Goal: Information Seeking & Learning: Find specific fact

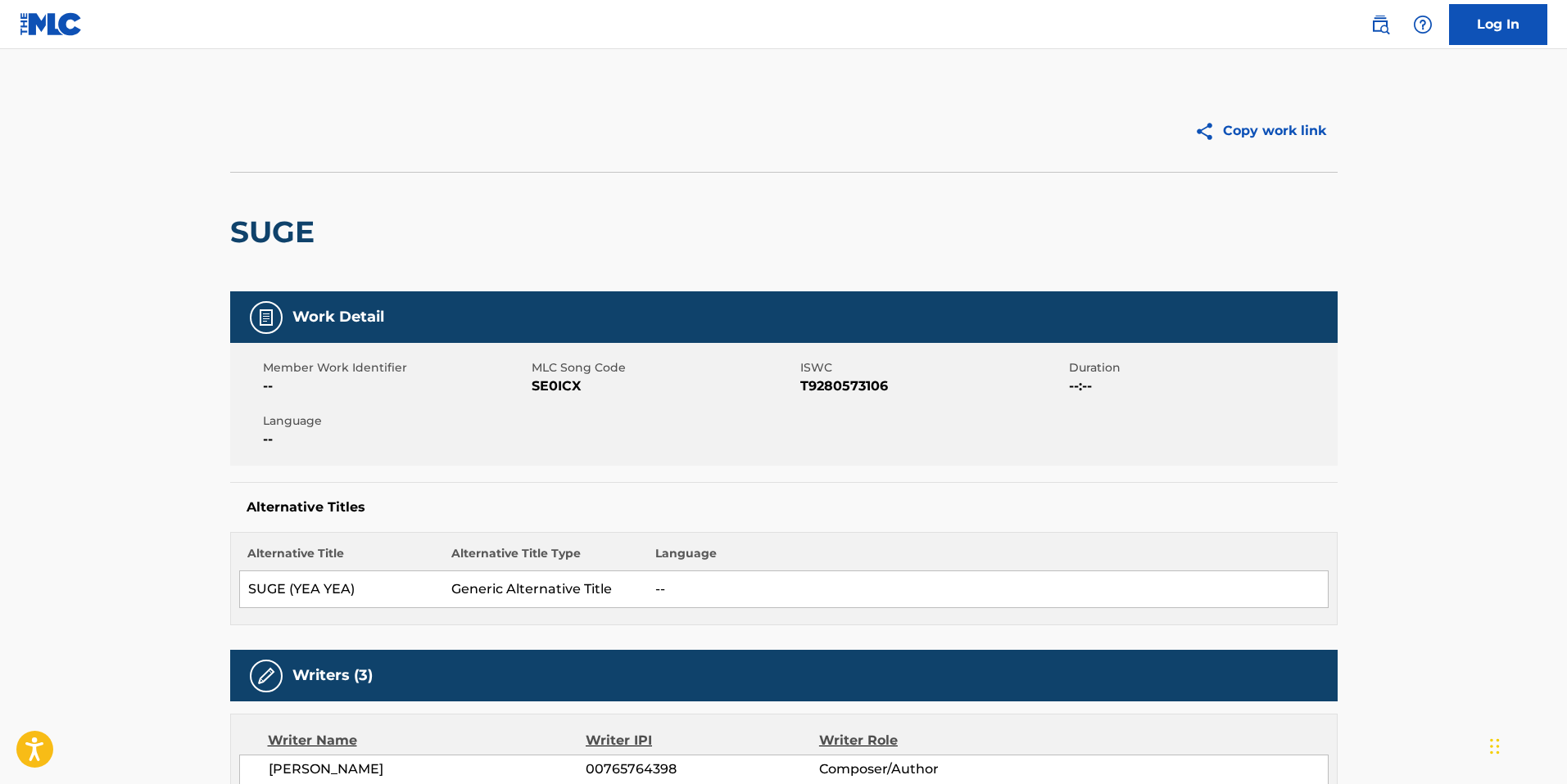
click at [70, 29] on img at bounding box center [50, 24] width 63 height 24
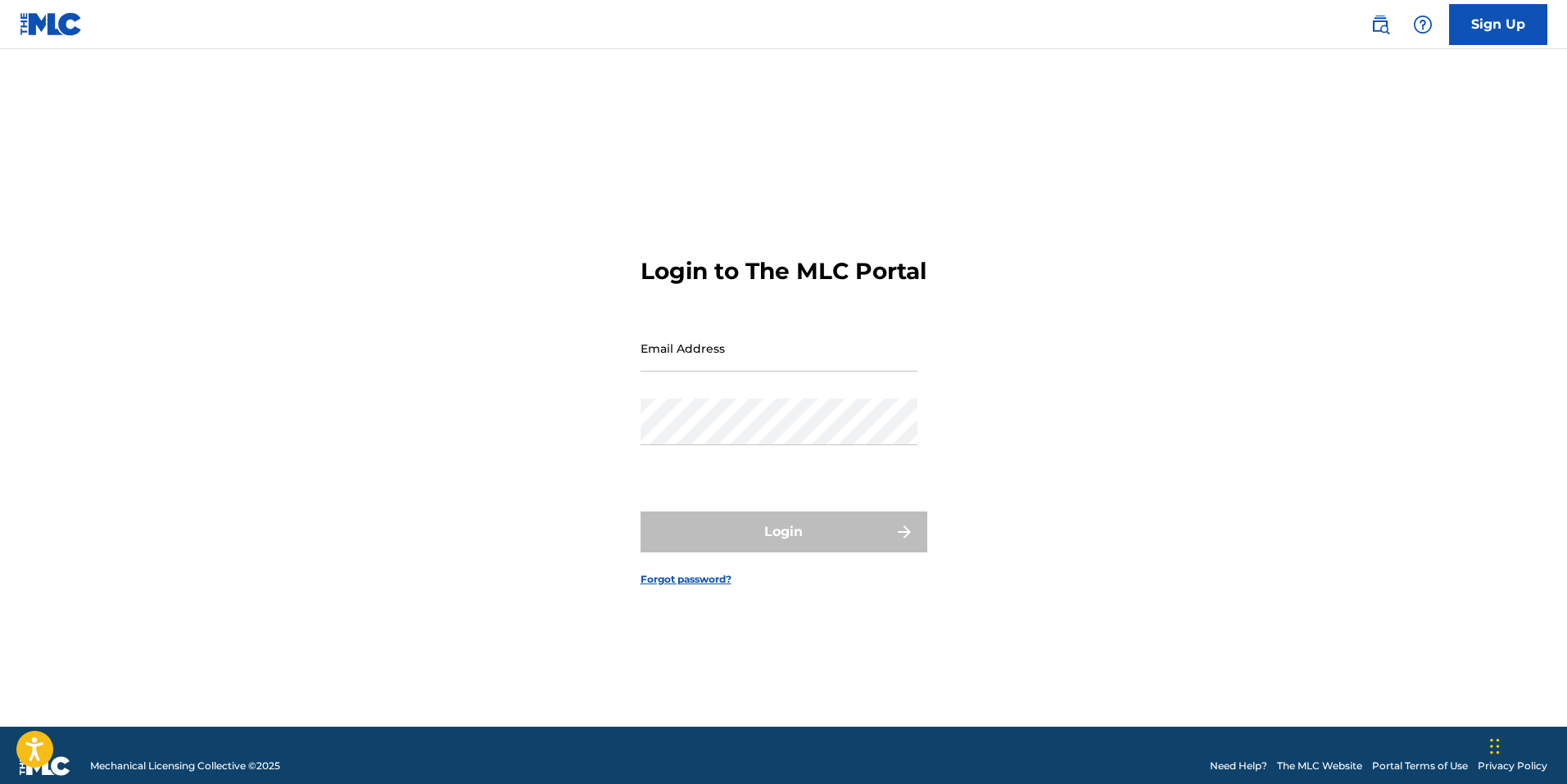
click at [42, 12] on img at bounding box center [50, 24] width 63 height 24
click at [46, 23] on img at bounding box center [50, 24] width 63 height 24
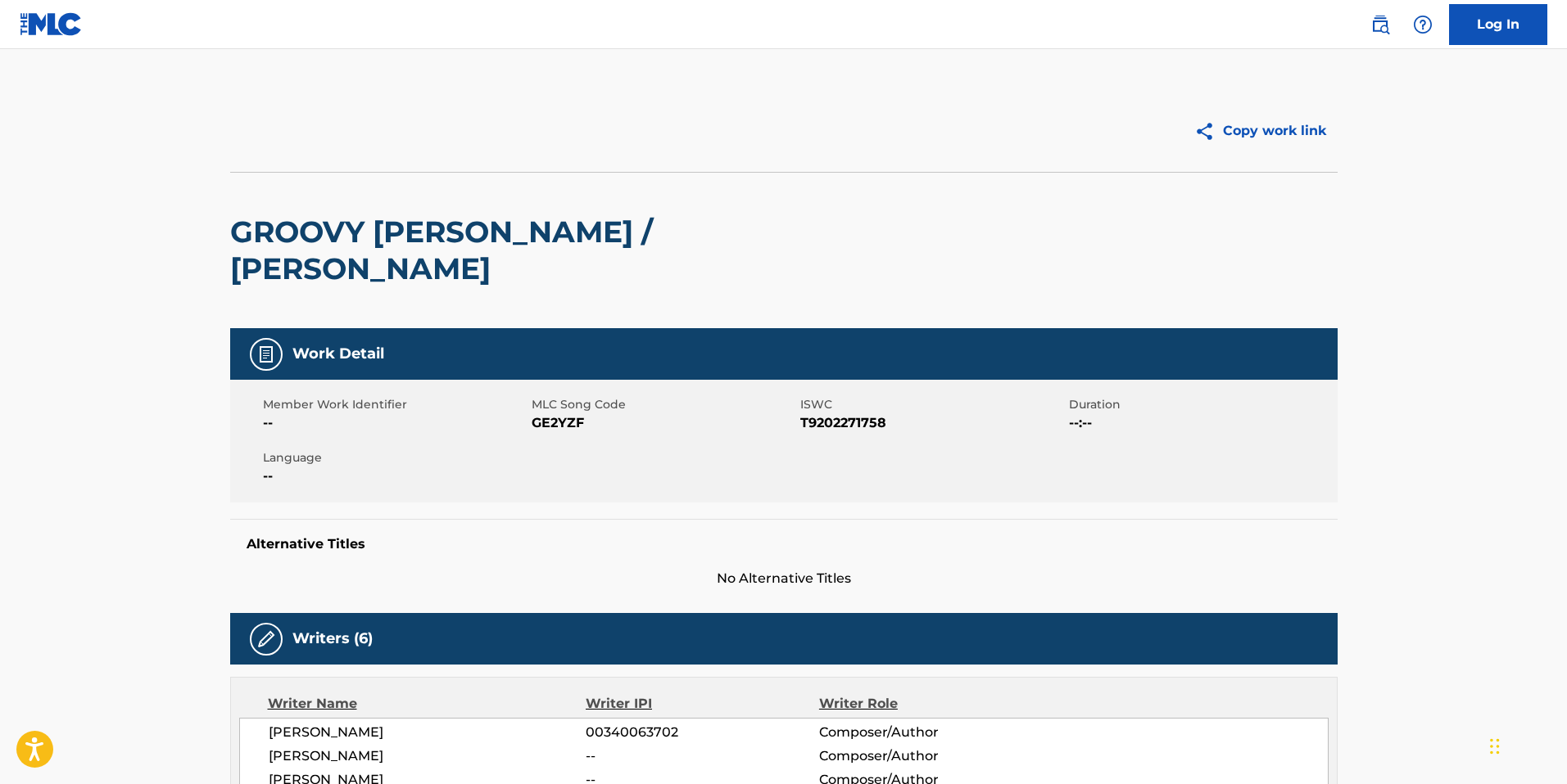
click at [56, 27] on img at bounding box center [50, 24] width 63 height 24
click at [1379, 23] on img at bounding box center [1379, 24] width 19 height 19
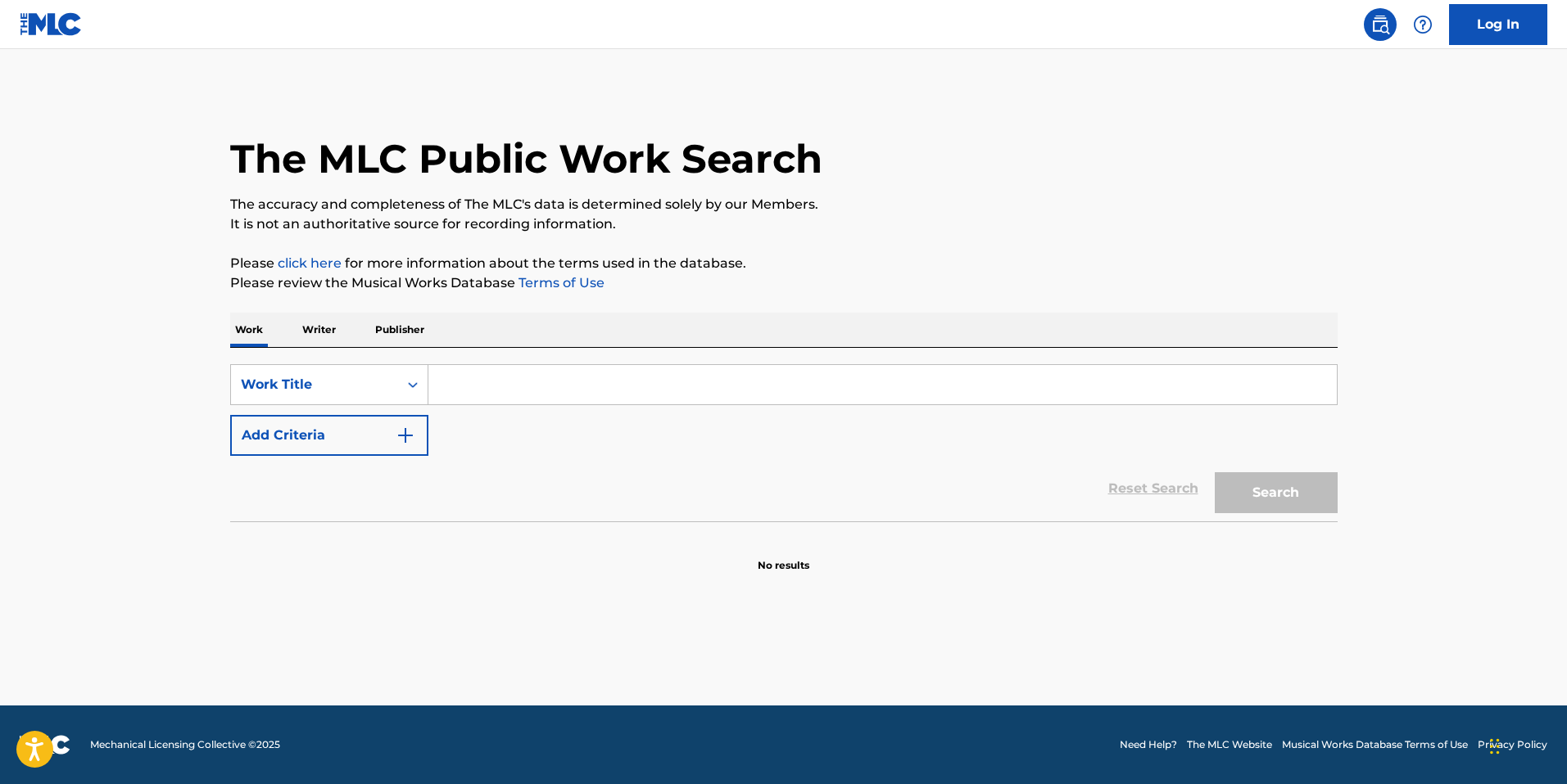
click at [521, 374] on input "Search Form" at bounding box center [882, 385] width 908 height 39
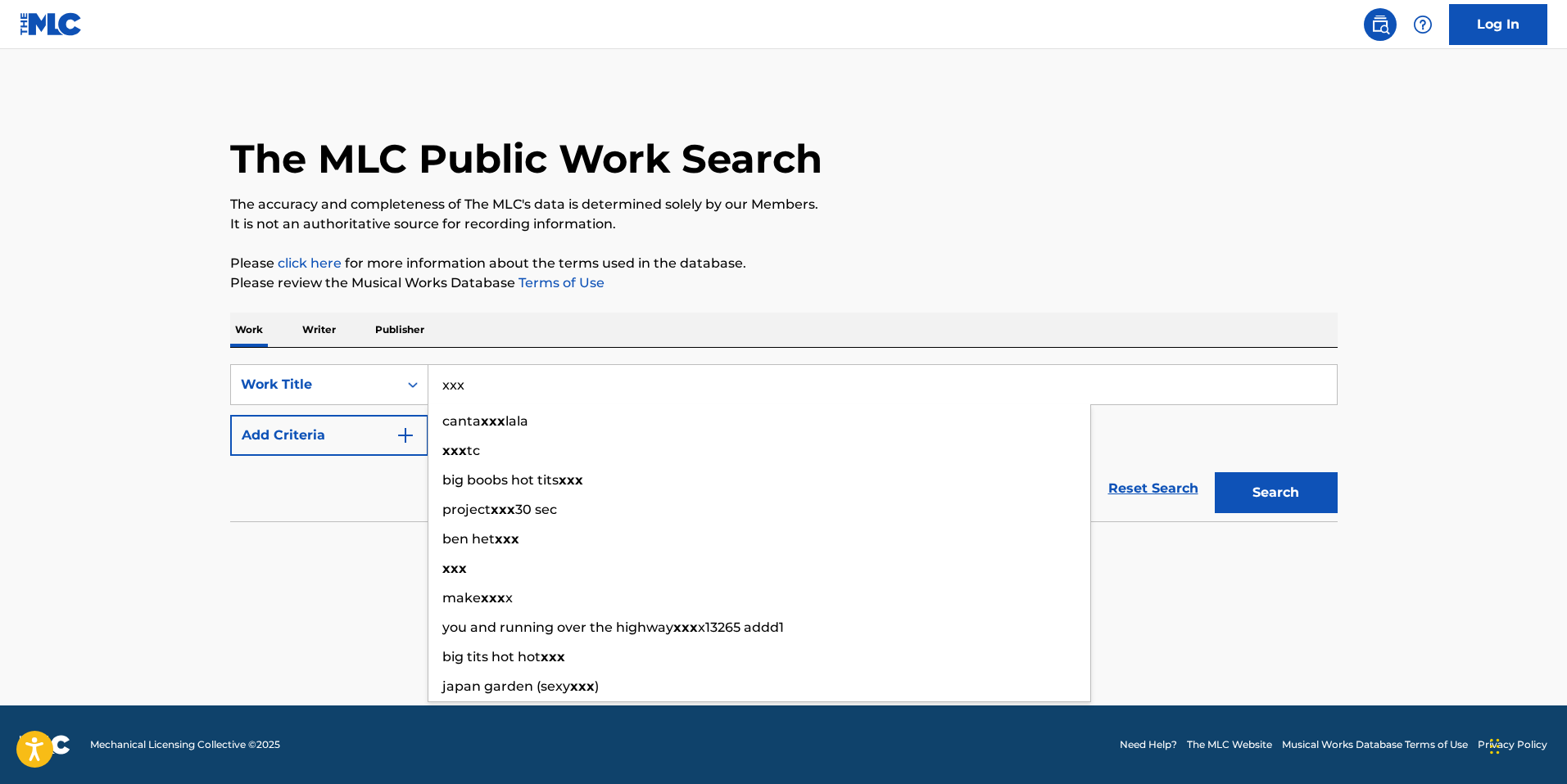
type input "xxx"
click at [1214, 473] on button "Search" at bounding box center [1276, 493] width 123 height 41
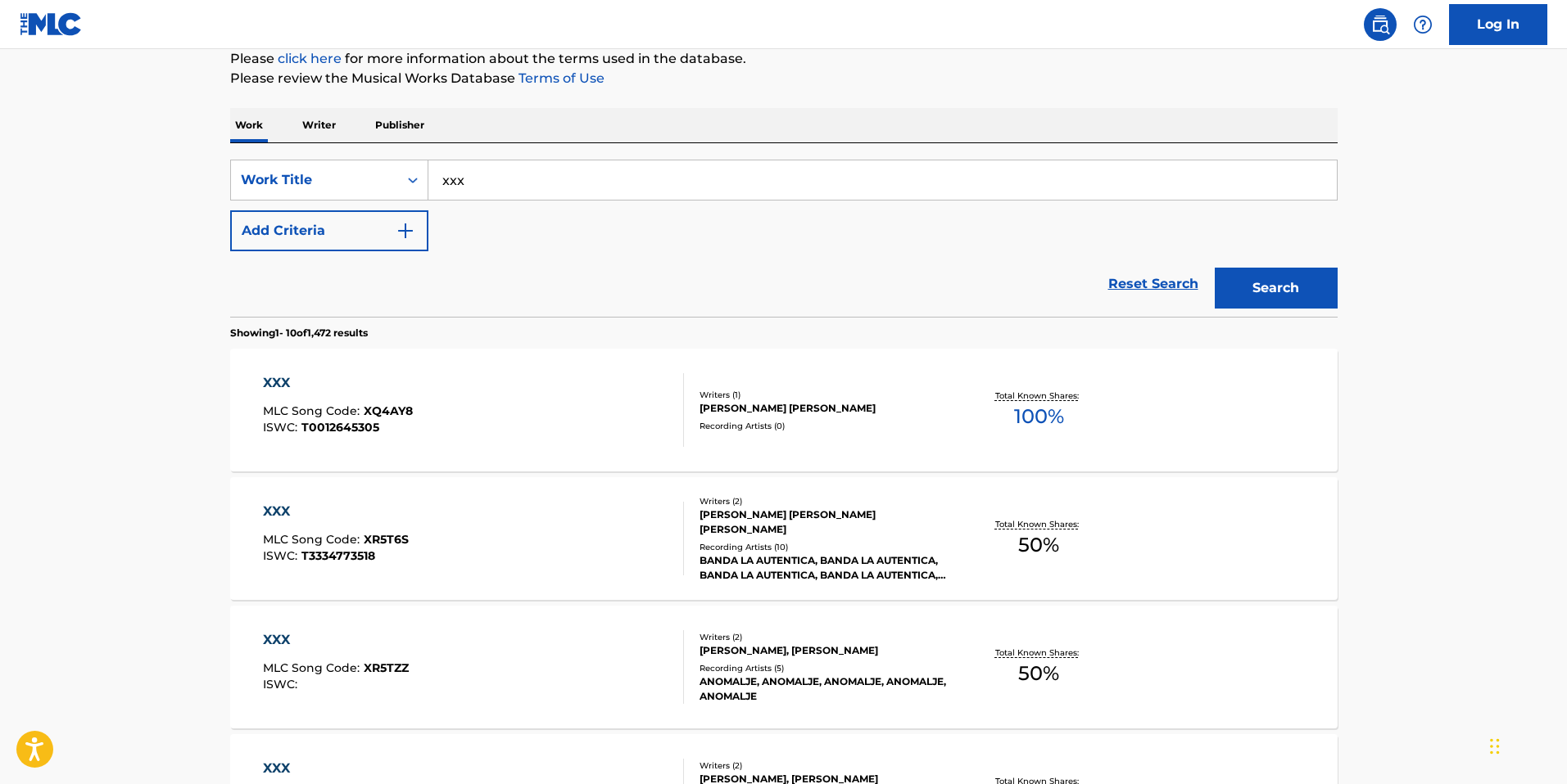
scroll to position [148, 0]
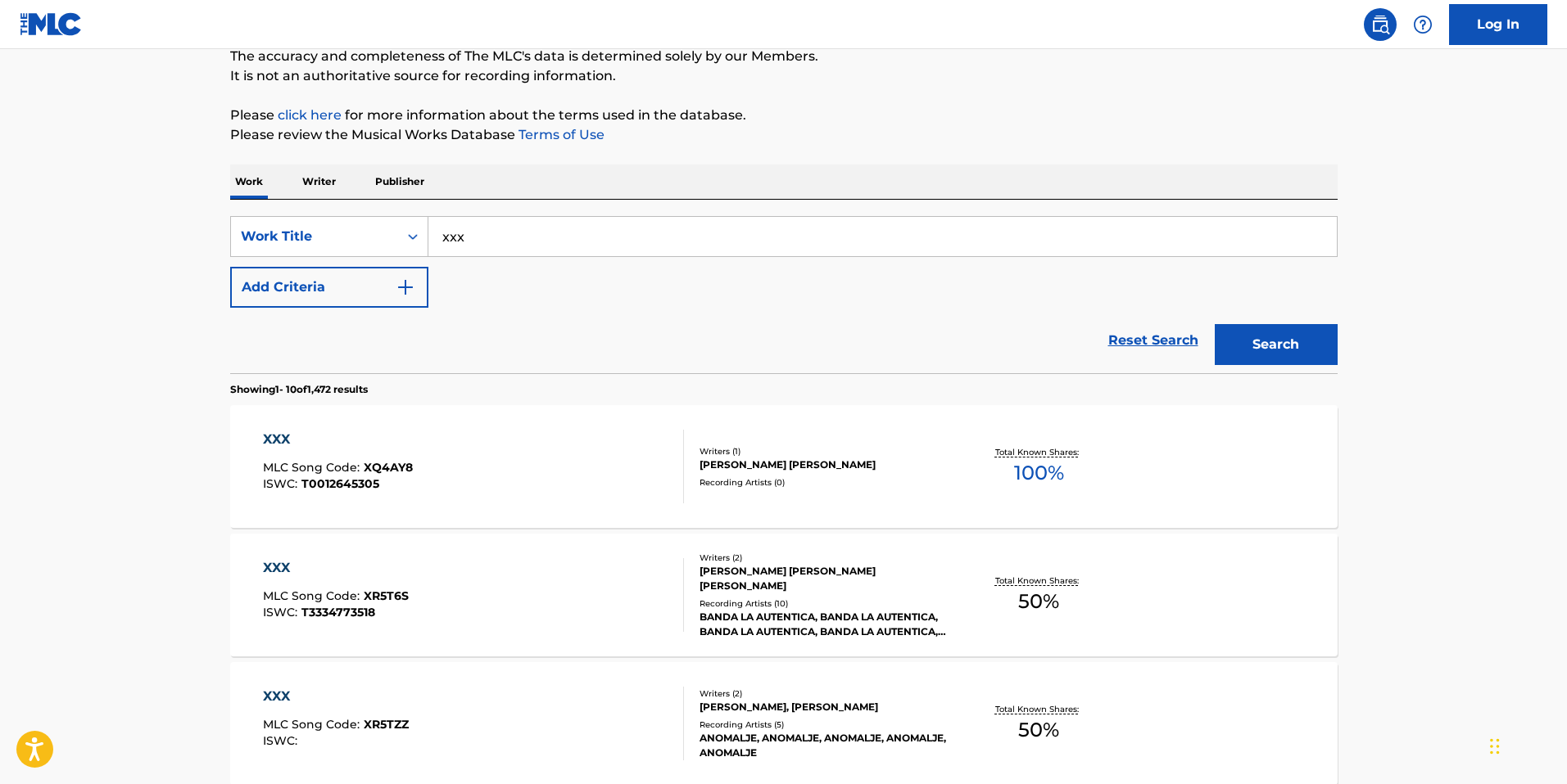
click at [362, 289] on button "Add Criteria" at bounding box center [329, 287] width 198 height 41
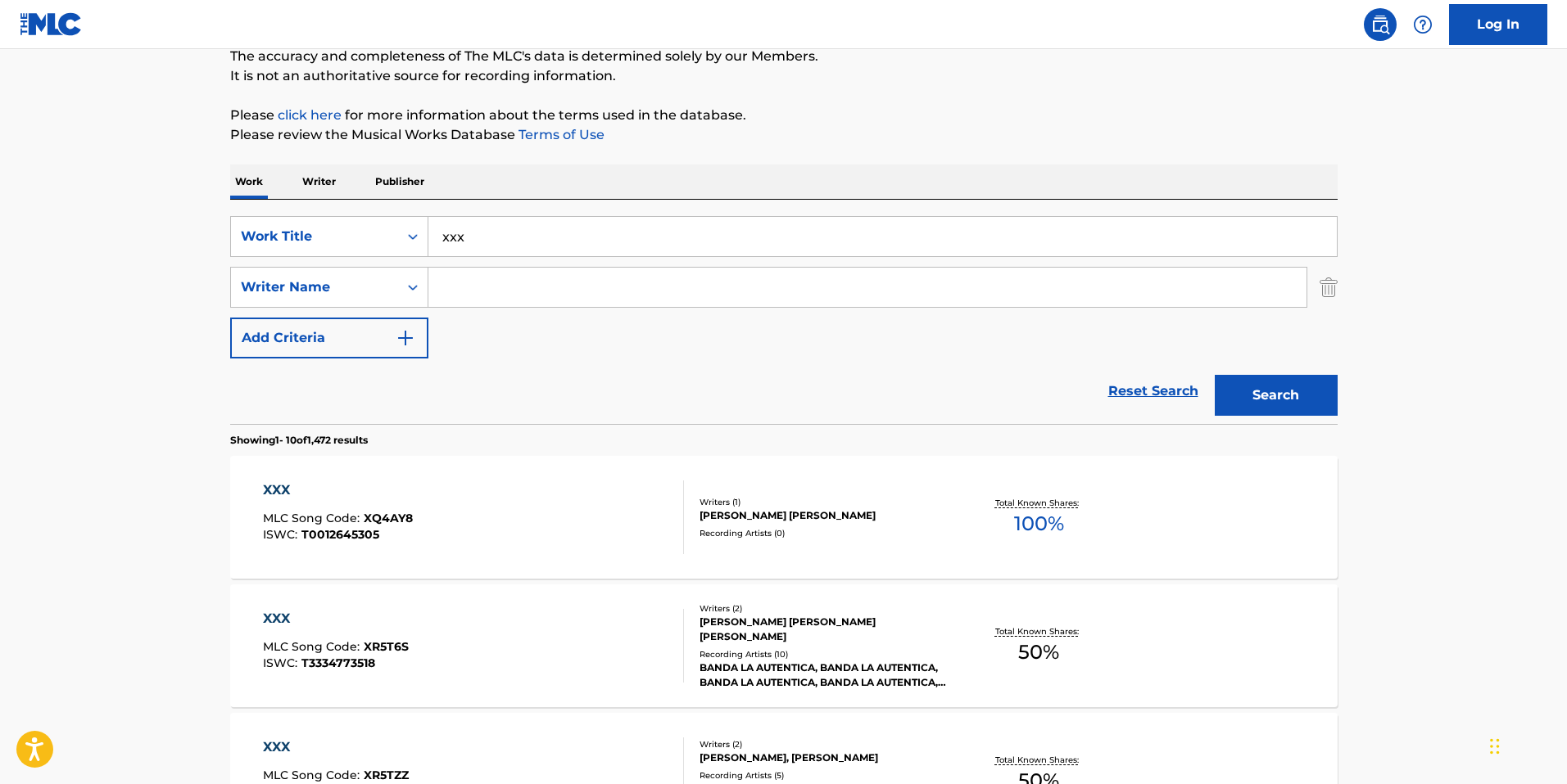
click at [666, 297] on input "Search Form" at bounding box center [867, 287] width 878 height 39
click at [1214, 375] on button "Search" at bounding box center [1276, 395] width 123 height 41
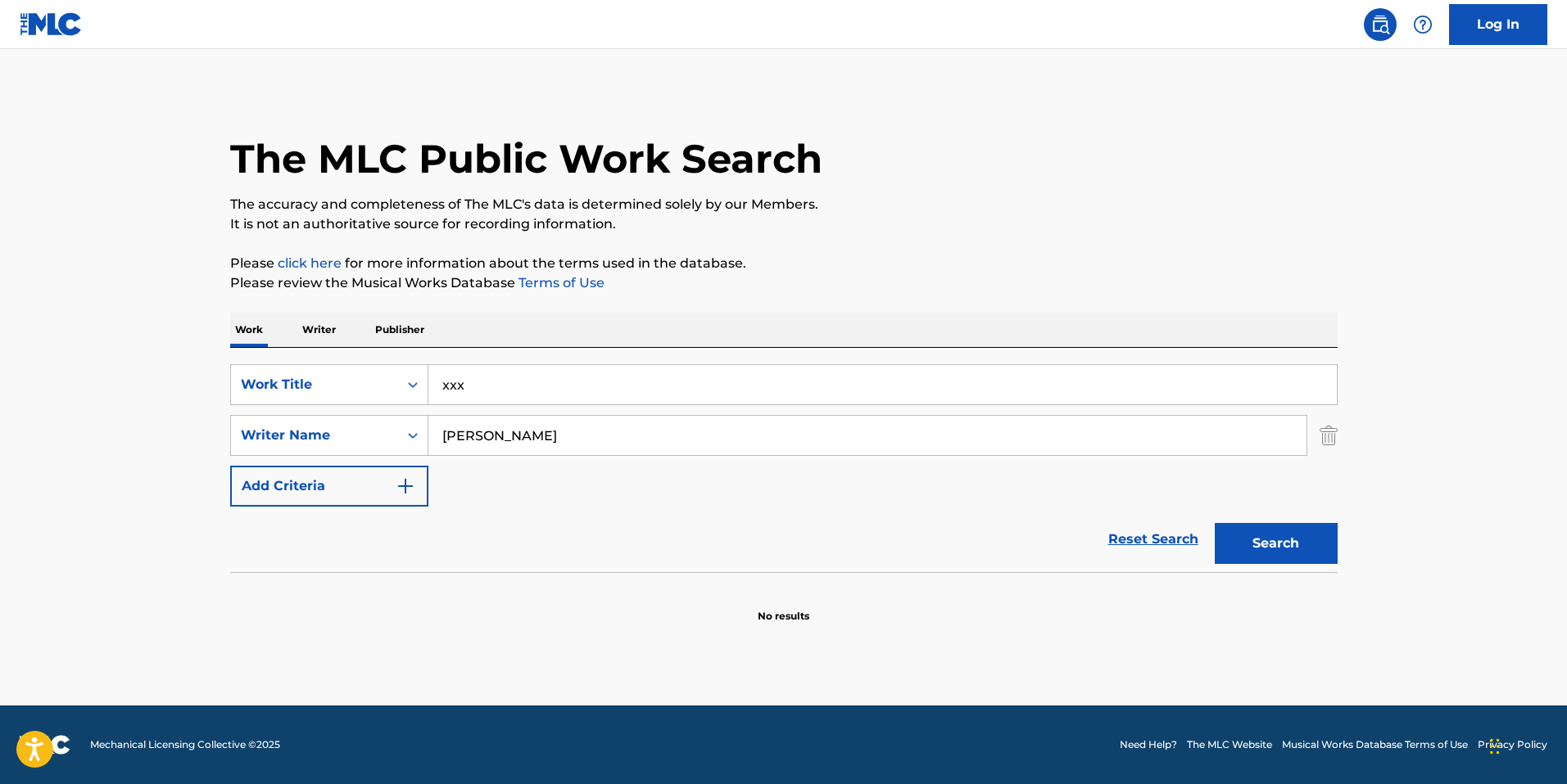
type input "daniel sewell"
click at [1214, 523] on button "Search" at bounding box center [1276, 543] width 123 height 41
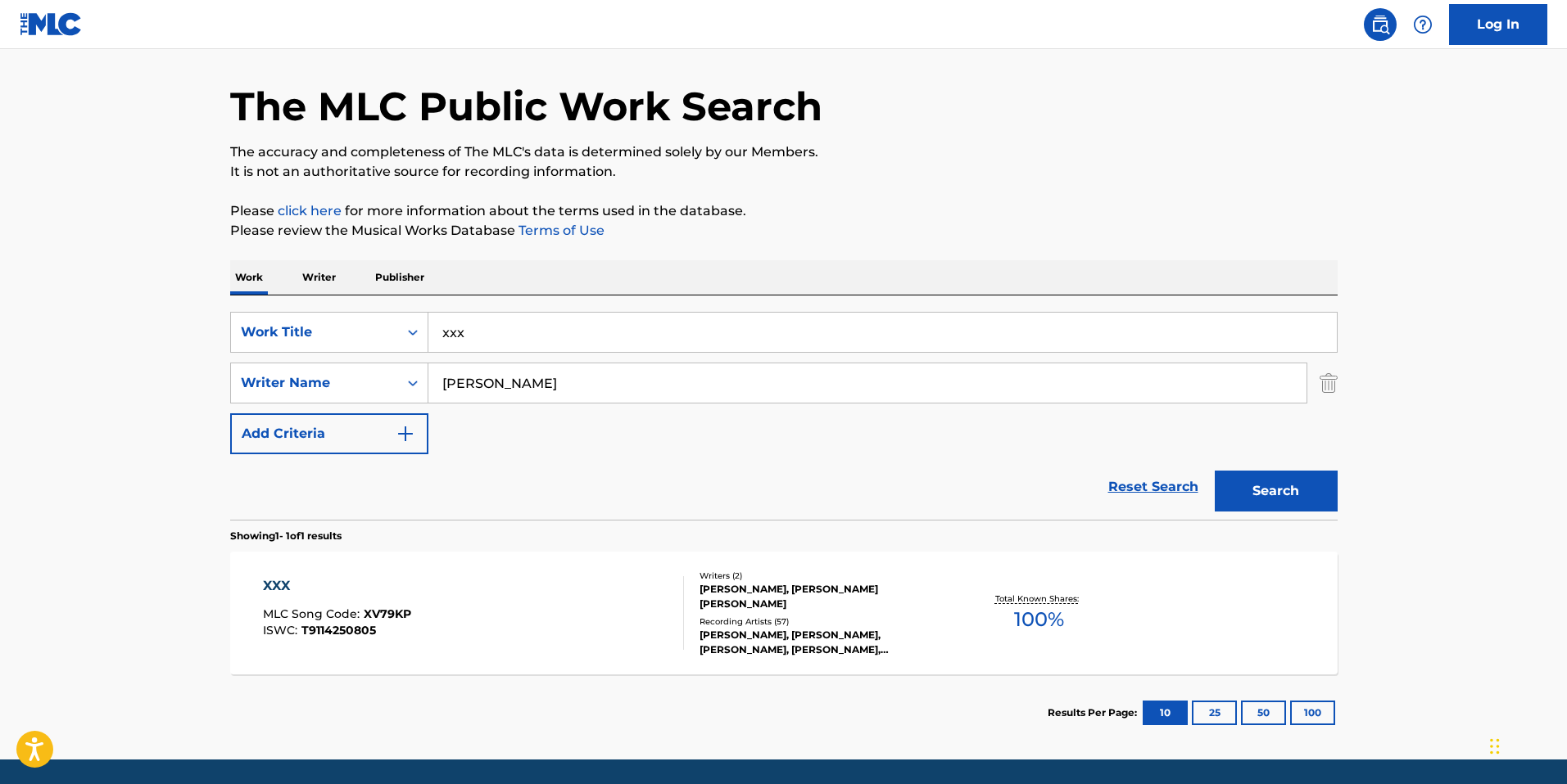
scroll to position [71, 0]
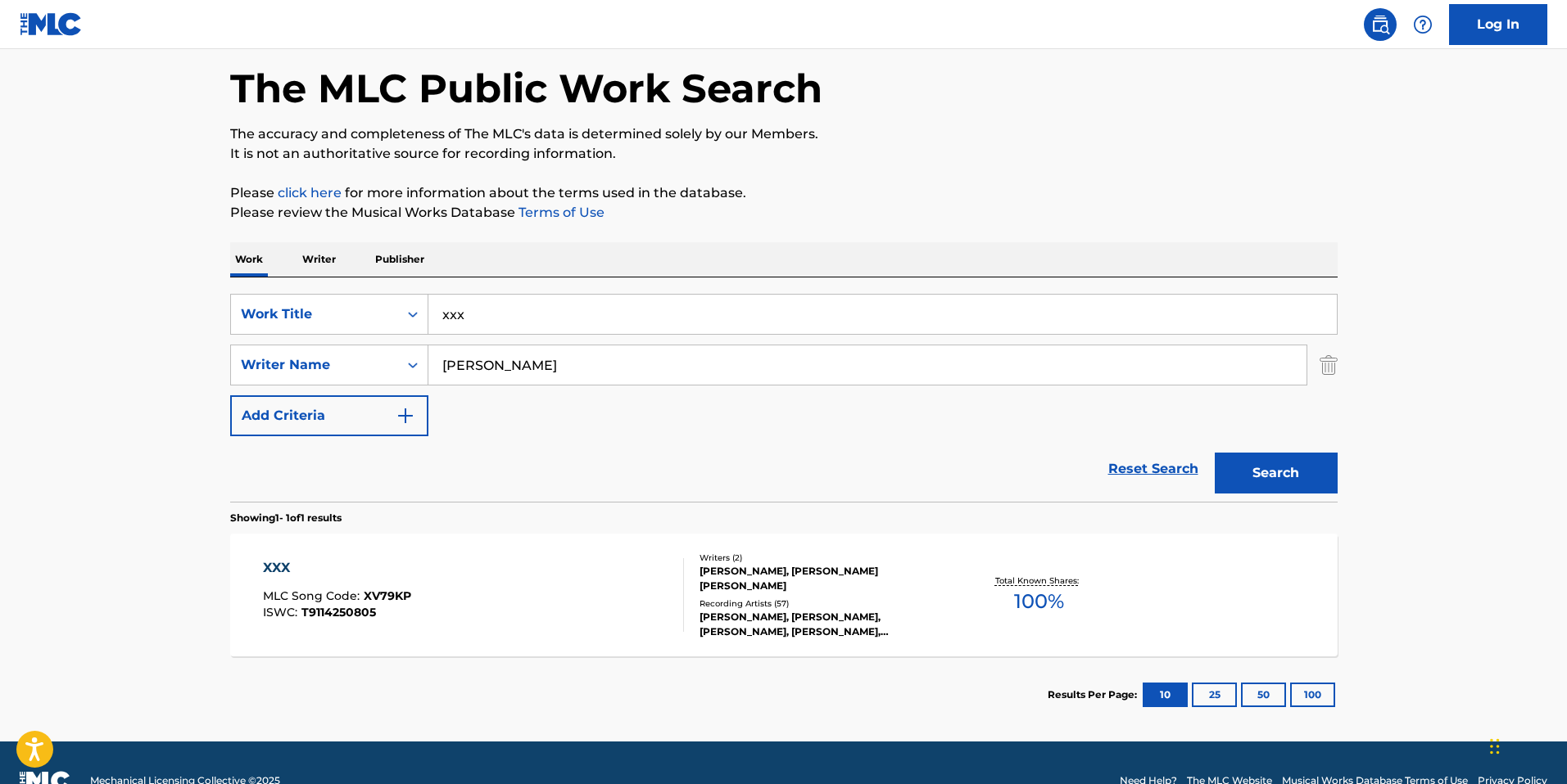
click at [277, 564] on div "XXX" at bounding box center [337, 567] width 148 height 19
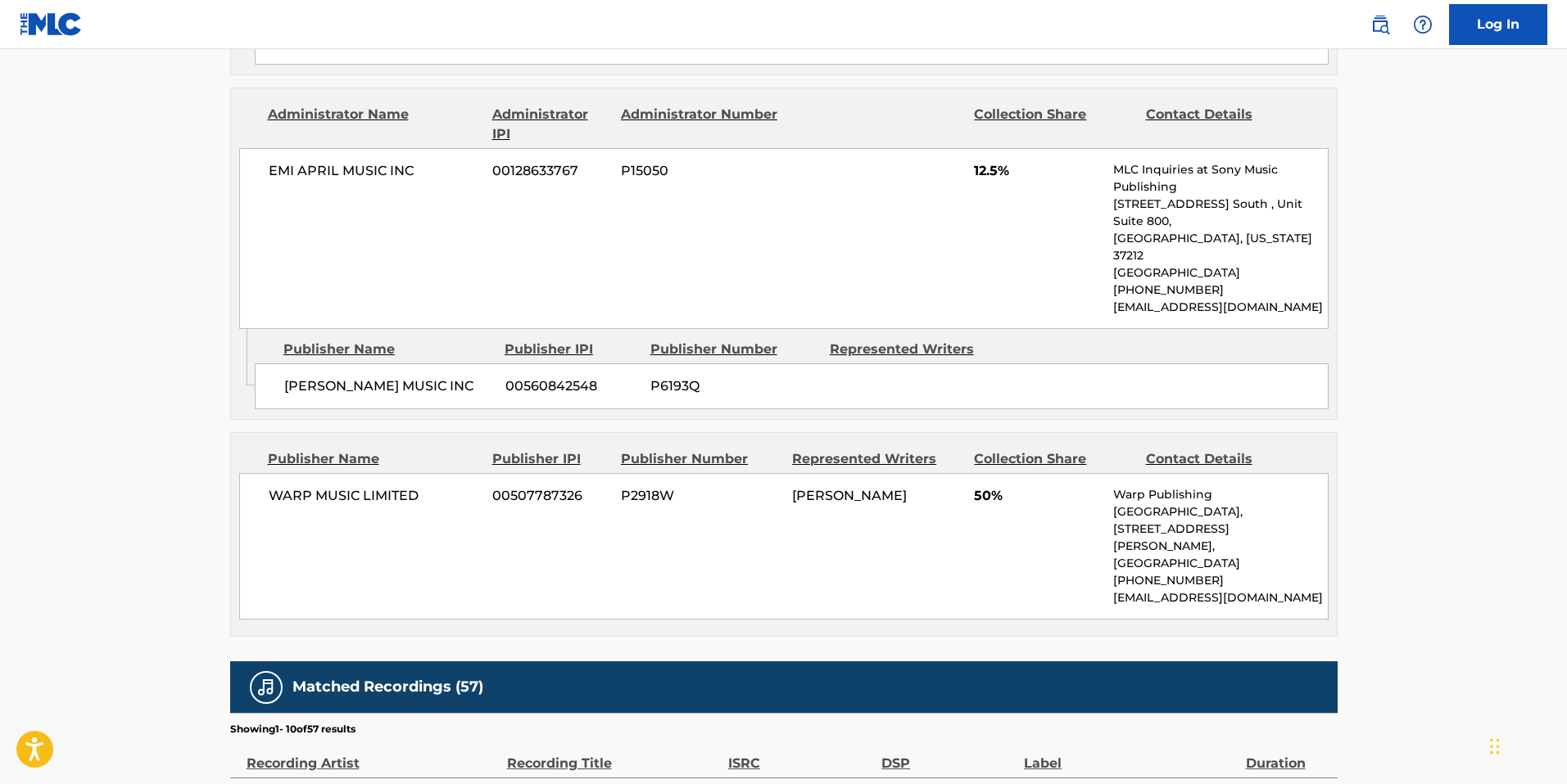
scroll to position [1451, 0]
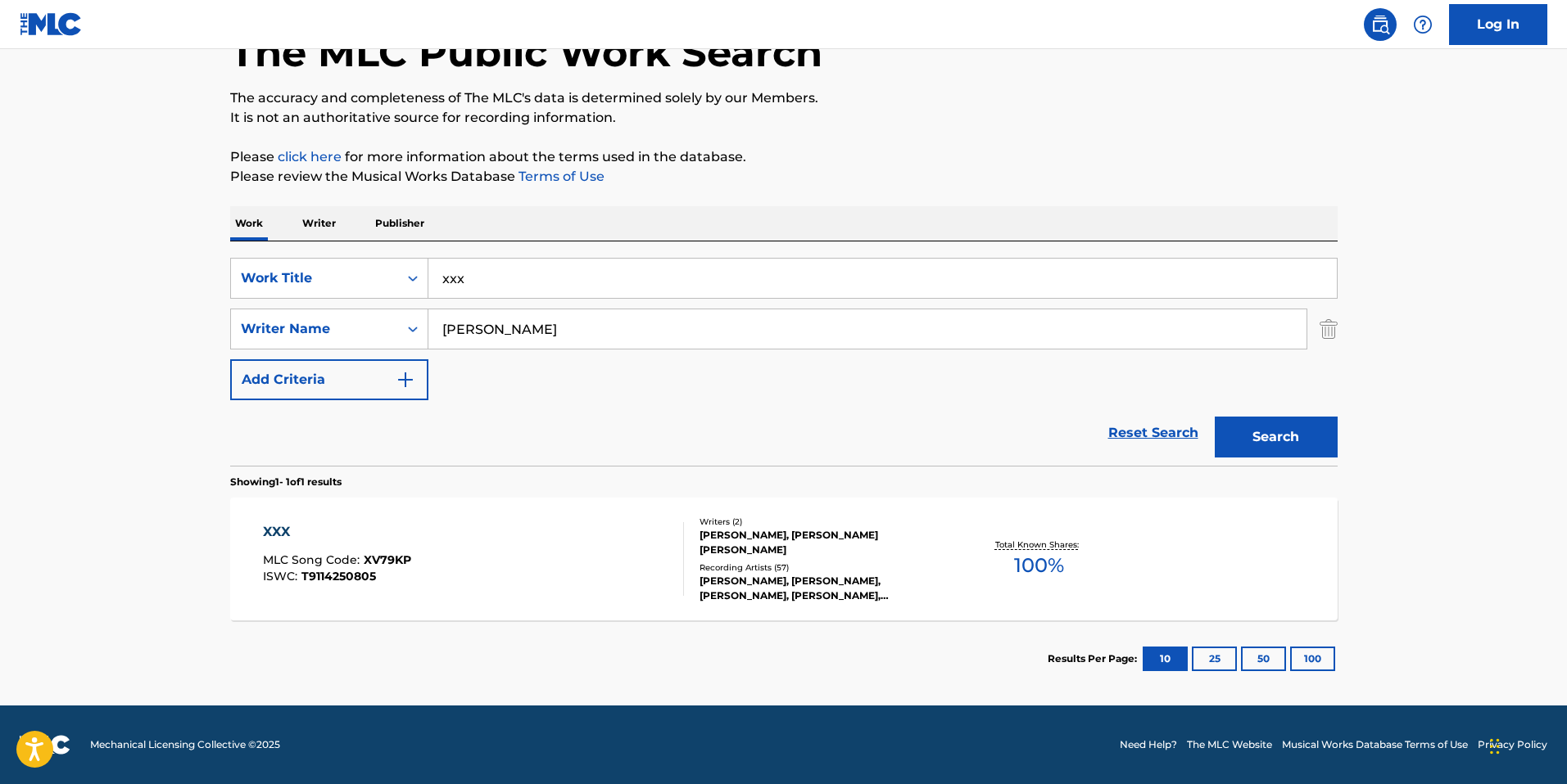
scroll to position [106, 0]
click at [511, 284] on input "xxx" at bounding box center [882, 278] width 908 height 39
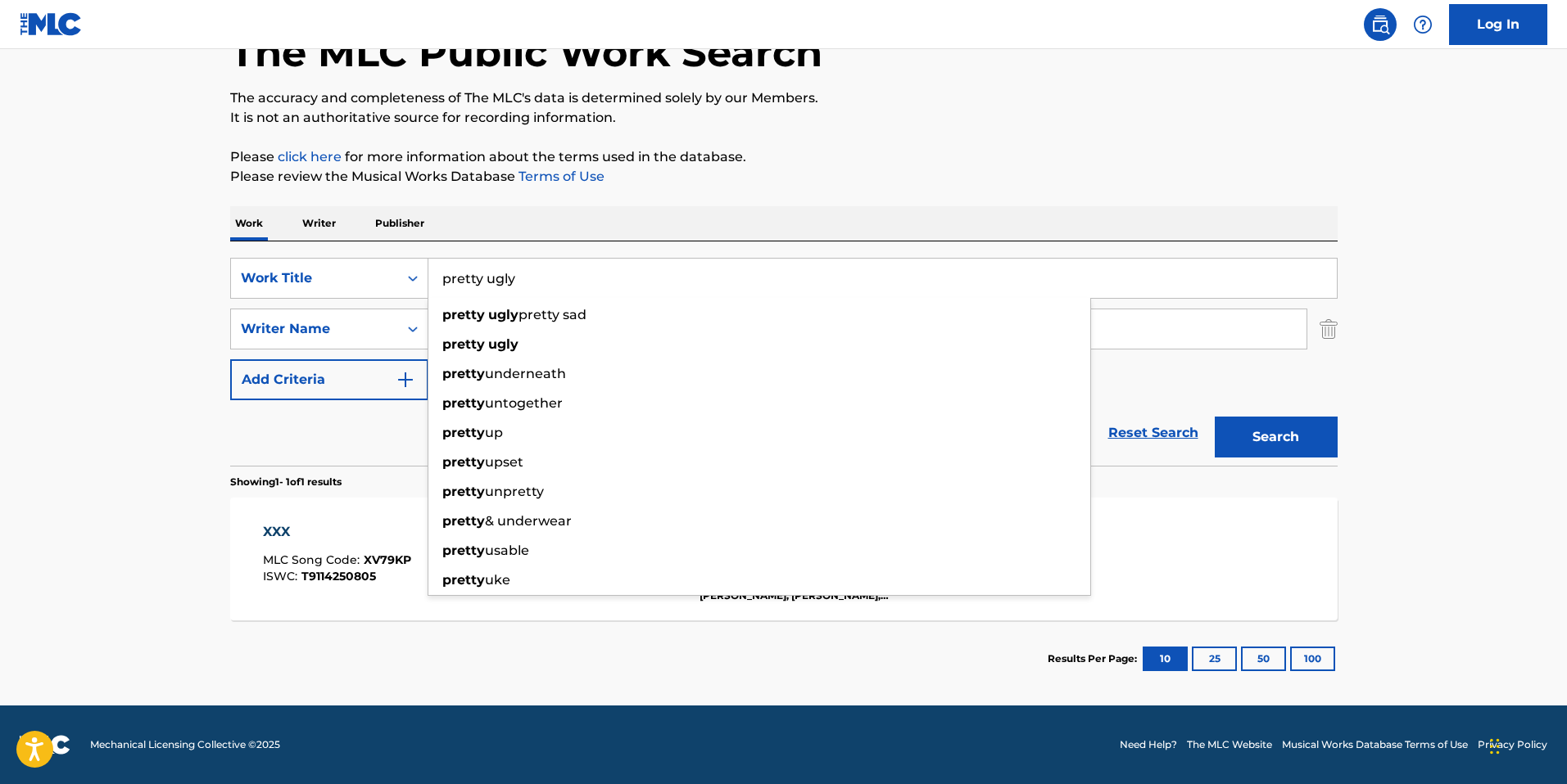
type input "pretty ugly"
click at [1214, 417] on button "Search" at bounding box center [1276, 437] width 123 height 41
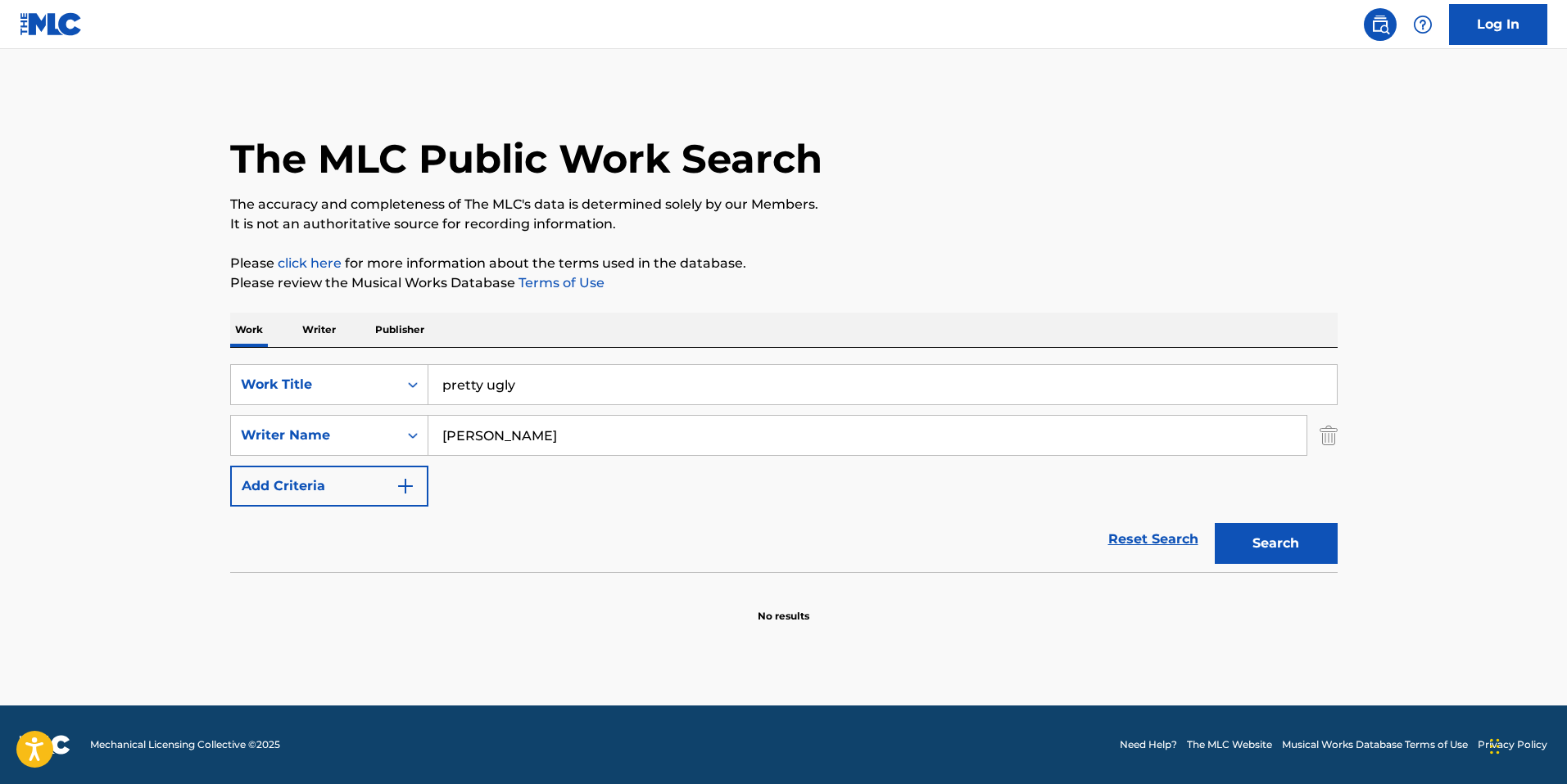
click at [1196, 441] on input "daniel sewell" at bounding box center [867, 435] width 878 height 39
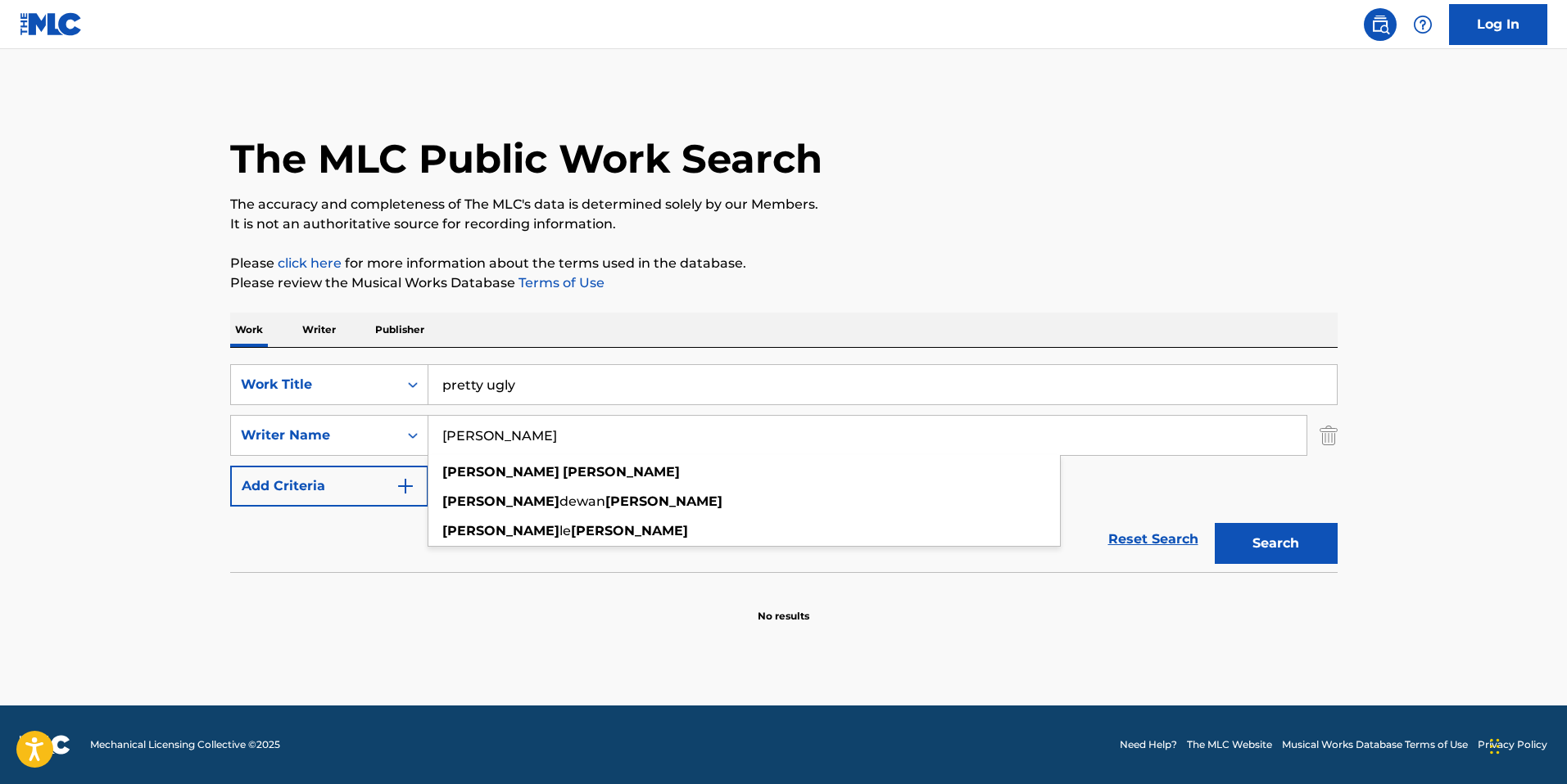
click at [1196, 441] on input "daniel sewell" at bounding box center [867, 435] width 878 height 39
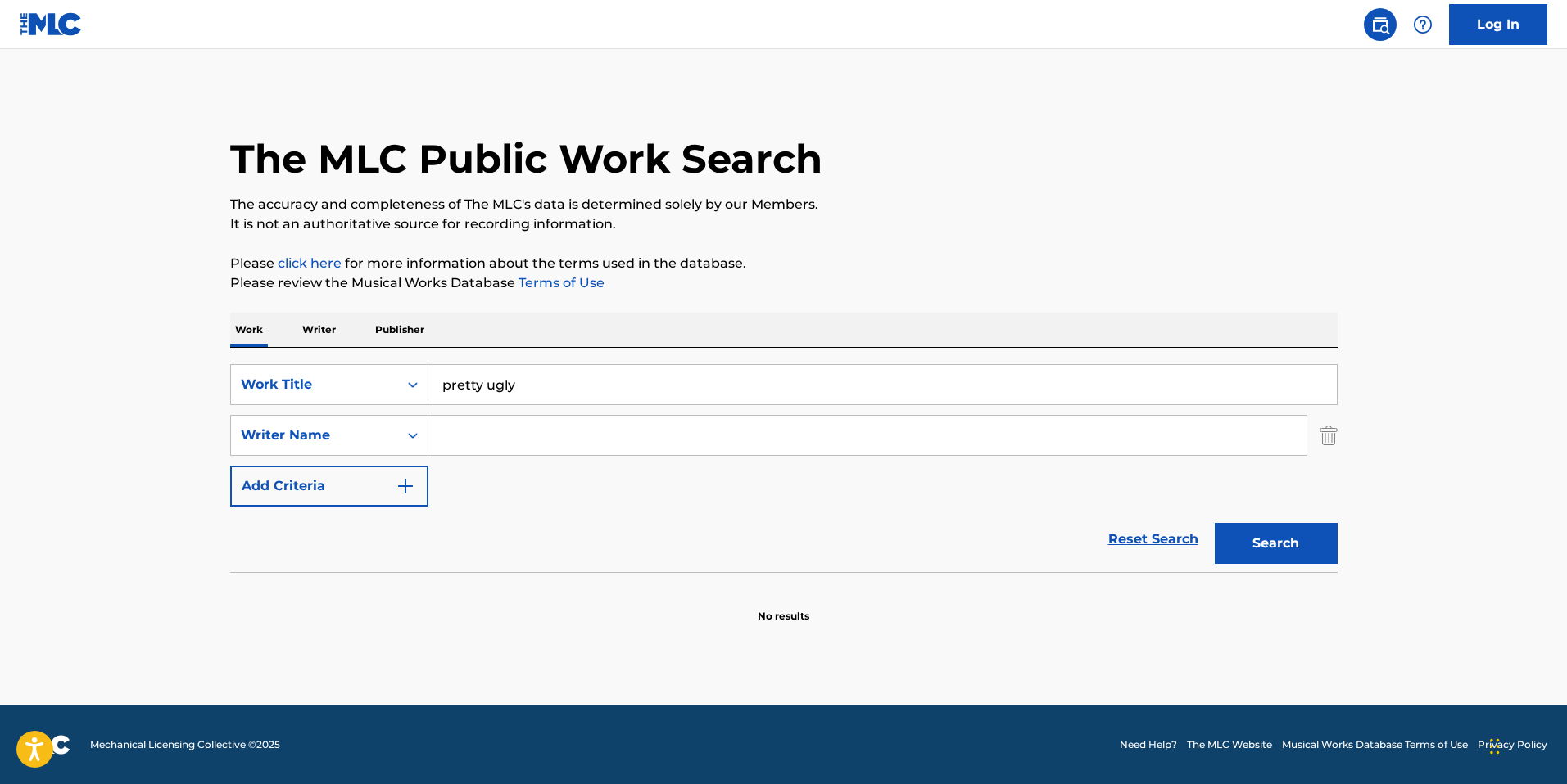
click at [1311, 542] on button "Search" at bounding box center [1276, 543] width 123 height 41
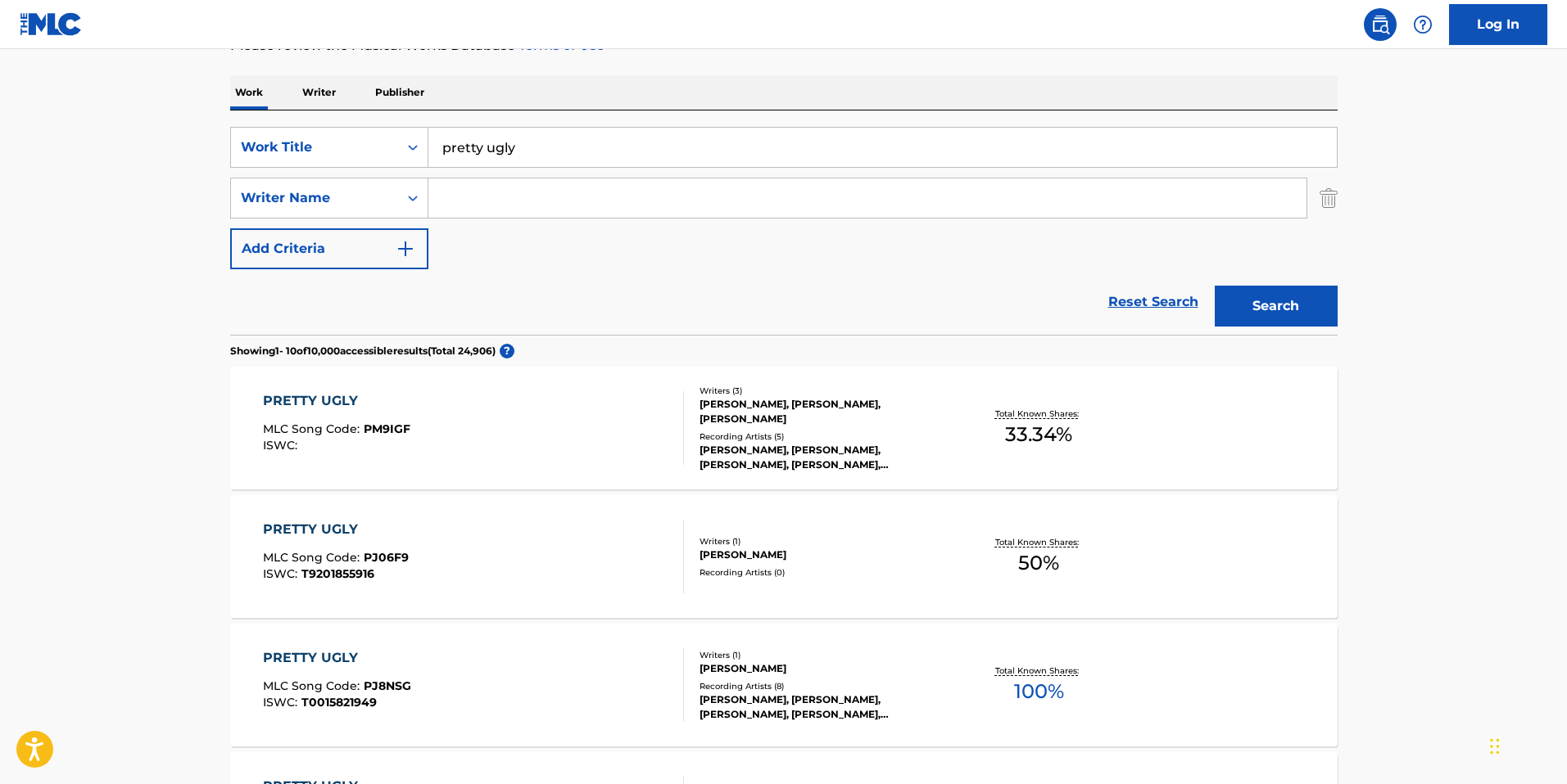
scroll to position [239, 0]
click at [735, 208] on input "Search Form" at bounding box center [867, 196] width 878 height 39
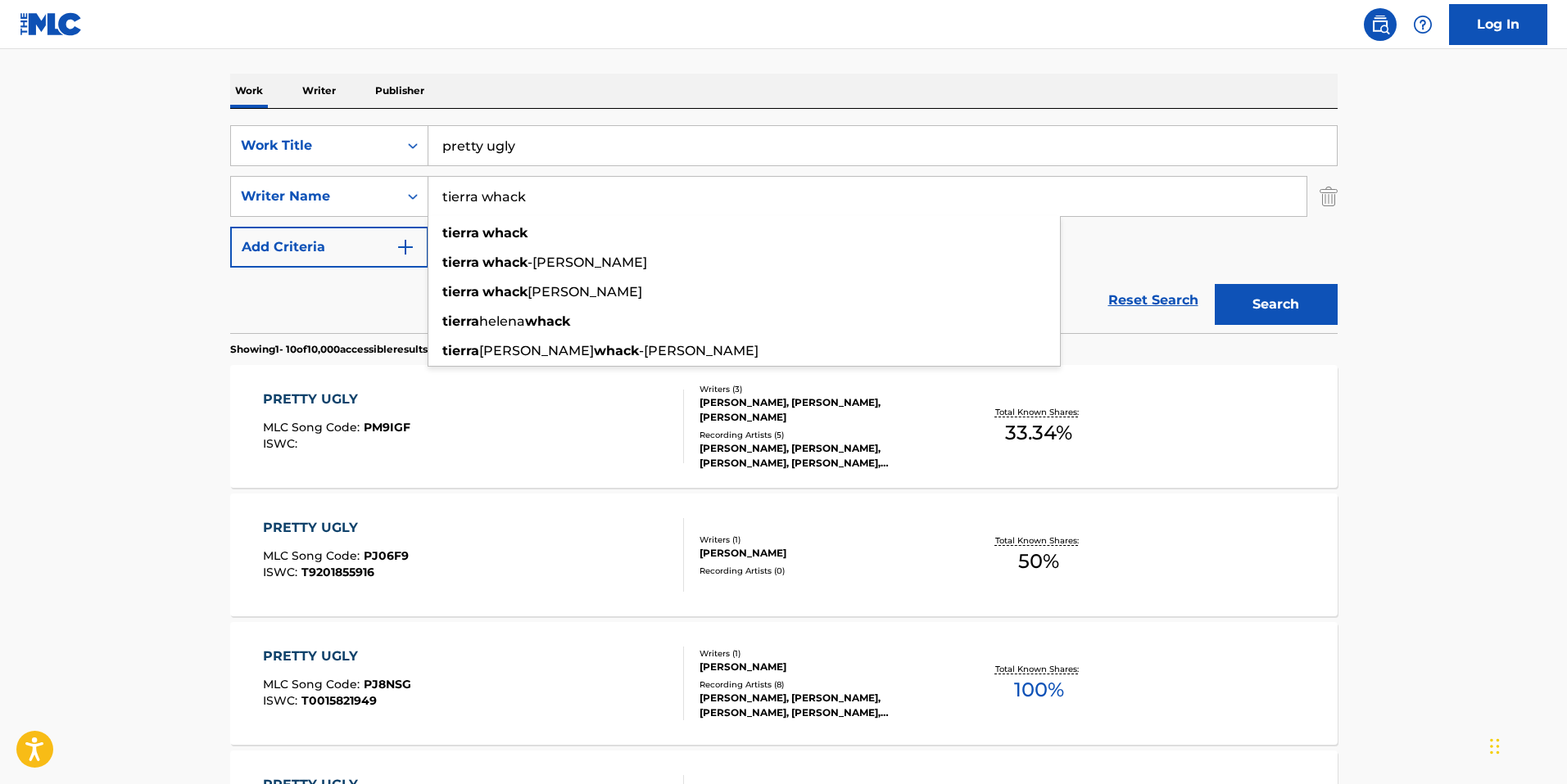
type input "tierra whack"
click at [1214, 284] on button "Search" at bounding box center [1276, 304] width 123 height 41
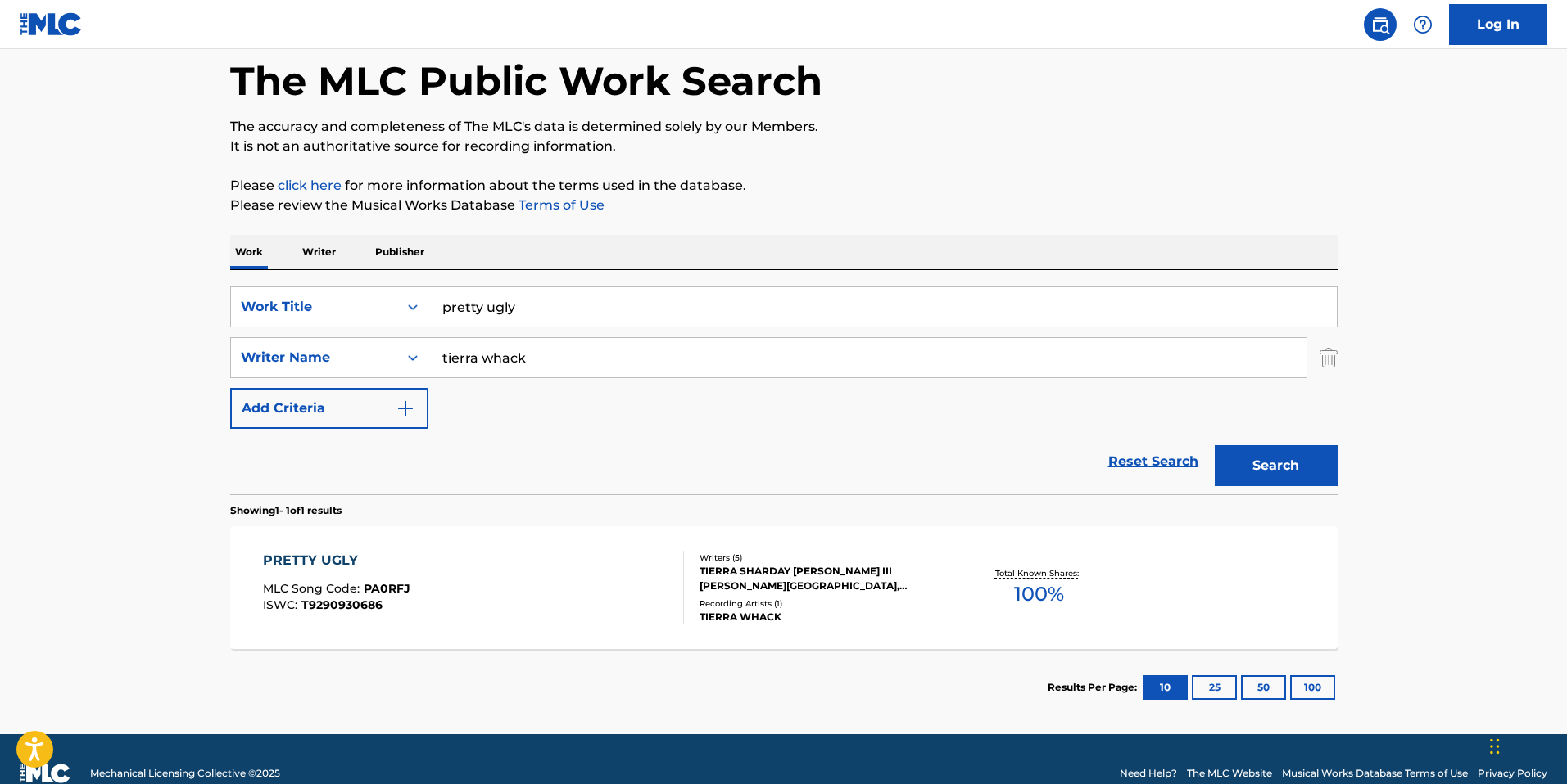
scroll to position [91, 0]
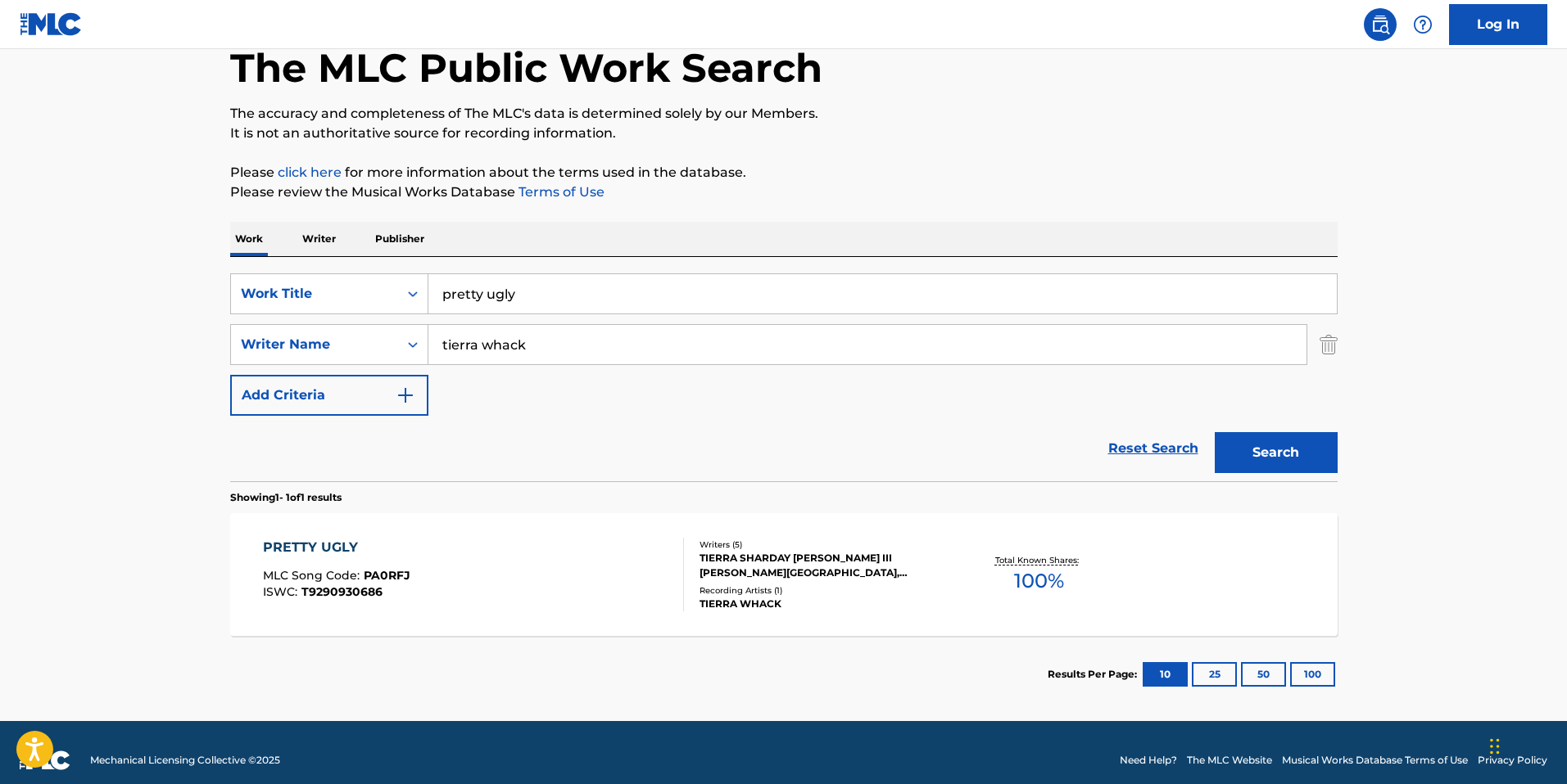
click at [343, 551] on div "PRETTY UGLY" at bounding box center [336, 547] width 148 height 19
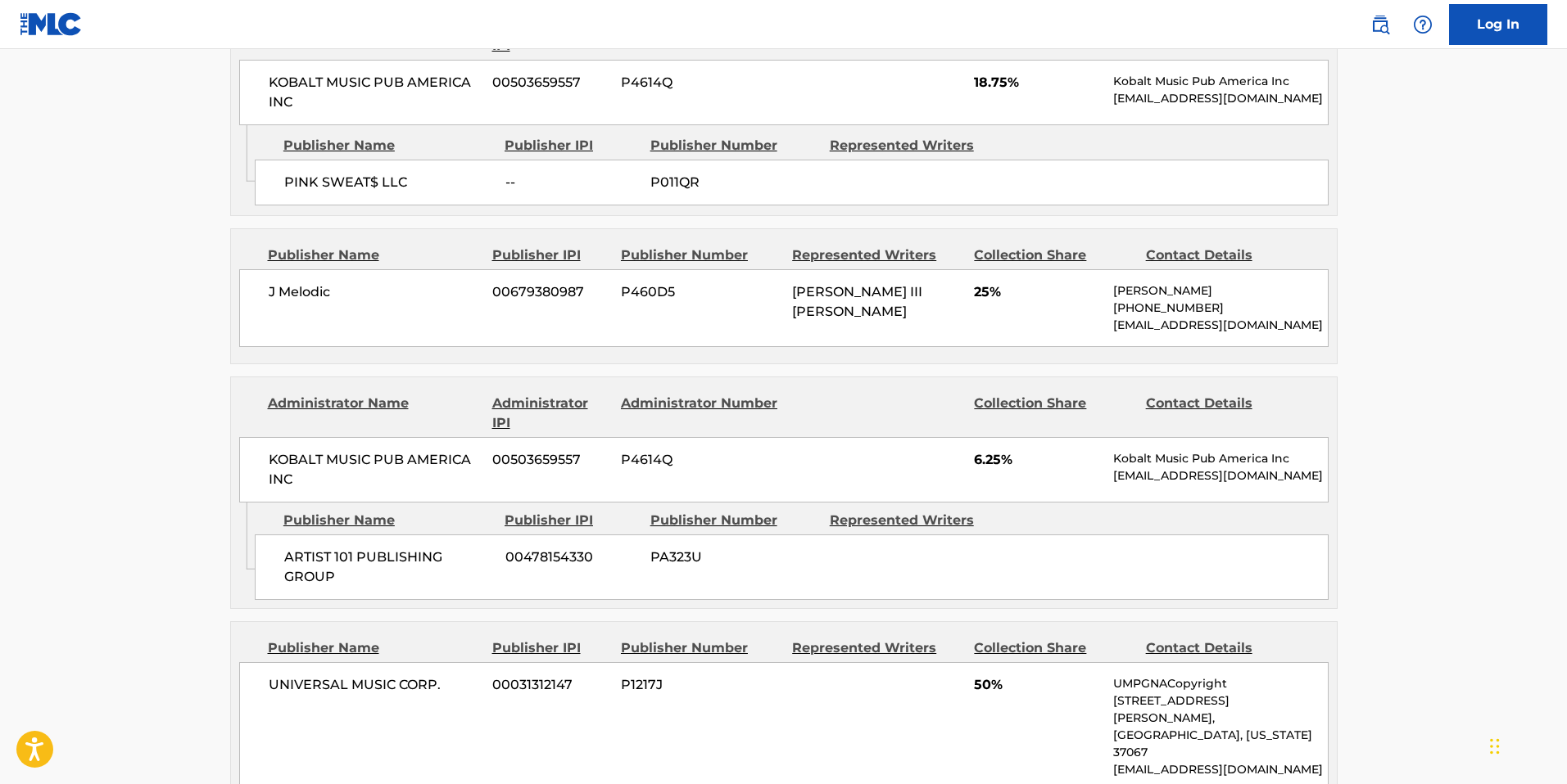
scroll to position [965, 0]
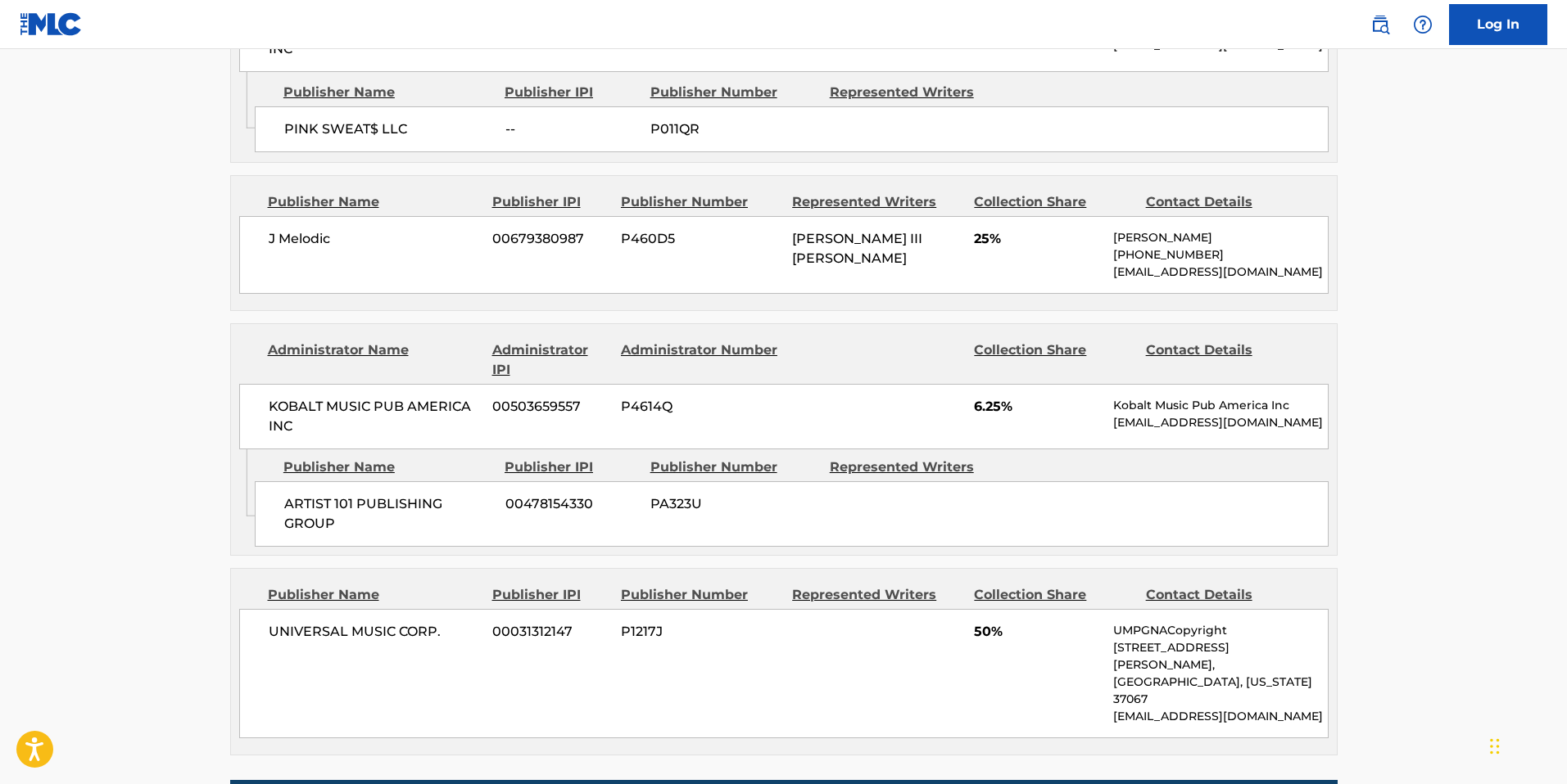
scroll to position [106, 0]
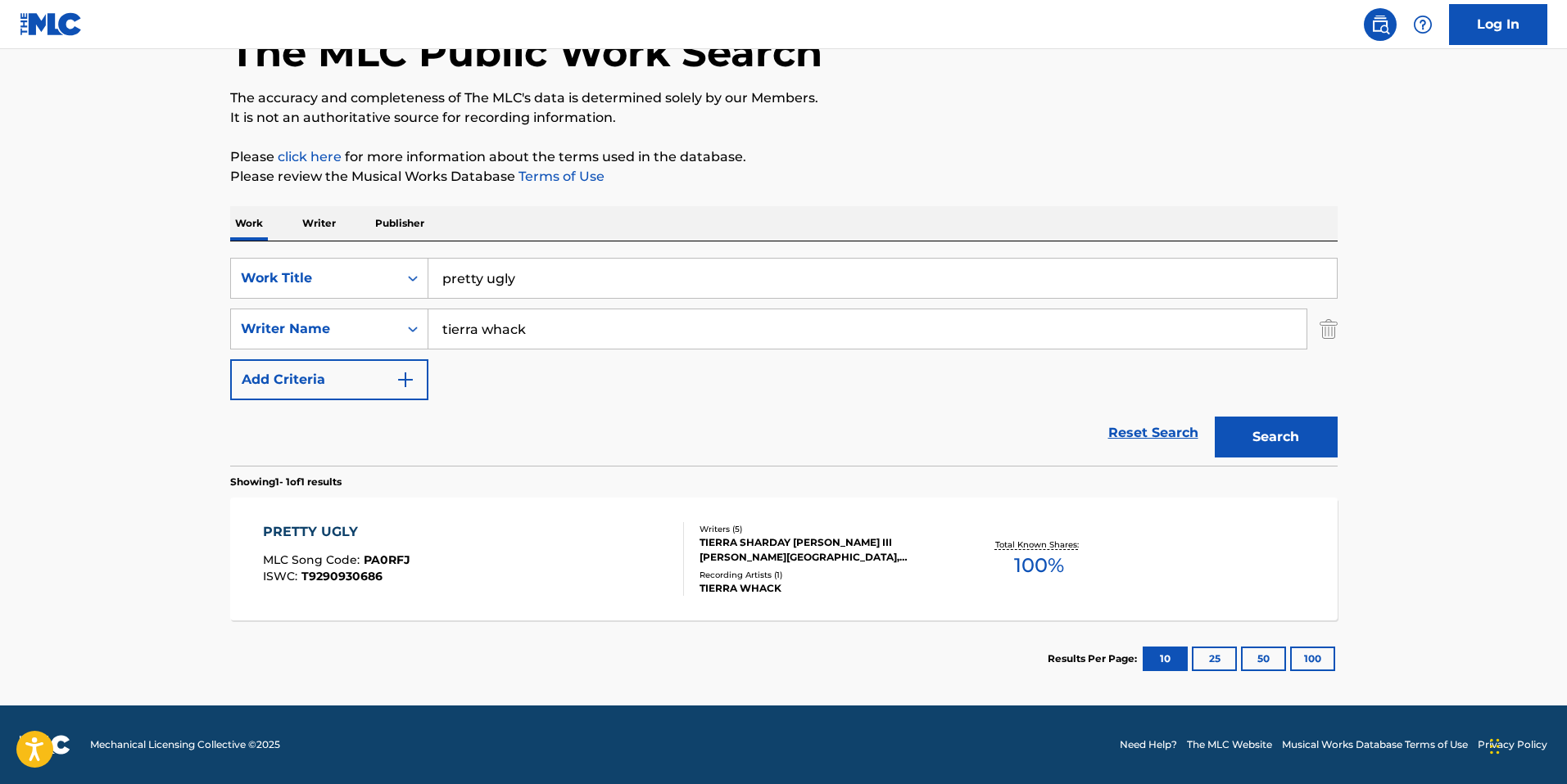
click at [624, 281] on input "pretty ugly" at bounding box center [882, 278] width 908 height 39
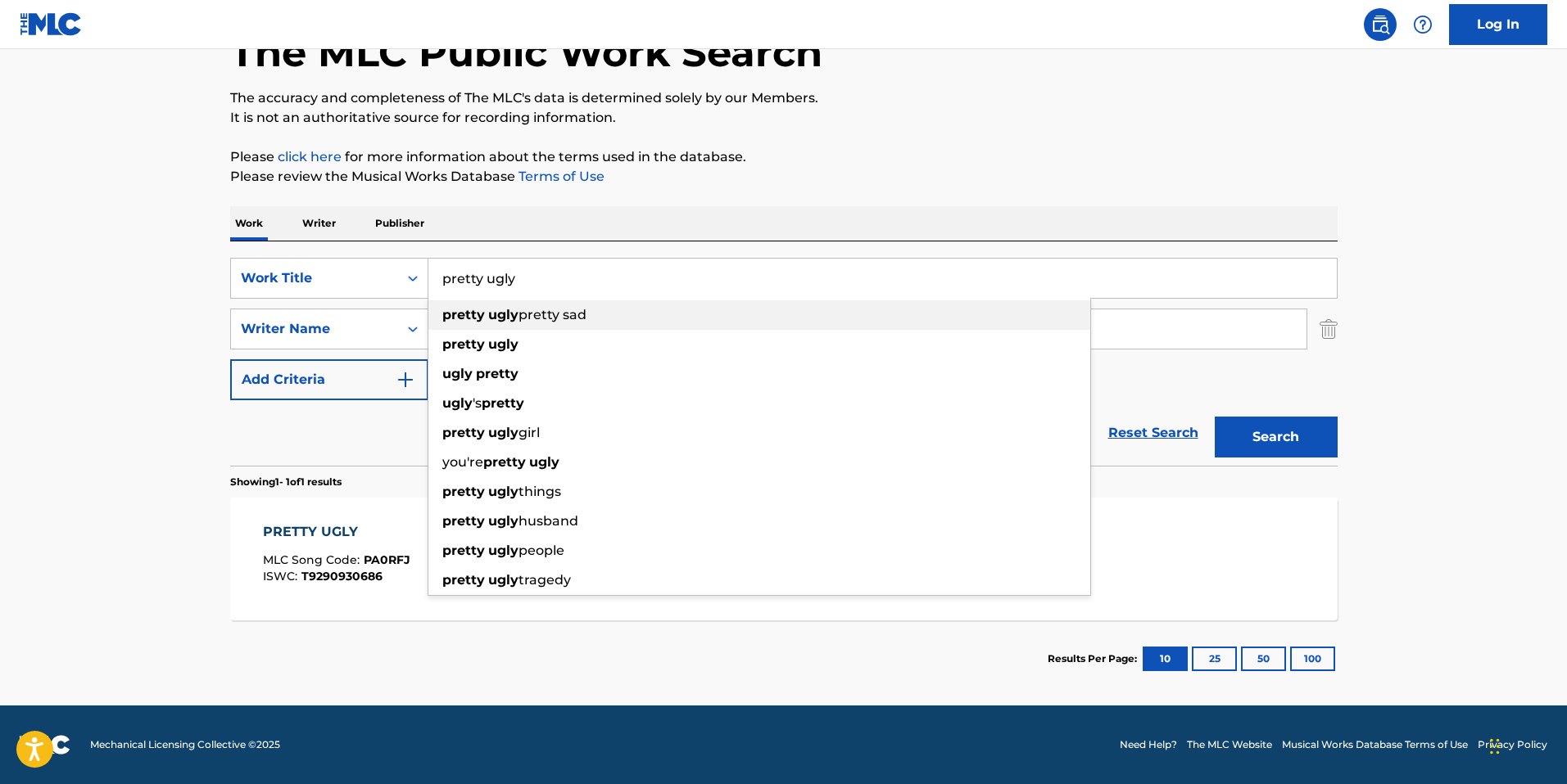
click at [580, 327] on div "pretty ugly pretty sad" at bounding box center [759, 315] width 662 height 29
type input "pretty ugly pretty sad"
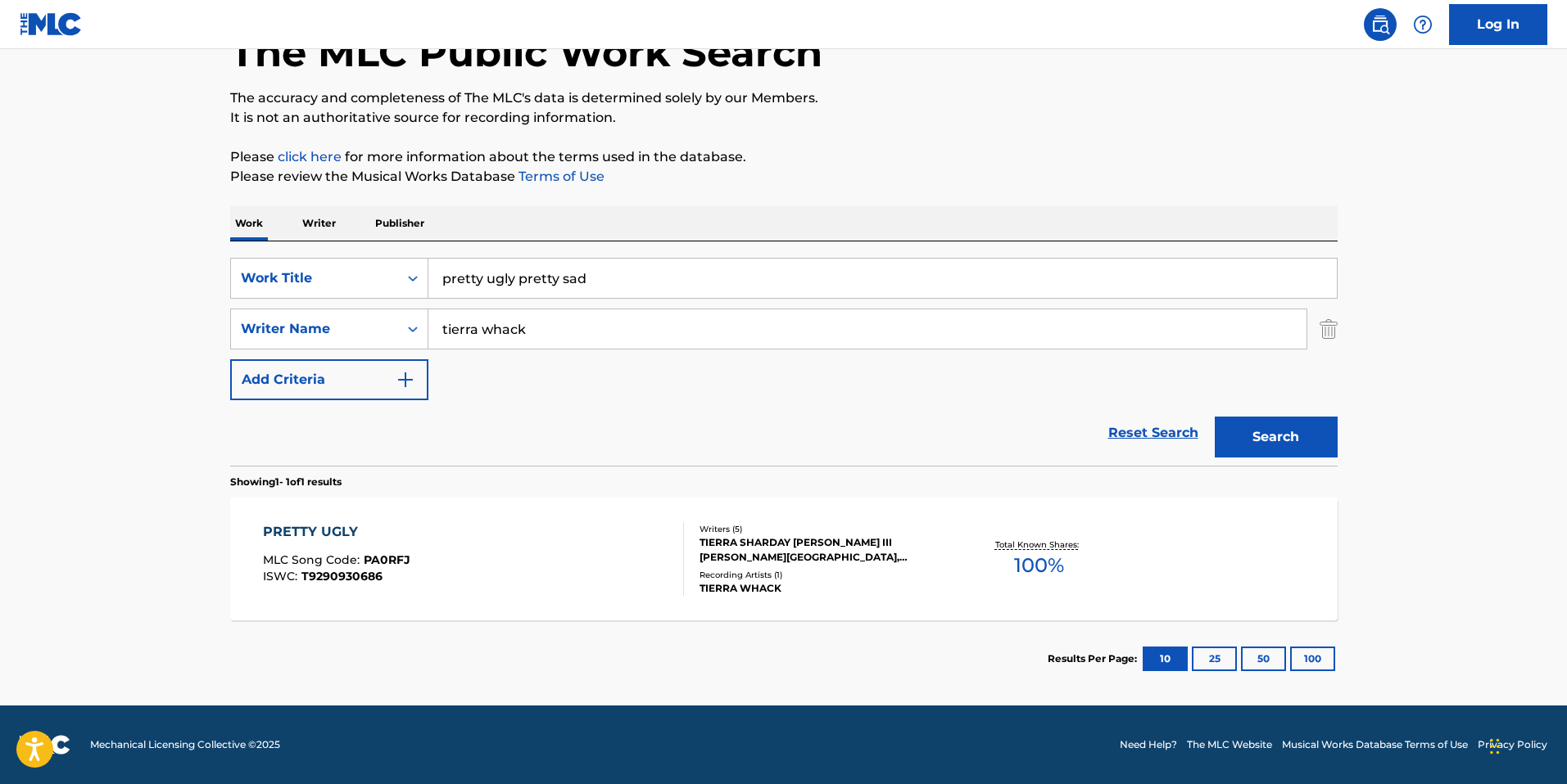
click at [580, 286] on input "pretty ugly pretty sad" at bounding box center [882, 278] width 908 height 39
click at [564, 328] on input "tierra whack" at bounding box center [867, 329] width 878 height 39
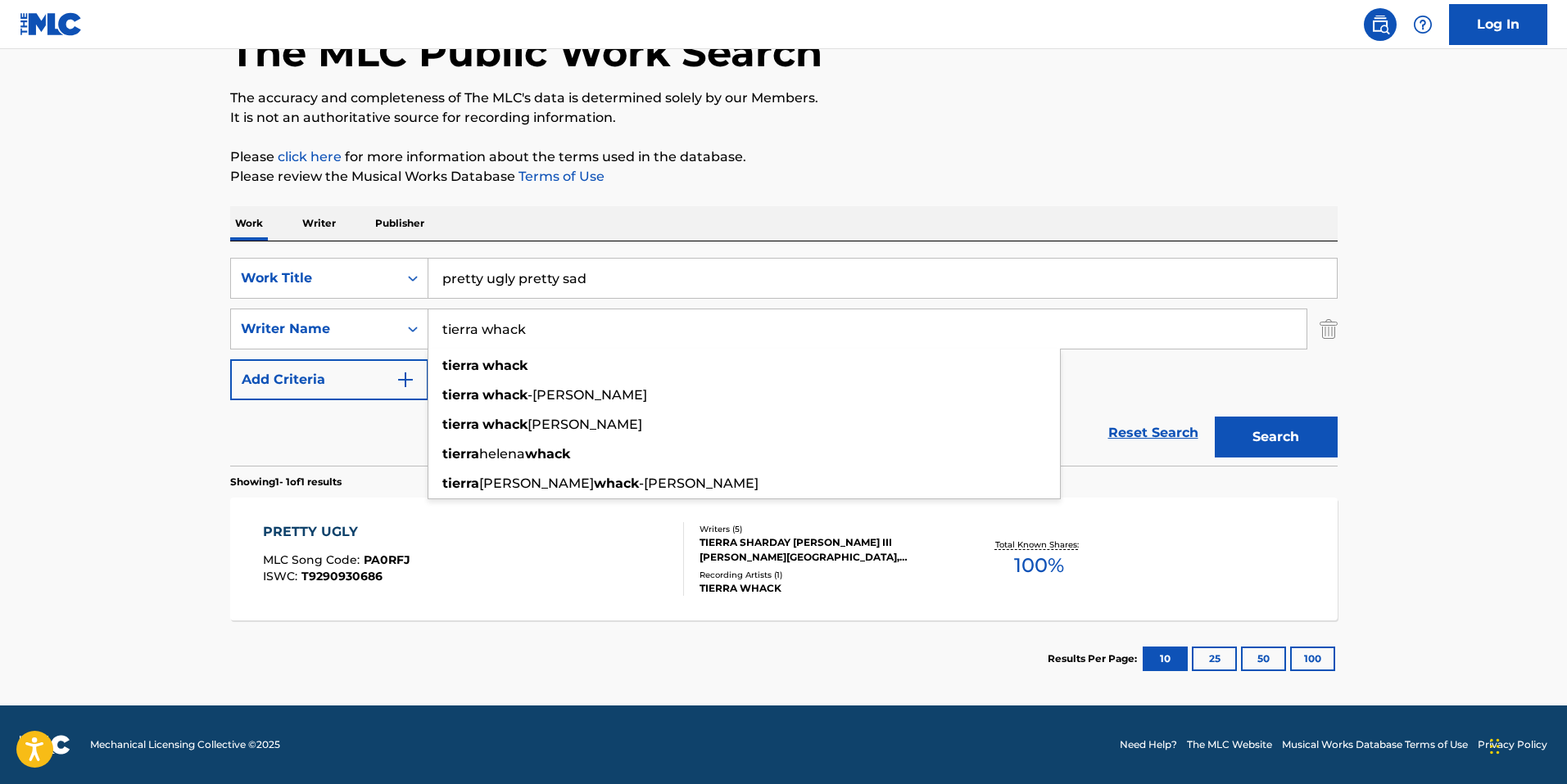
click at [564, 328] on input "tierra whack" at bounding box center [867, 329] width 878 height 39
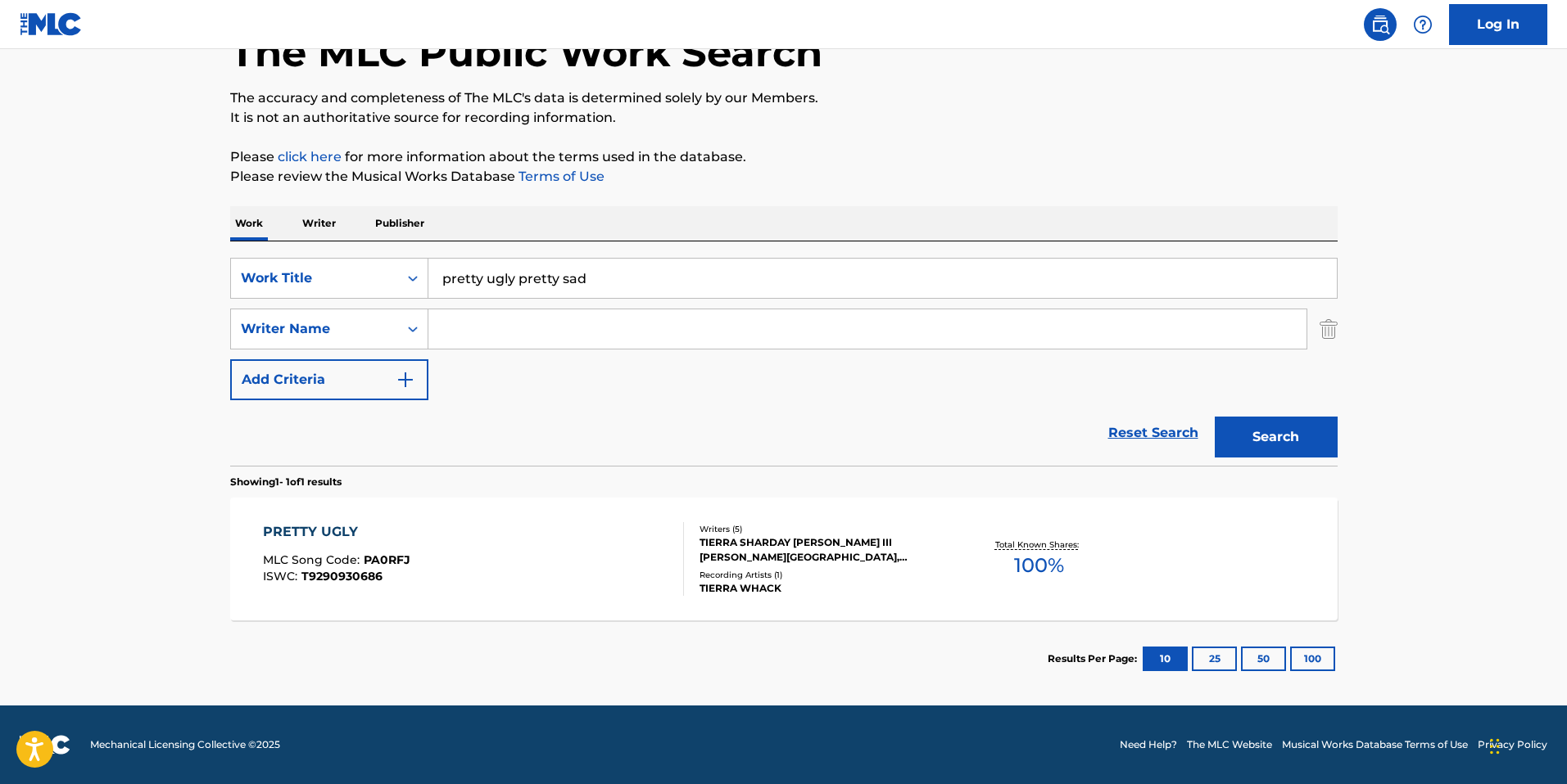
click at [553, 290] on input "pretty ugly pretty sad" at bounding box center [882, 278] width 908 height 39
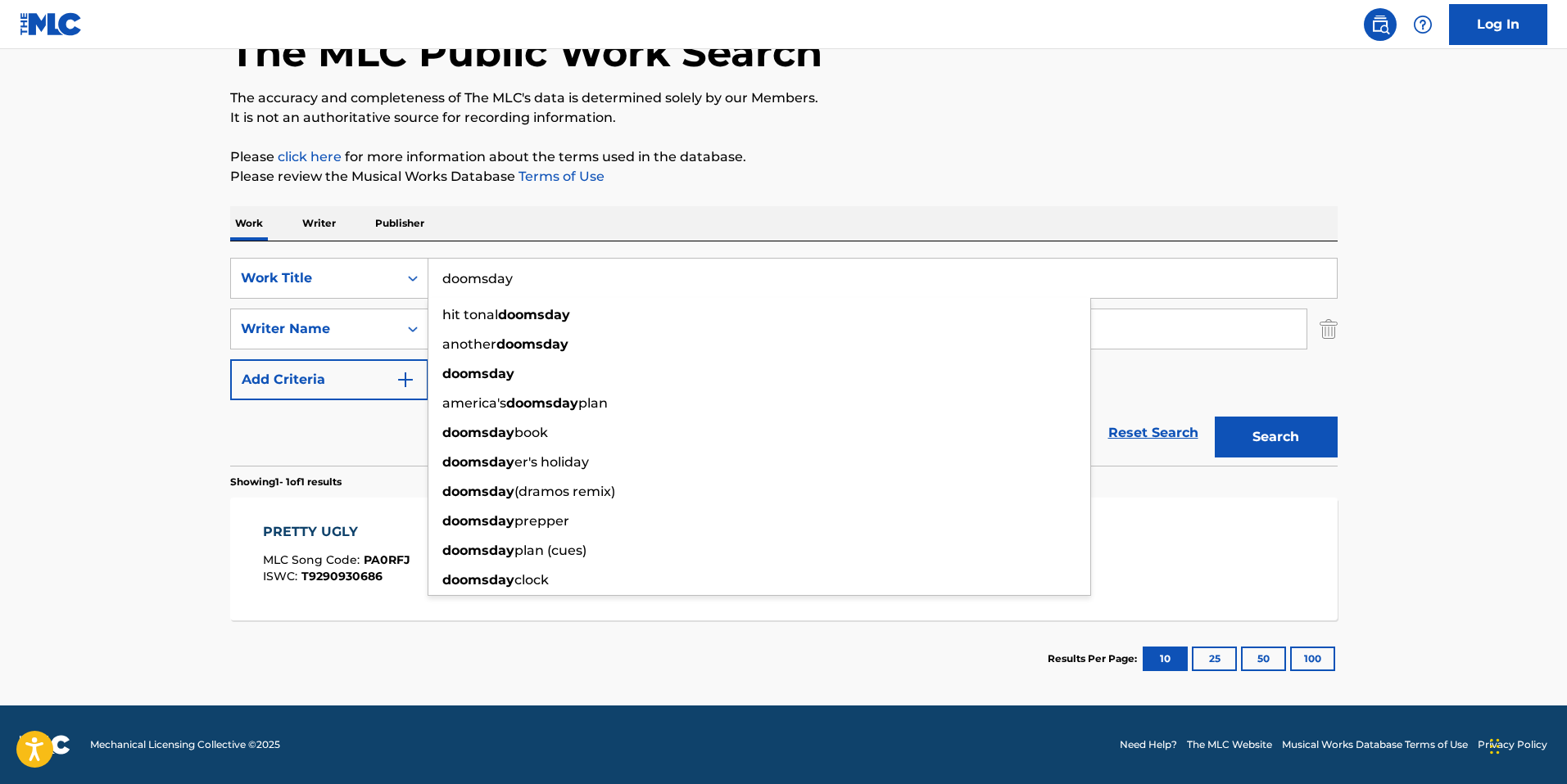
type input "doomsday"
click at [1214, 417] on button "Search" at bounding box center [1276, 437] width 123 height 41
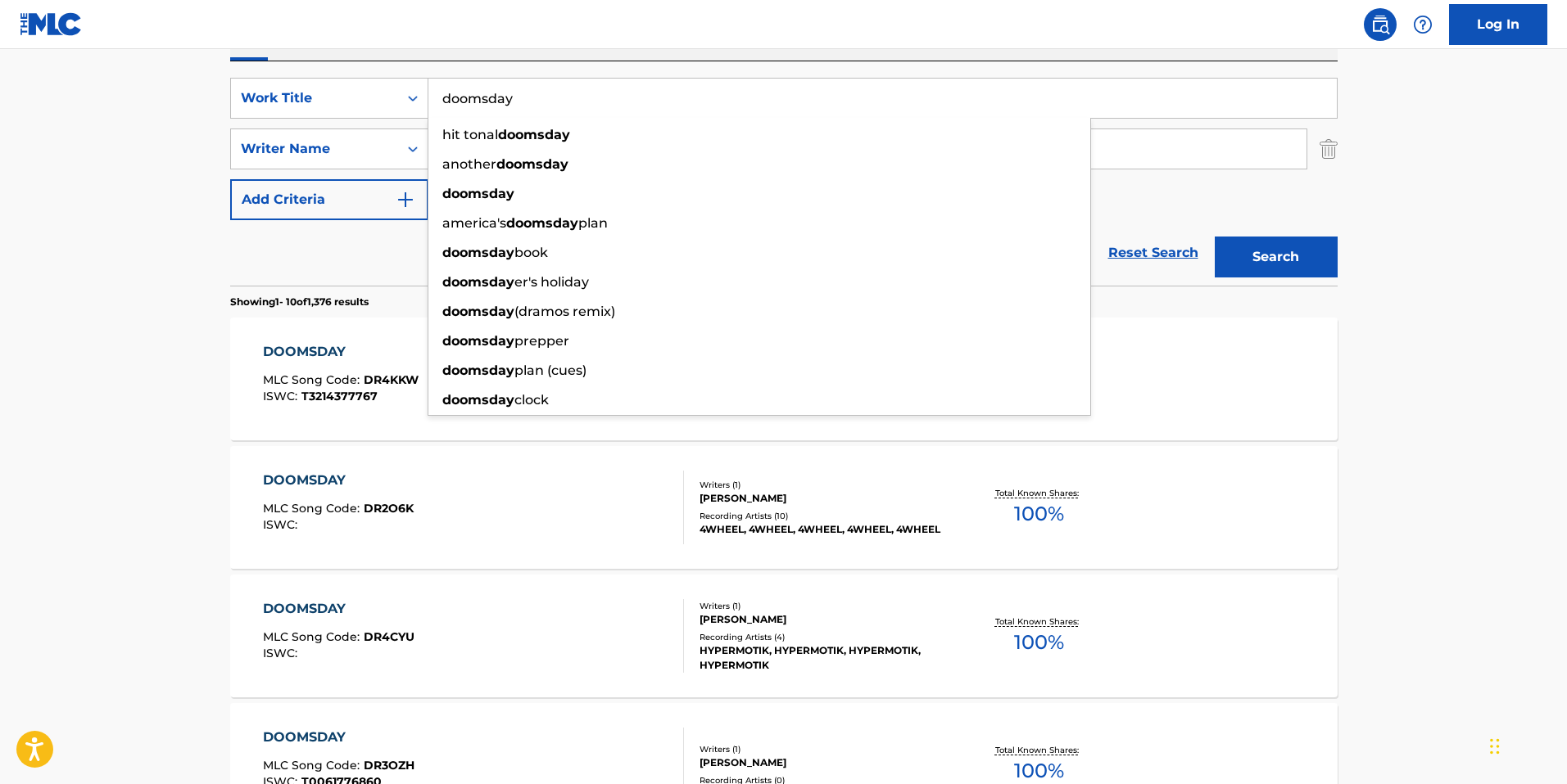
scroll to position [131, 0]
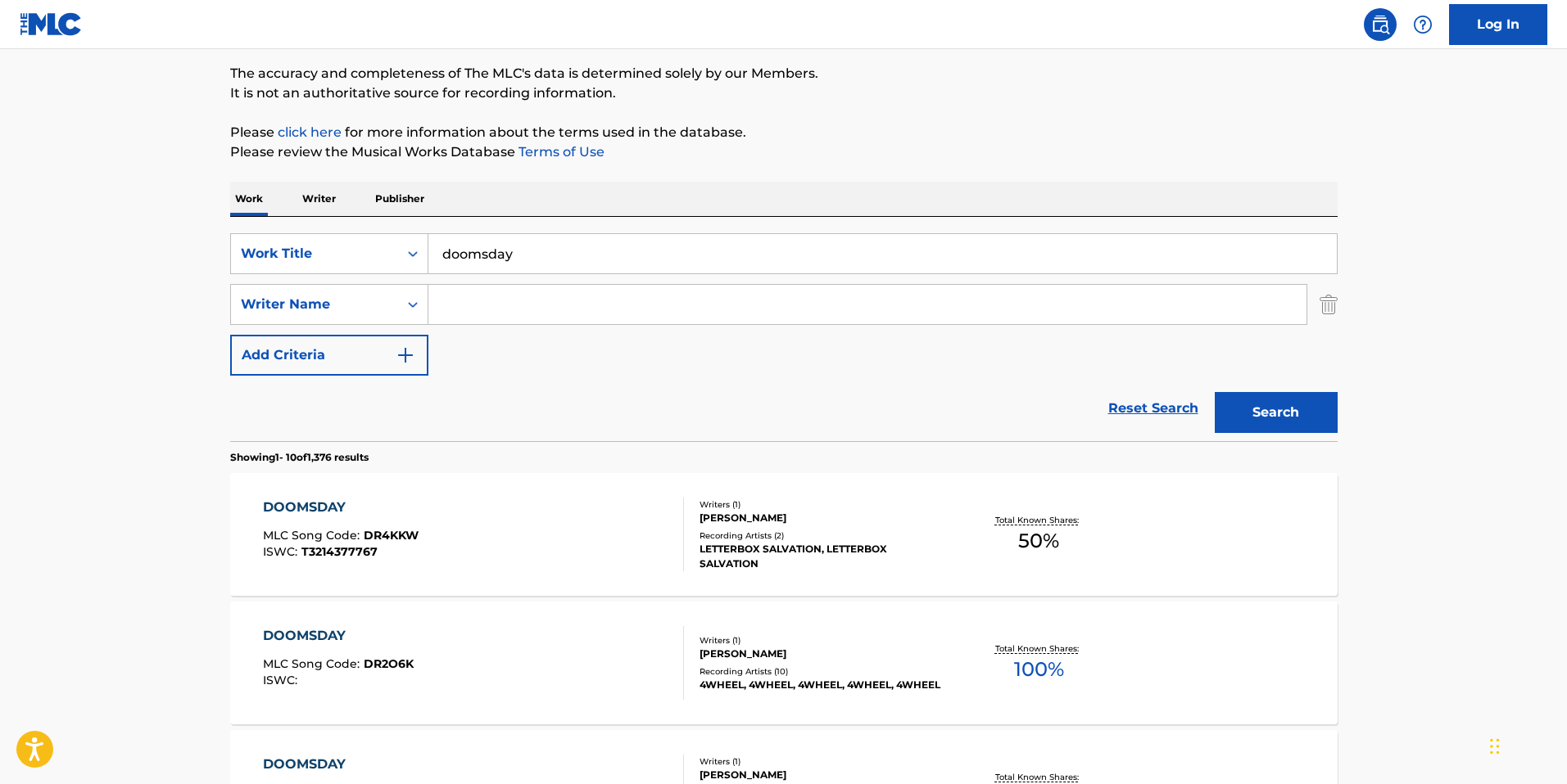
click at [473, 285] on input "Search Form" at bounding box center [867, 304] width 878 height 39
paste input "Daniel Dumile"
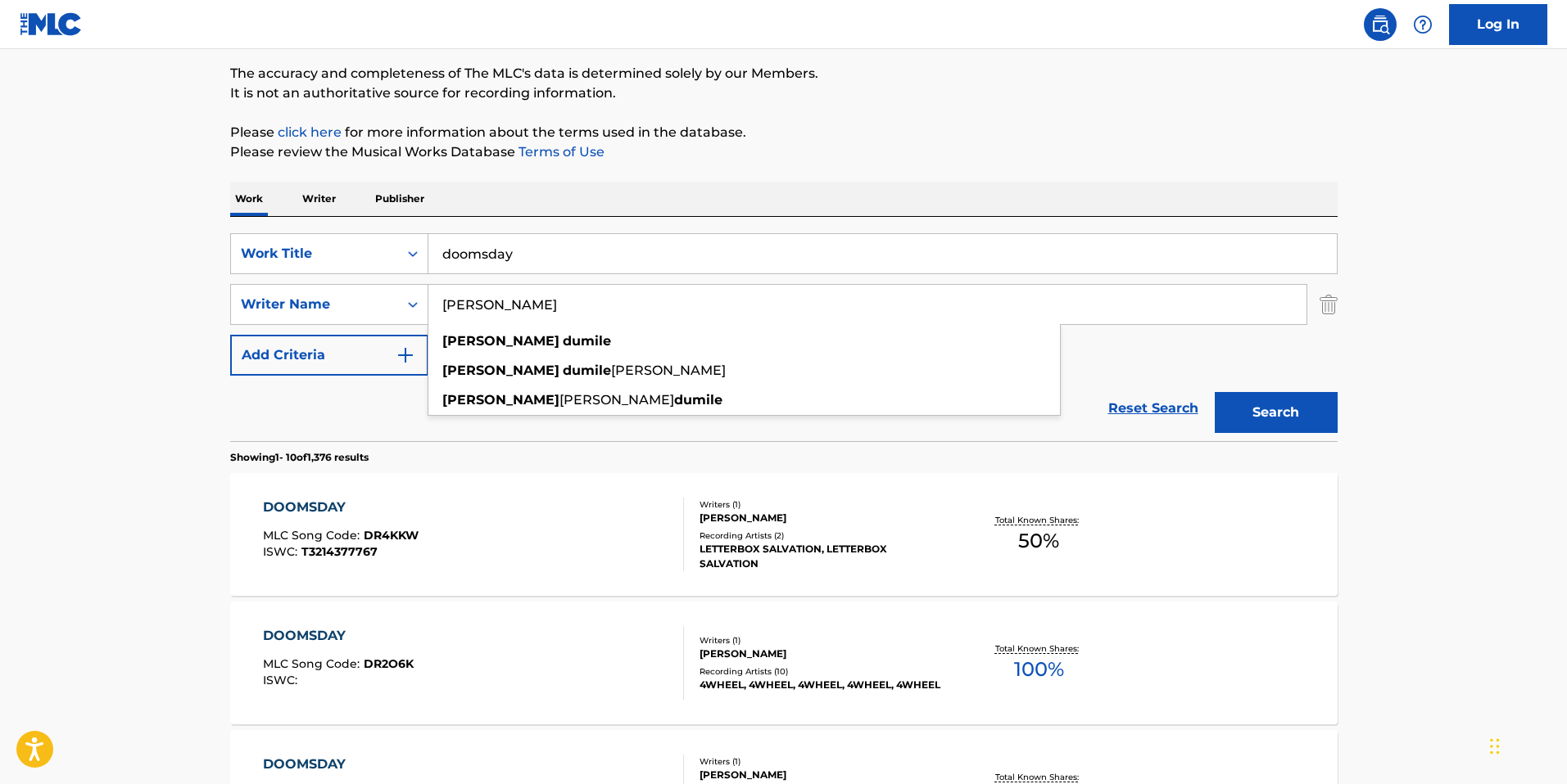
type input "Daniel Dumile"
click at [1214, 392] on button "Search" at bounding box center [1276, 412] width 123 height 41
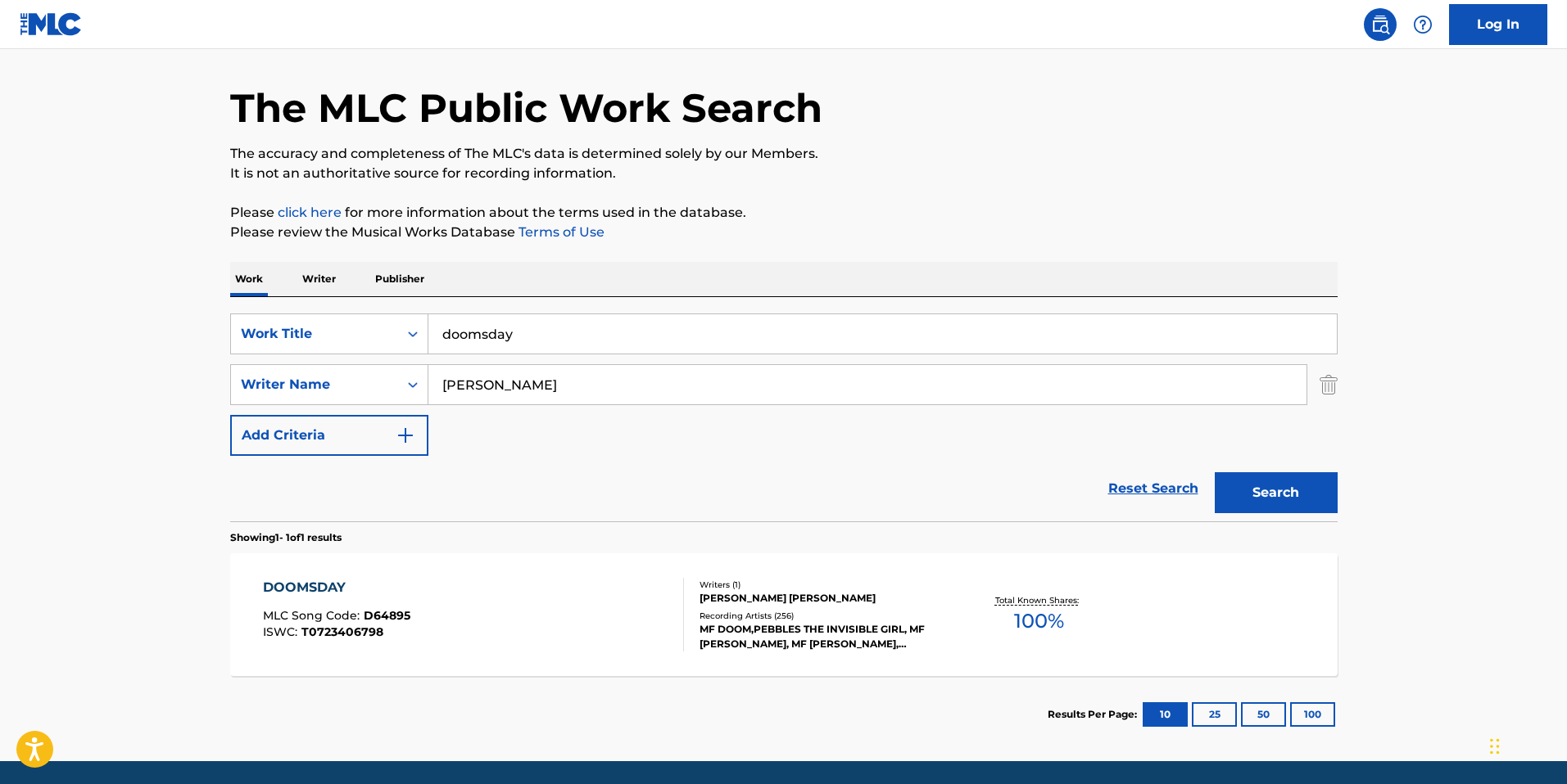
scroll to position [106, 0]
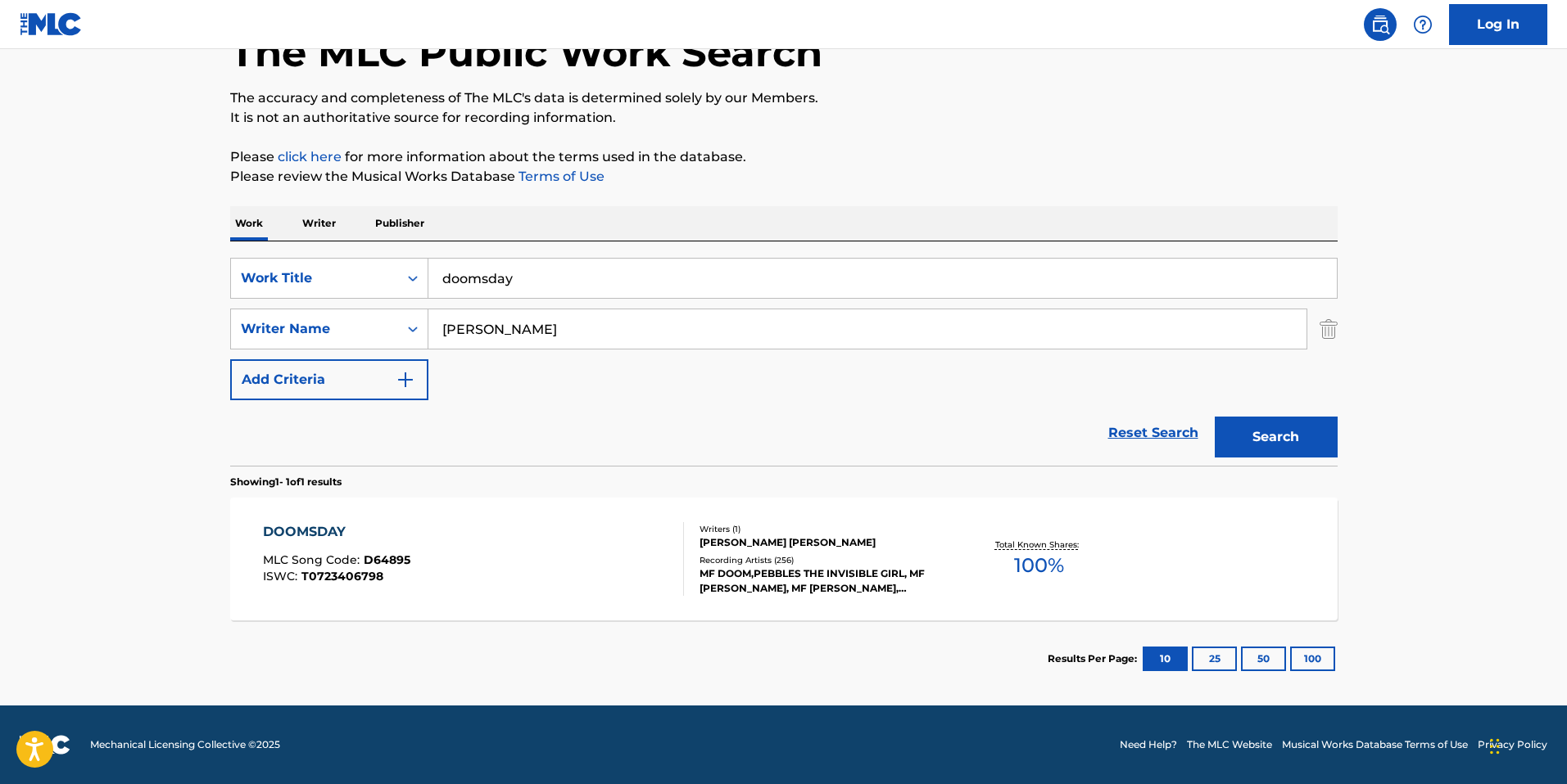
click at [332, 528] on div "DOOMSDAY" at bounding box center [336, 531] width 148 height 19
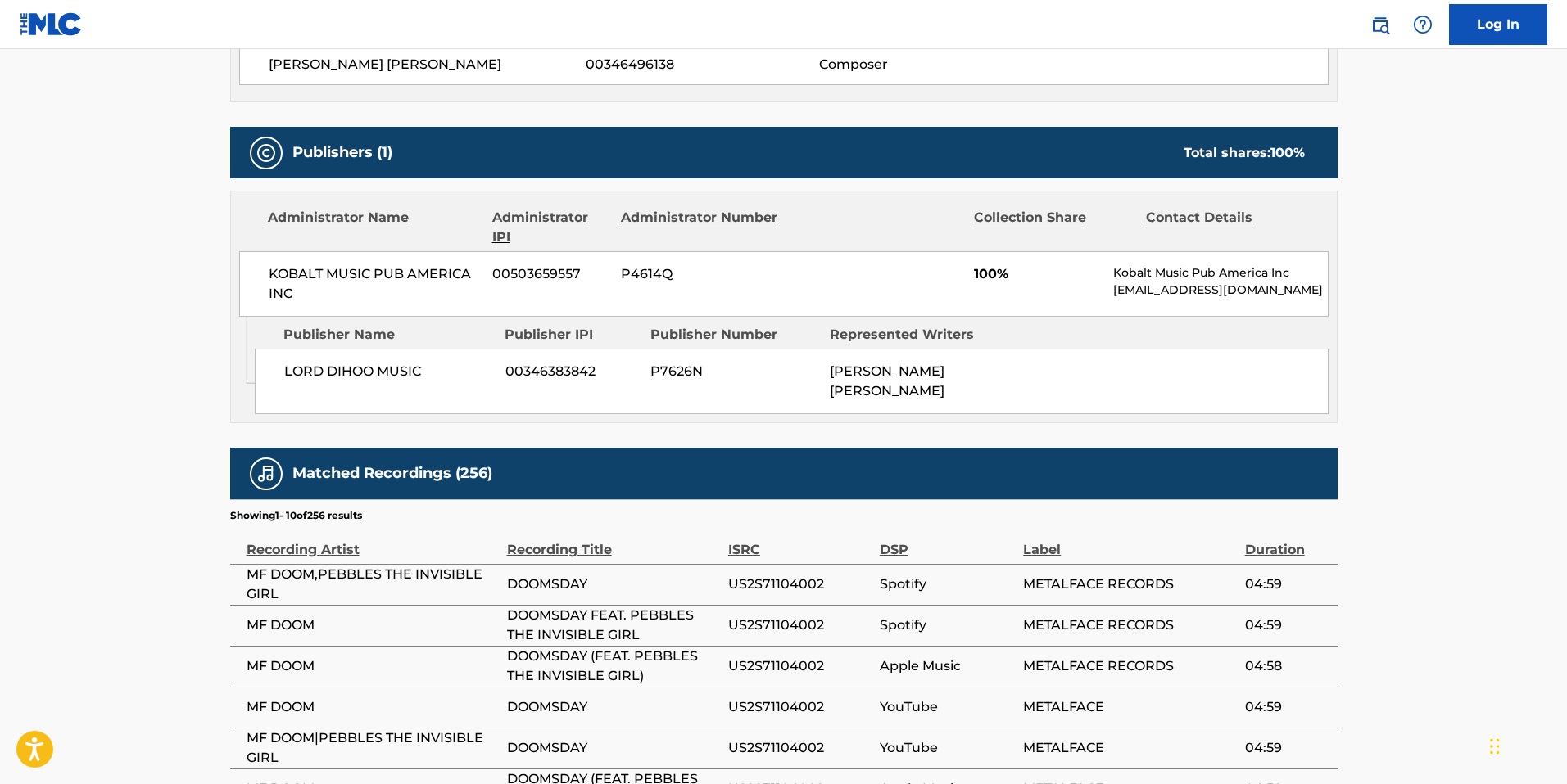
scroll to position [637, 0]
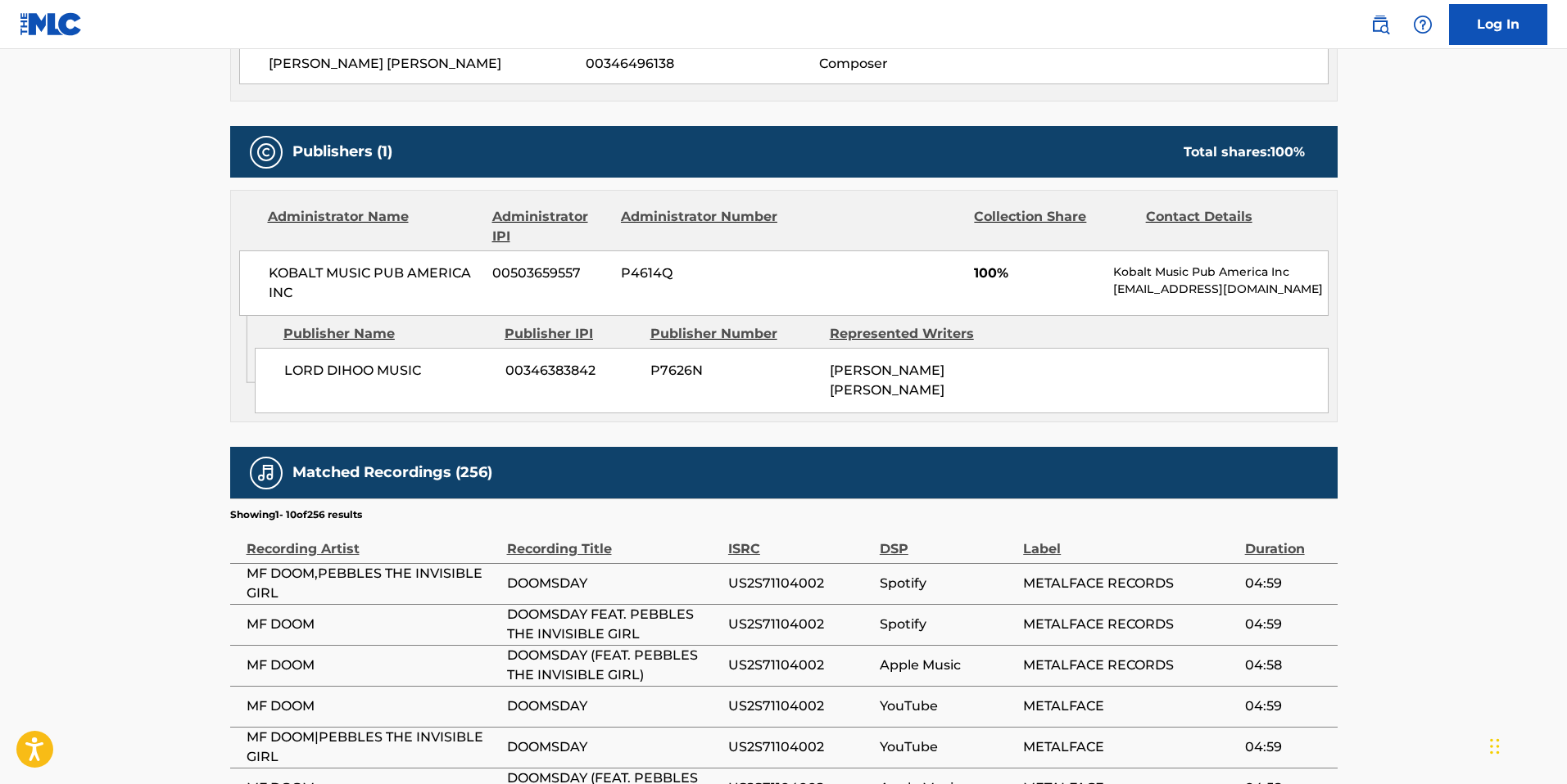
scroll to position [106, 0]
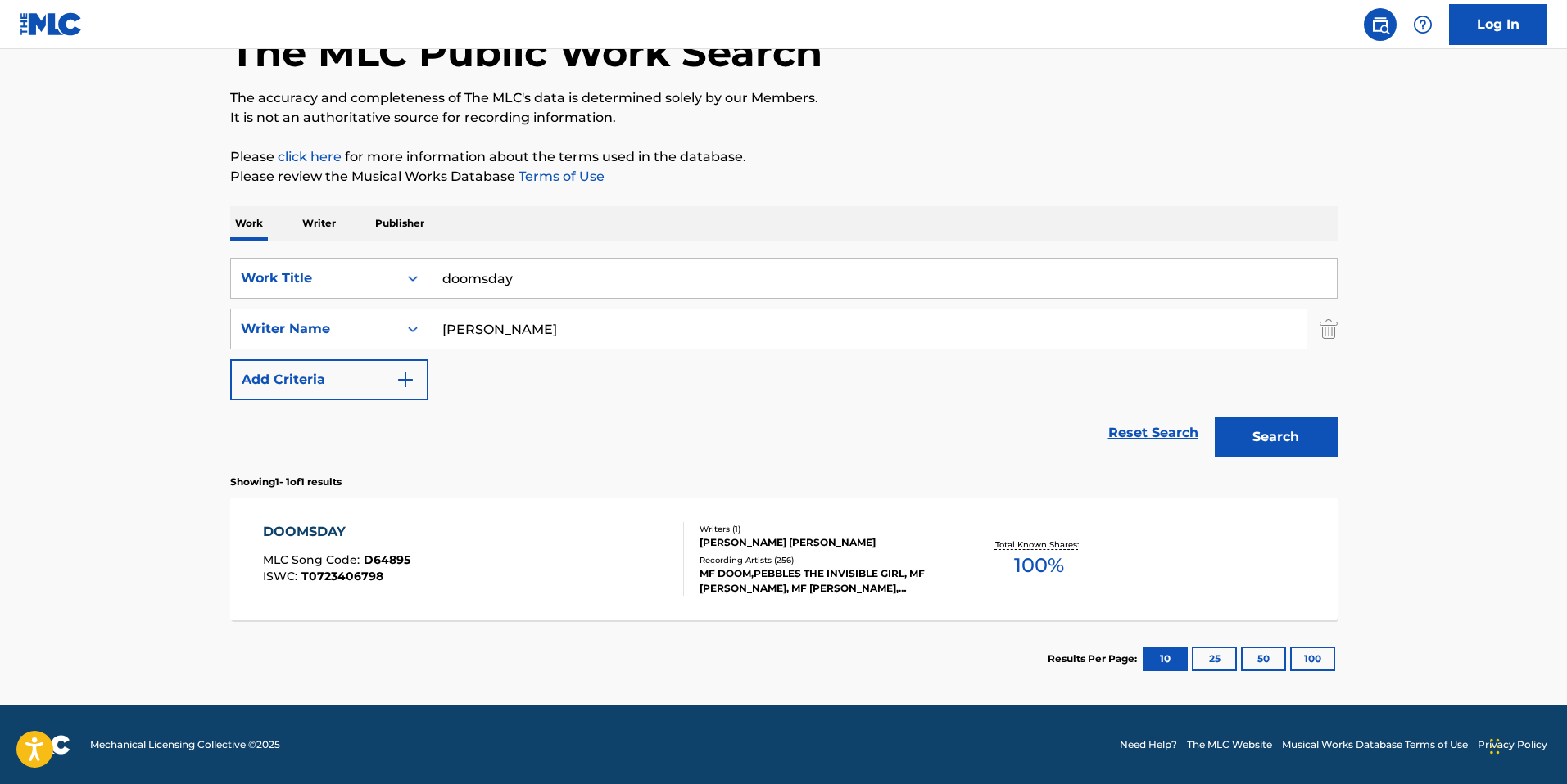
click at [627, 292] on input "doomsday" at bounding box center [882, 278] width 908 height 39
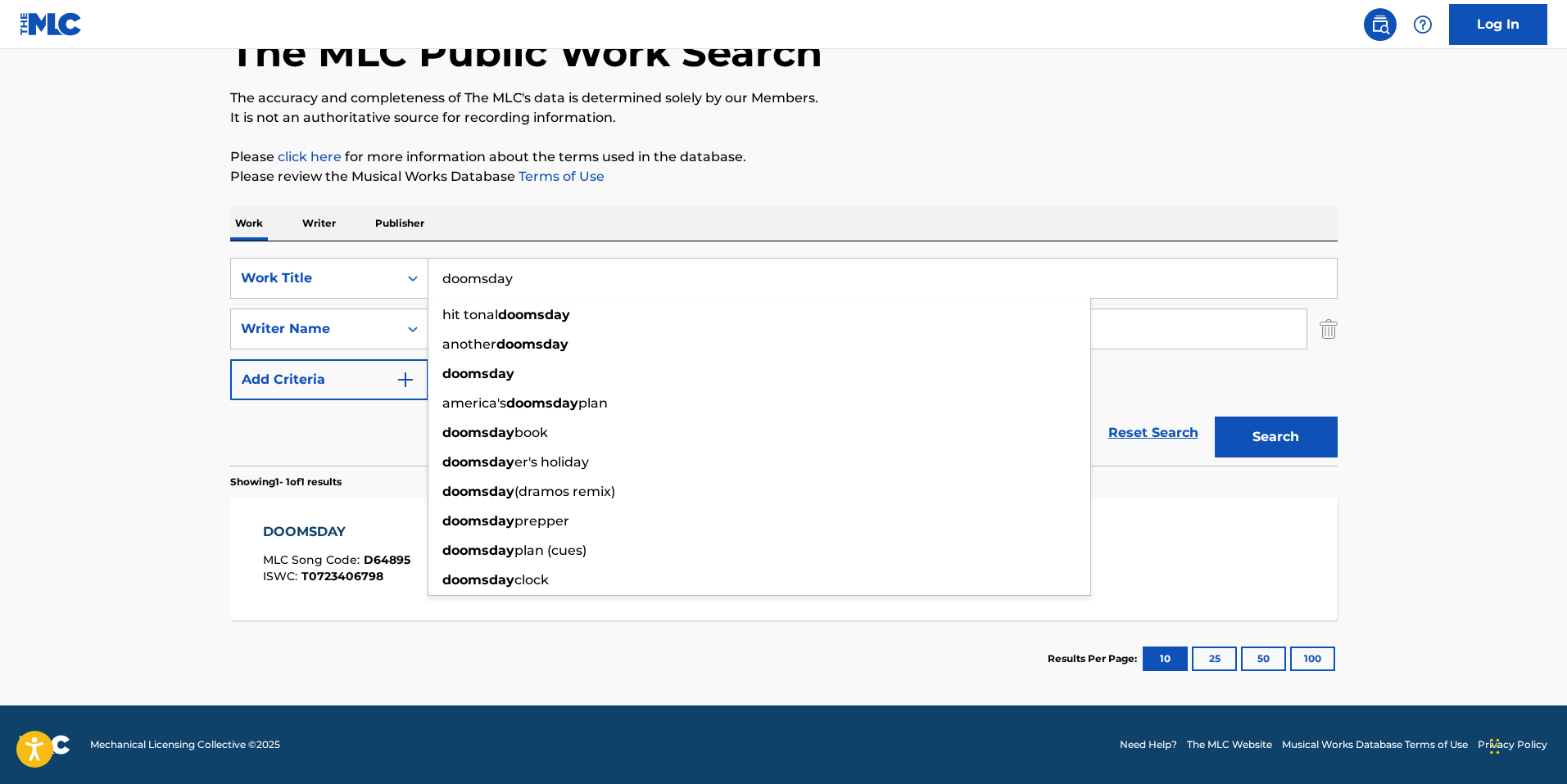
click at [617, 321] on div "hit tonal doomsday" at bounding box center [759, 315] width 662 height 29
type input "hit tonal doomsday"
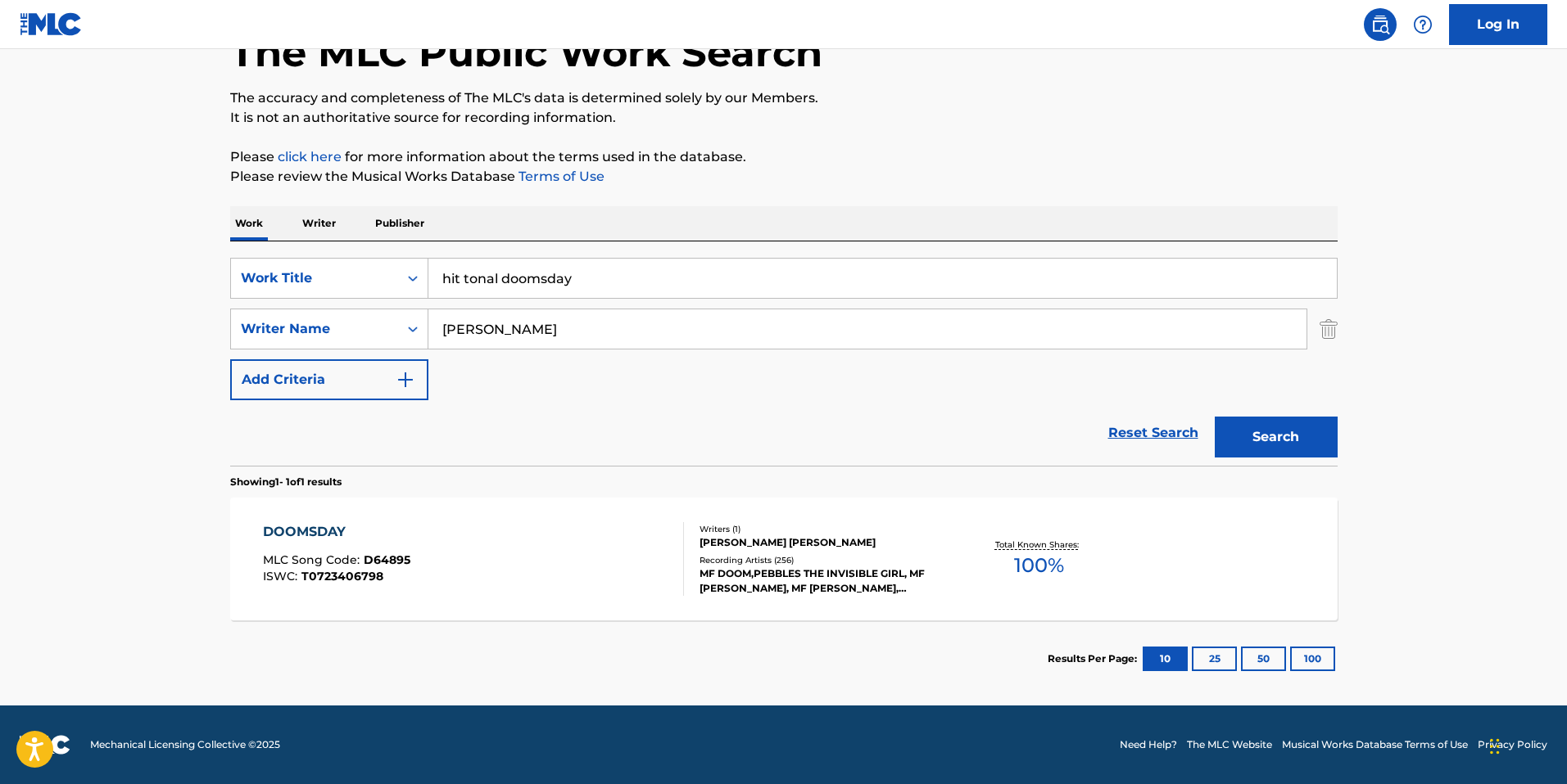
click at [539, 329] on input "Daniel Dumile" at bounding box center [867, 329] width 878 height 39
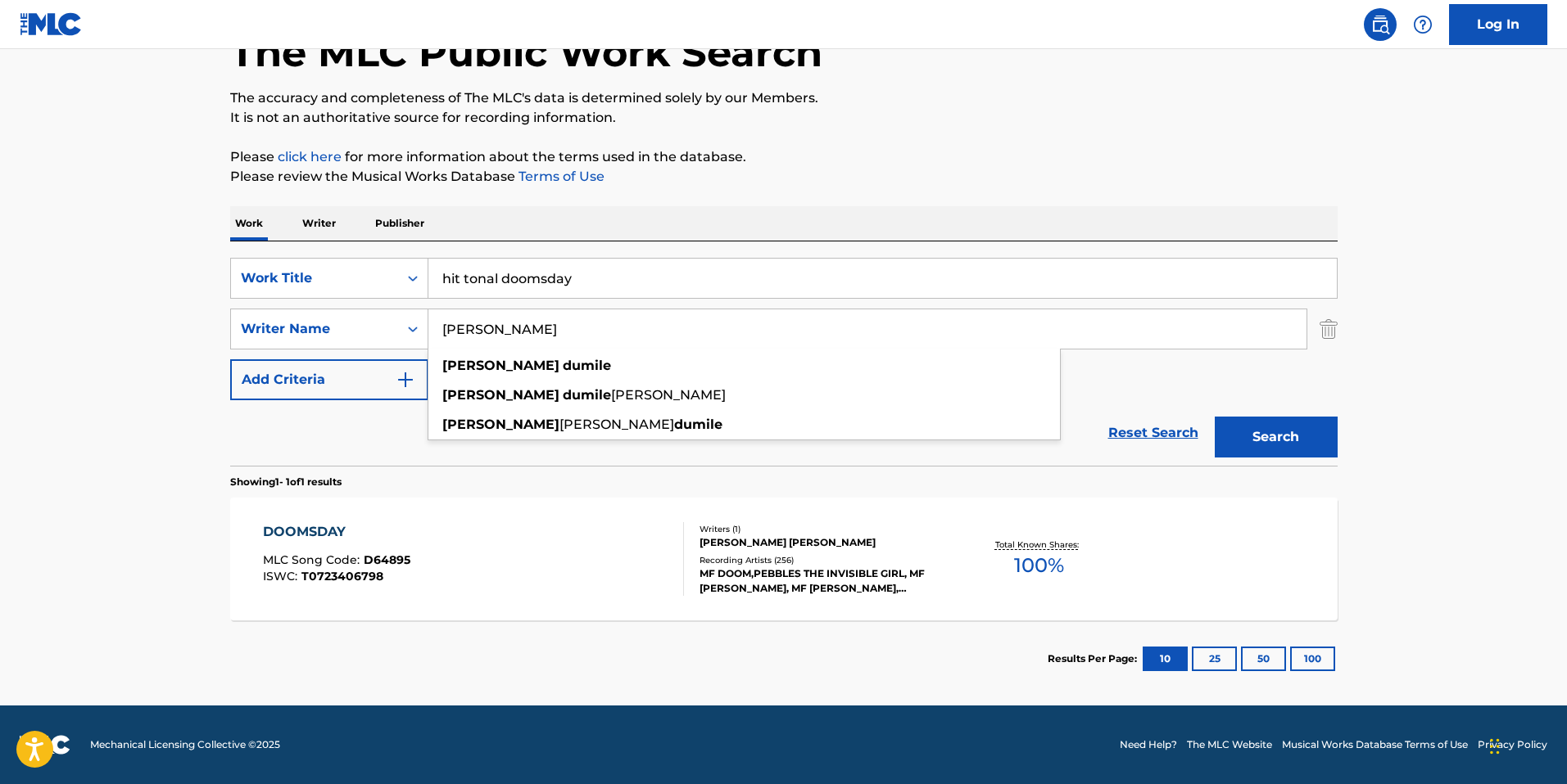
click at [539, 329] on input "Daniel Dumile" at bounding box center [867, 329] width 878 height 39
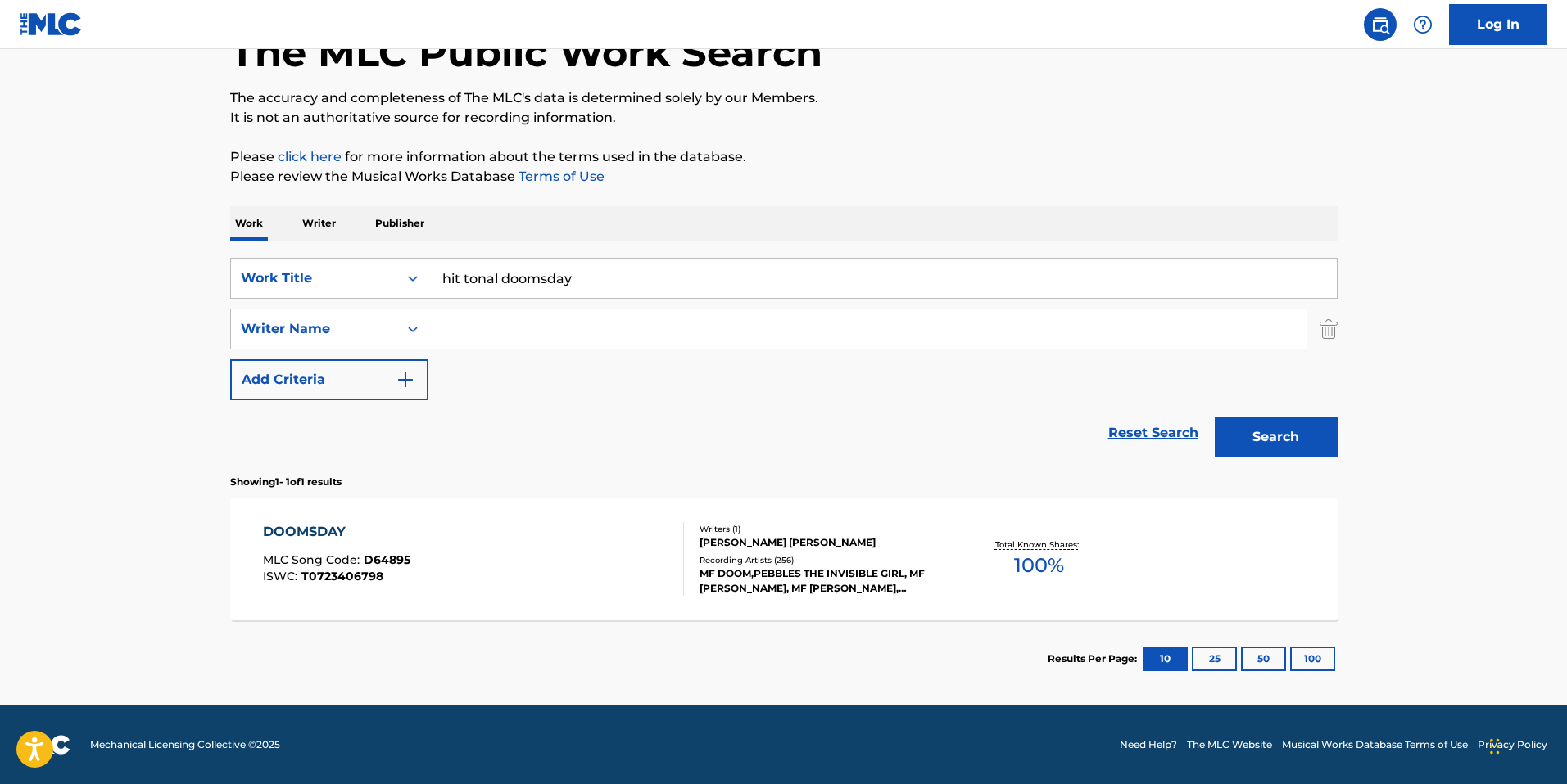
click at [529, 279] on input "hit tonal doomsday" at bounding box center [882, 278] width 908 height 39
type input "c"
type input "l"
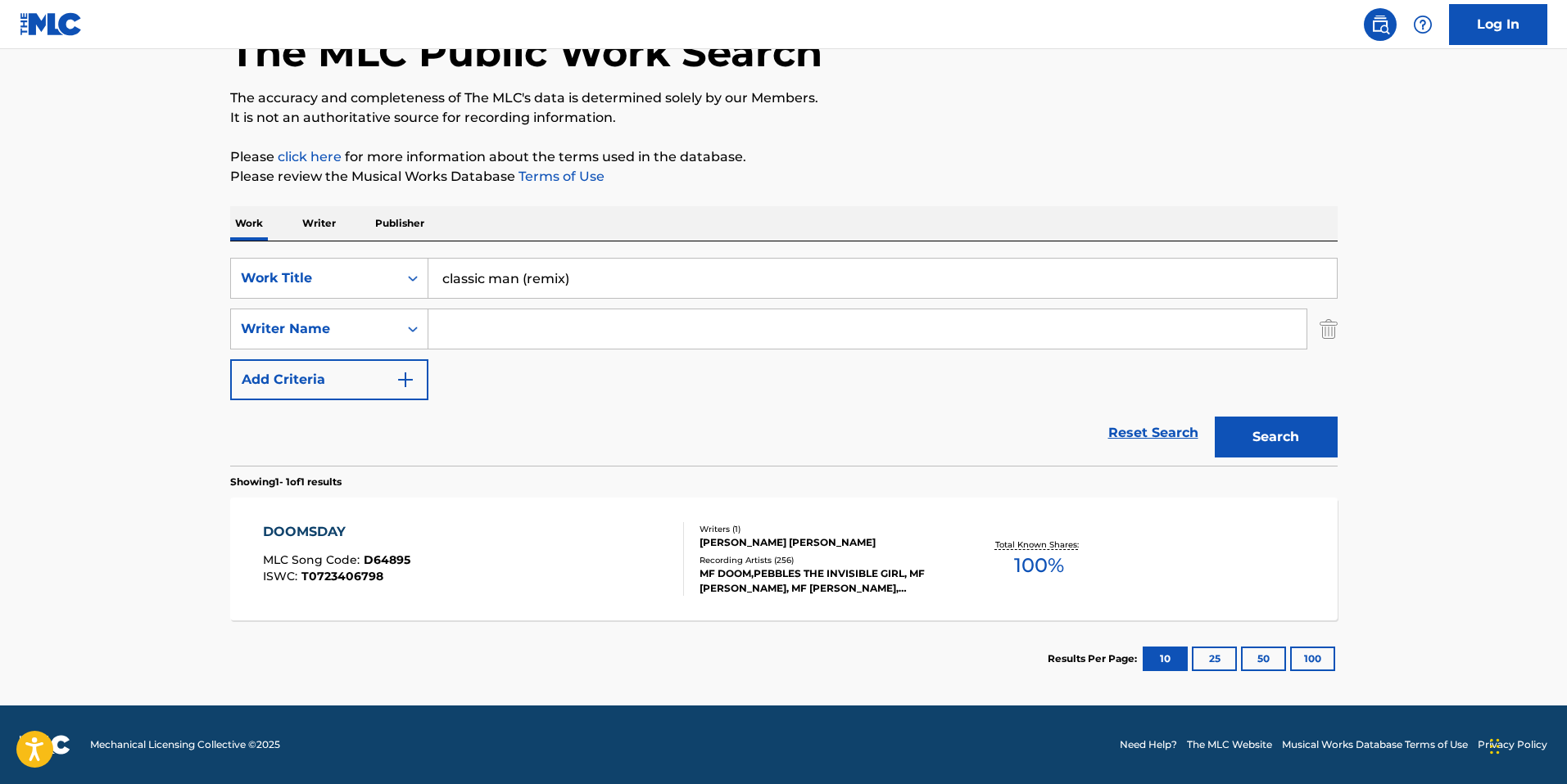
type input "classic man (remix)"
click at [1214, 417] on button "Search" at bounding box center [1276, 437] width 123 height 41
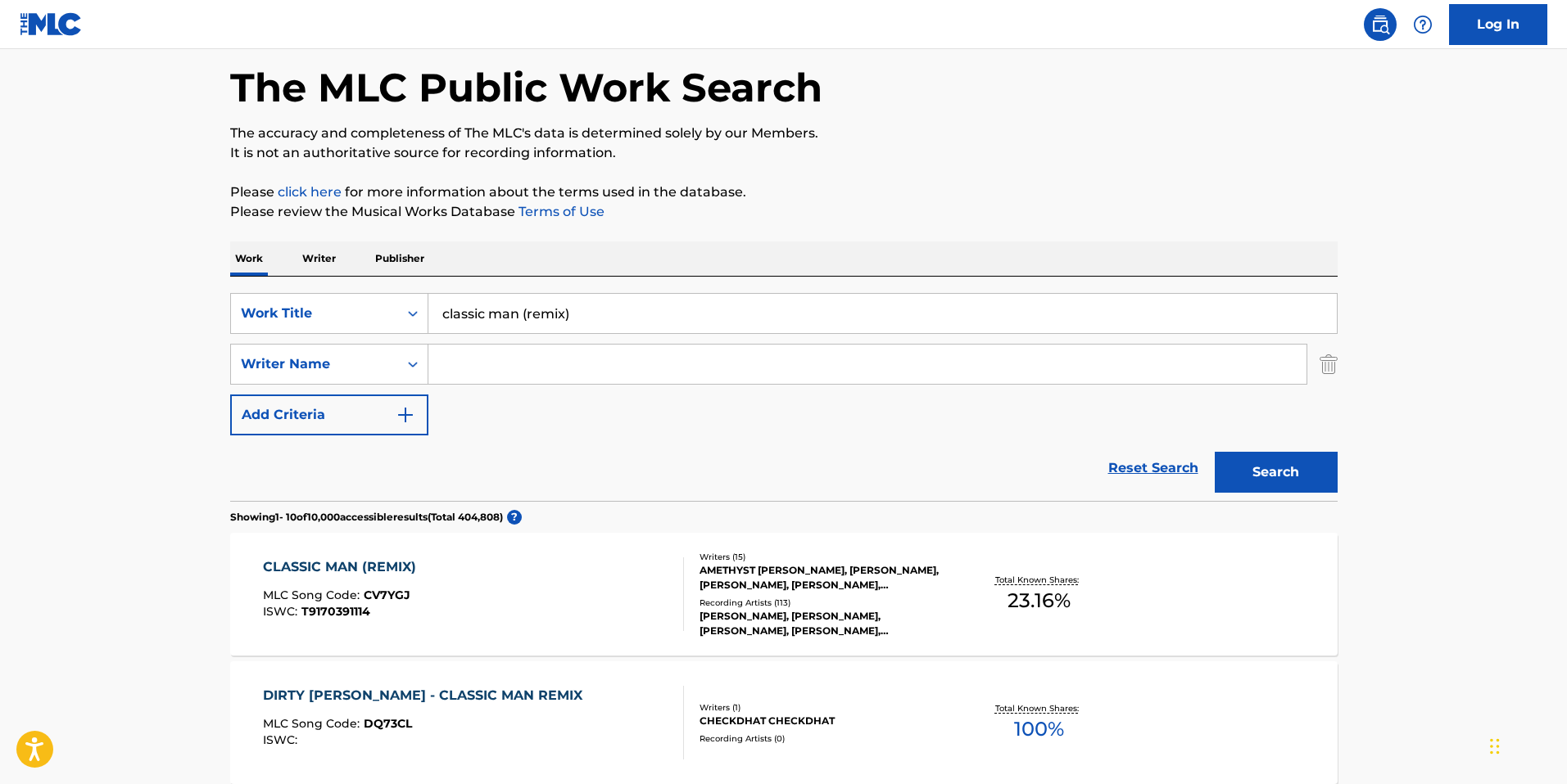
scroll to position [114, 0]
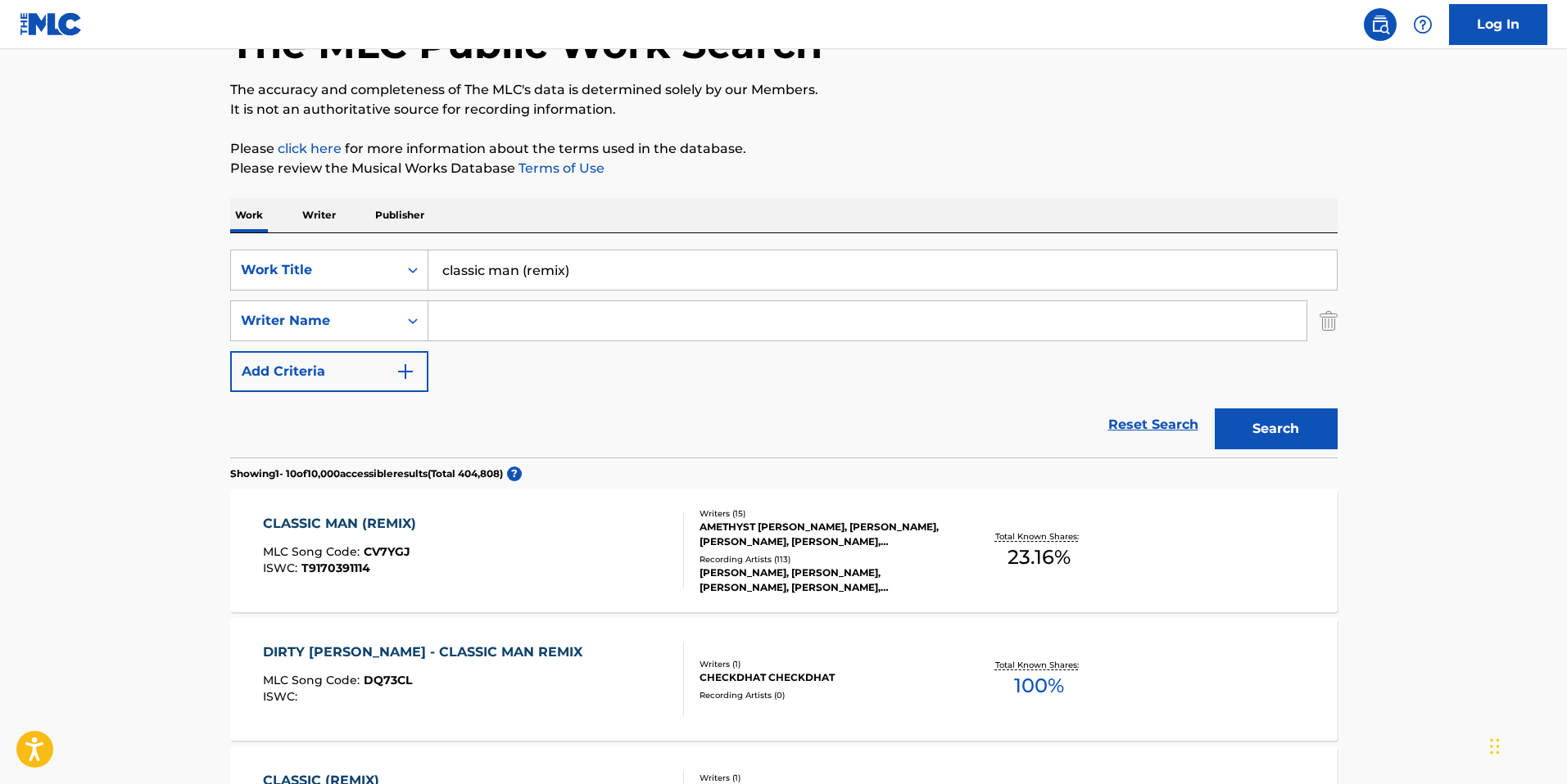
click at [450, 528] on div "CLASSIC MAN (REMIX) MLC Song Code : CV7YGJ ISWC : T9170391114" at bounding box center [473, 550] width 421 height 73
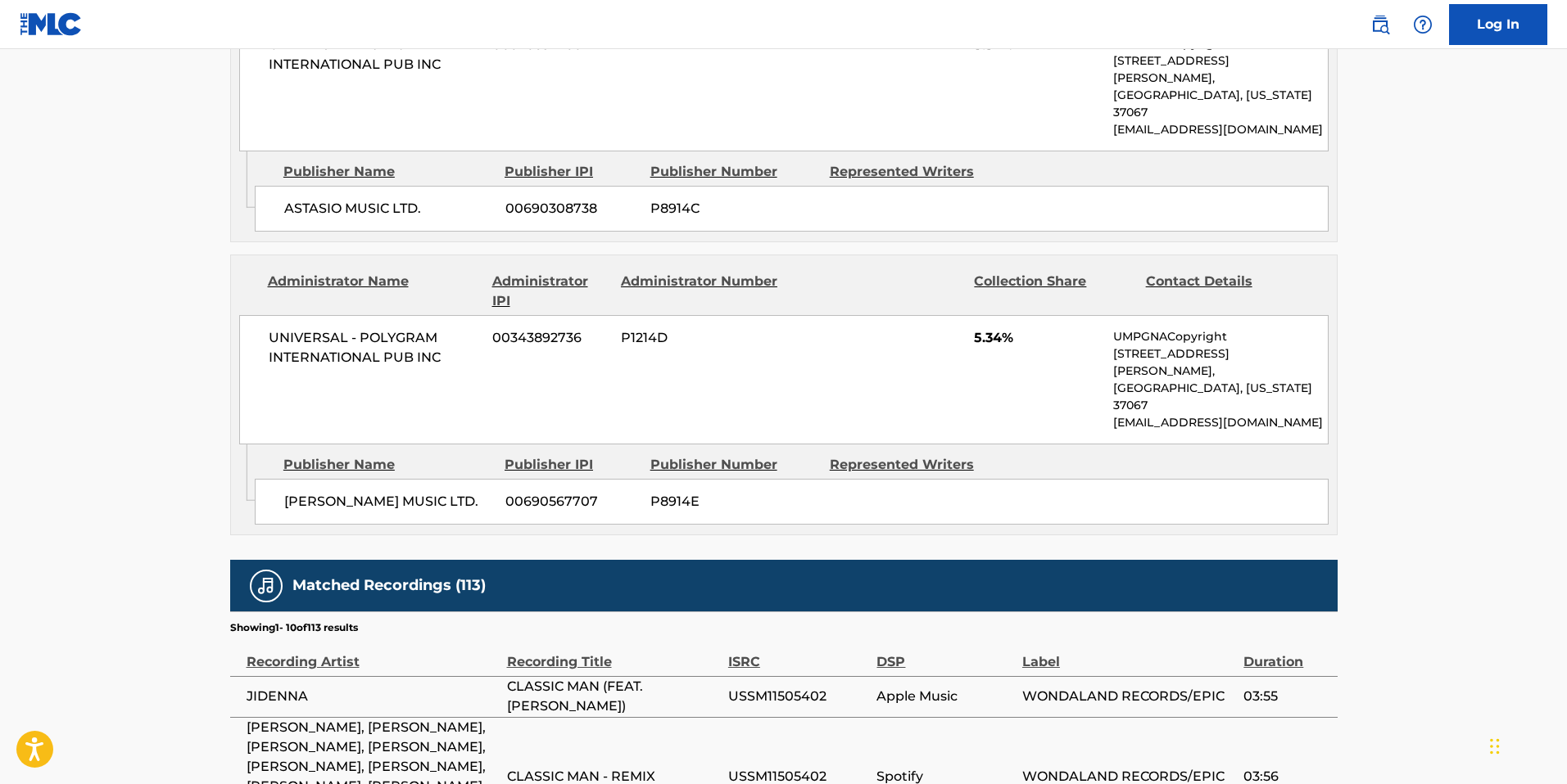
scroll to position [1586, 0]
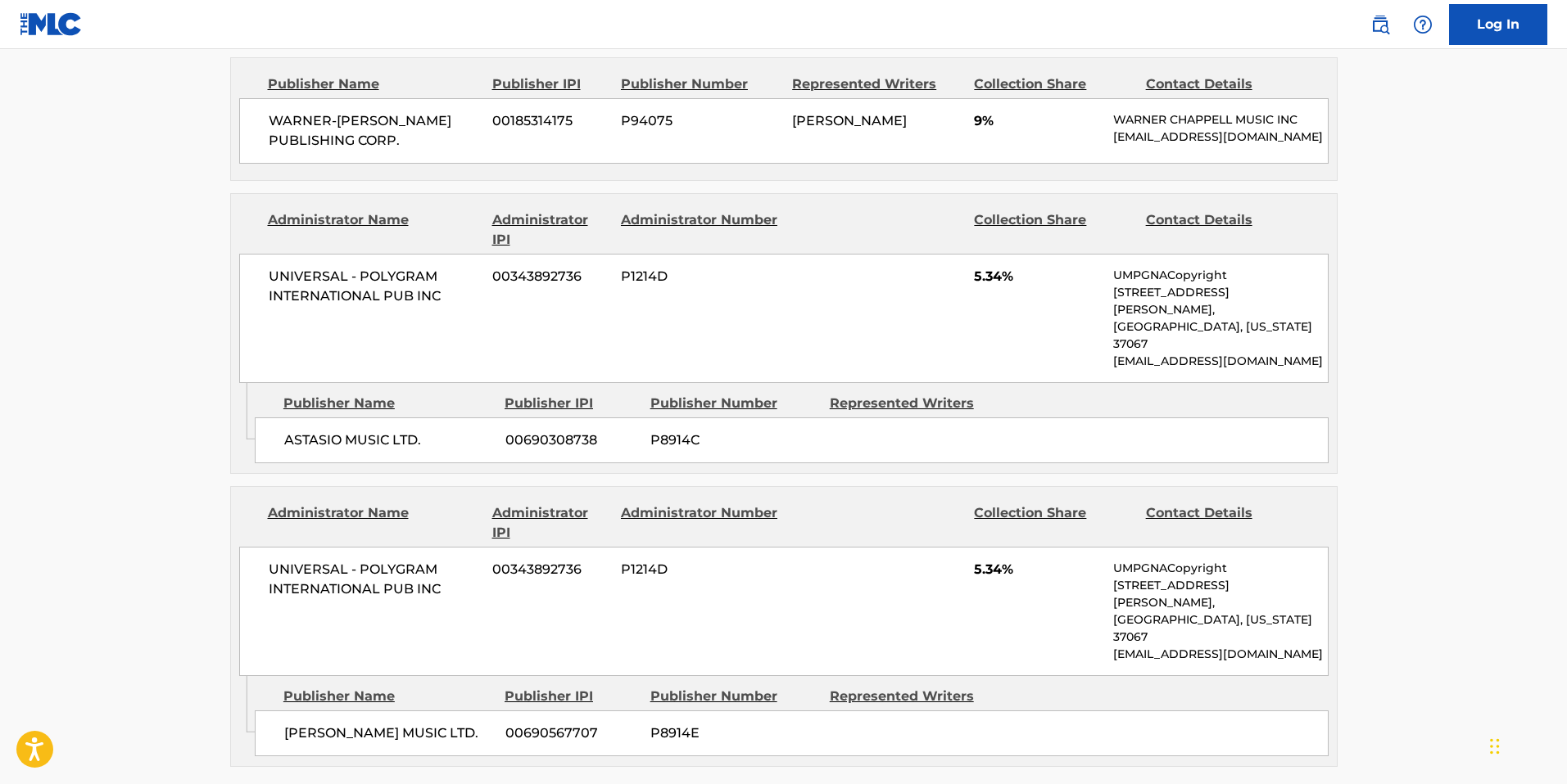
click at [352, 599] on span "UNIVERSAL - POLYGRAM INTERNATIONAL PUB INC" at bounding box center [374, 579] width 212 height 39
copy div "UNIVERSAL - POLYGRAM INTERNATIONAL PUB INC"
click at [233, 180] on div "Publisher Name Publisher IPI Publisher Number Represented Writers Collection Sh…" at bounding box center [784, 118] width 1105 height 122
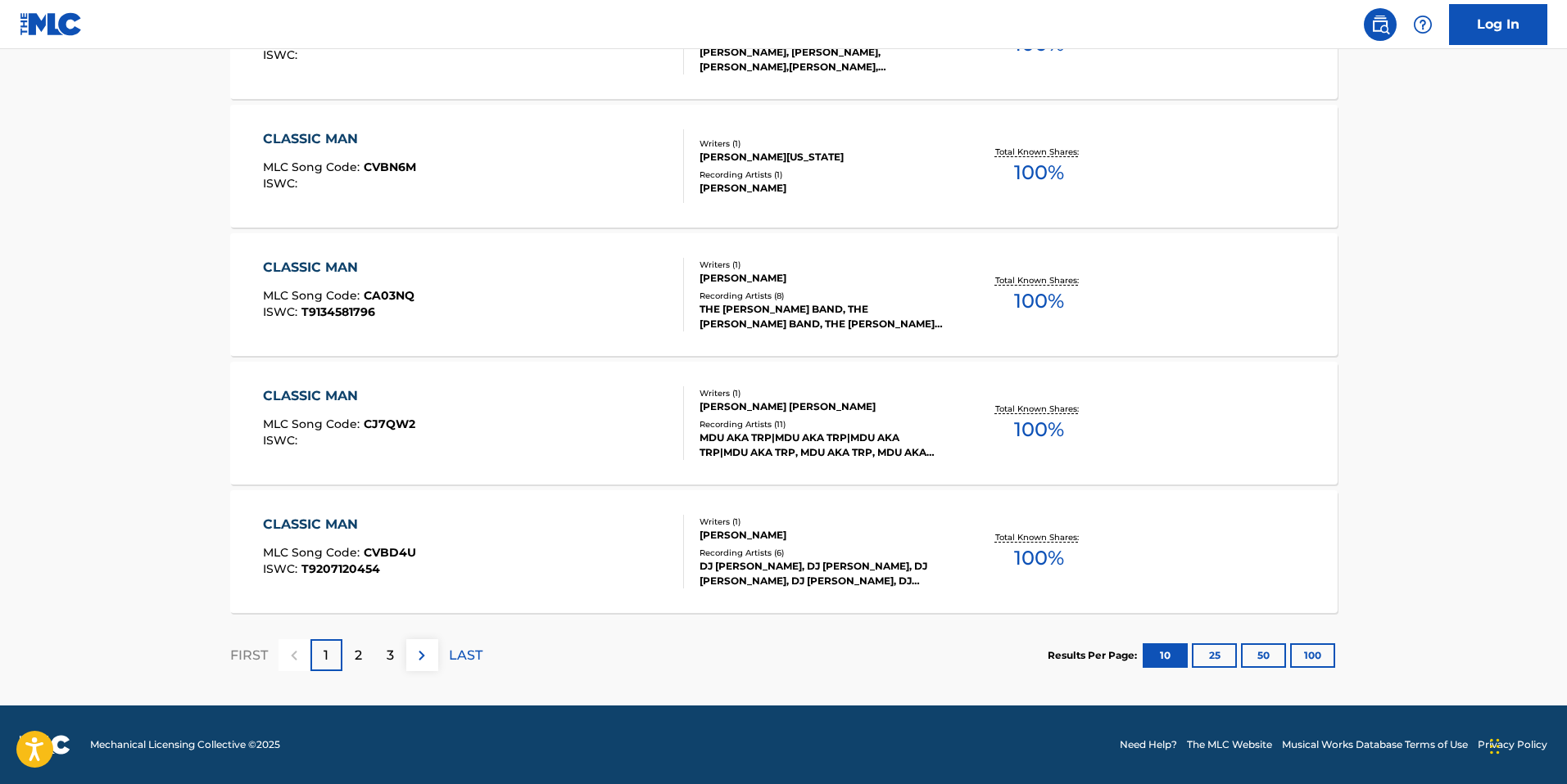
scroll to position [114, 0]
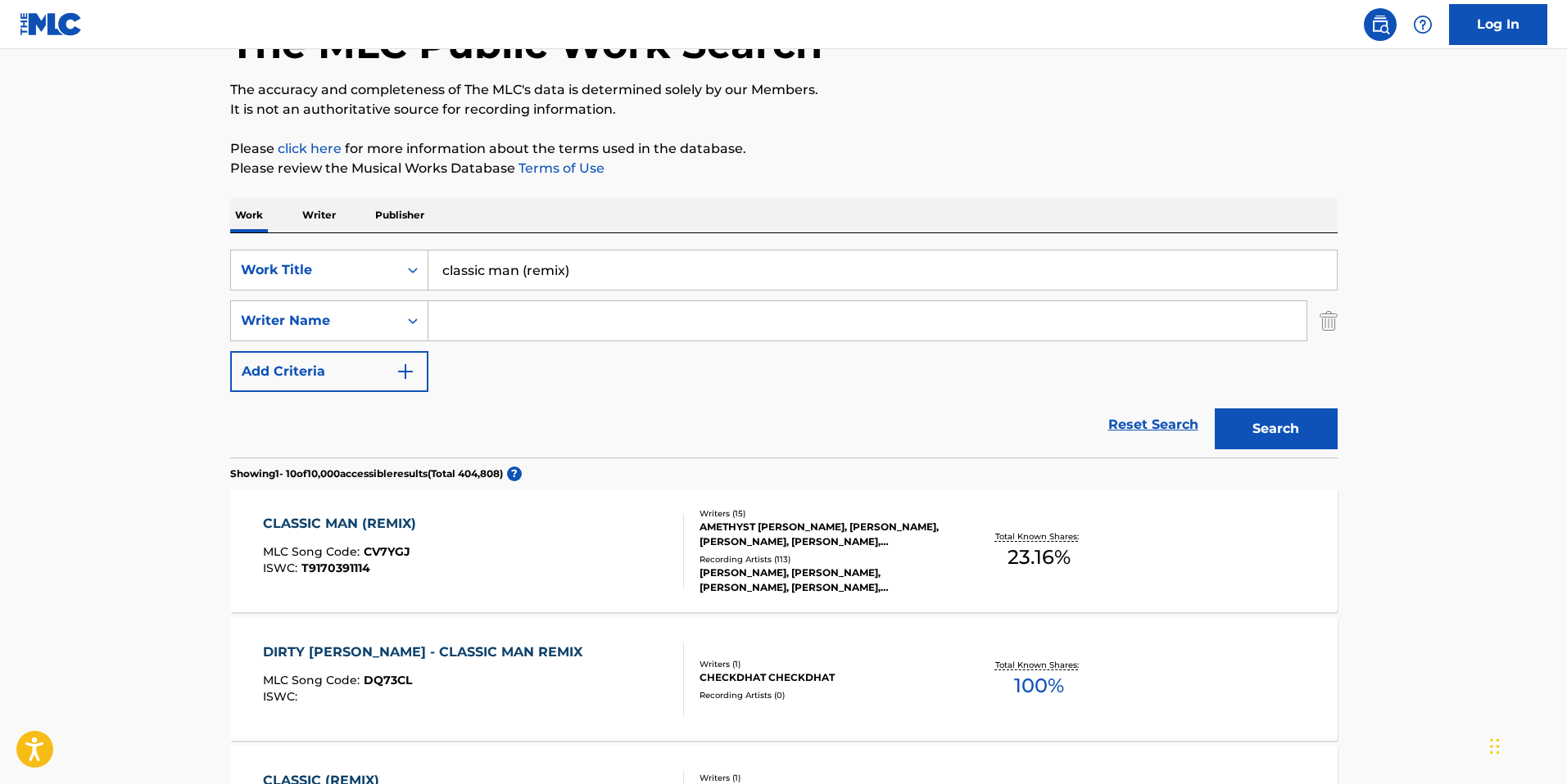
click at [705, 273] on input "classic man (remix)" at bounding box center [882, 269] width 908 height 39
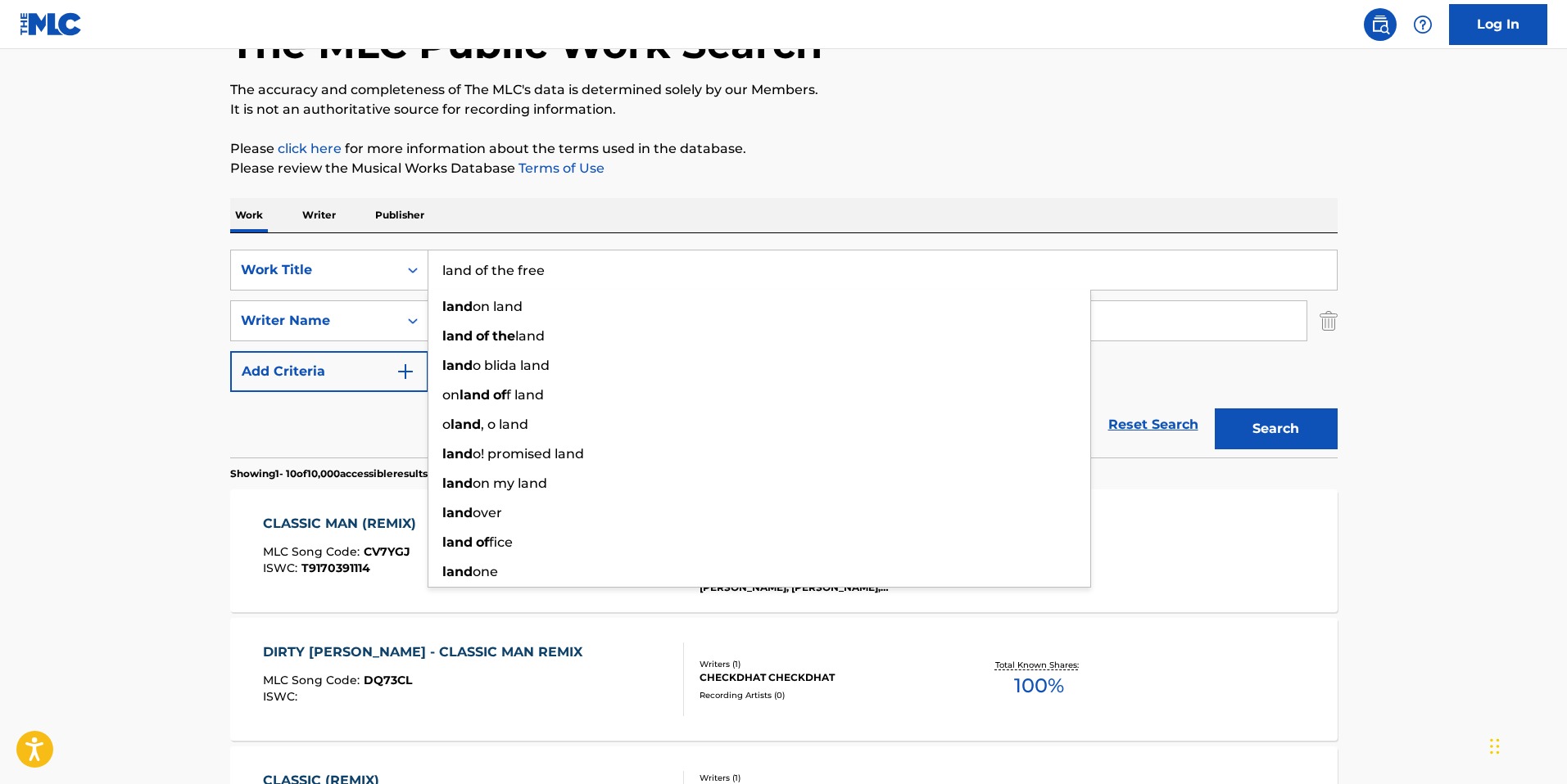
type input "land of the free"
click at [1214, 408] on button "Search" at bounding box center [1276, 429] width 123 height 41
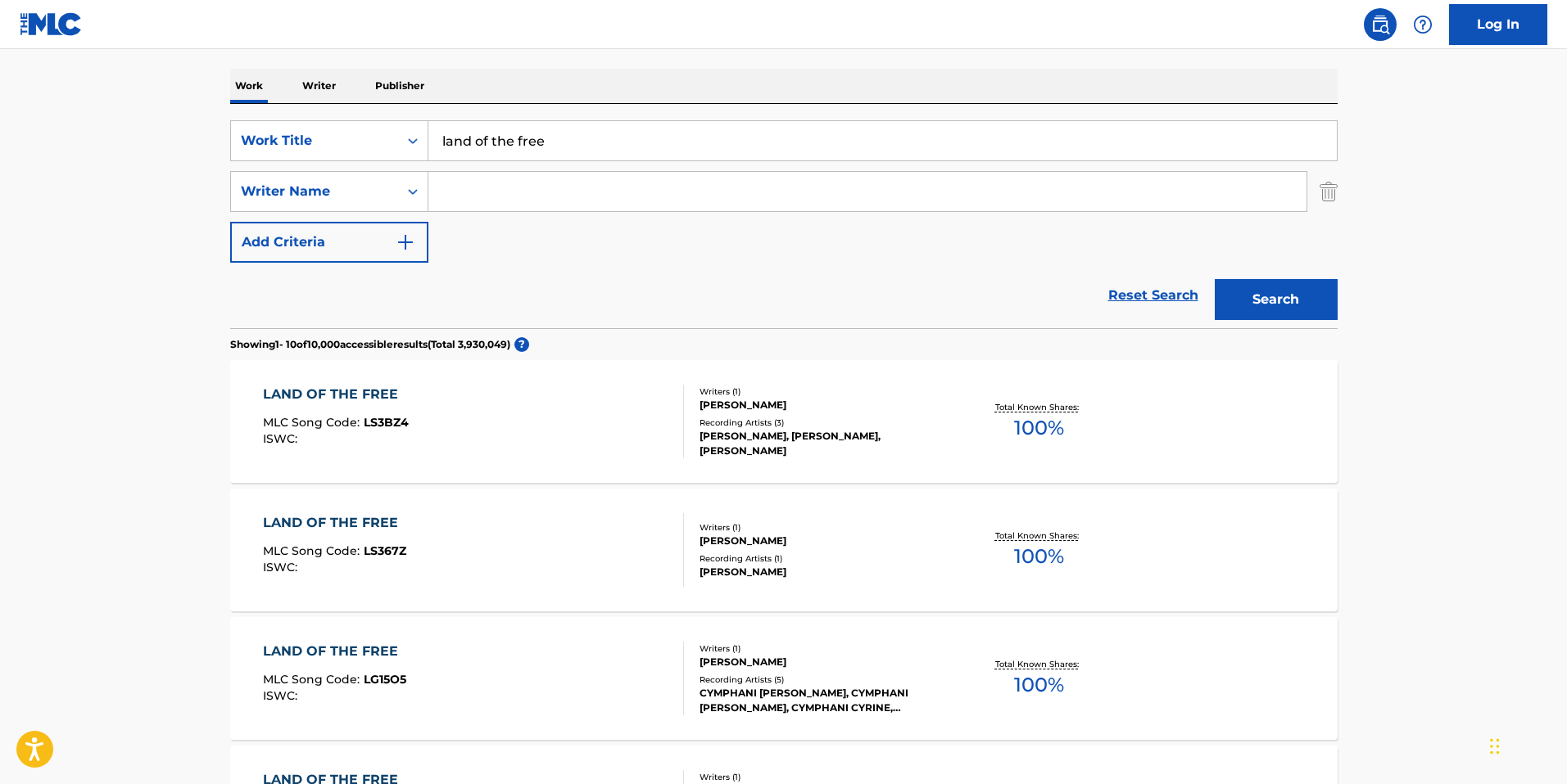
scroll to position [282, 0]
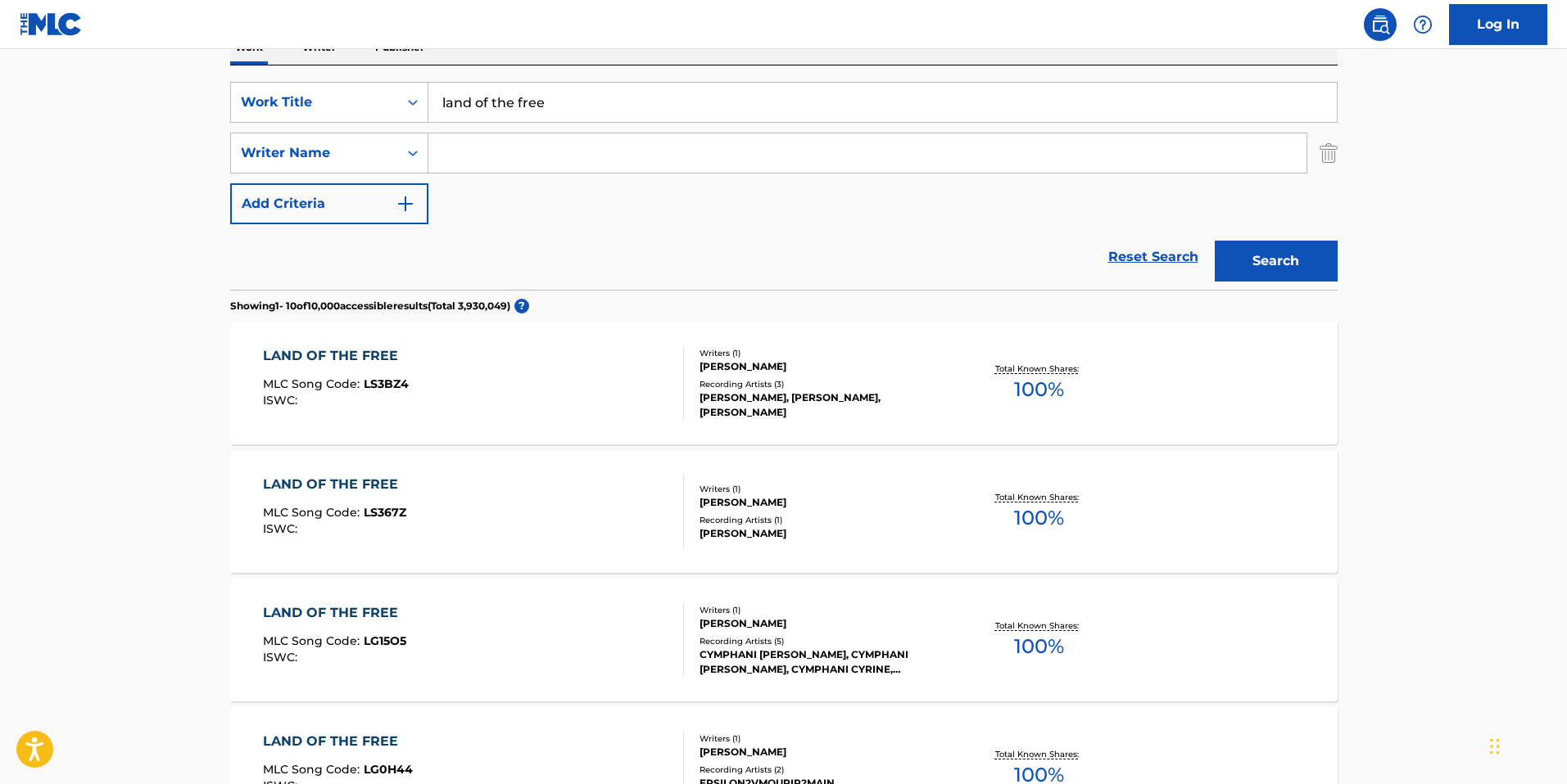
click at [570, 142] on input "Search Form" at bounding box center [867, 153] width 878 height 39
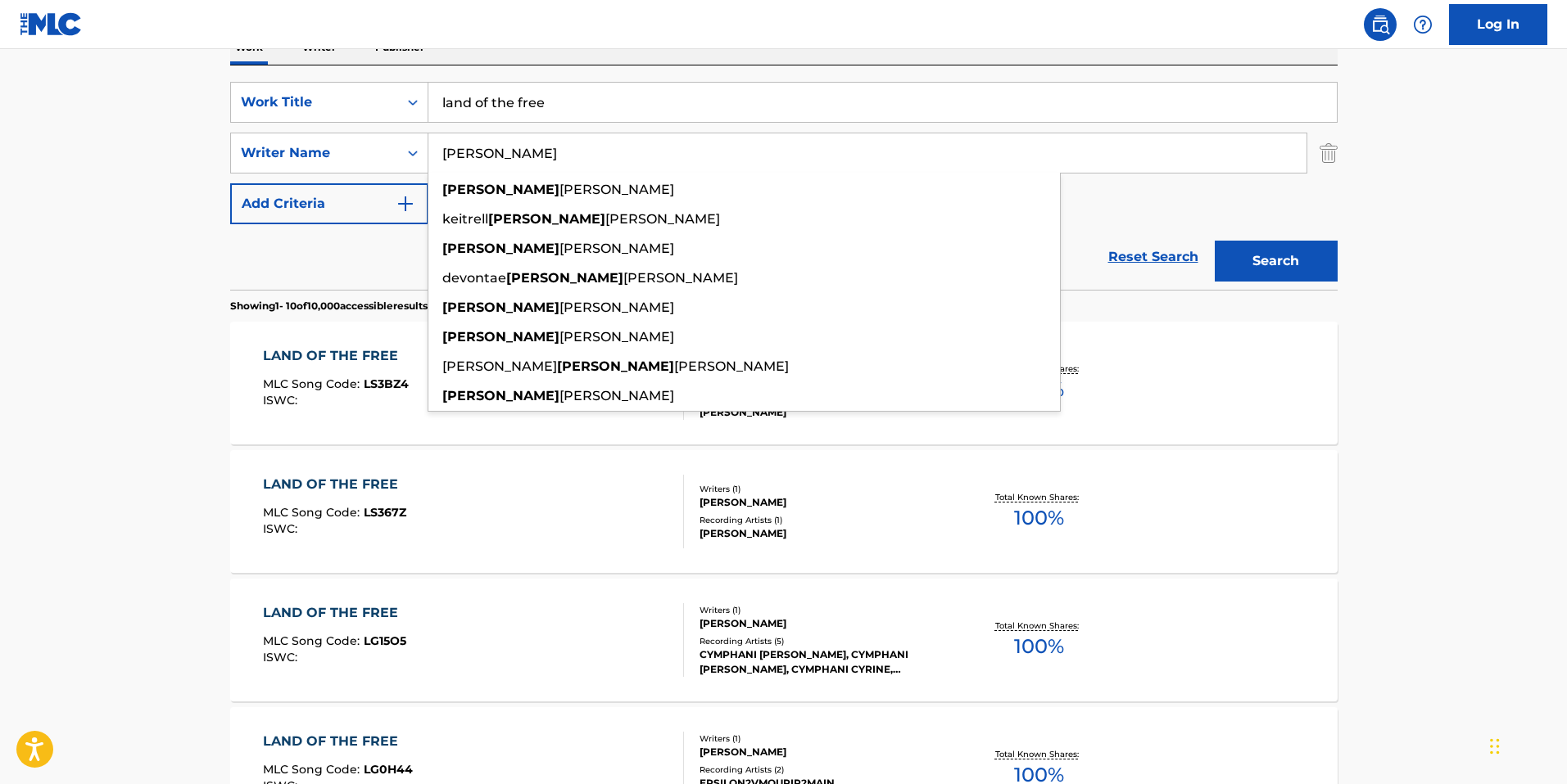
click at [1214, 241] on button "Search" at bounding box center [1276, 261] width 123 height 41
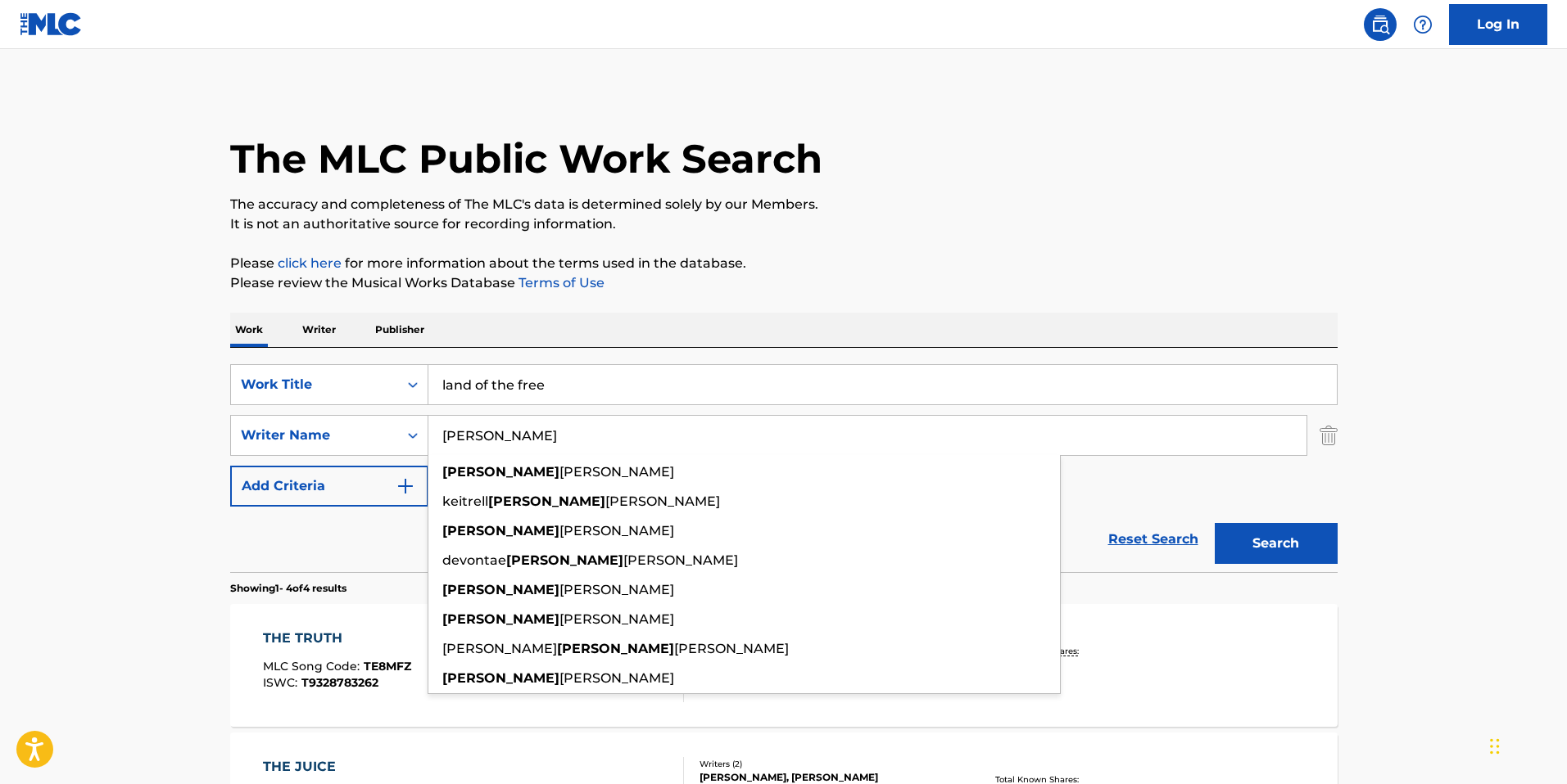
click at [585, 439] on input "jovaughn" at bounding box center [867, 435] width 878 height 39
paste input "Jo-V"
type input "Jo-Vaughn"
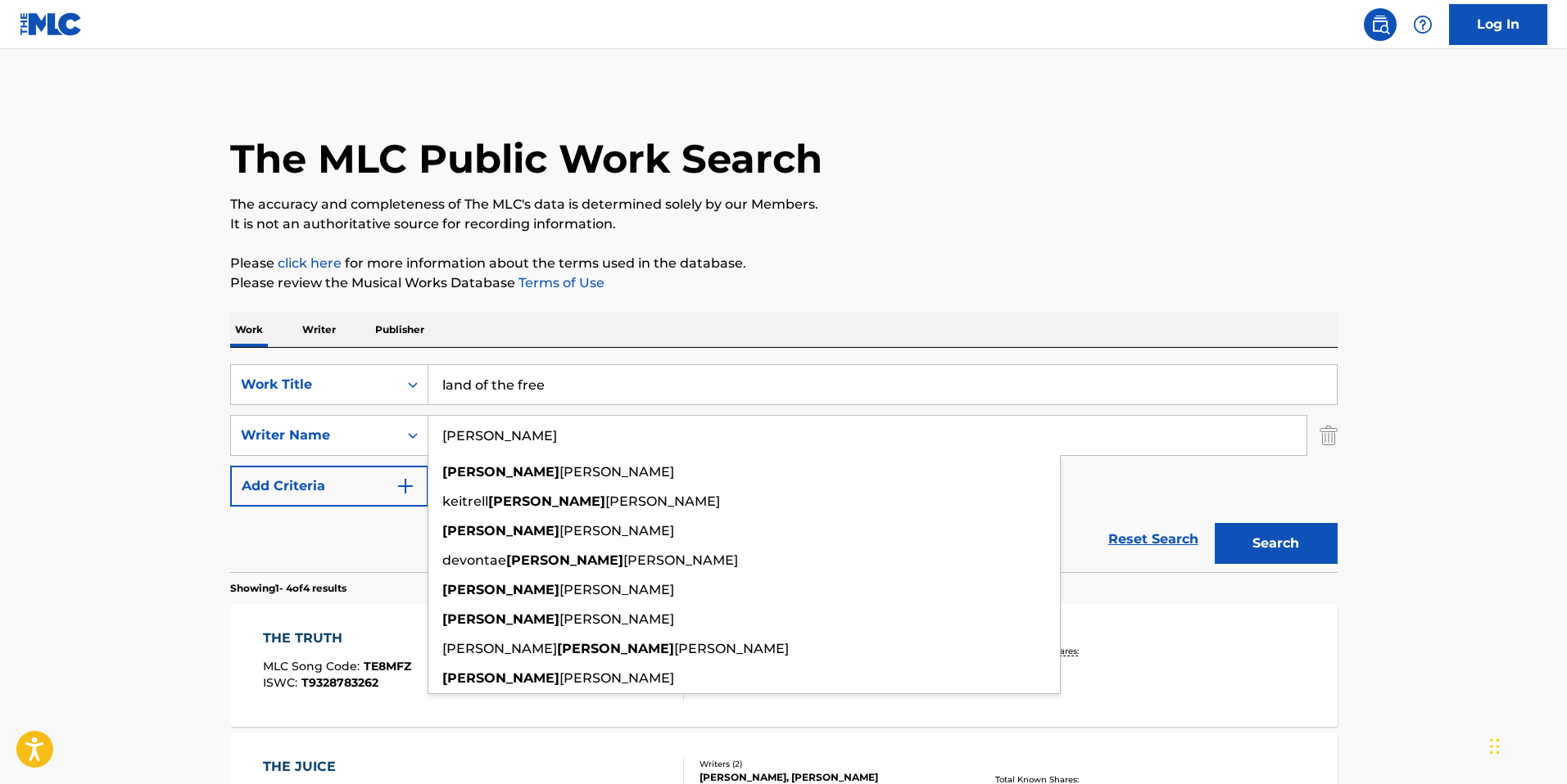
click at [1214, 523] on button "Search" at bounding box center [1276, 543] width 123 height 41
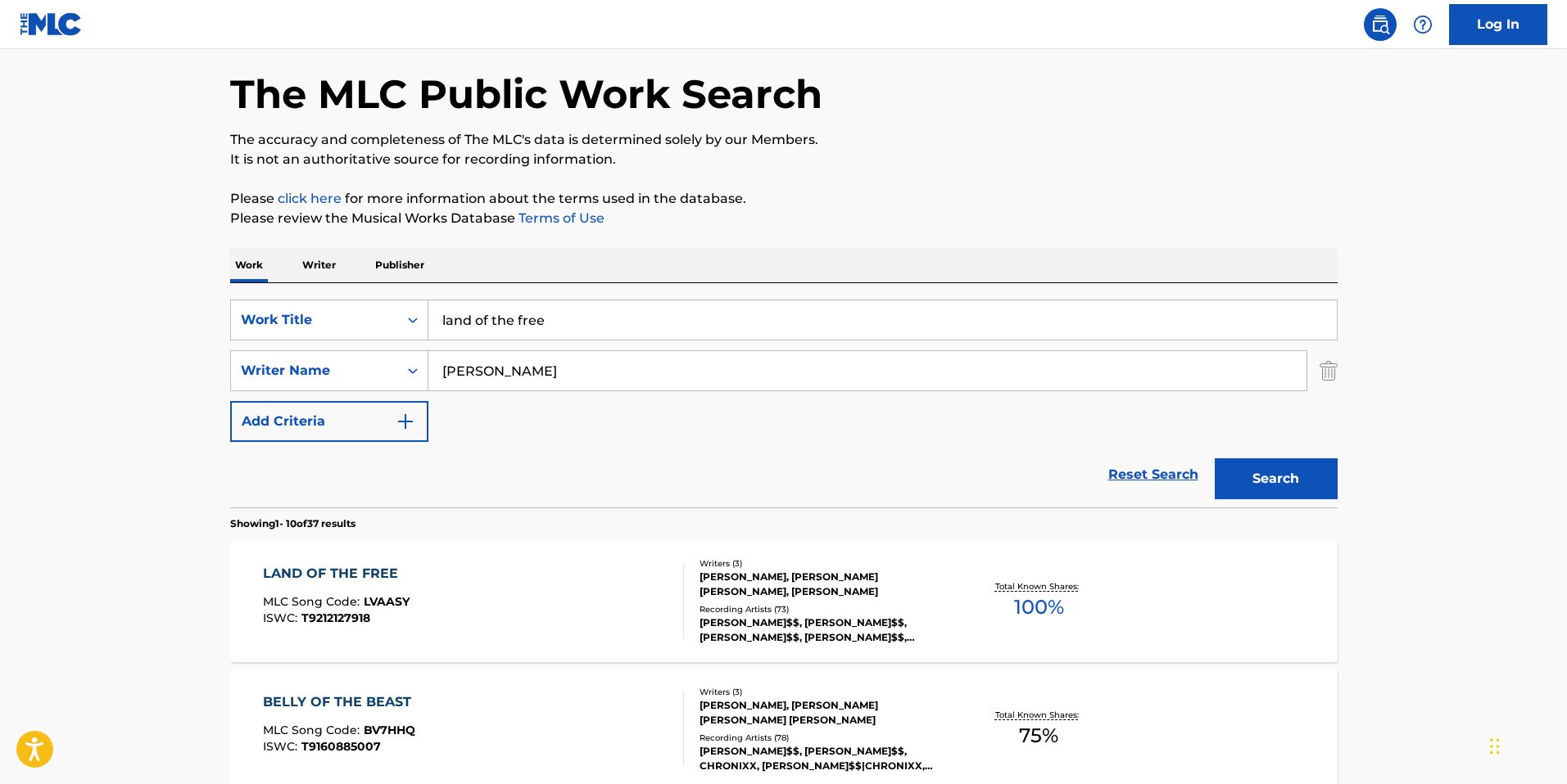
scroll to position [154, 0]
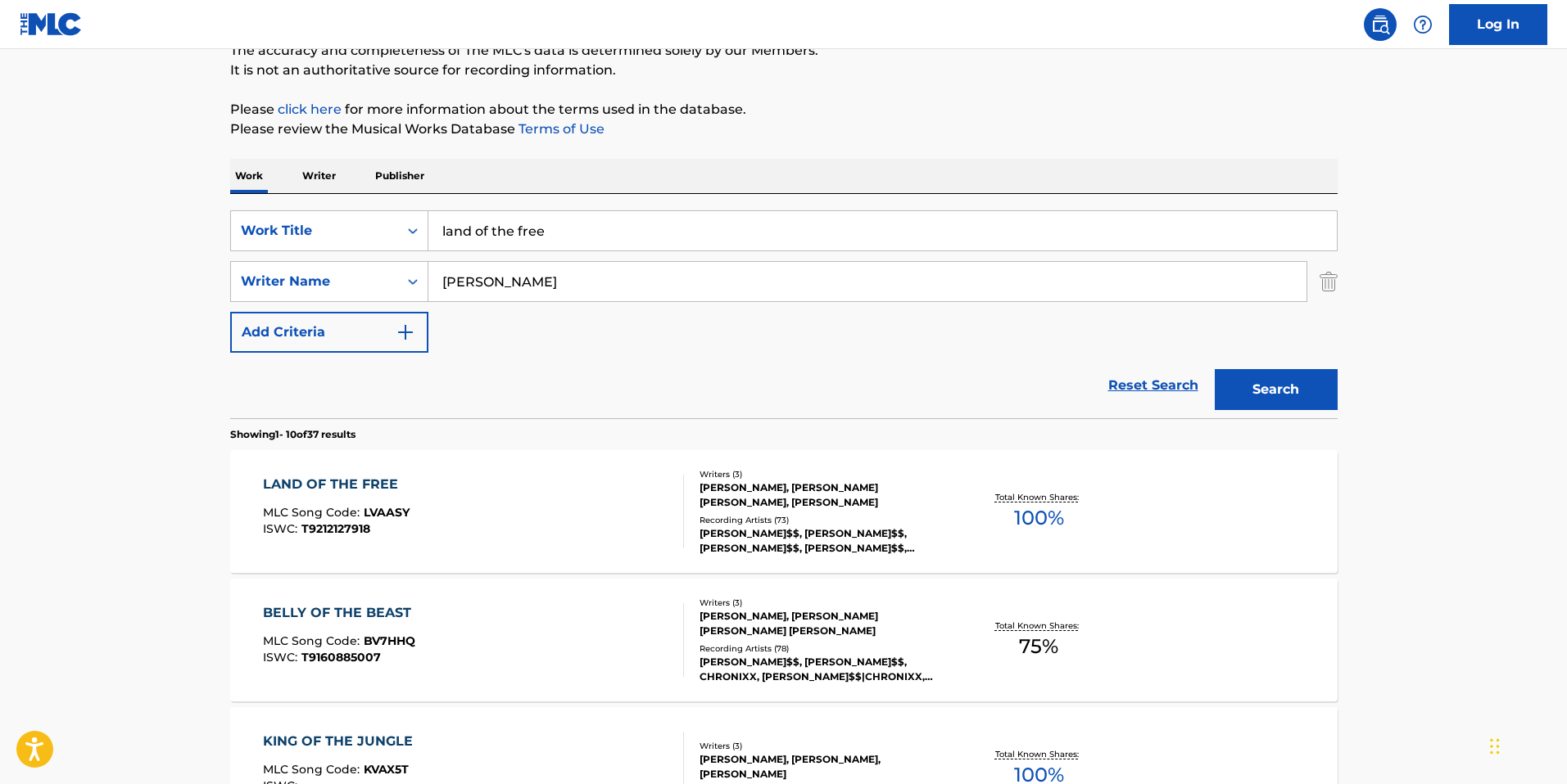
click at [534, 498] on div "LAND OF THE FREE MLC Song Code : LVAASY ISWC : T9212127918" at bounding box center [473, 511] width 421 height 73
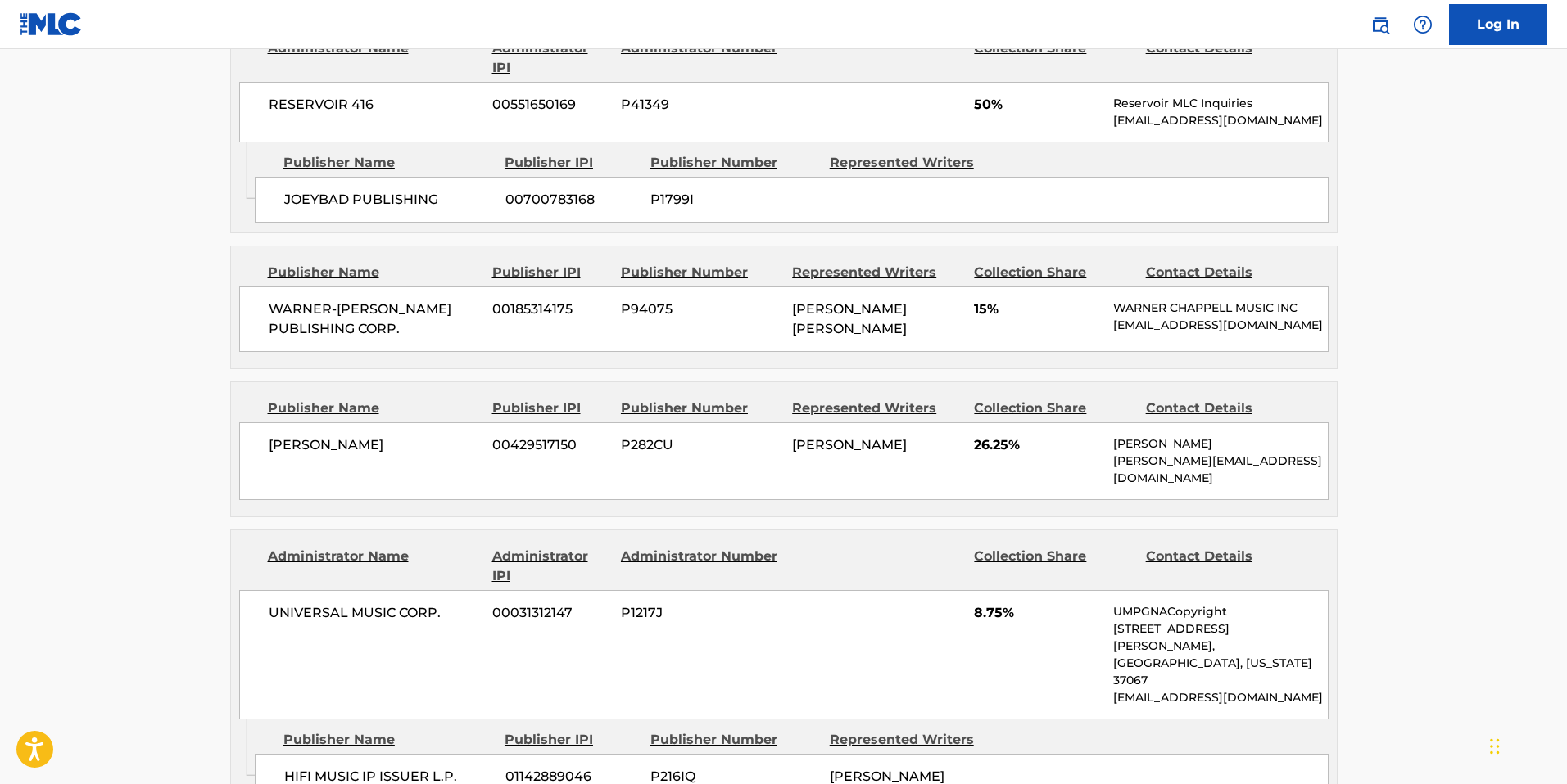
scroll to position [844, 0]
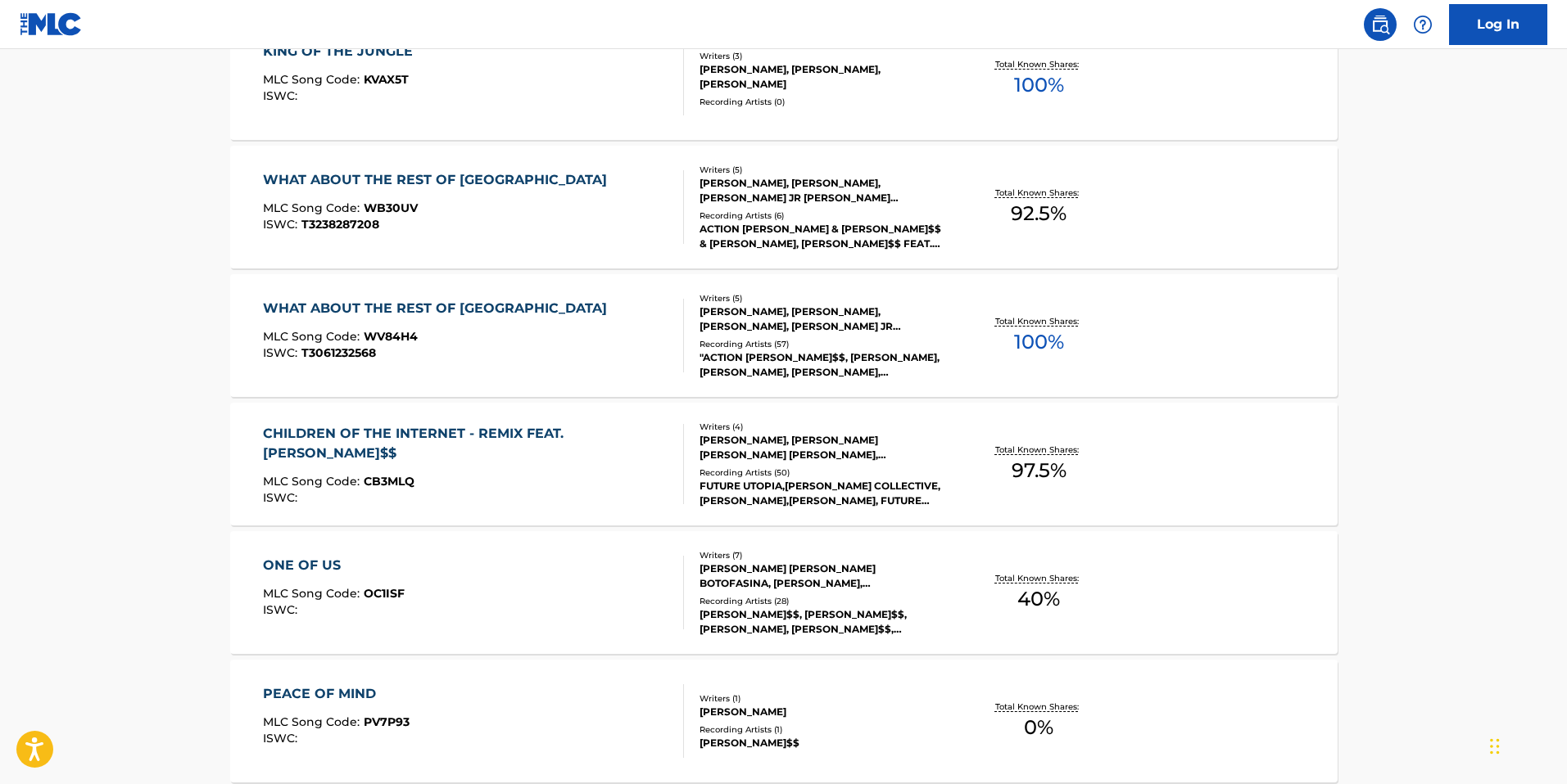
scroll to position [154, 0]
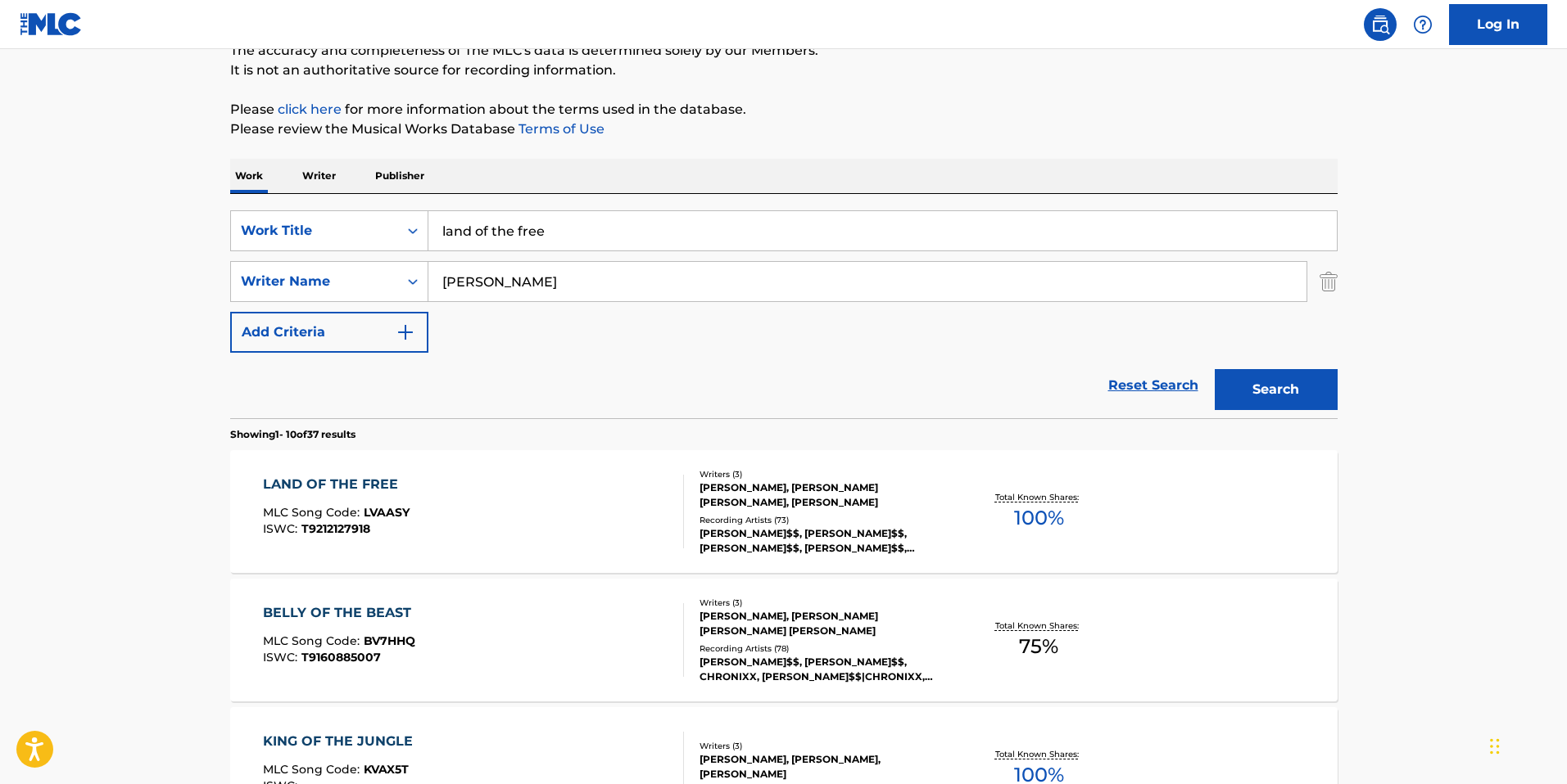
click at [543, 243] on input "land of the free" at bounding box center [882, 231] width 908 height 39
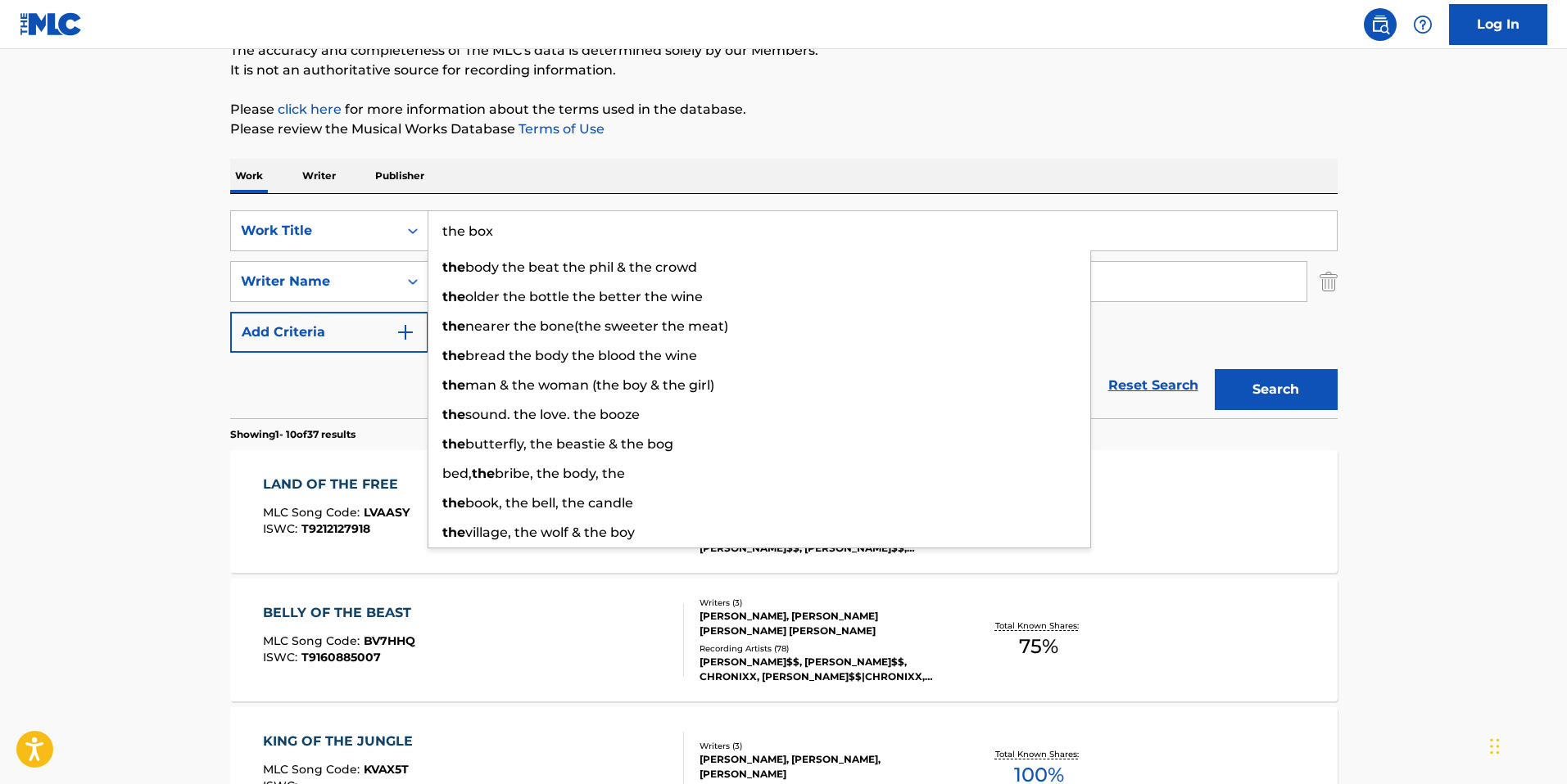
type input "the box"
click at [1214, 369] on button "Search" at bounding box center [1276, 389] width 123 height 41
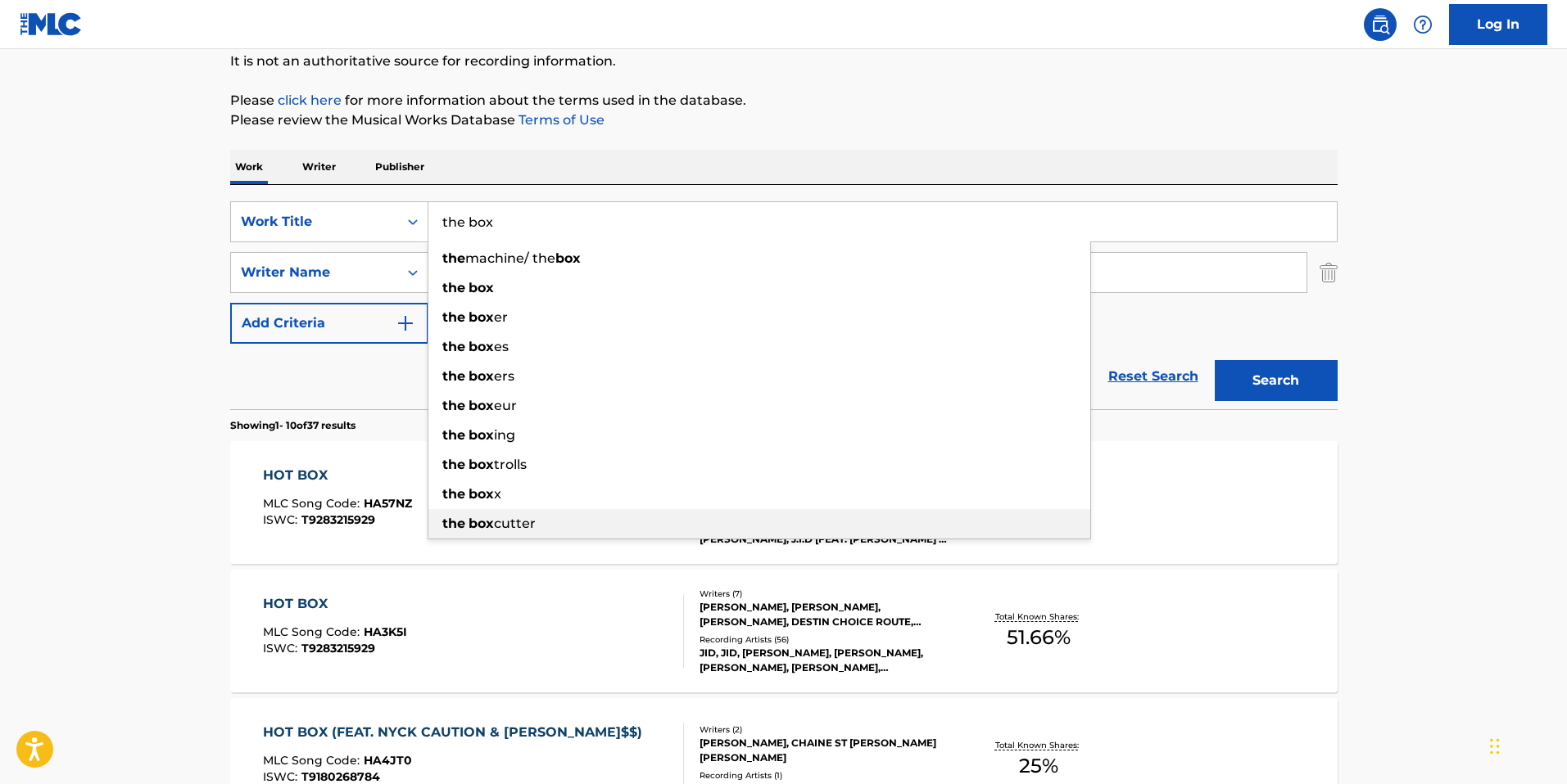
scroll to position [0, 0]
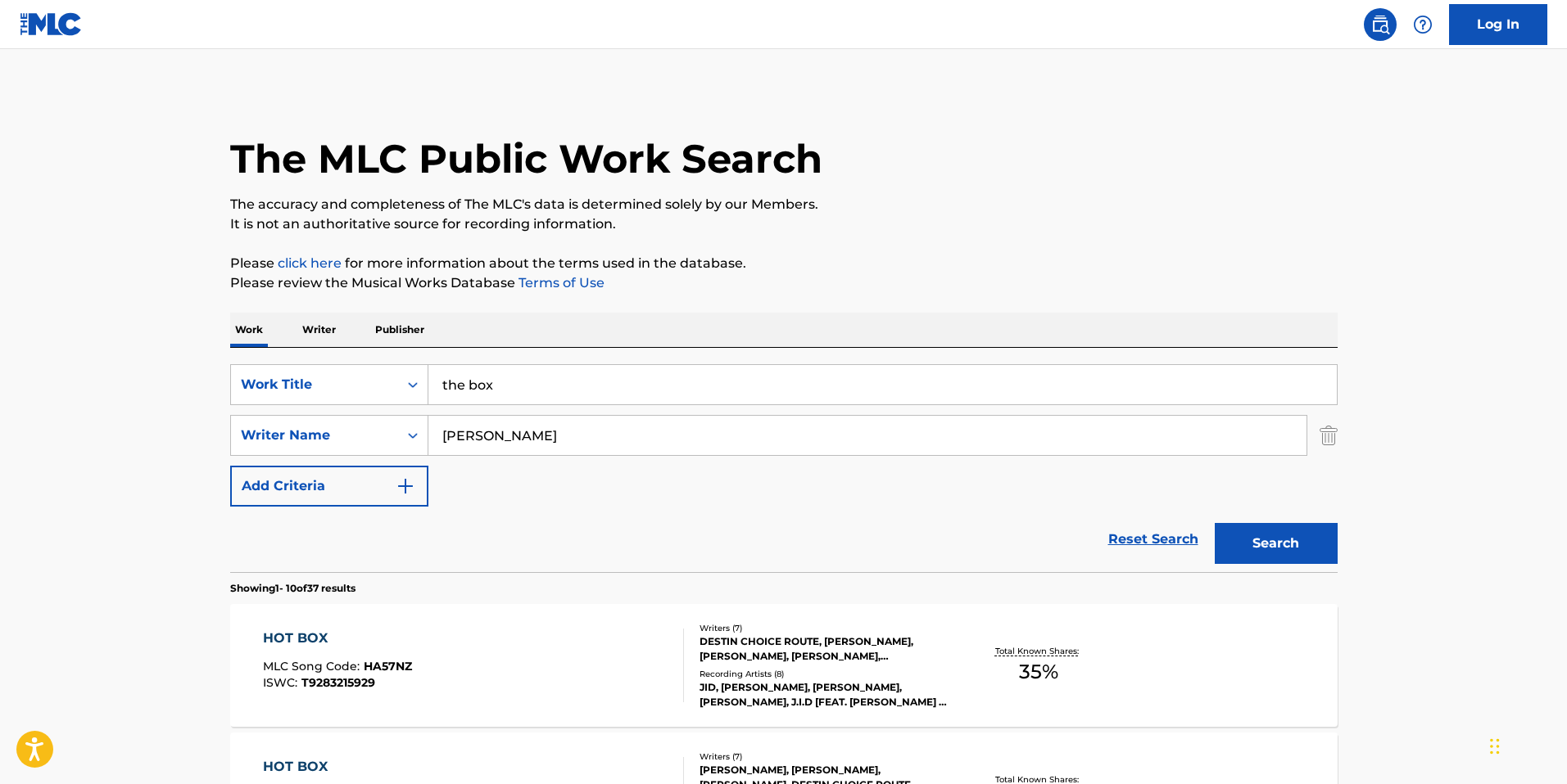
click at [517, 428] on input "Jo-Vaughn" at bounding box center [867, 435] width 878 height 39
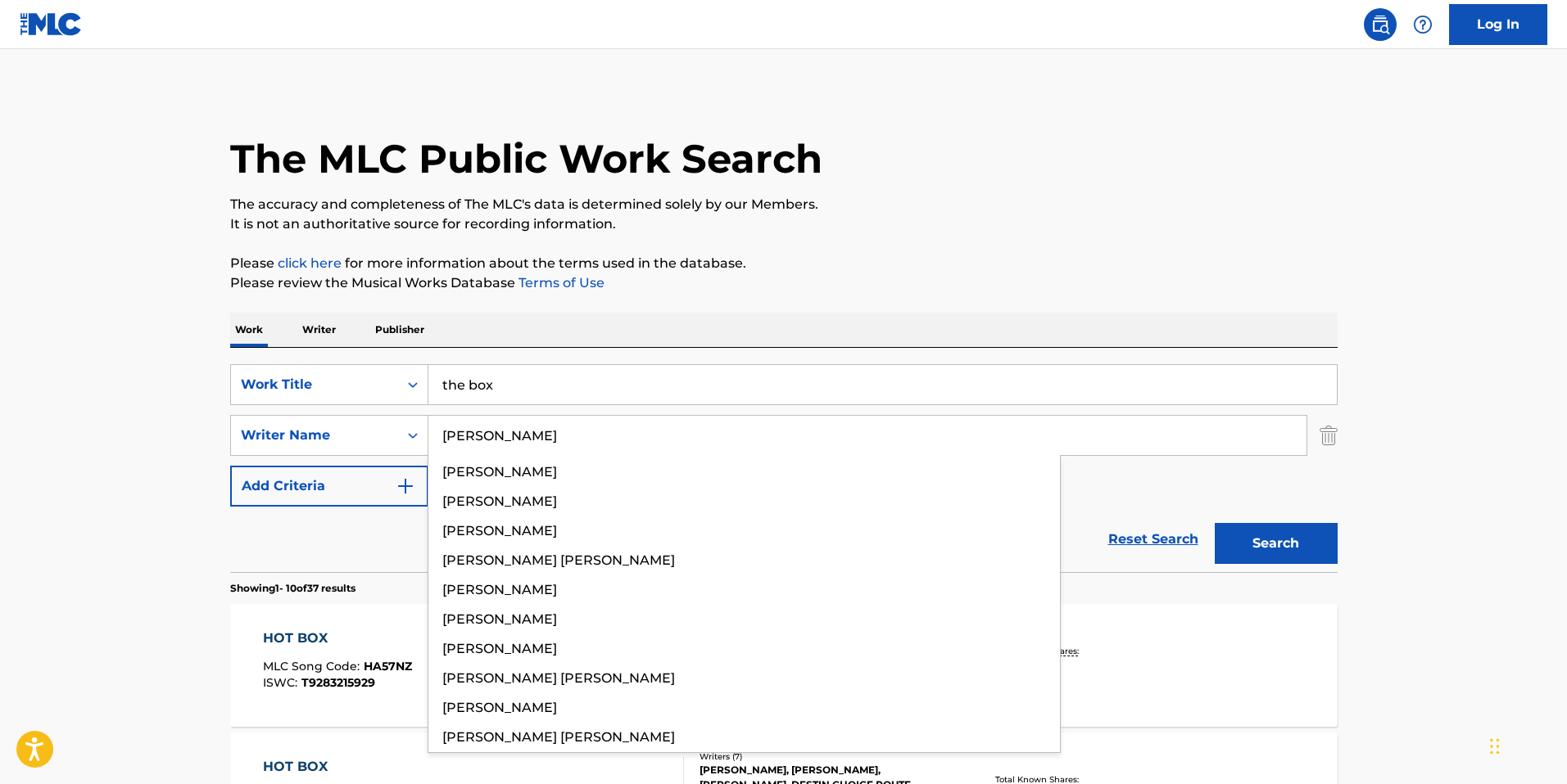
type input "rodrick"
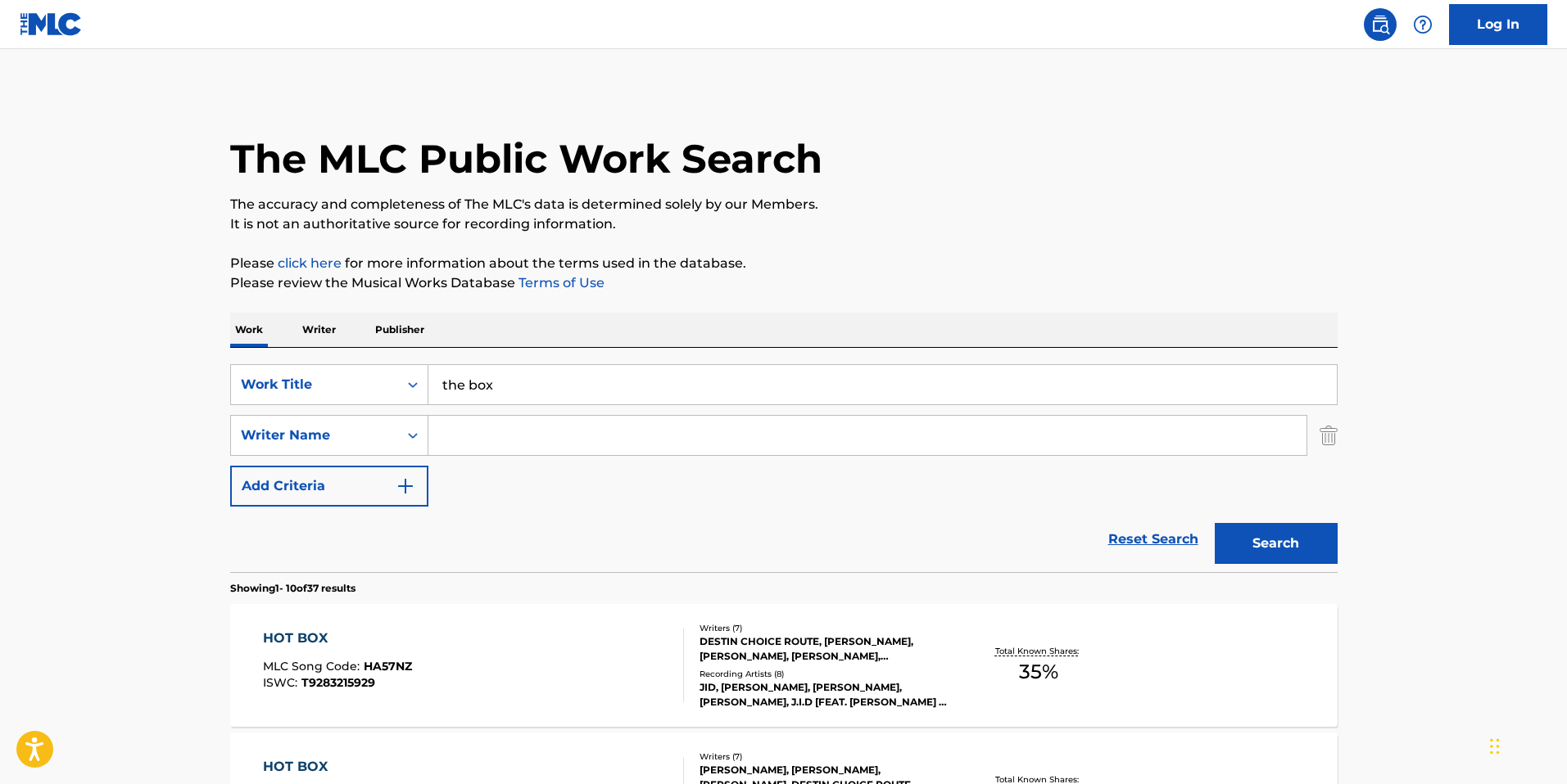
click at [1214, 523] on button "Search" at bounding box center [1276, 543] width 123 height 41
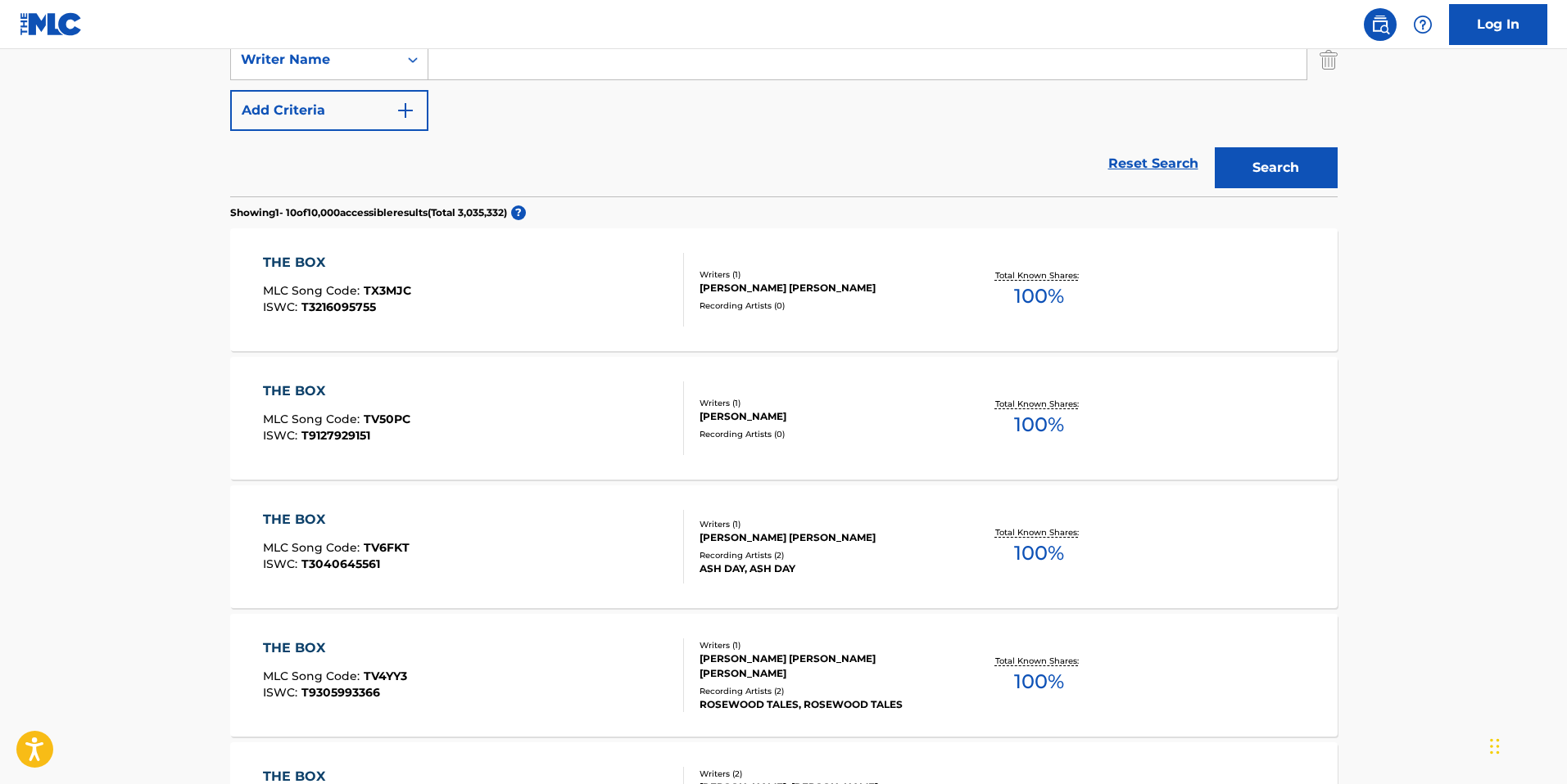
scroll to position [341, 0]
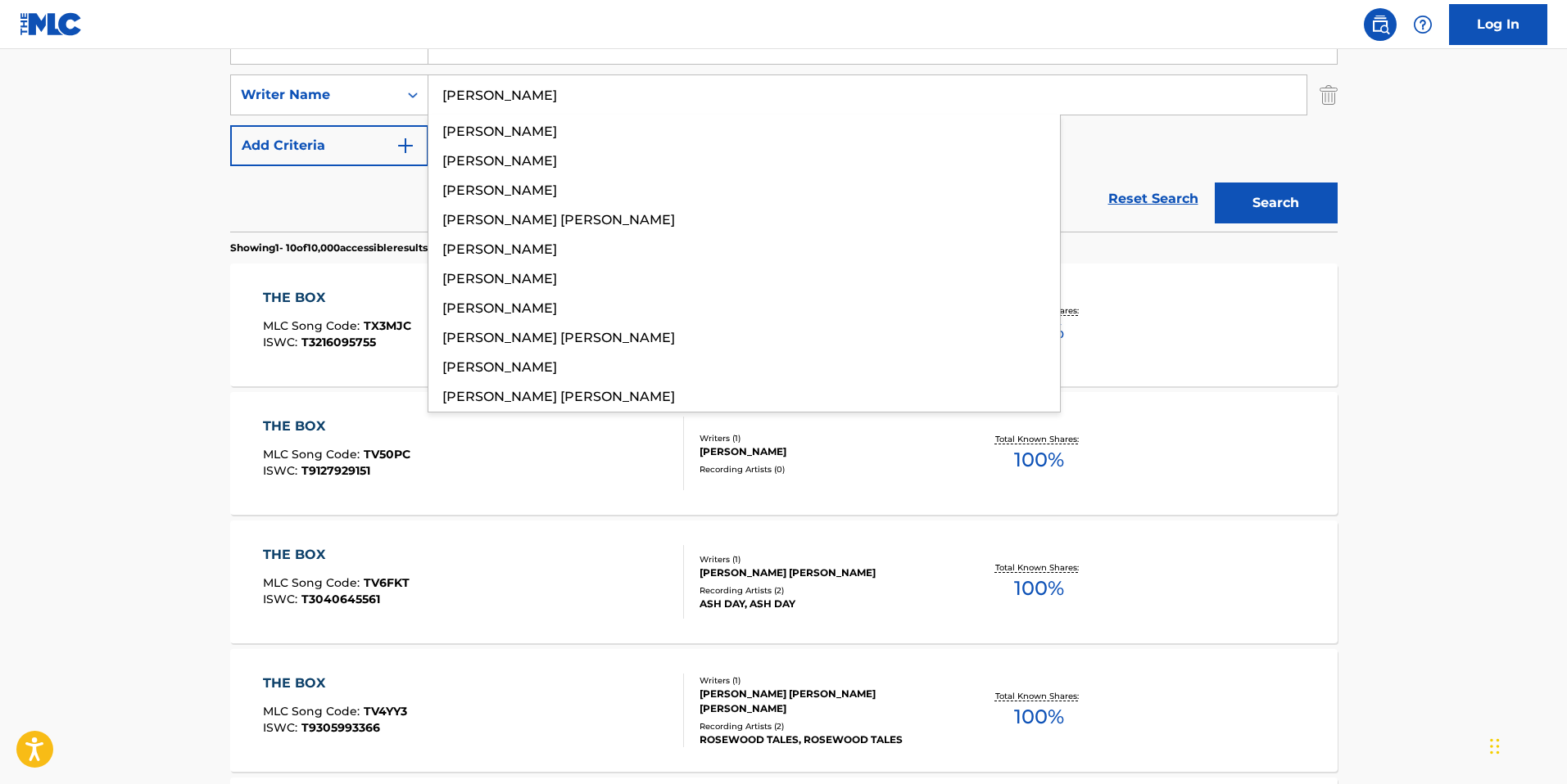
type input "rodrick"
click at [1214, 182] on button "Search" at bounding box center [1276, 202] width 123 height 41
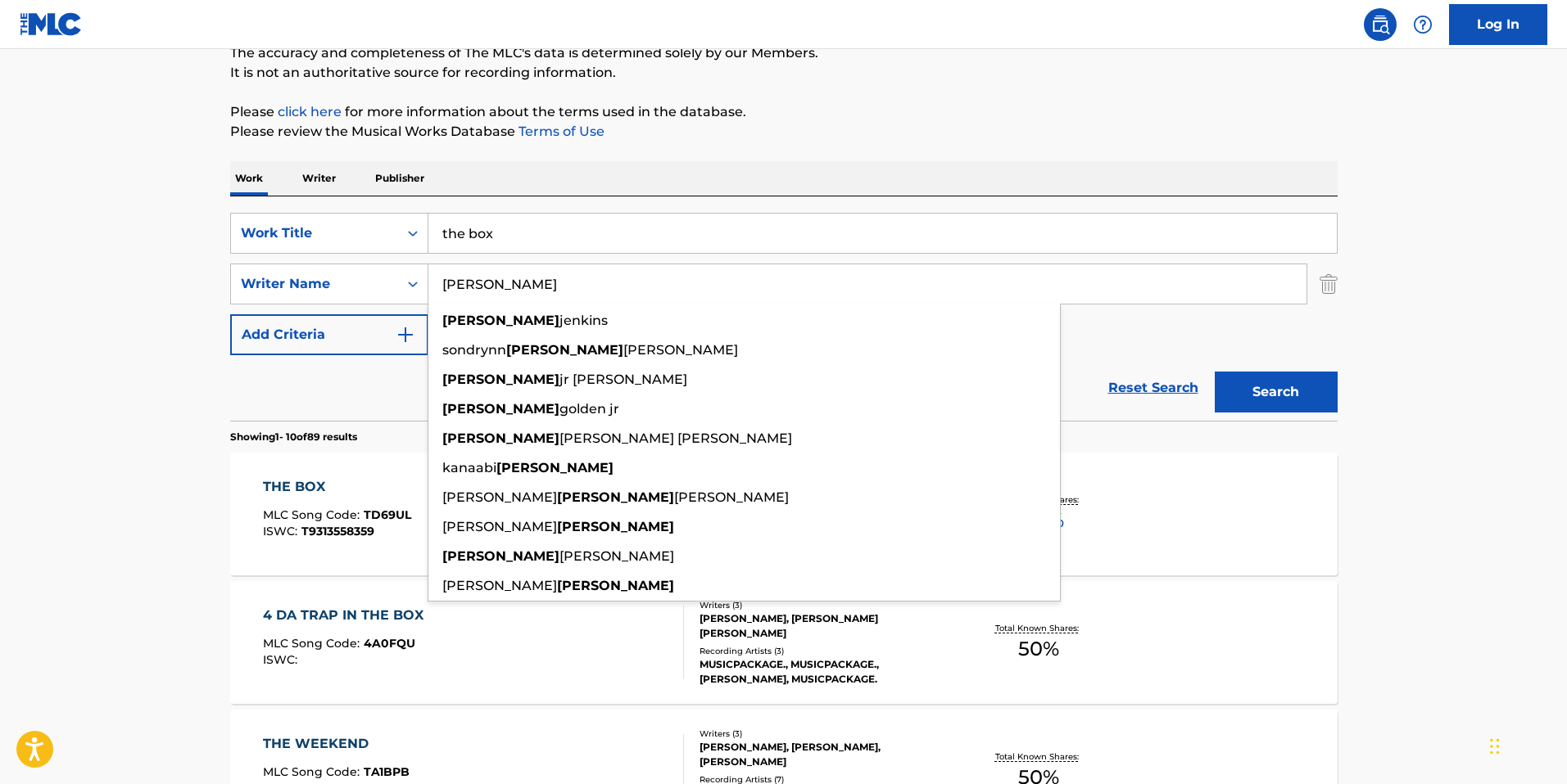
scroll to position [157, 0]
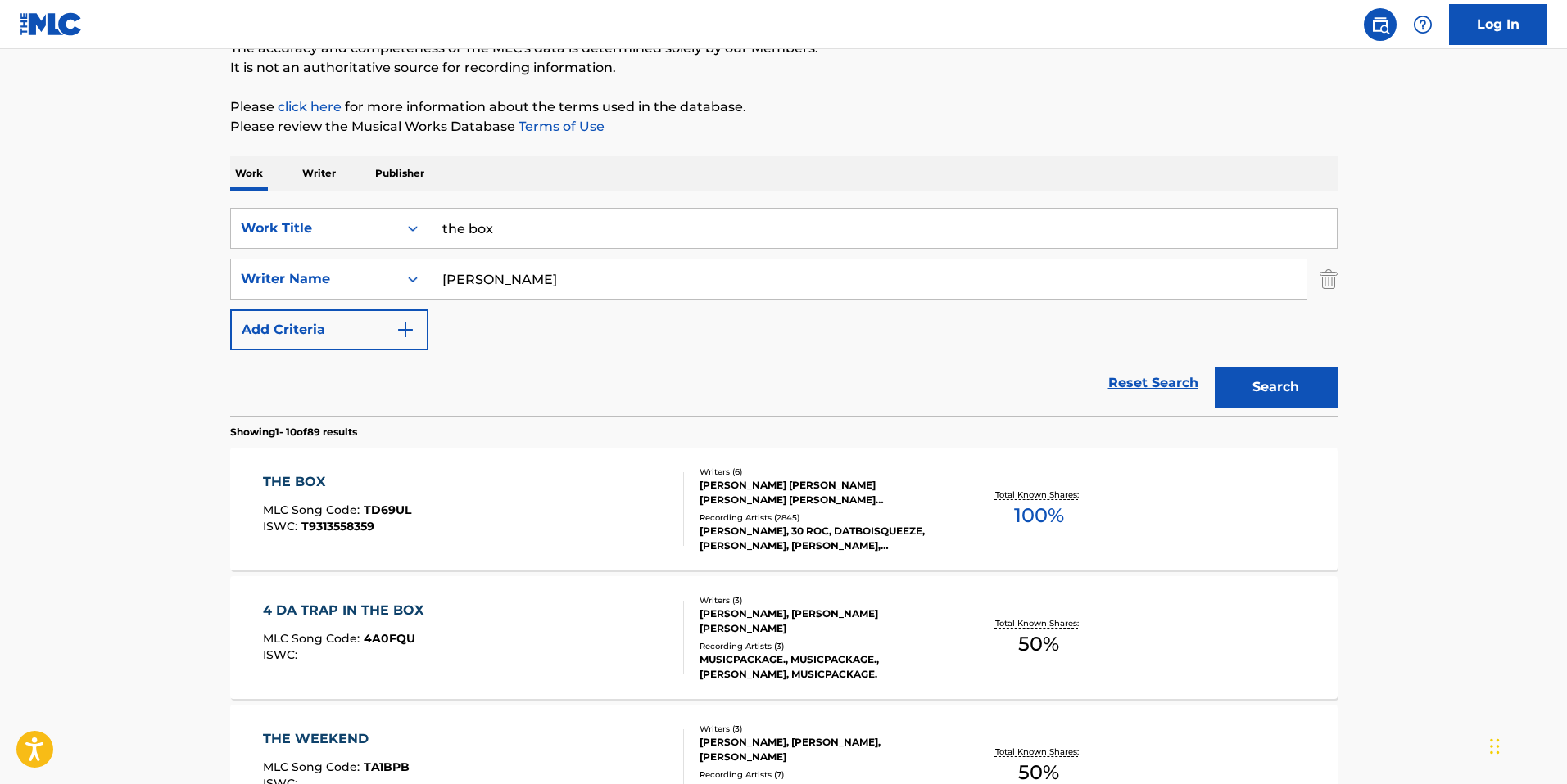
click at [309, 481] on div "THE BOX" at bounding box center [337, 482] width 148 height 19
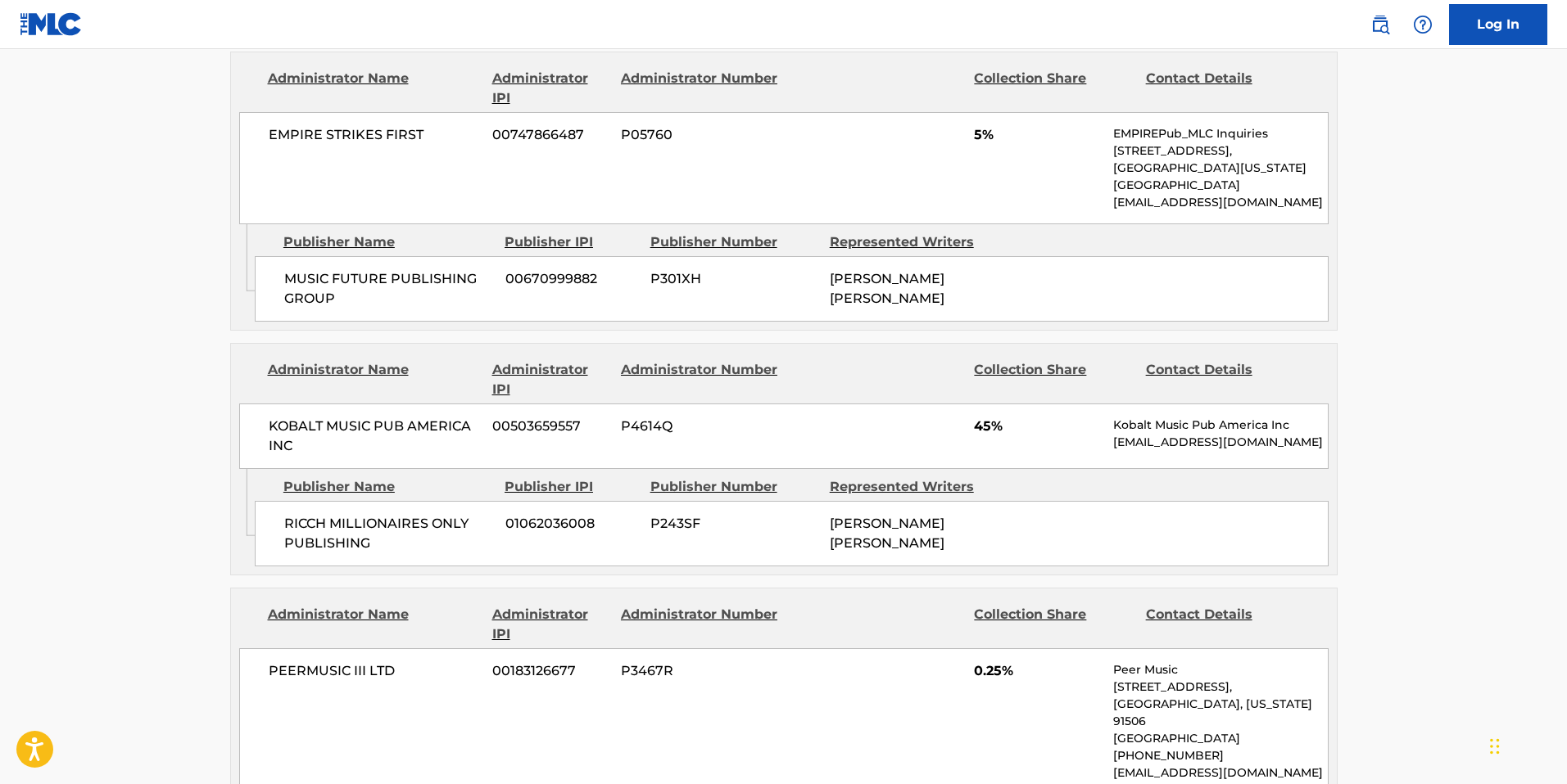
scroll to position [887, 0]
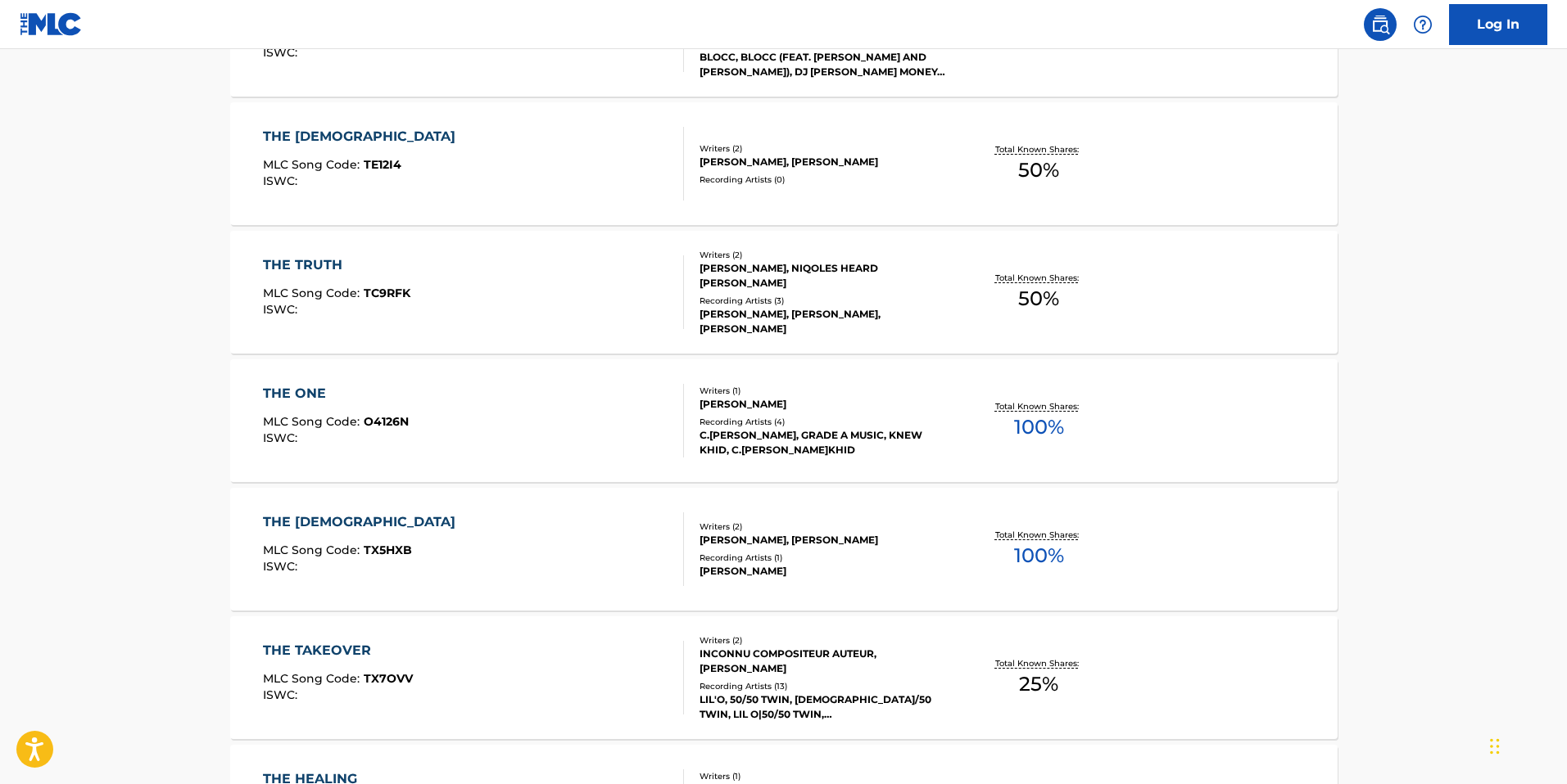
scroll to position [157, 0]
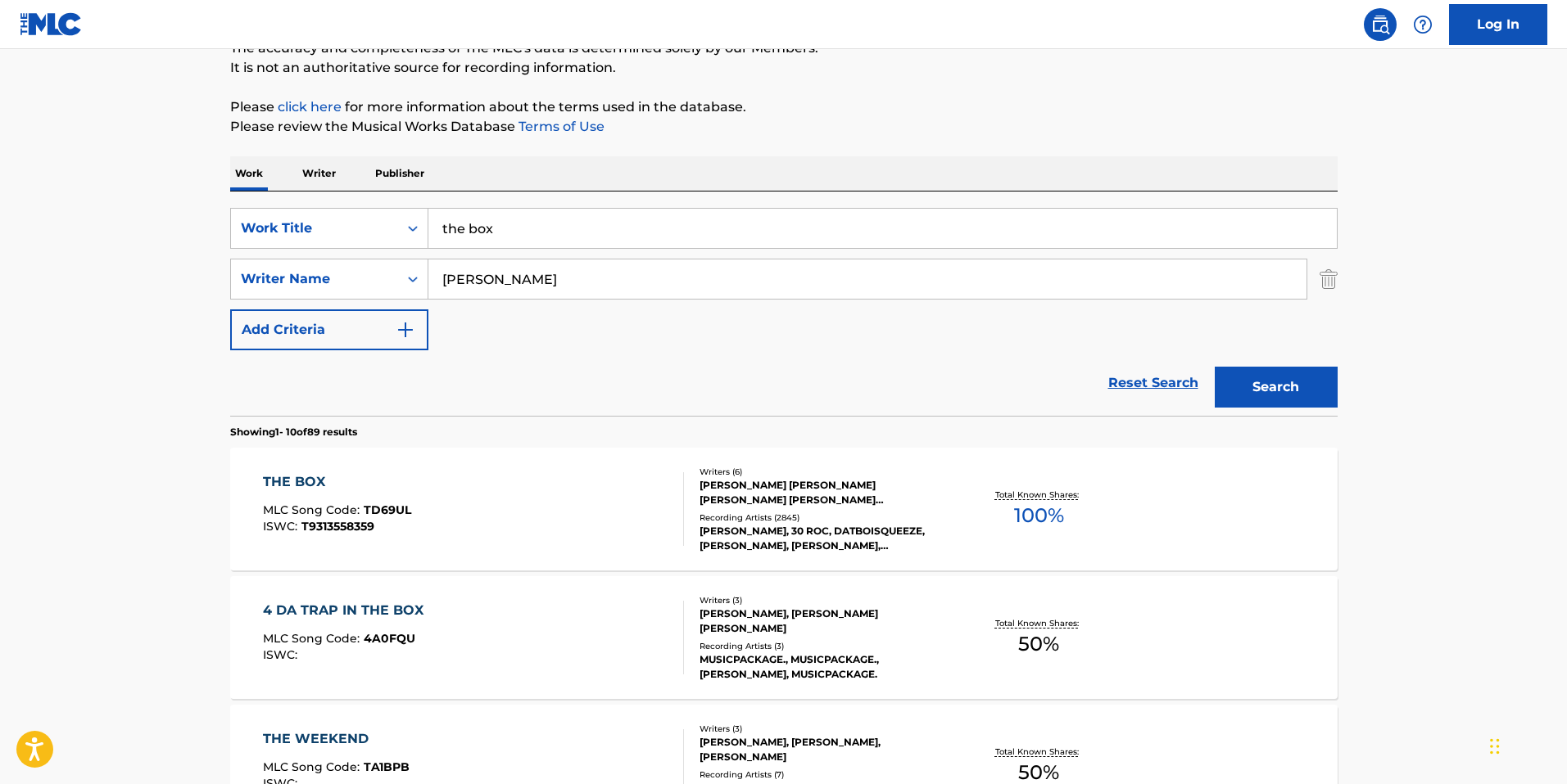
click at [578, 287] on input "rodrick" at bounding box center [867, 278] width 878 height 39
click at [550, 239] on input "the box" at bounding box center [882, 228] width 908 height 39
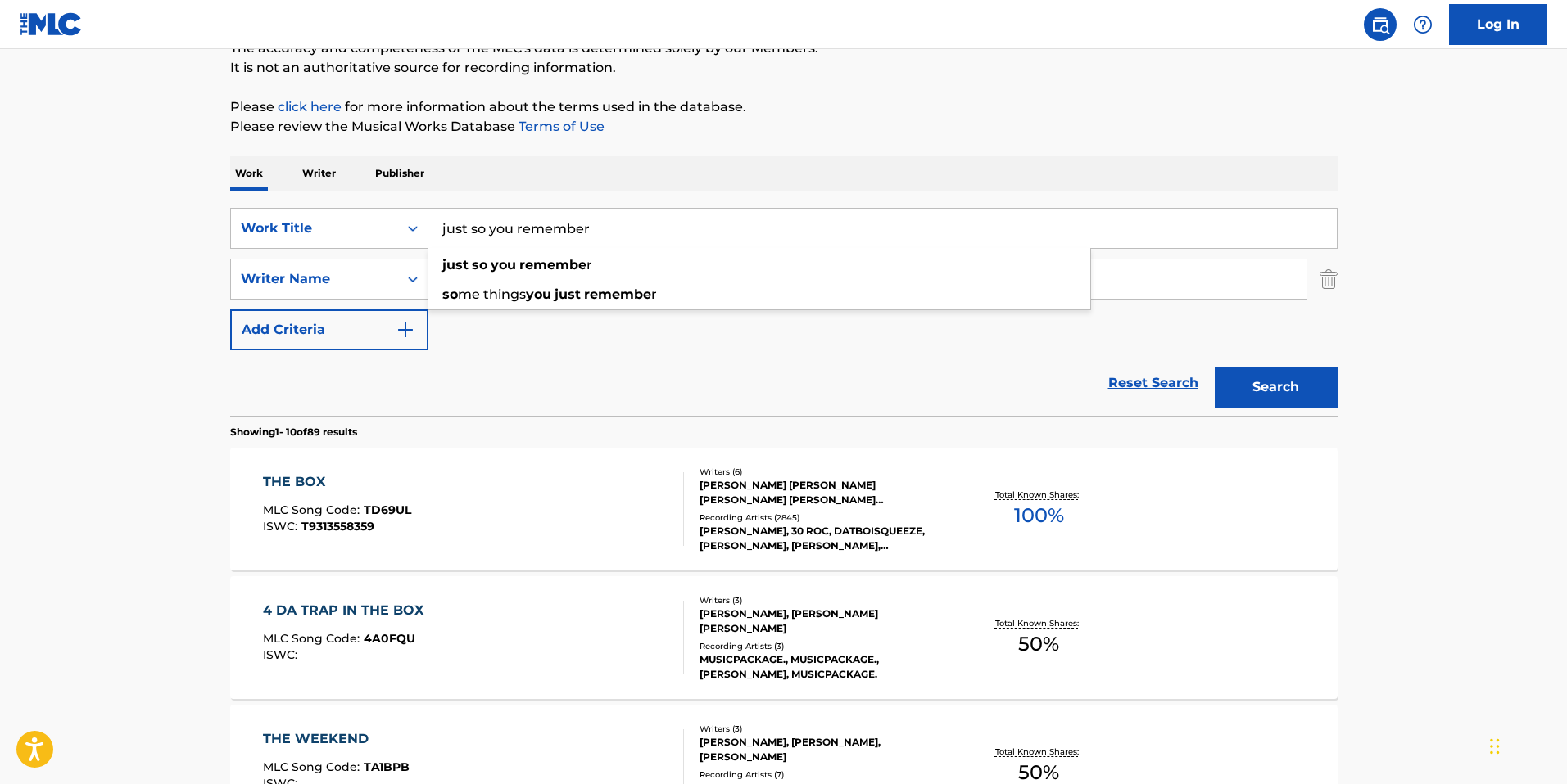
type input "just so you remember"
click at [1214, 366] on button "Search" at bounding box center [1276, 387] width 123 height 41
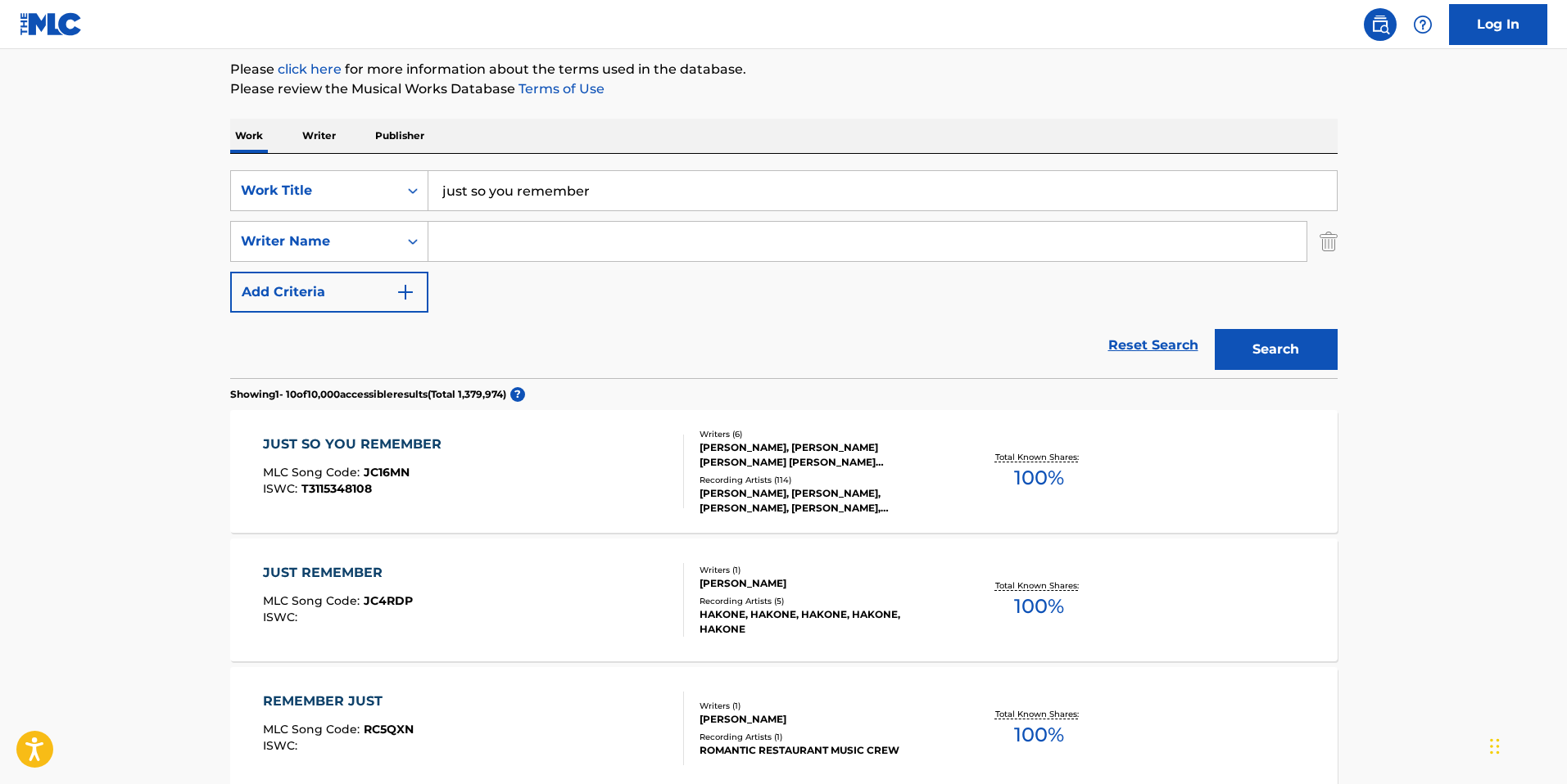
scroll to position [227, 0]
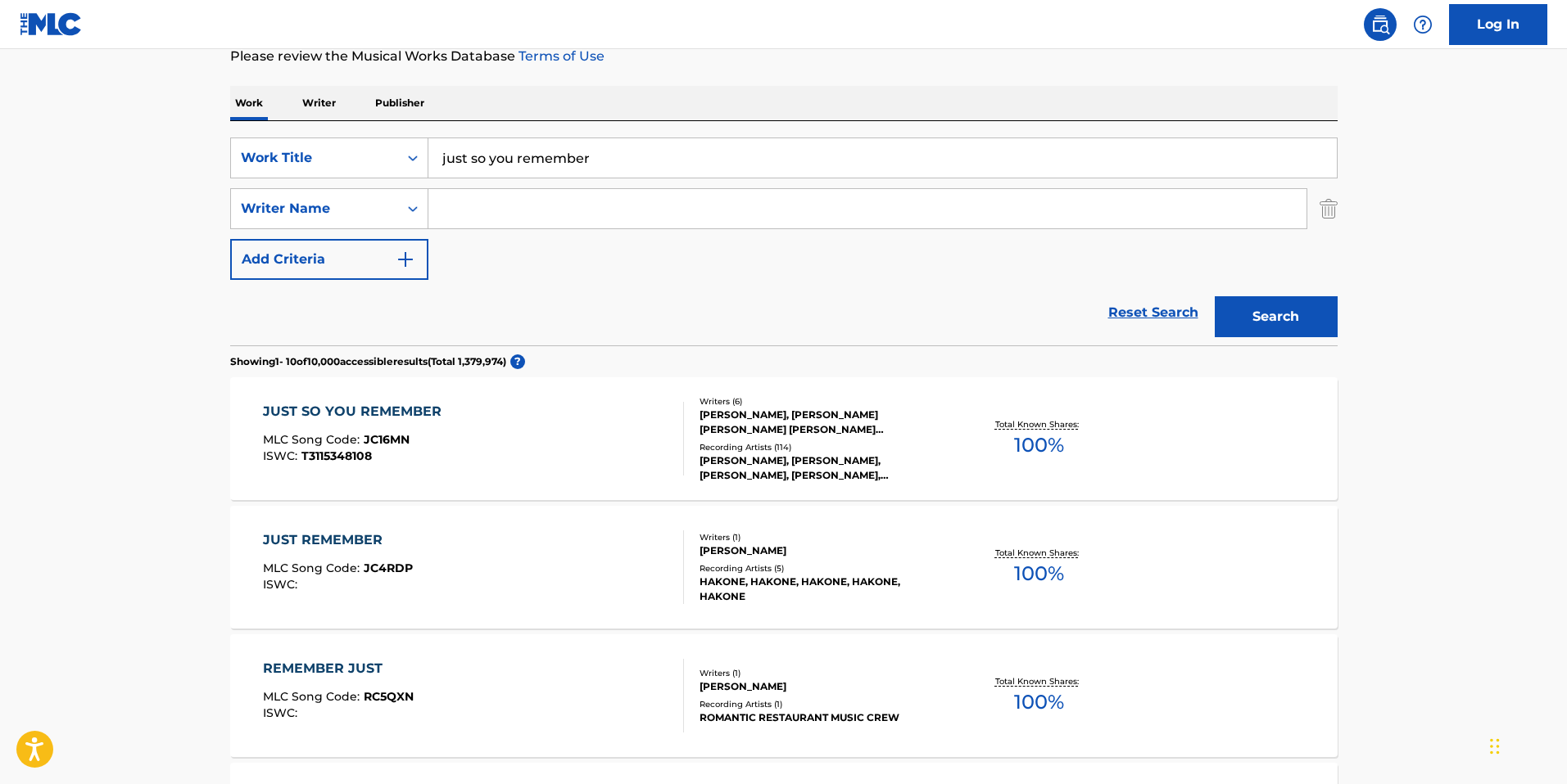
click at [400, 404] on div "JUST SO YOU REMEMBER" at bounding box center [356, 411] width 187 height 19
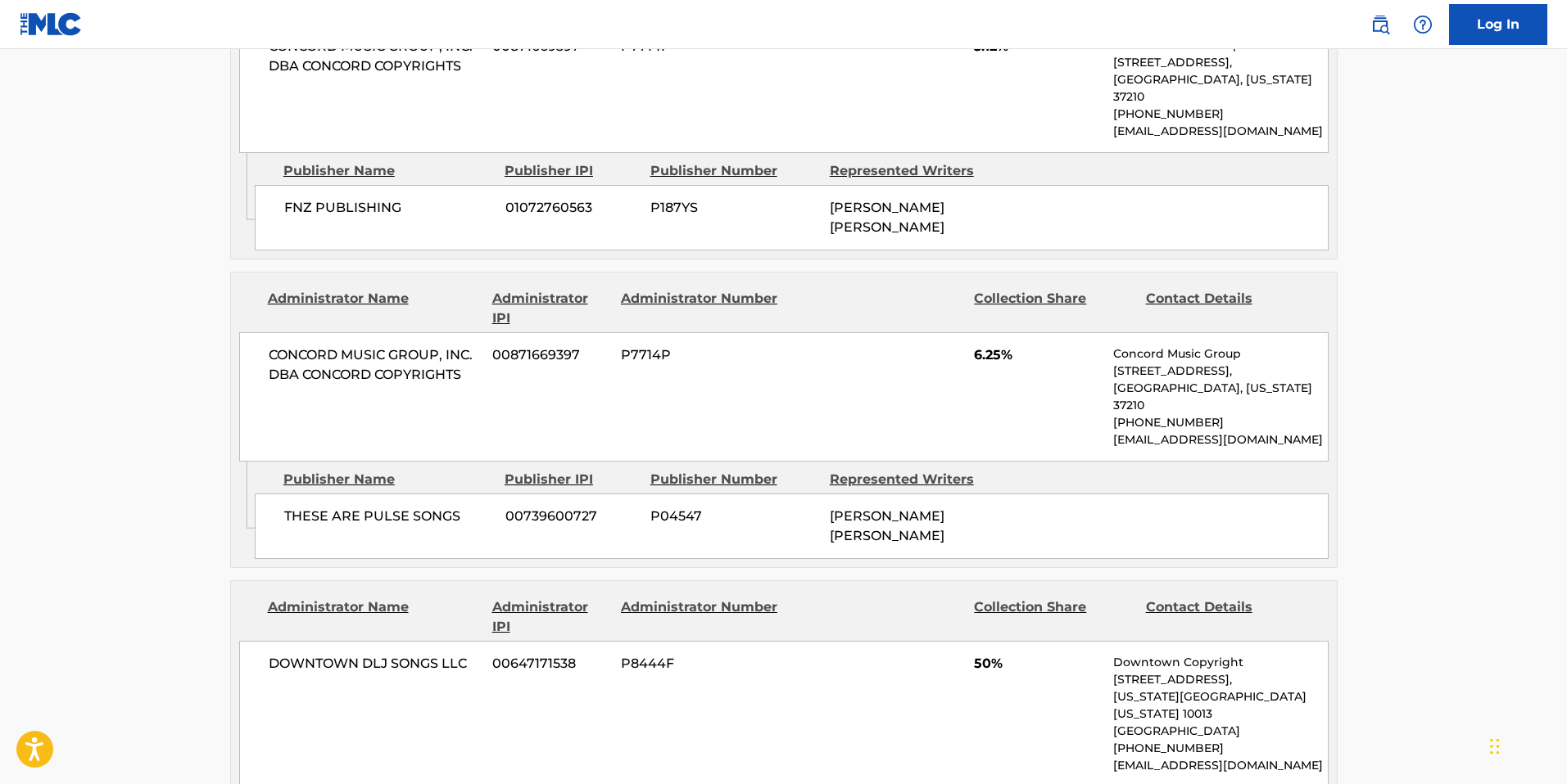
scroll to position [2836, 0]
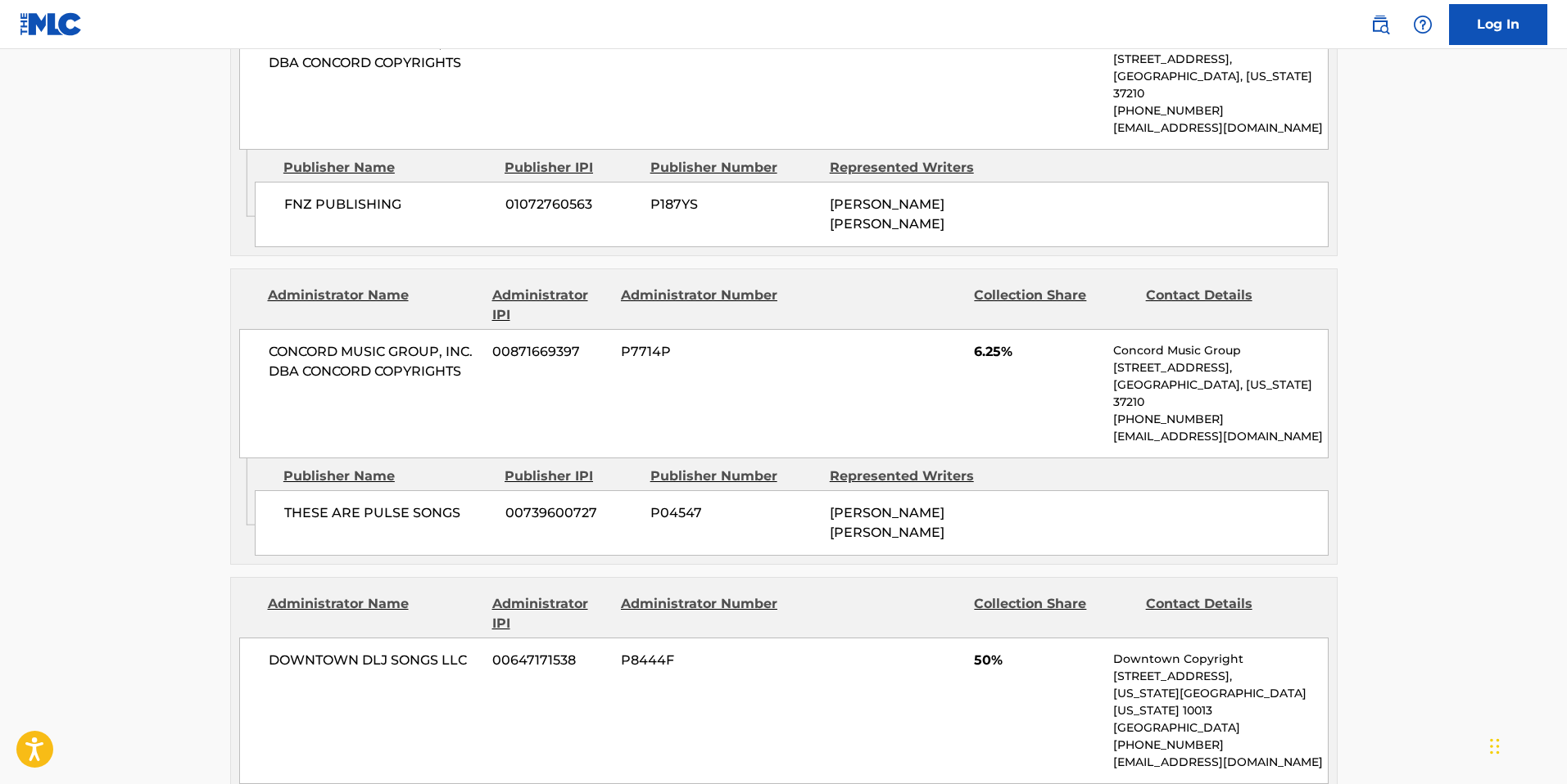
scroll to position [227, 0]
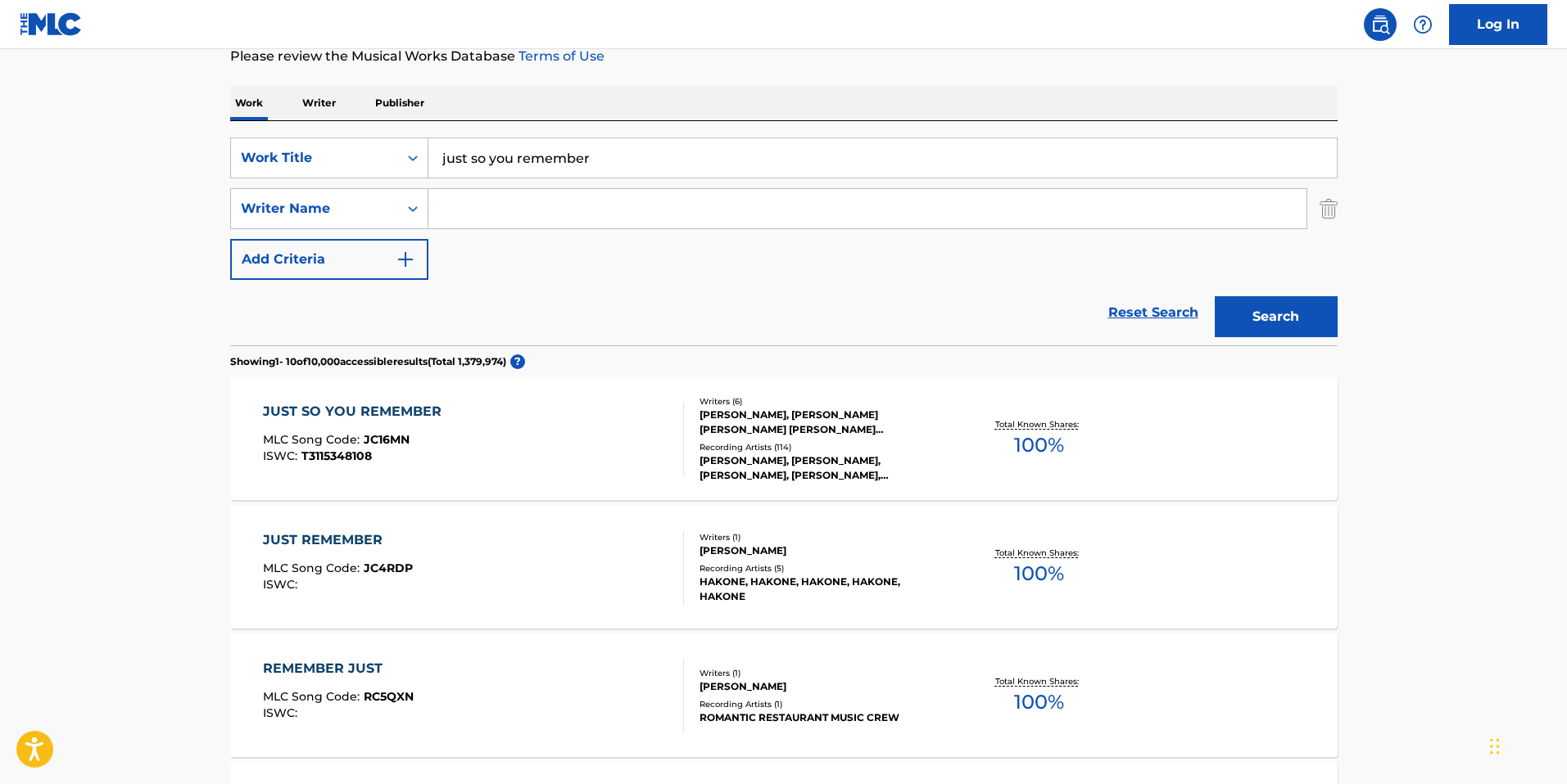
click at [521, 166] on input "just so you remember" at bounding box center [882, 158] width 908 height 39
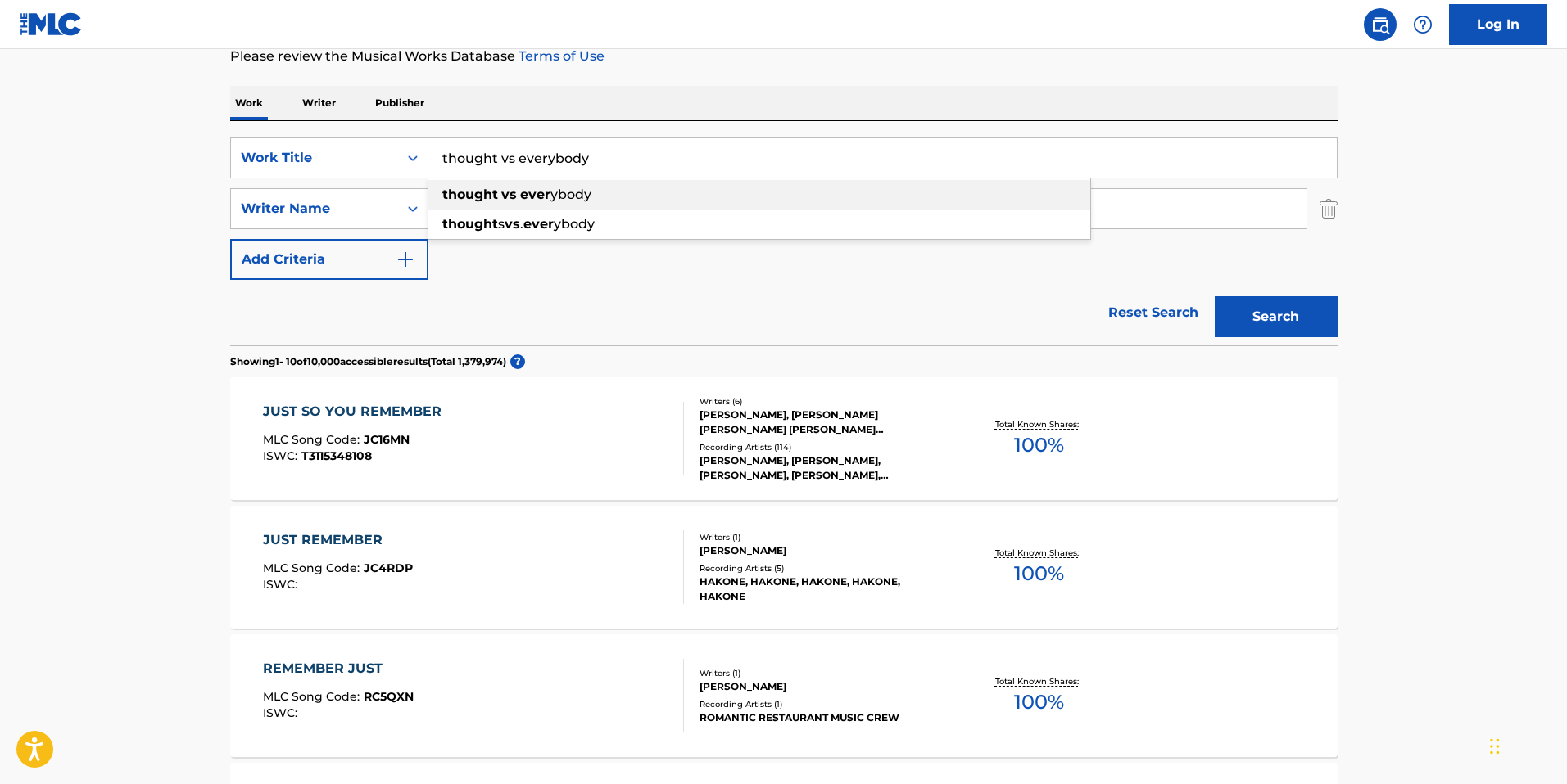
type input "thought vs everybody"
click at [657, 169] on input "thought vs everybody" at bounding box center [882, 158] width 908 height 39
click at [1214, 296] on button "Search" at bounding box center [1276, 316] width 123 height 41
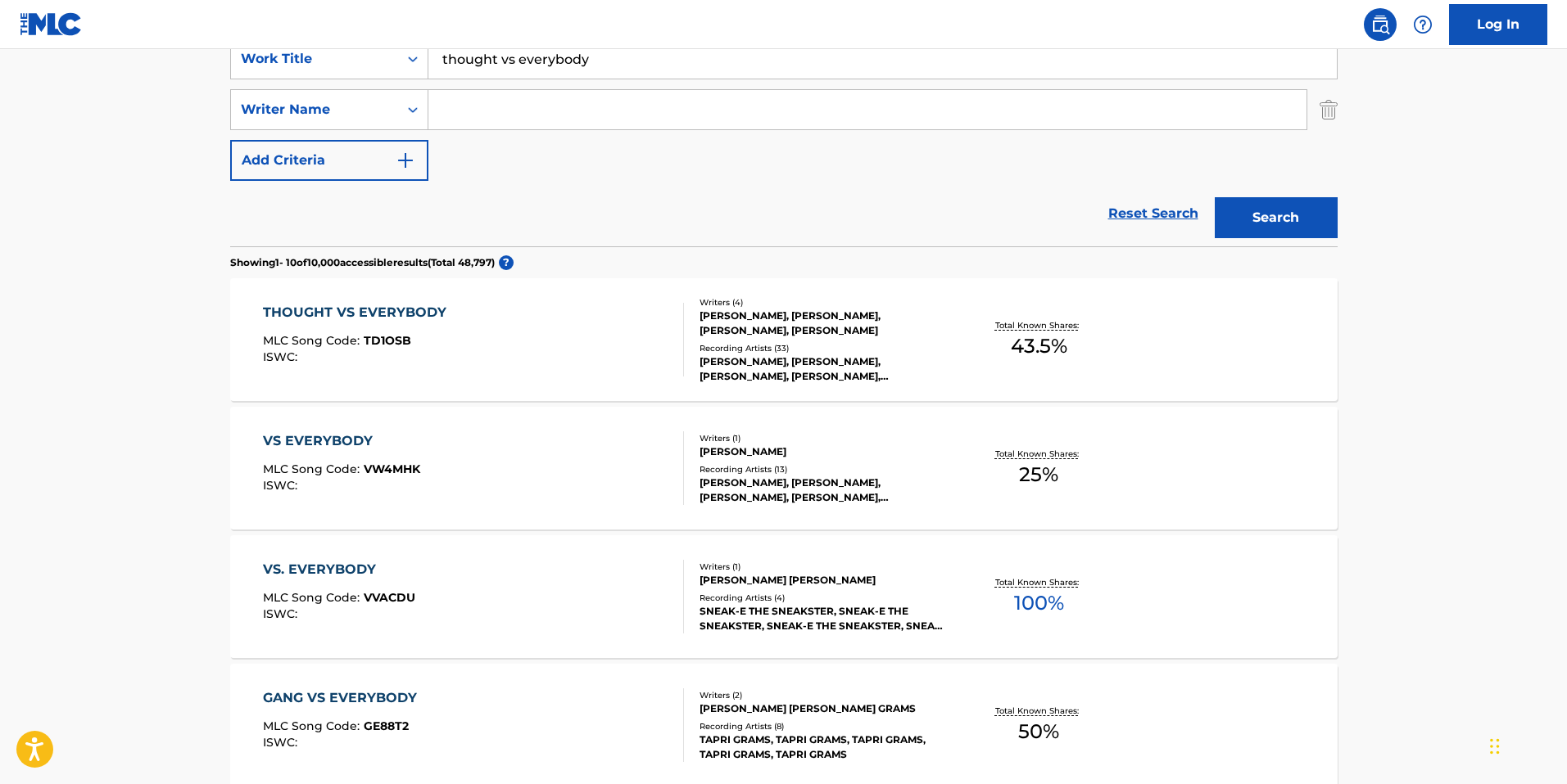
scroll to position [343, 0]
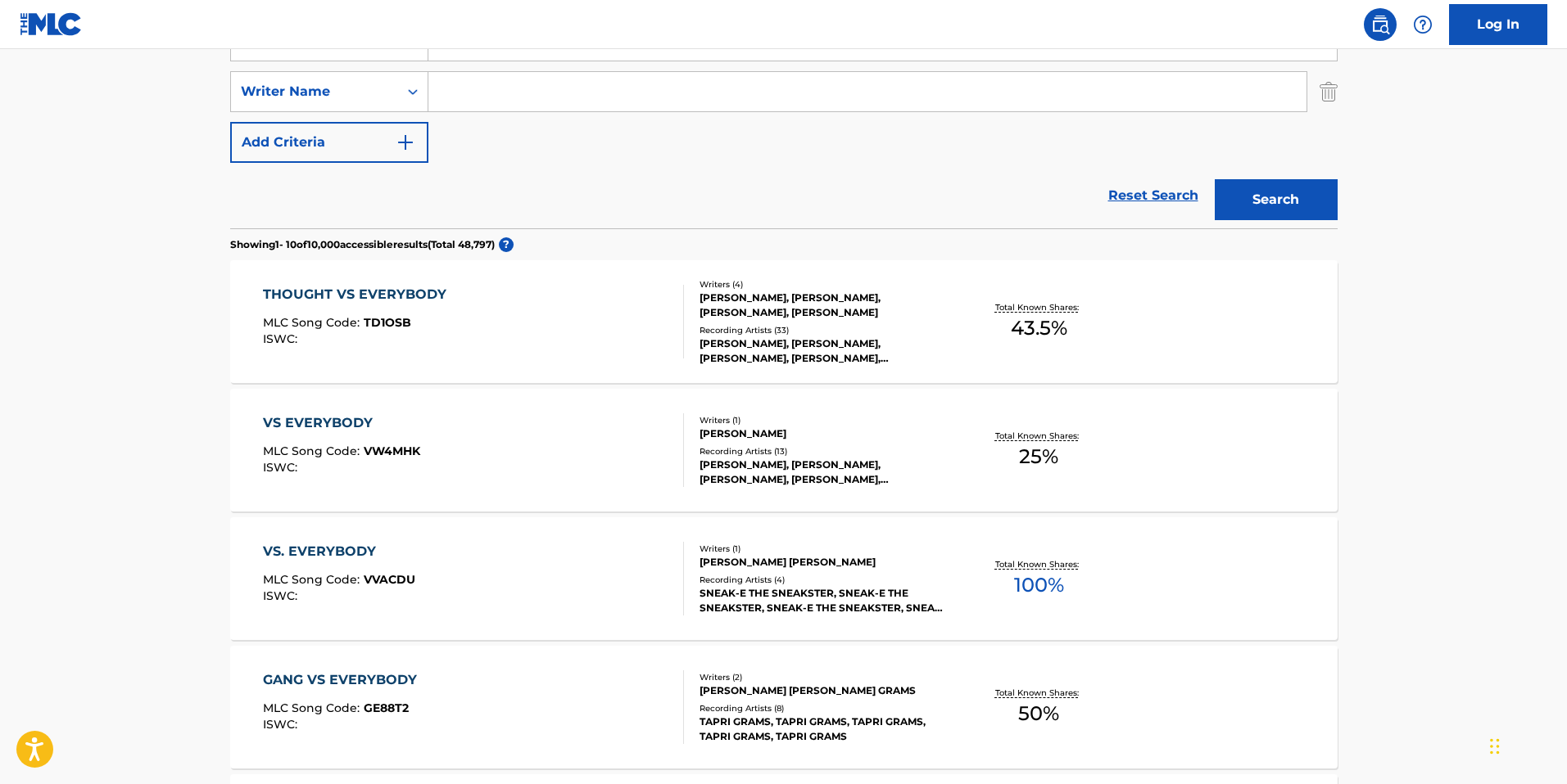
click at [405, 289] on div "THOUGHT VS EVERYBODY" at bounding box center [358, 294] width 192 height 19
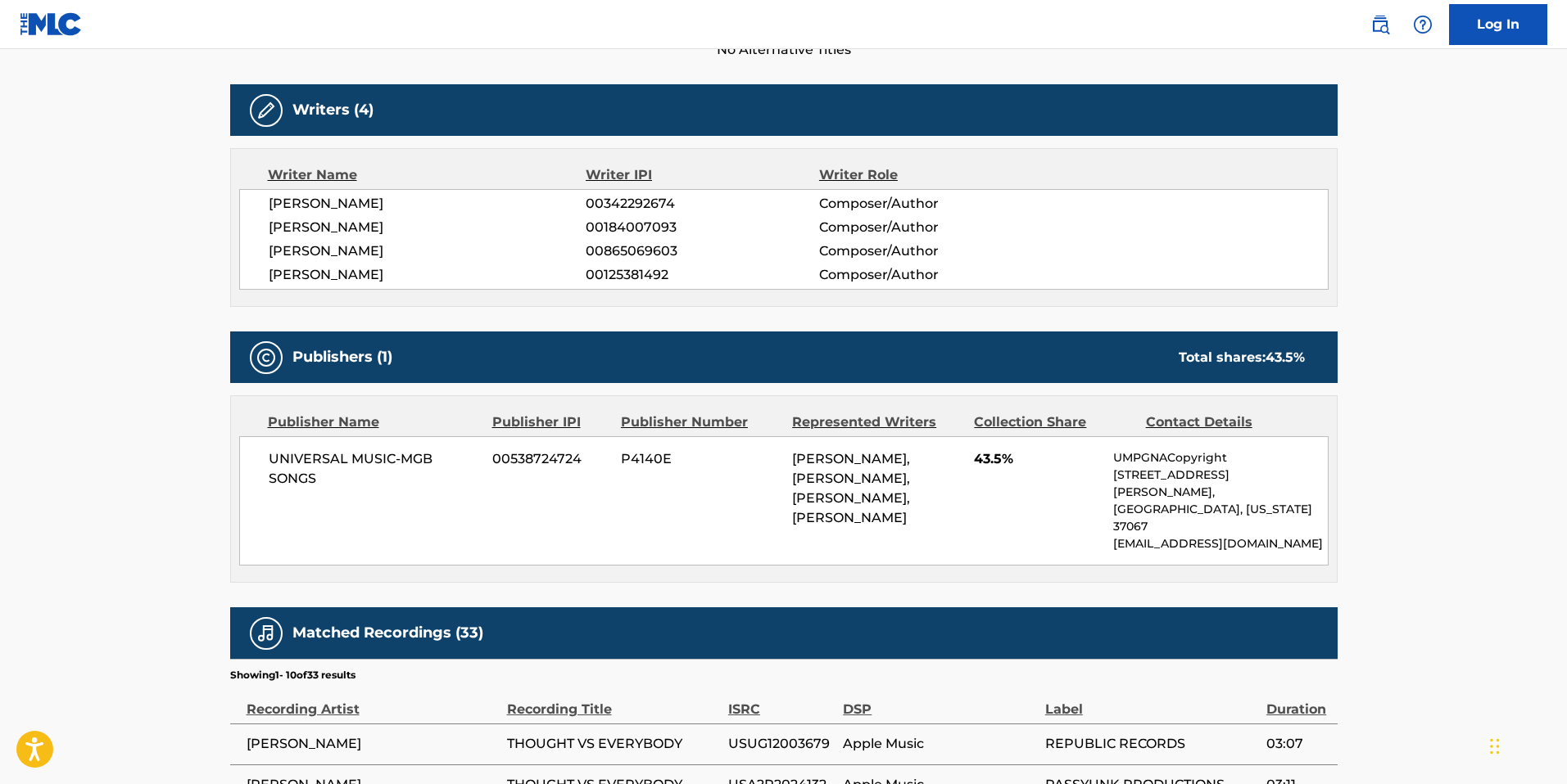
scroll to position [445, 0]
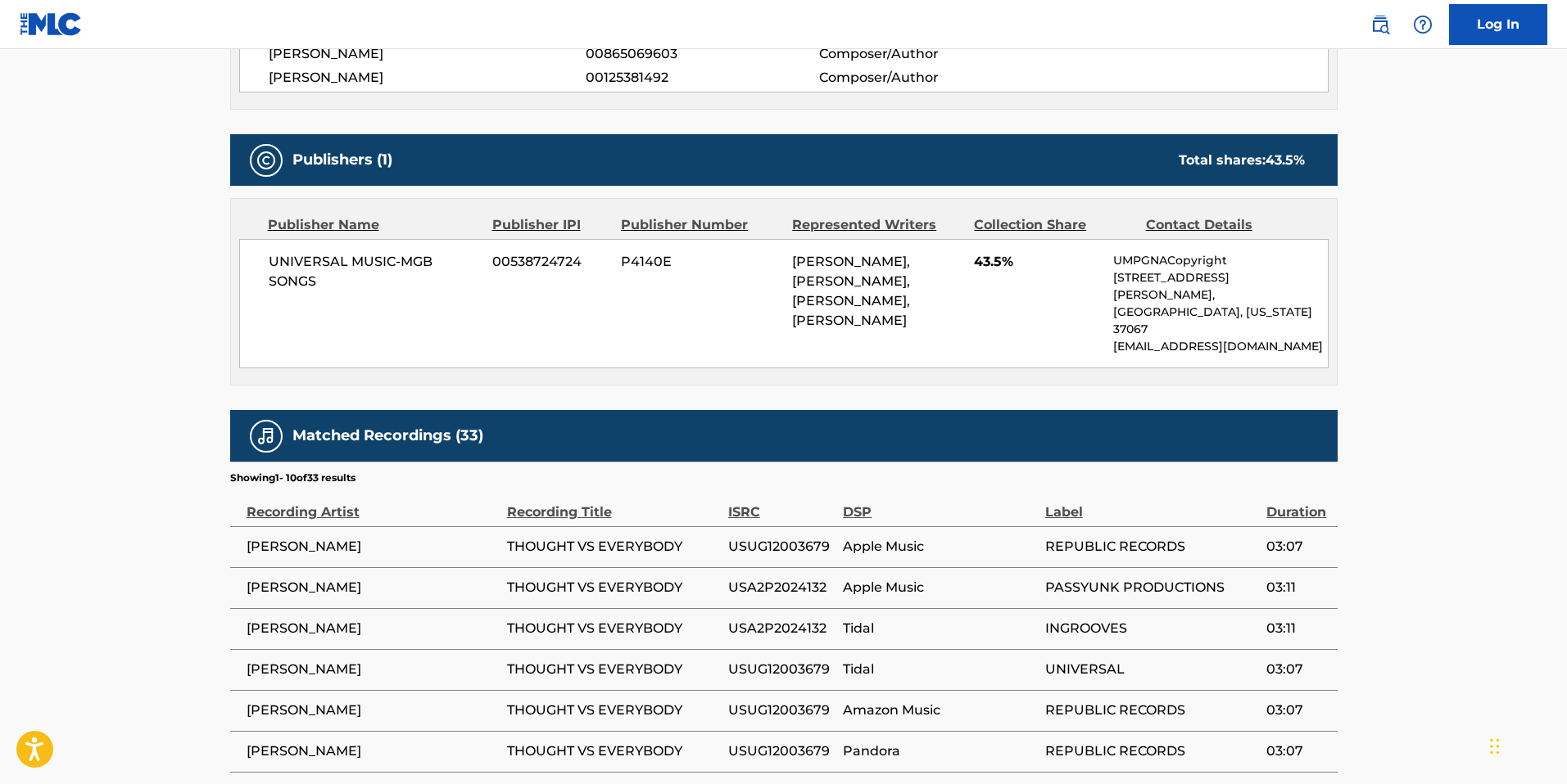
click at [217, 379] on div "< Back to public search results Copy work link THOUGHT VS EVERYBODY Work Detail…" at bounding box center [784, 198] width 1146 height 1594
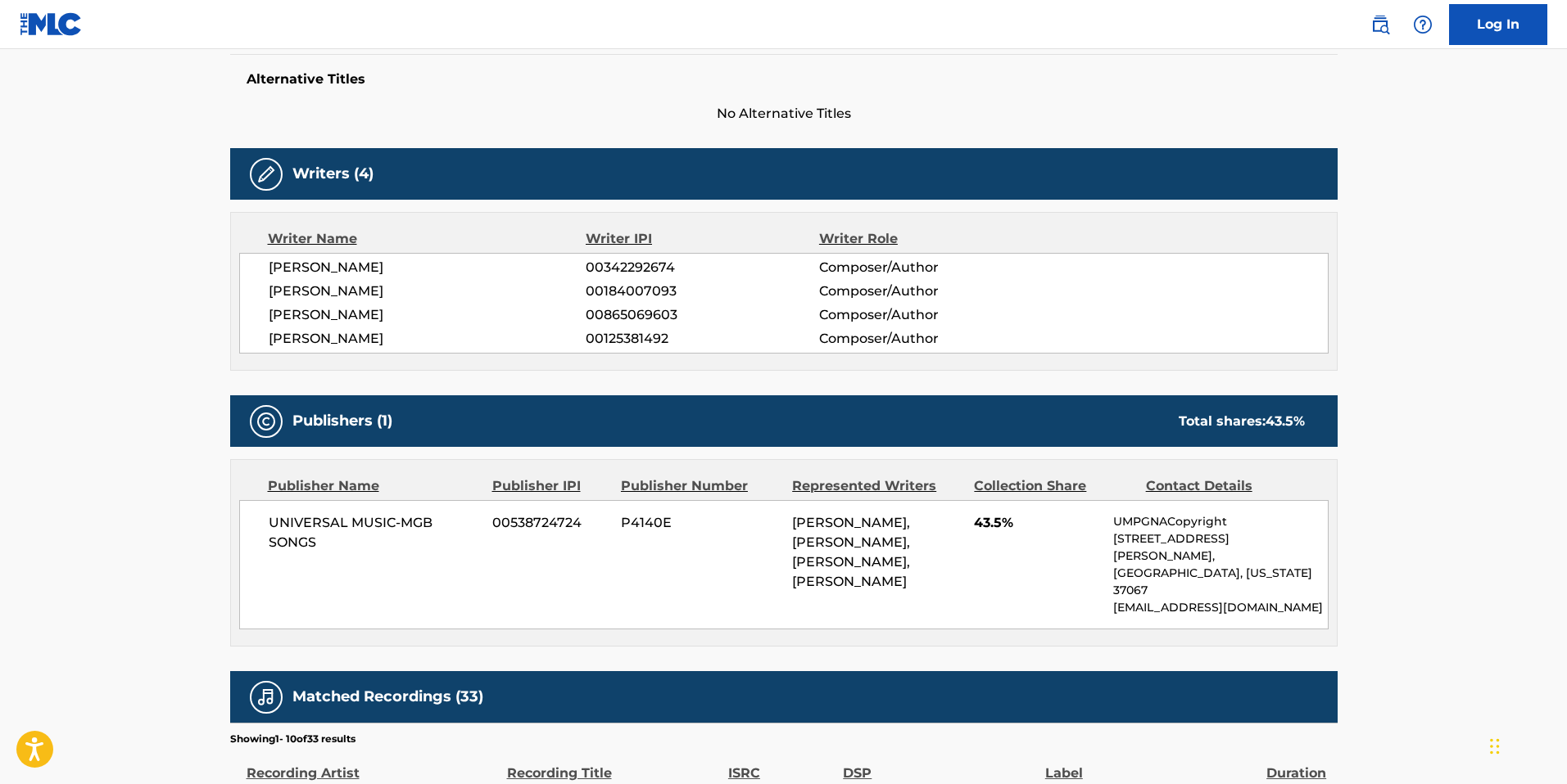
scroll to position [0, 0]
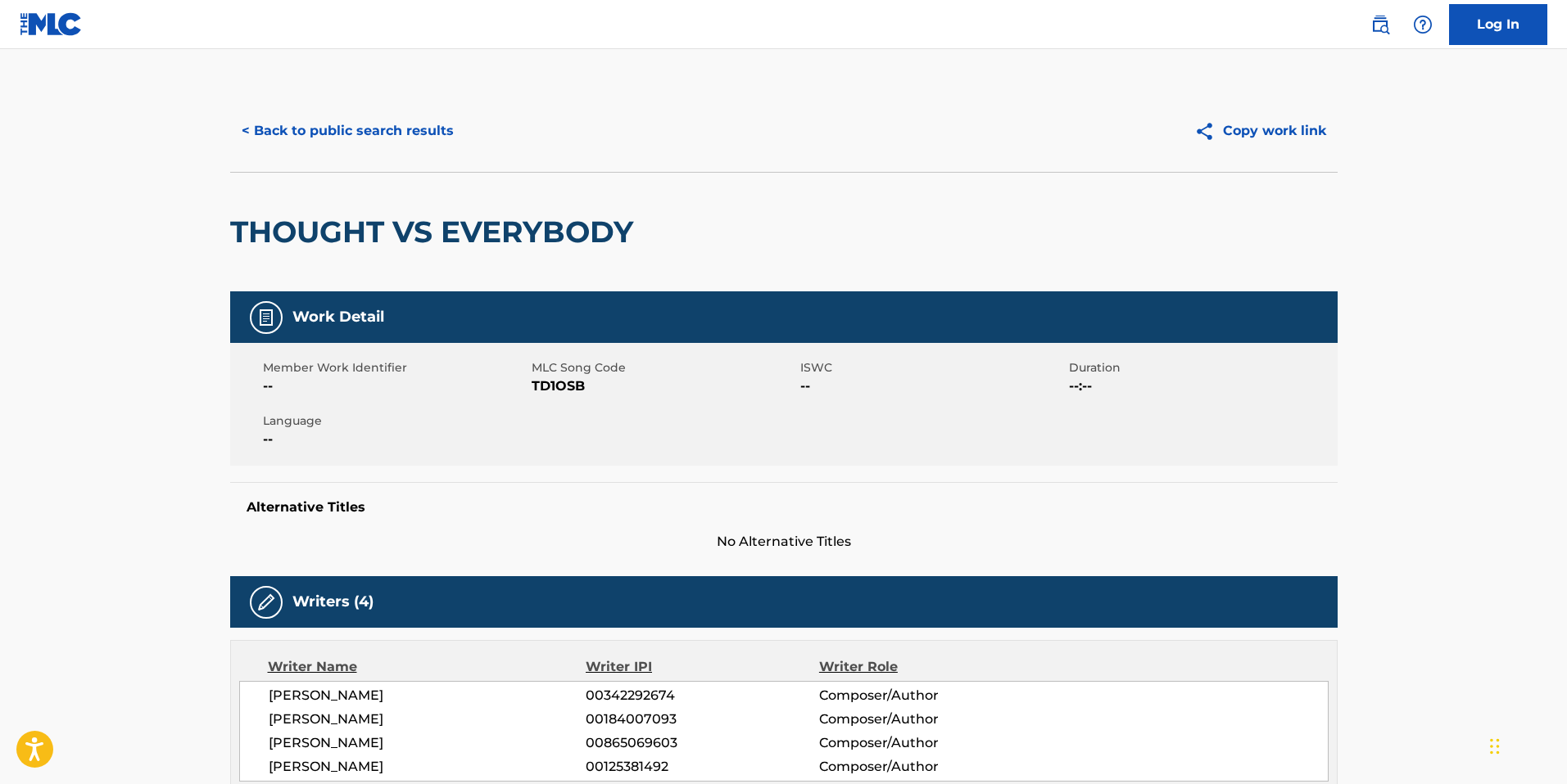
click at [320, 121] on button "< Back to public search results" at bounding box center [347, 131] width 235 height 41
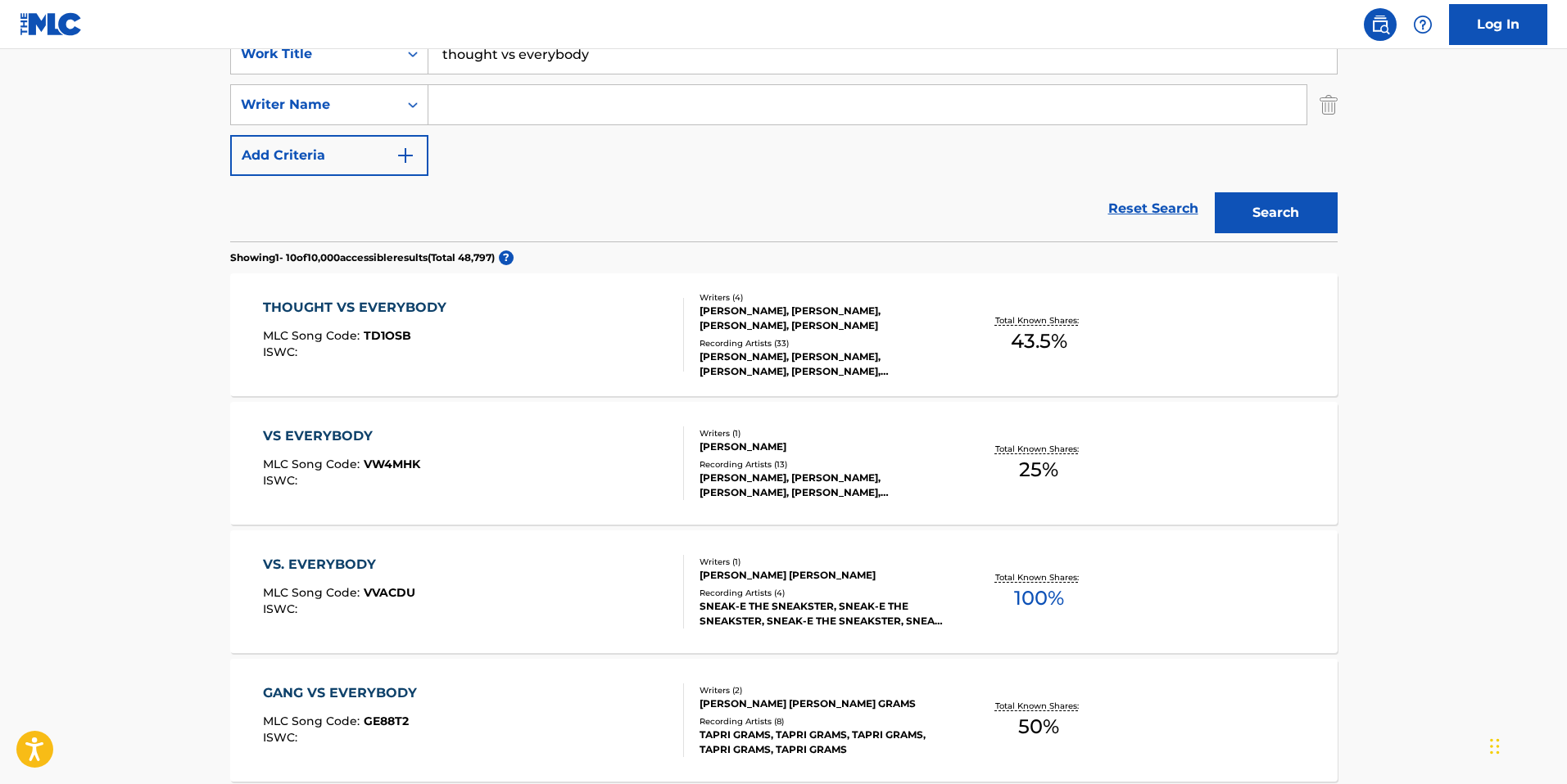
scroll to position [320, 0]
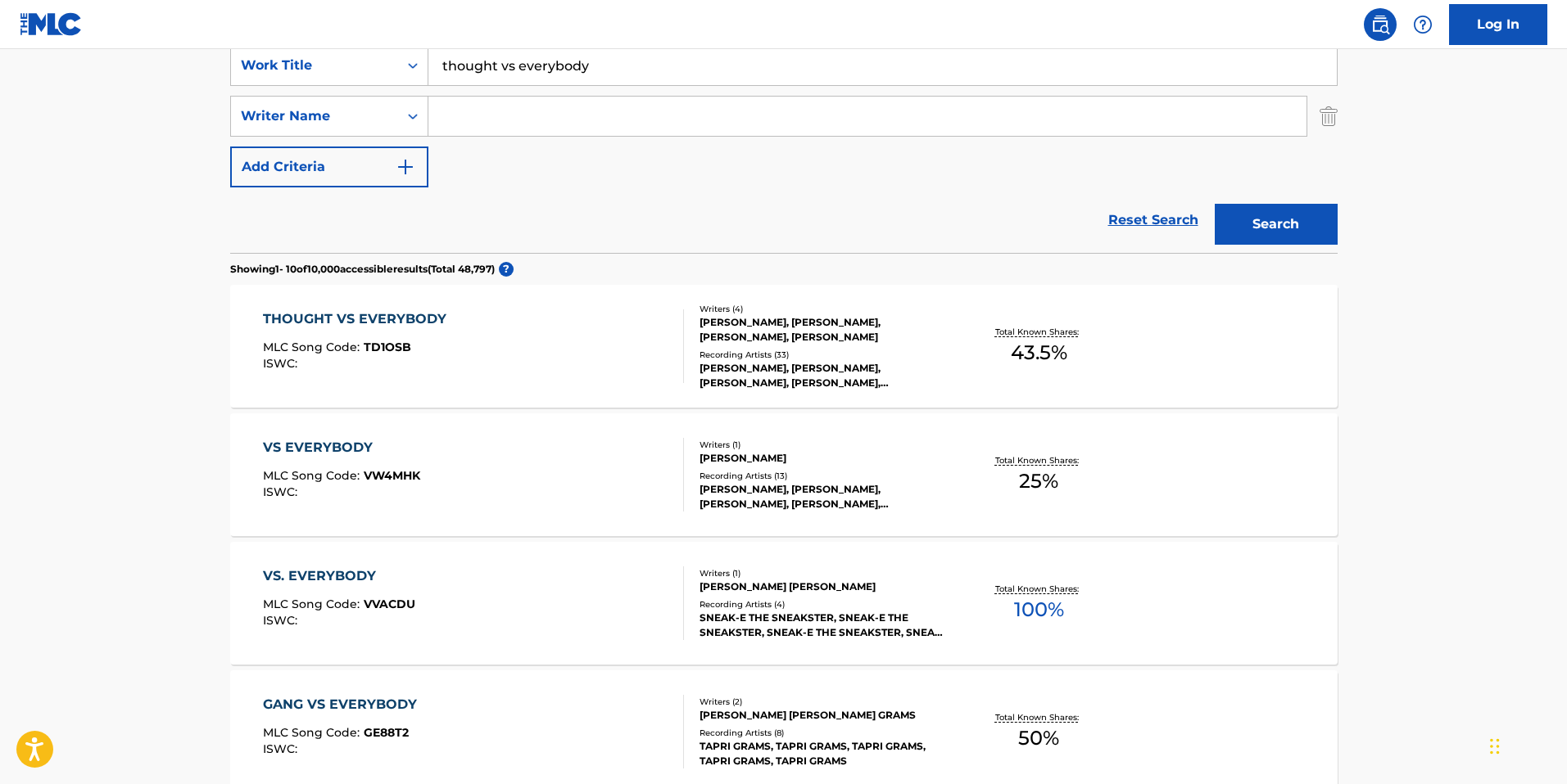
click at [542, 72] on input "thought vs everybody" at bounding box center [882, 65] width 908 height 39
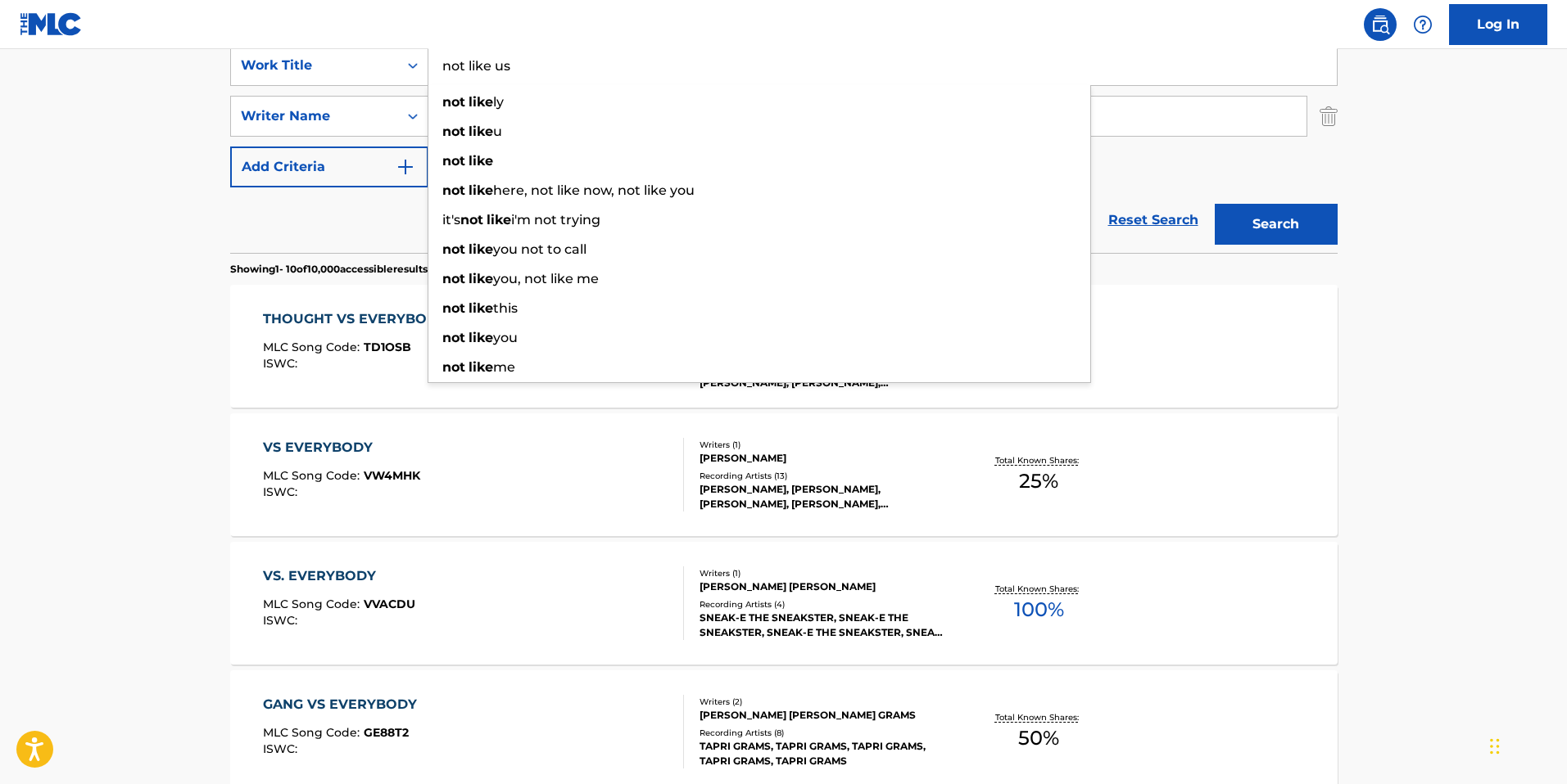
type input "not like us"
click at [1214, 204] on button "Search" at bounding box center [1276, 224] width 123 height 41
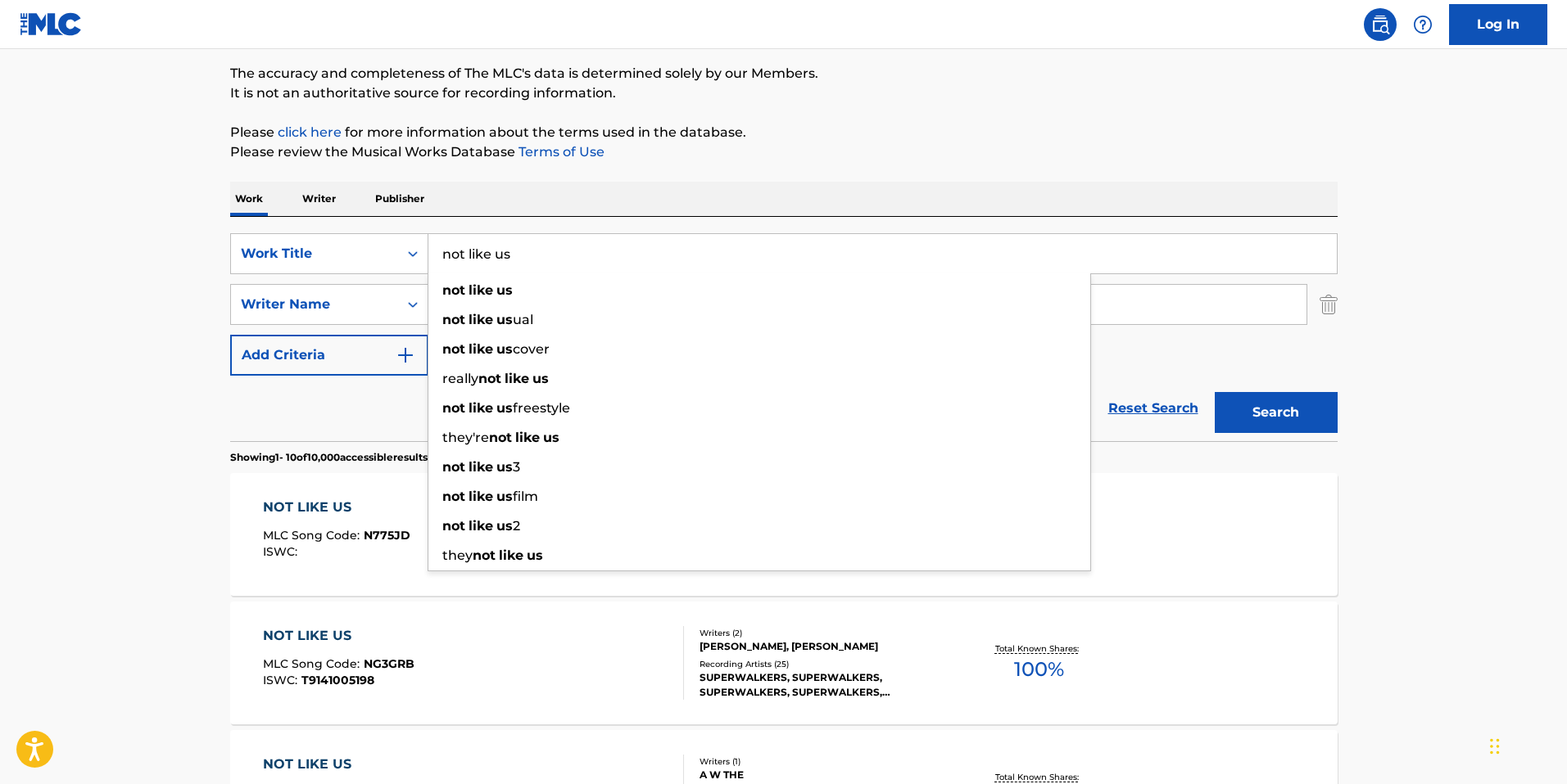
scroll to position [144, 0]
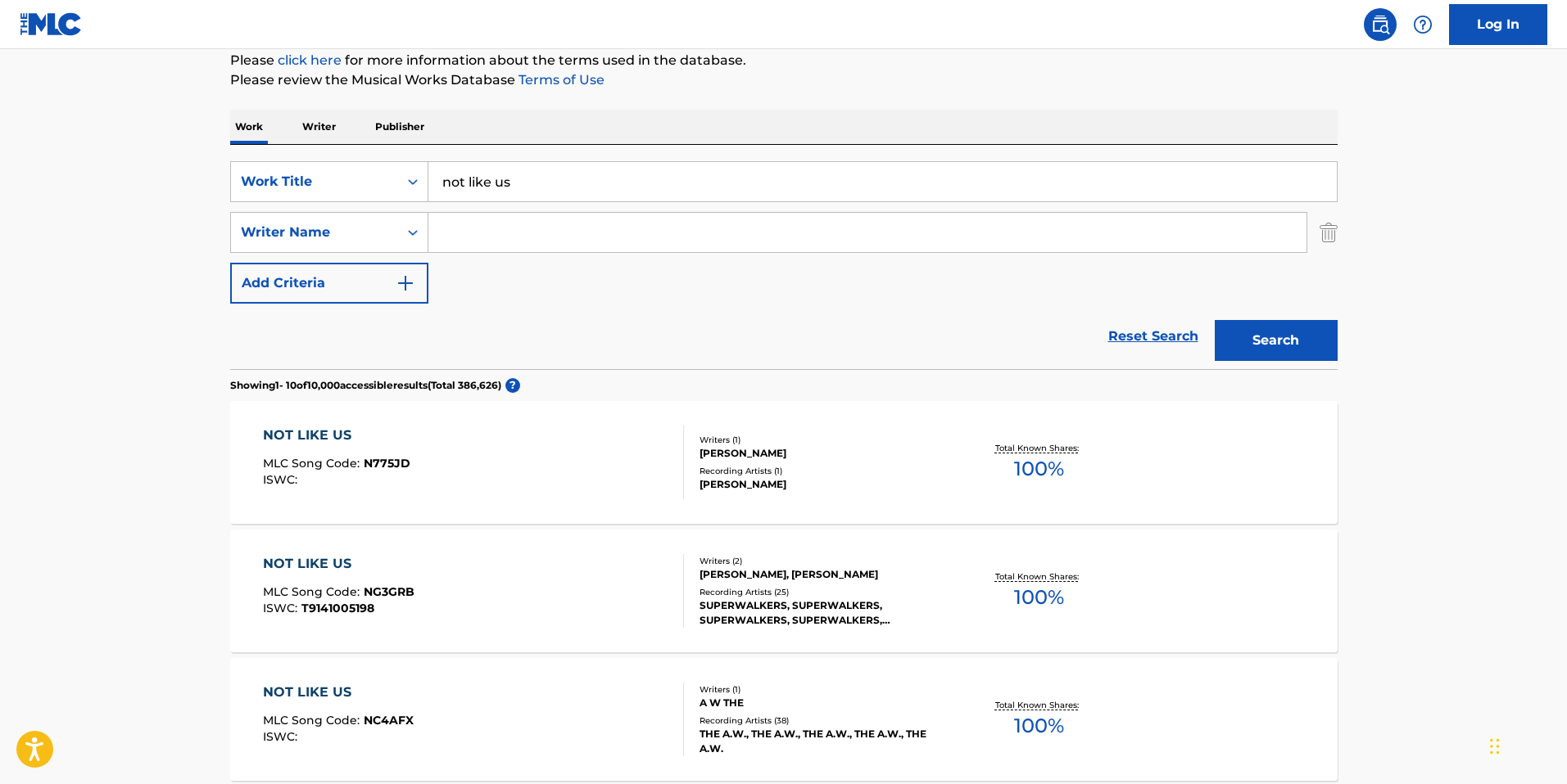
scroll to position [125, 0]
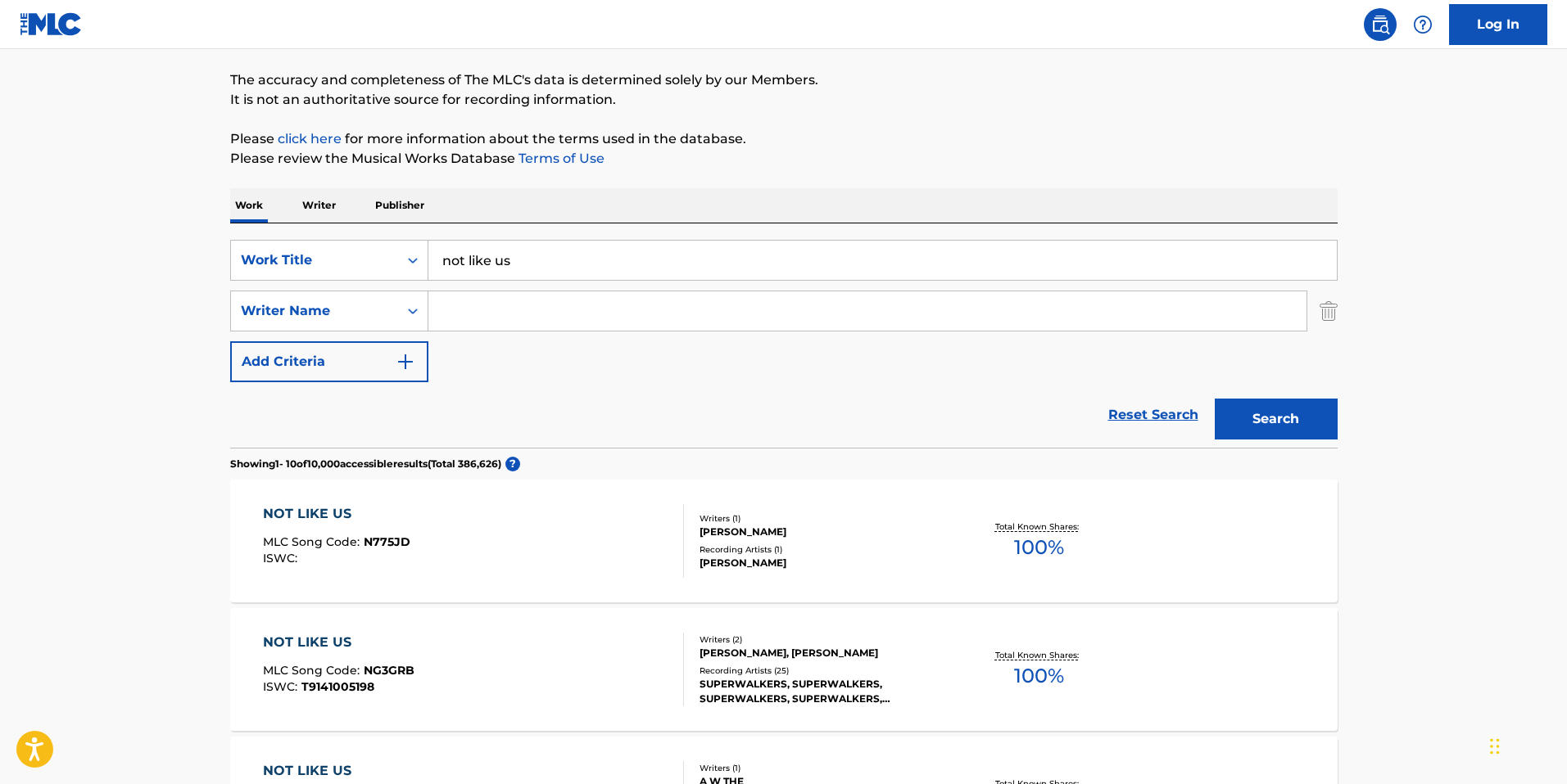
click at [509, 319] on input "Search Form" at bounding box center [867, 310] width 878 height 39
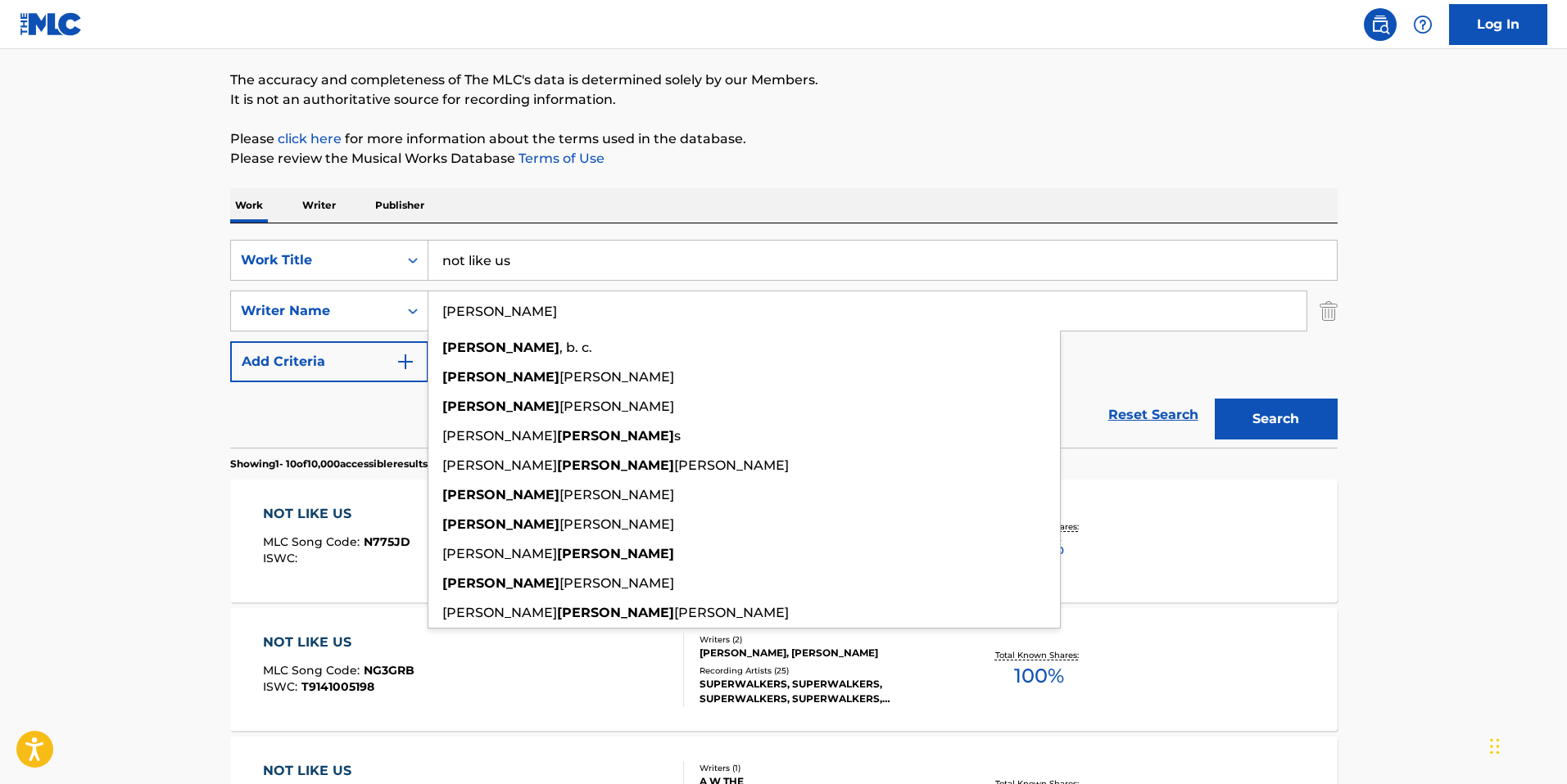
type input "kendrick"
click at [1214, 398] on button "Search" at bounding box center [1276, 419] width 123 height 41
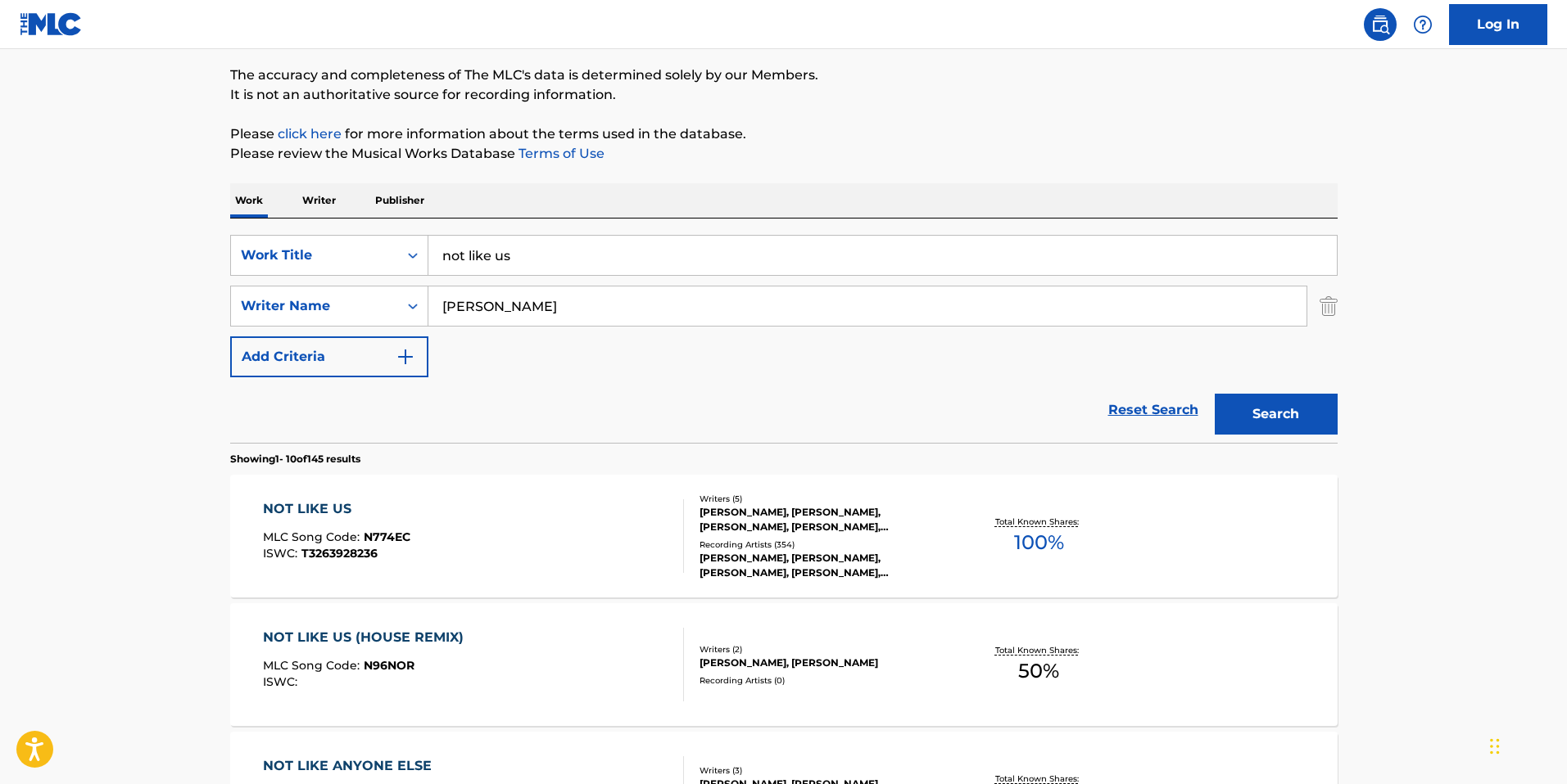
scroll to position [135, 0]
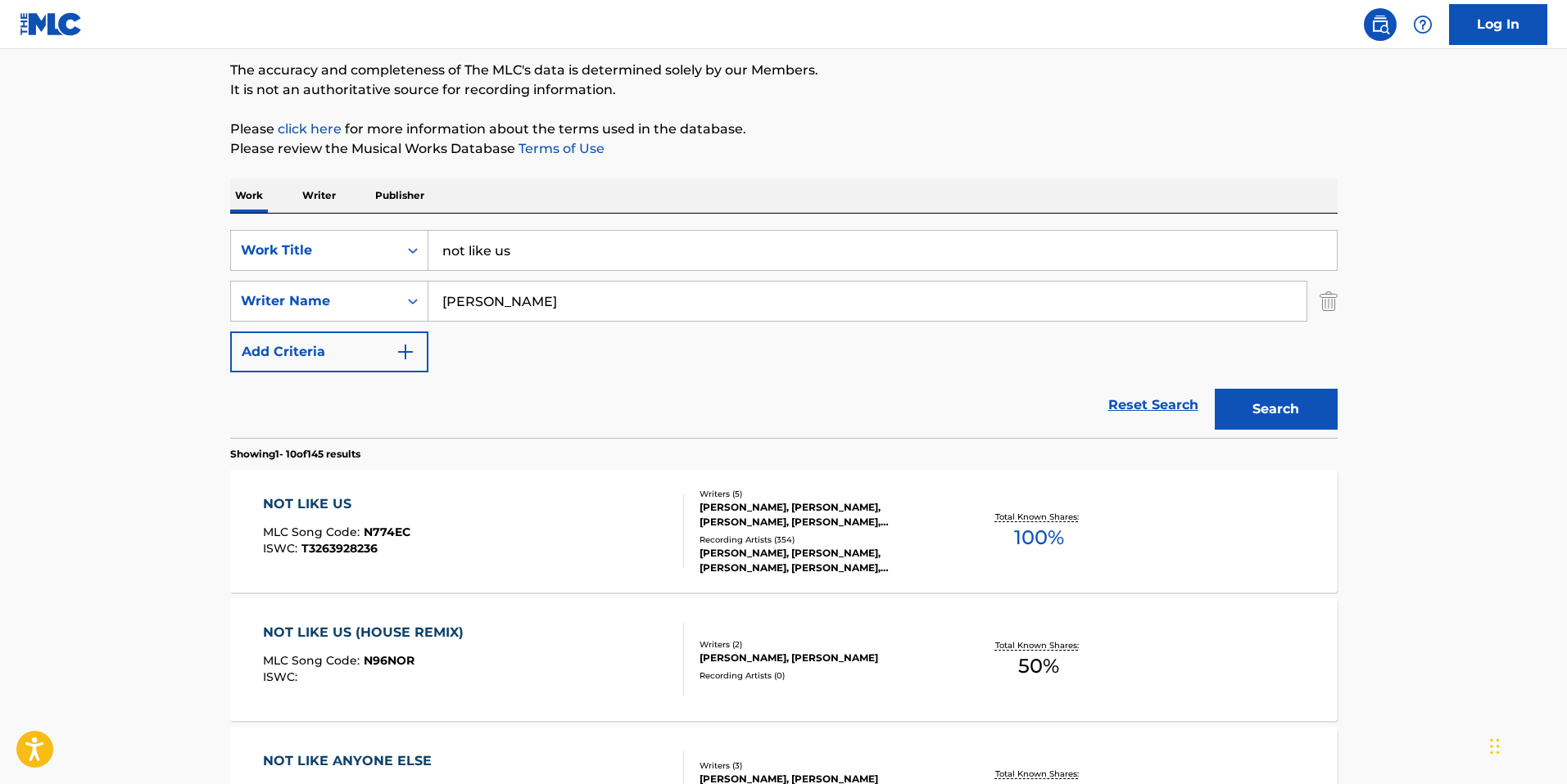
click at [343, 499] on div "NOT LIKE US" at bounding box center [336, 504] width 148 height 19
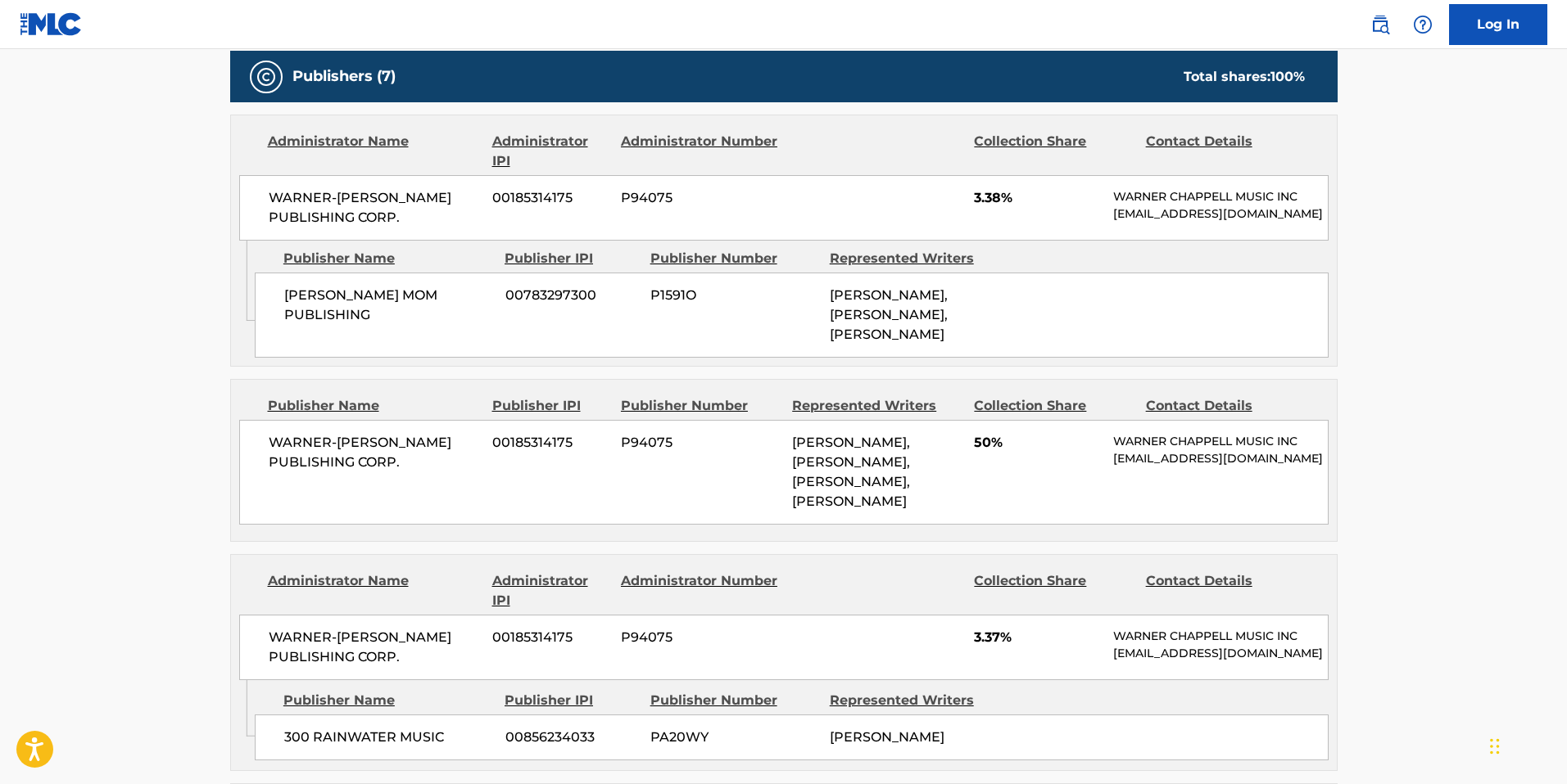
scroll to position [798, 0]
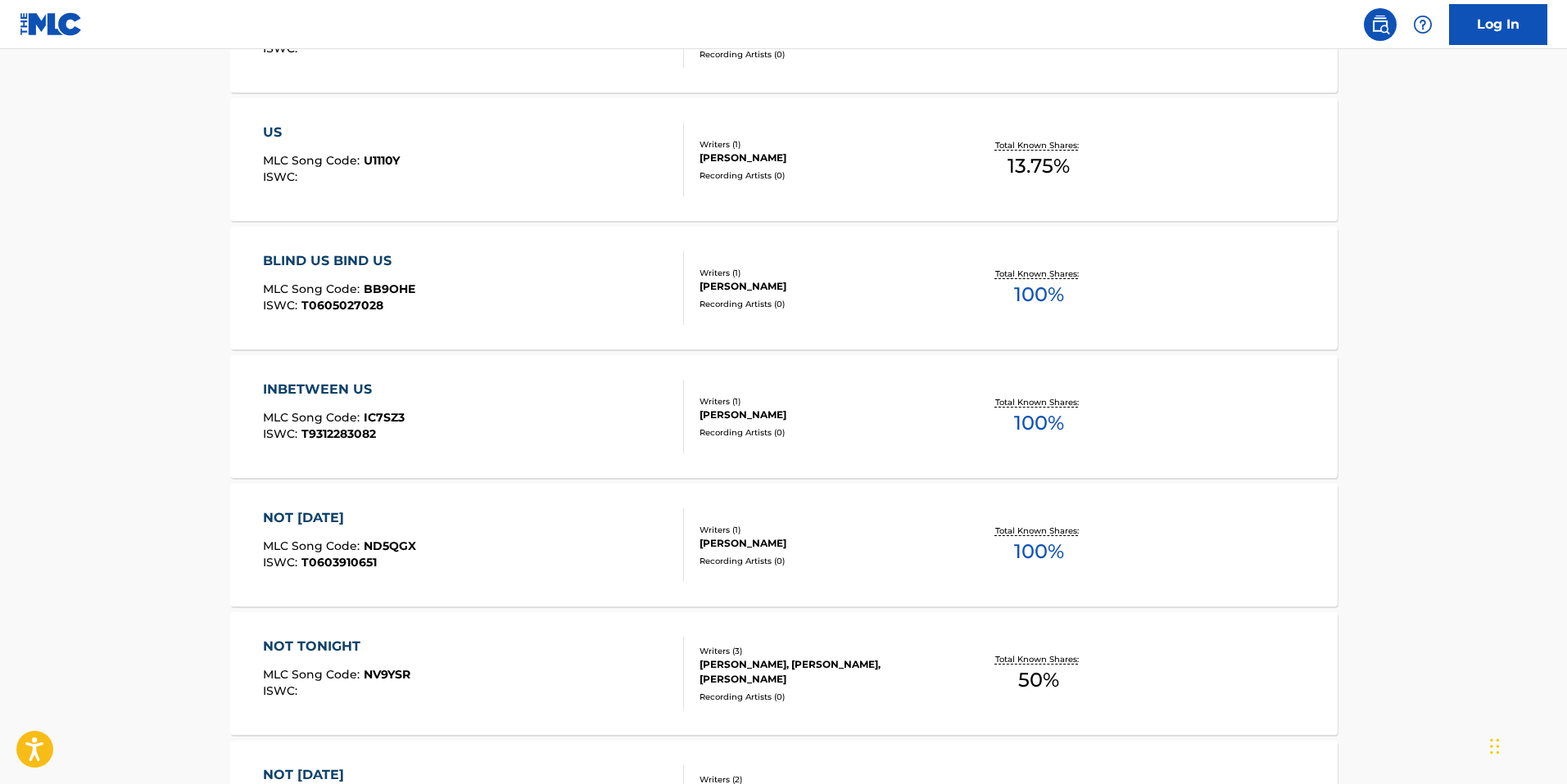
scroll to position [135, 0]
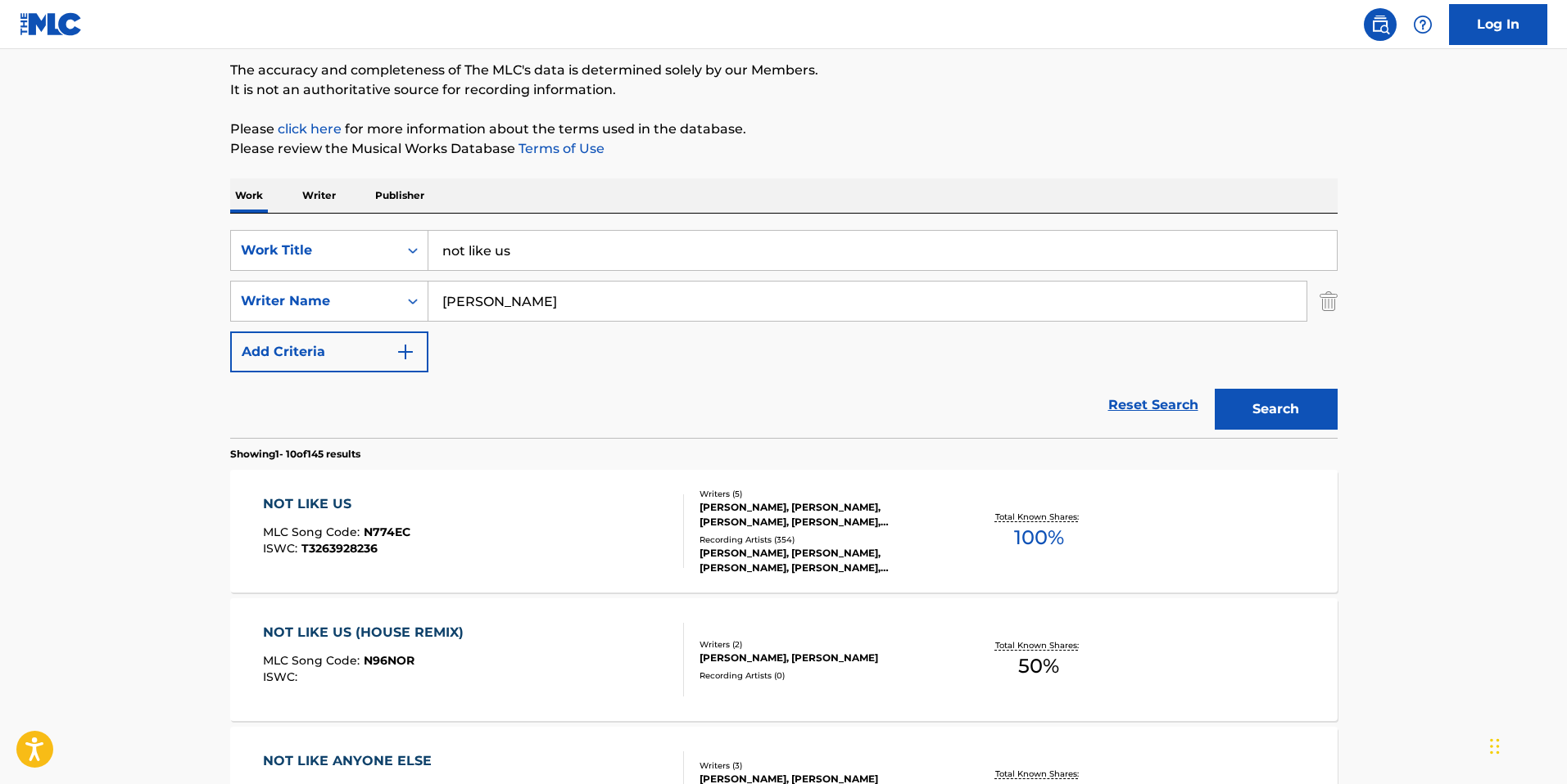
click at [507, 247] on input "not like us" at bounding box center [882, 250] width 908 height 39
click at [491, 308] on input "kendrick" at bounding box center [867, 300] width 878 height 39
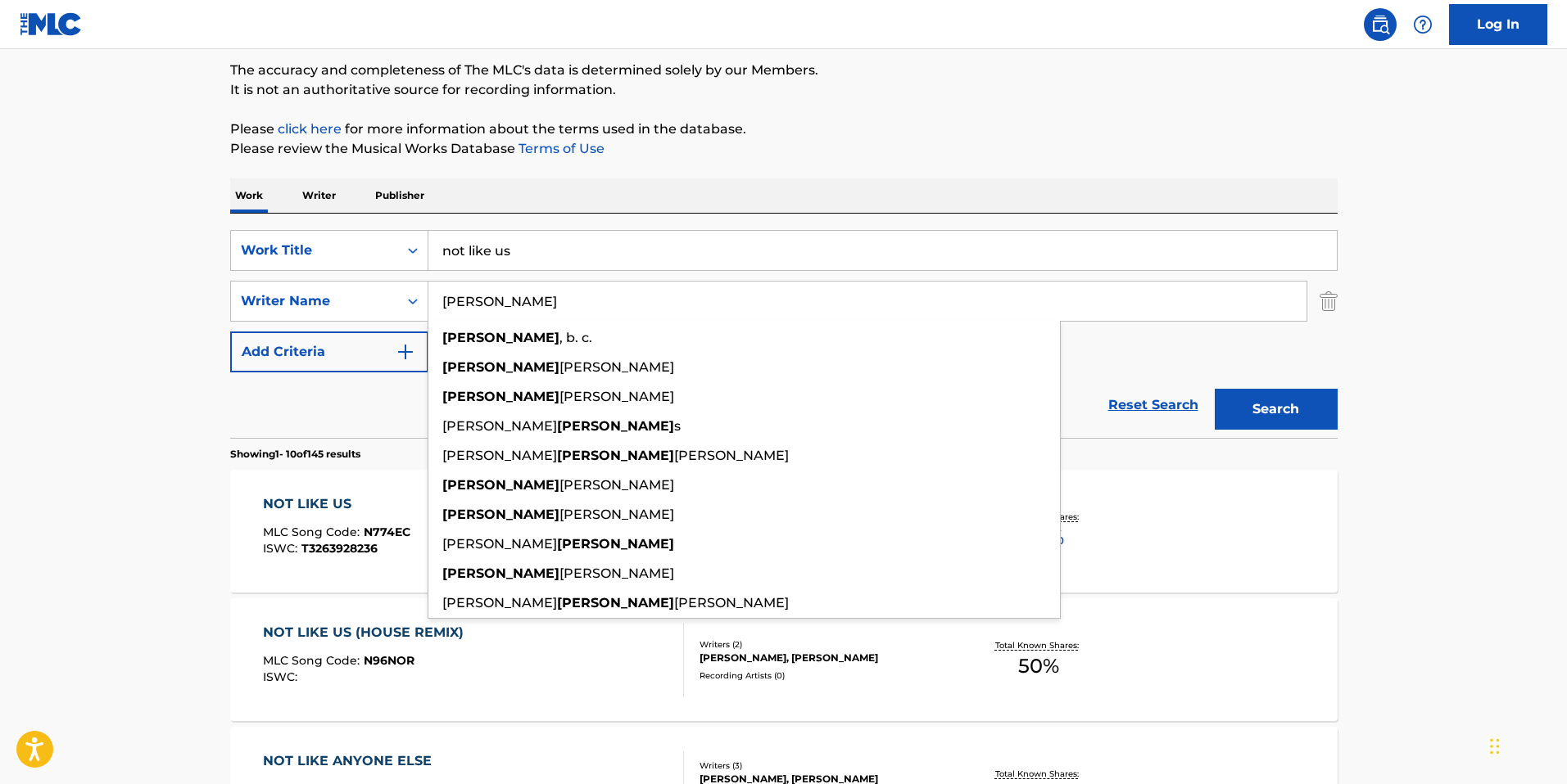
click at [491, 308] on input "kendrick" at bounding box center [867, 300] width 878 height 39
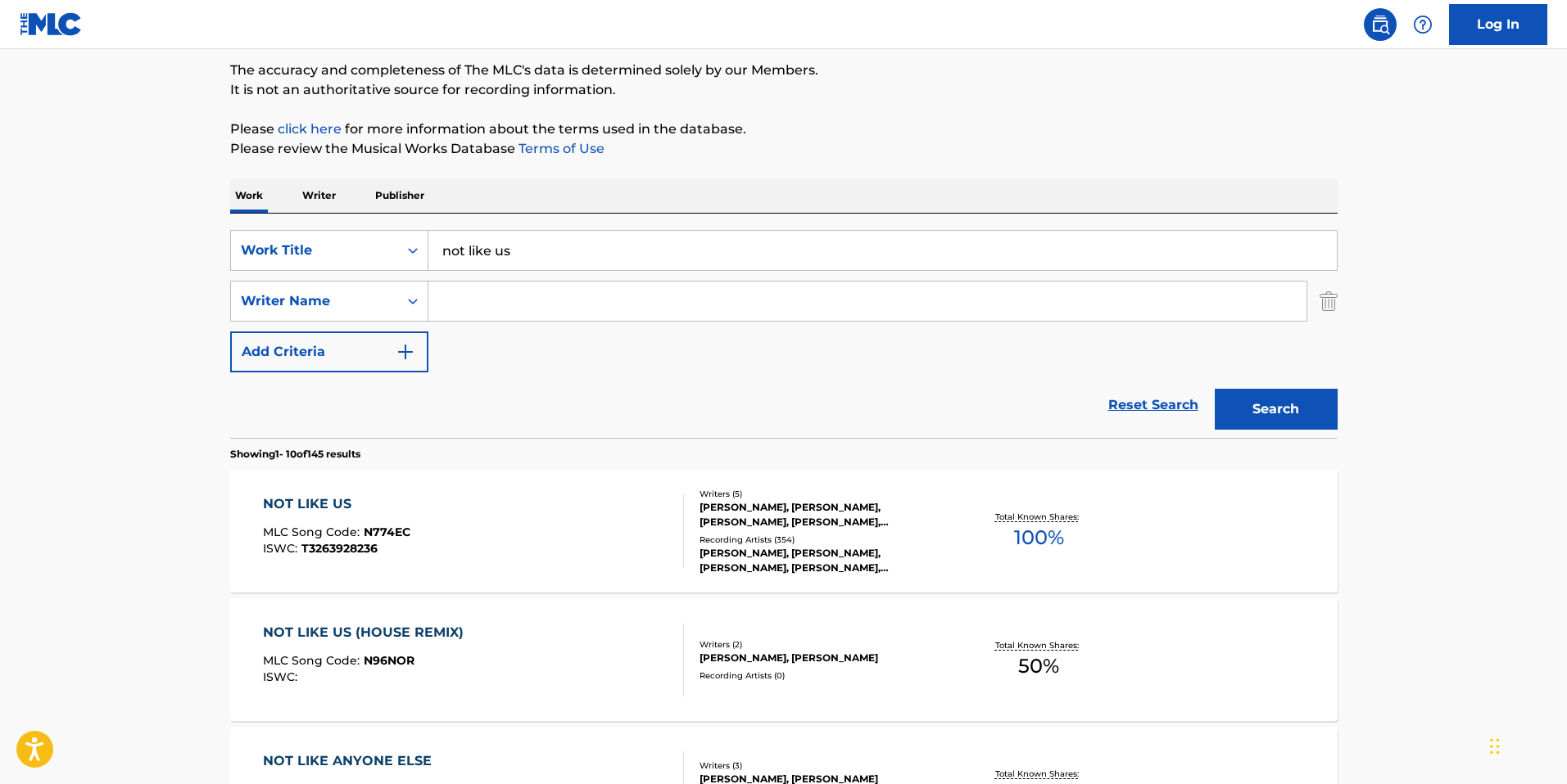
click at [486, 253] on input "not like us" at bounding box center [882, 250] width 908 height 39
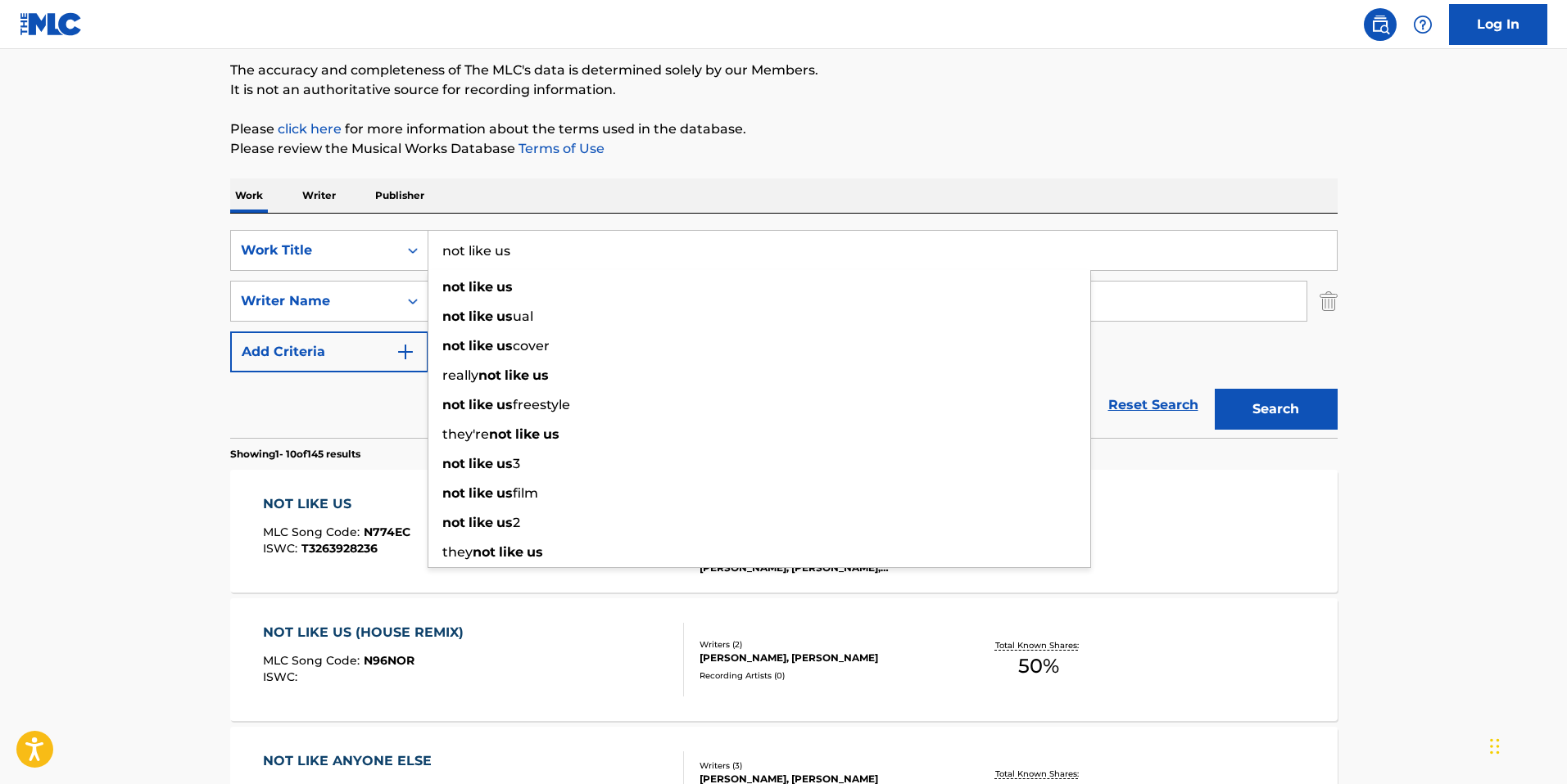
click at [486, 253] on input "not like us" at bounding box center [882, 250] width 908 height 39
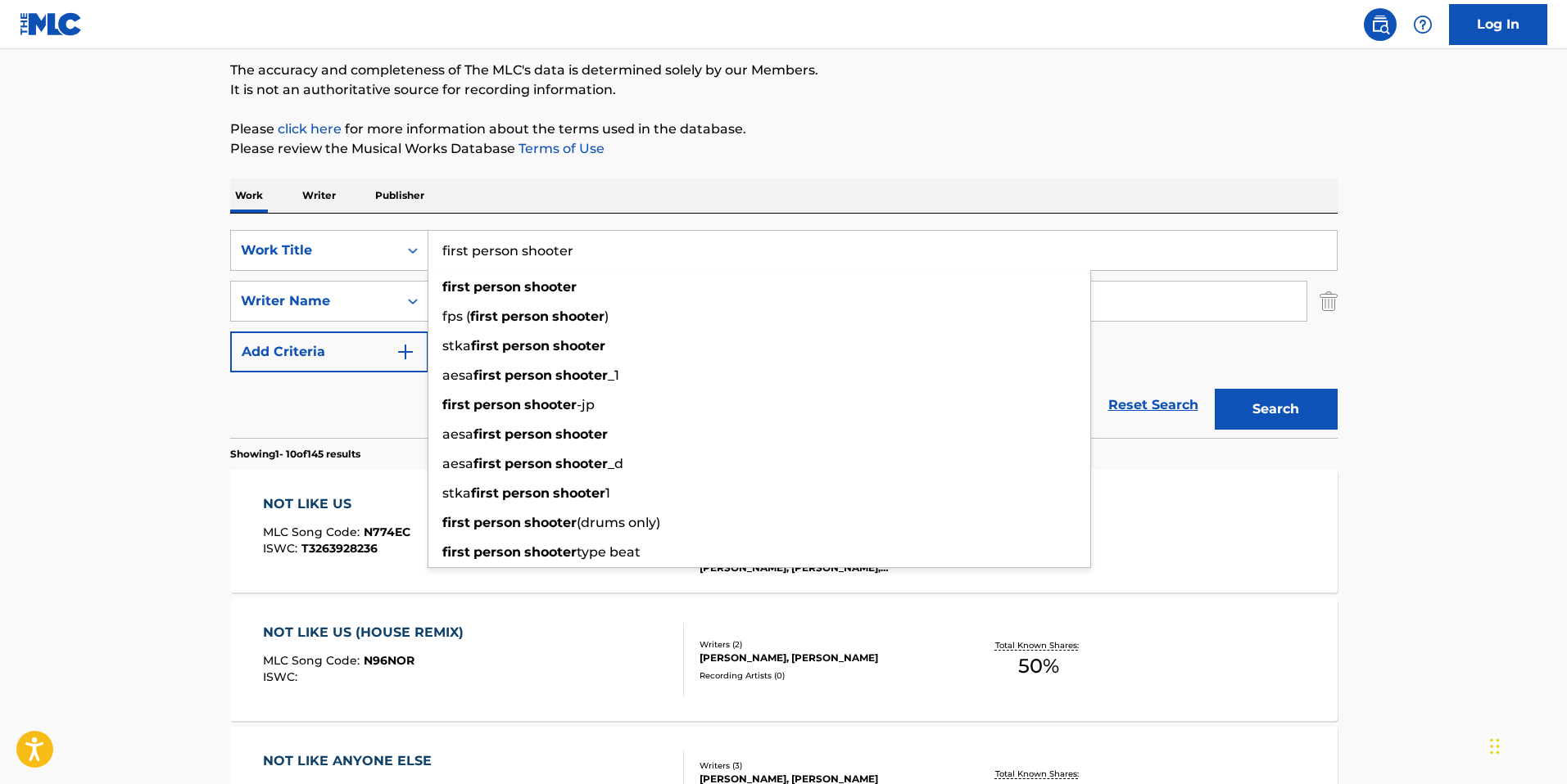
type input "first person shooter"
click at [1214, 388] on button "Search" at bounding box center [1276, 408] width 123 height 41
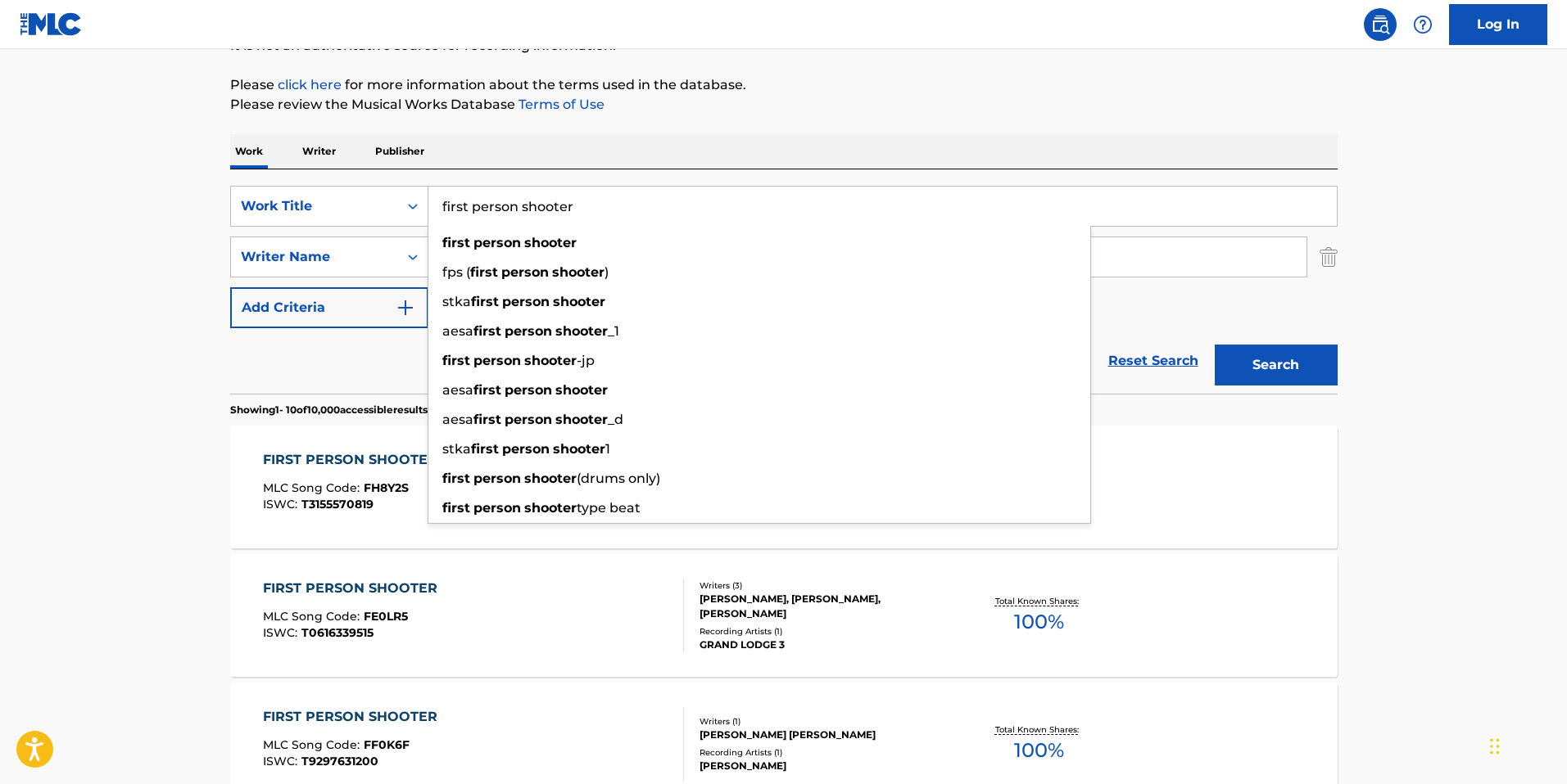
scroll to position [0, 0]
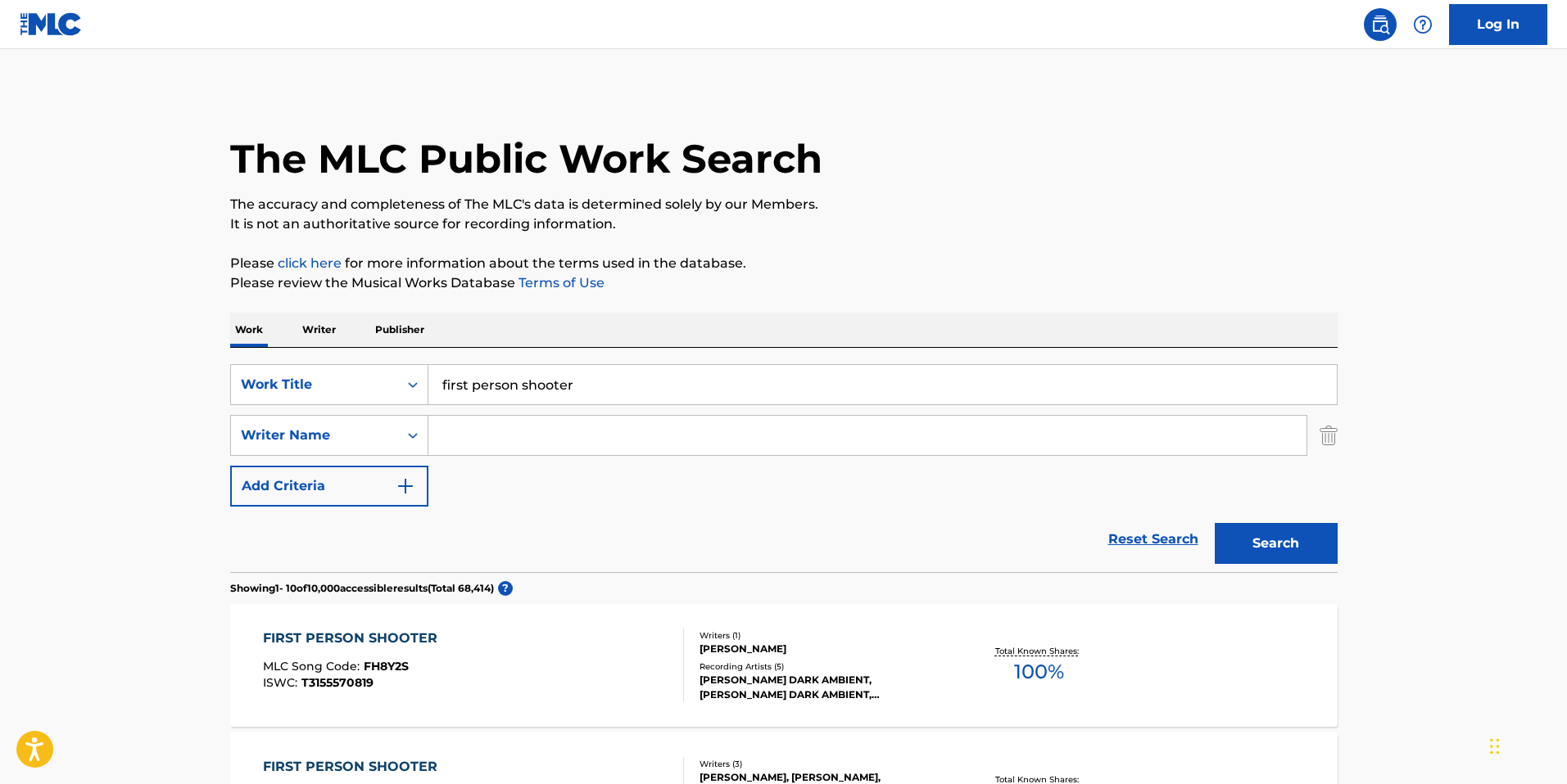
click at [487, 438] on input "Search Form" at bounding box center [867, 435] width 878 height 39
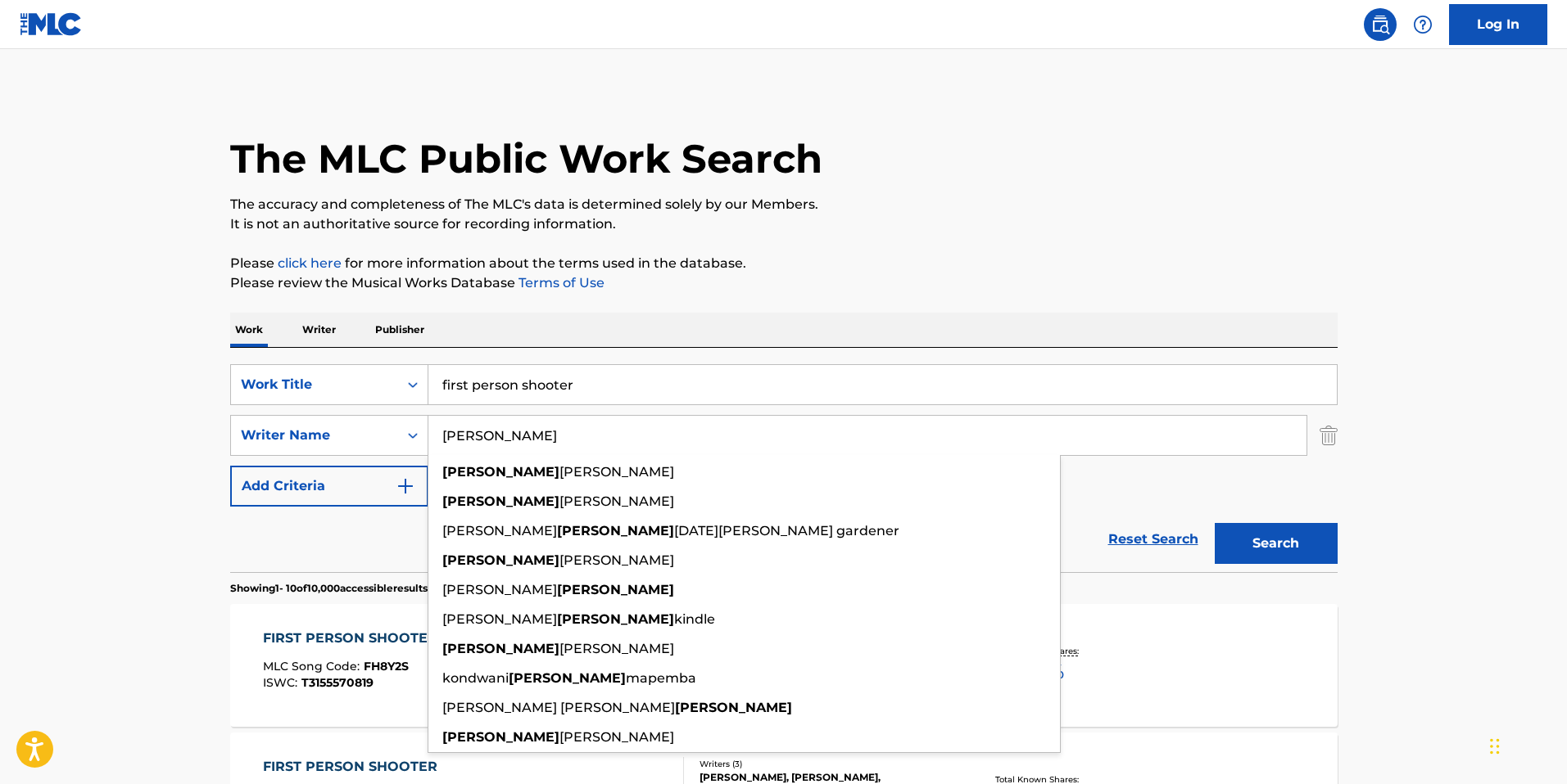
type input "aubrey"
click at [1214, 523] on button "Search" at bounding box center [1276, 543] width 123 height 41
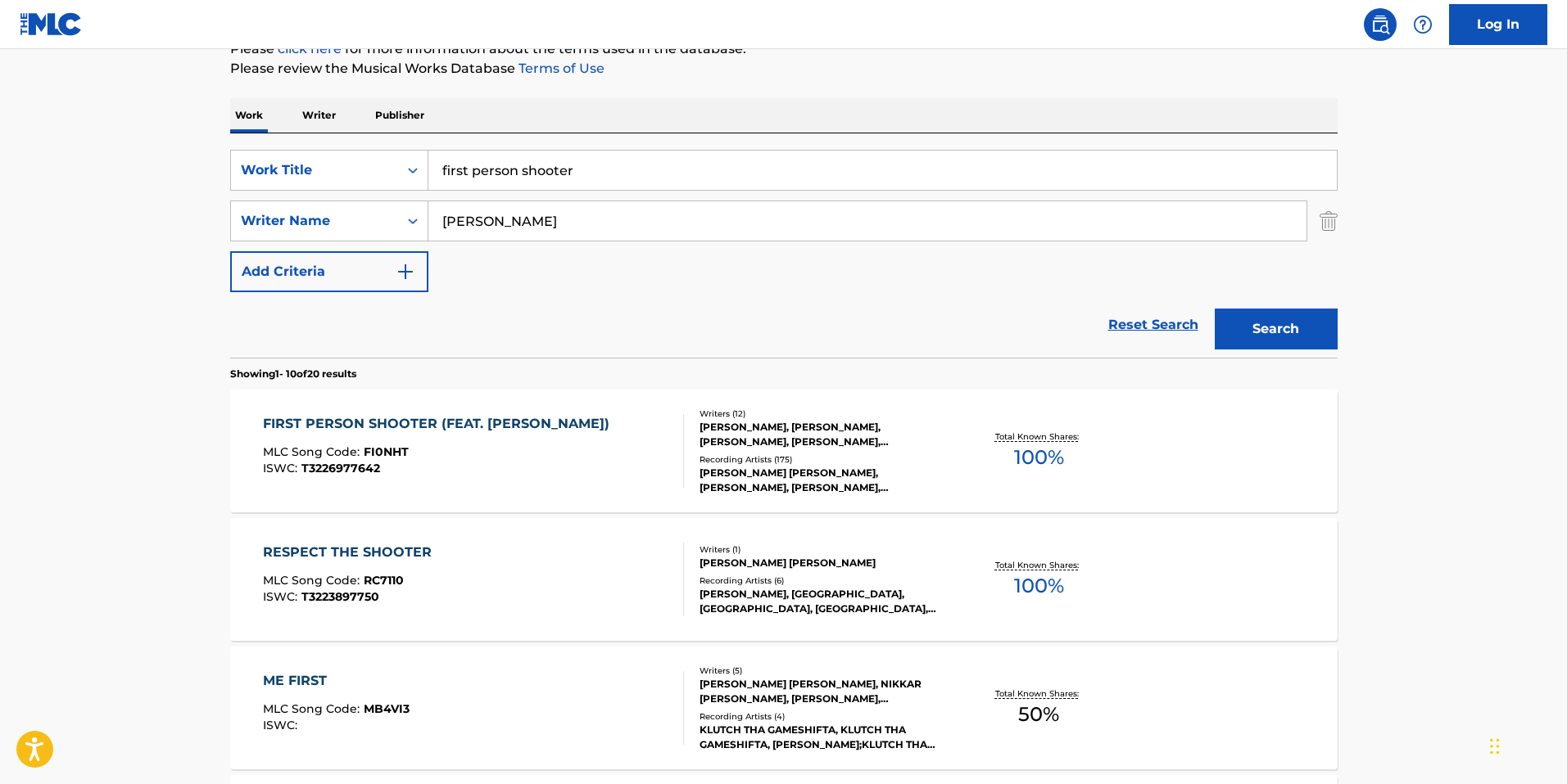
scroll to position [220, 0]
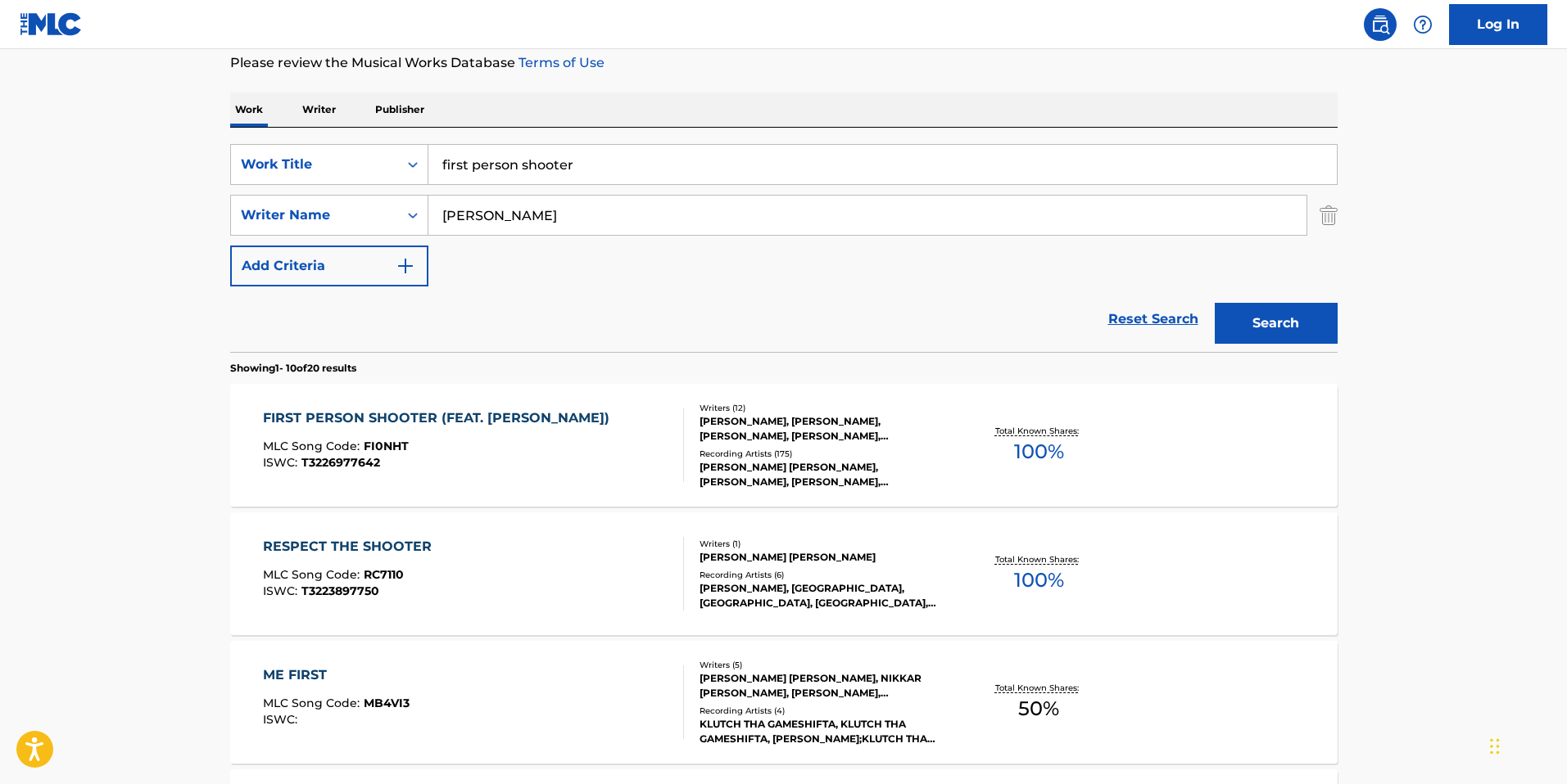
click at [380, 420] on div "FIRST PERSON SHOOTER (FEAT. J. COLE)" at bounding box center [440, 418] width 355 height 19
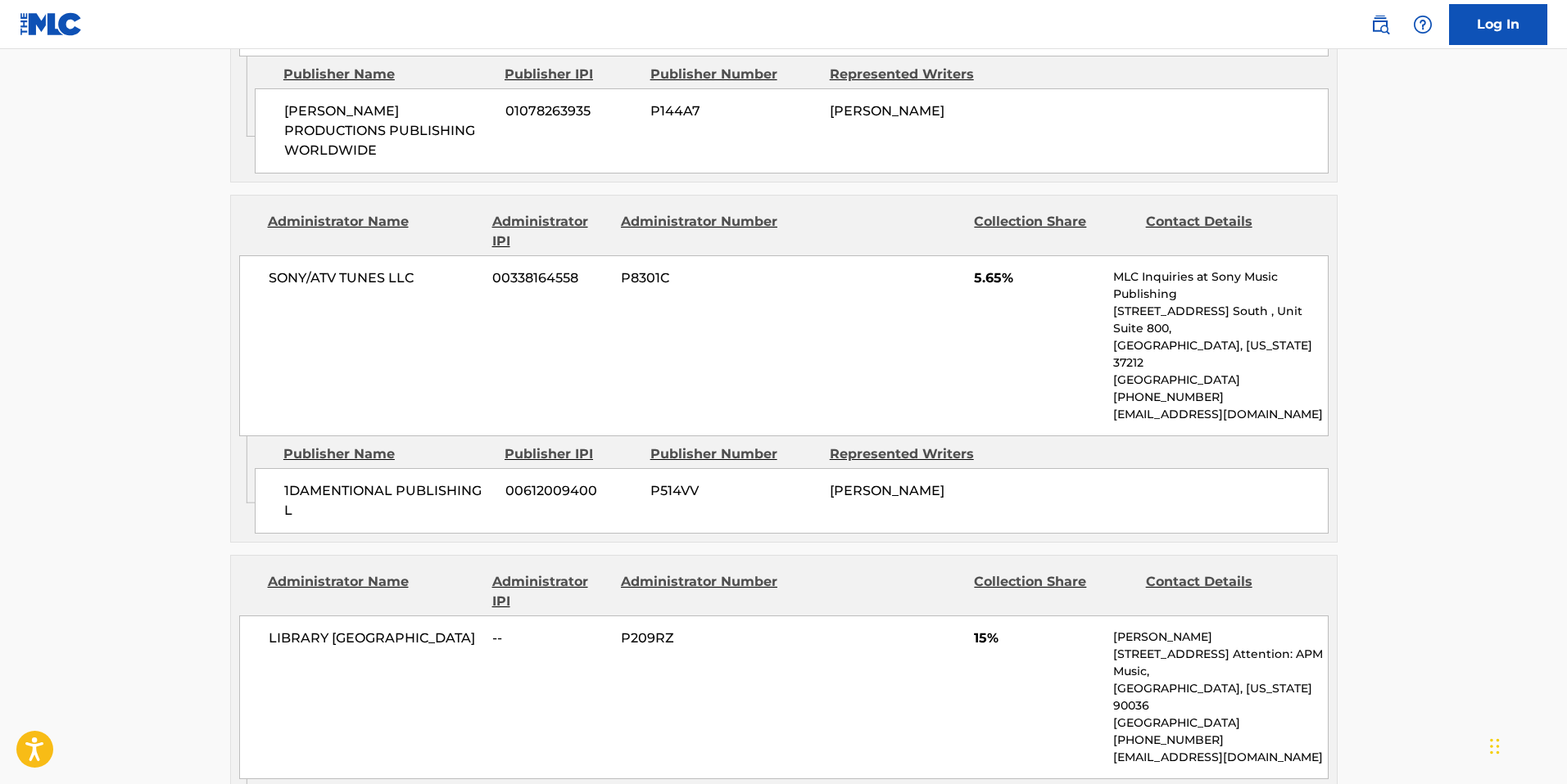
scroll to position [1171, 0]
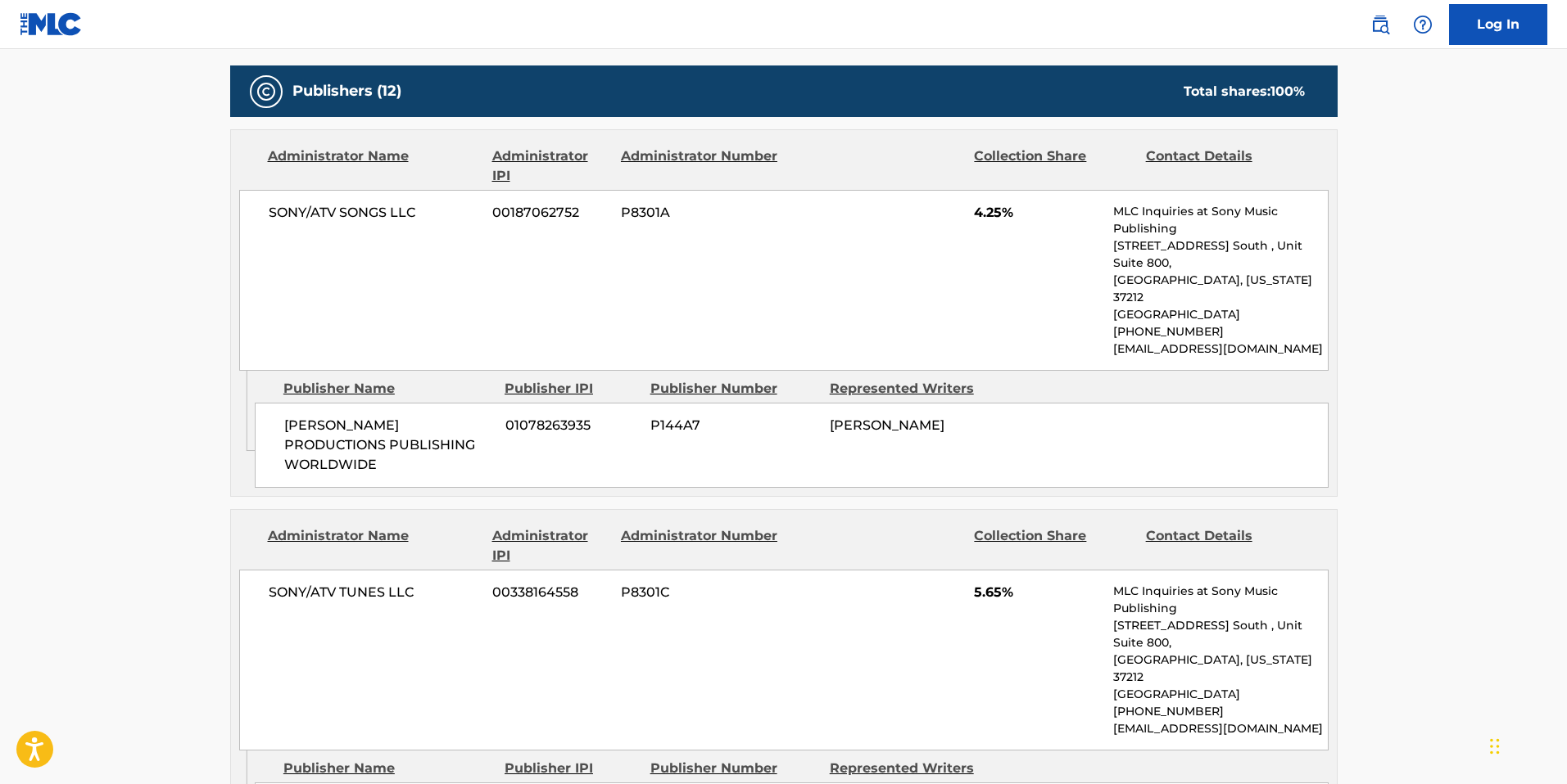
scroll to position [220, 0]
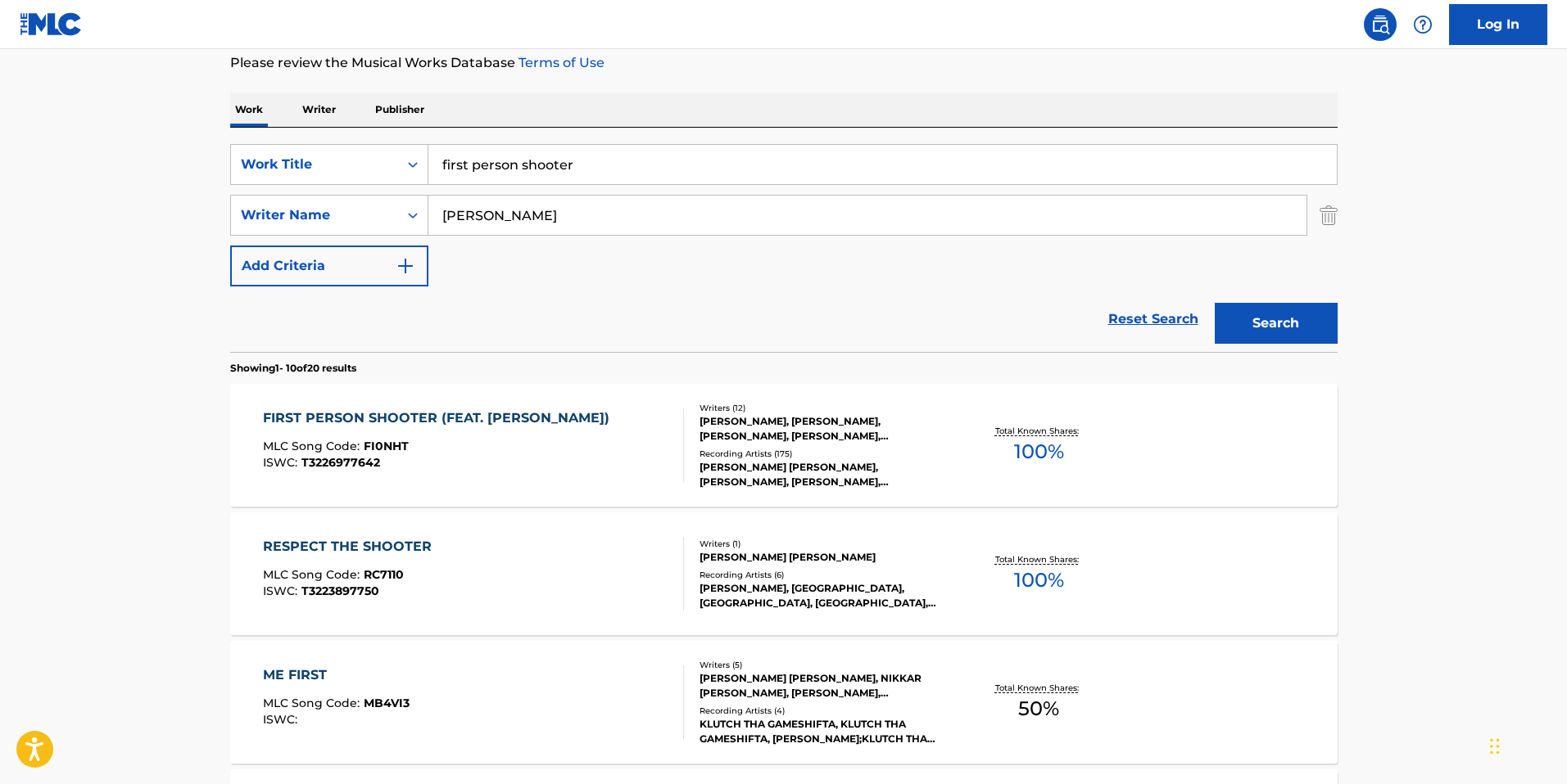
click at [516, 178] on input "first person shooter" at bounding box center [882, 164] width 908 height 39
type input "fps (first person shooter)"
click at [481, 220] on input "aubrey" at bounding box center [867, 215] width 878 height 39
click at [620, 158] on input "fps (first person shooter)" at bounding box center [882, 164] width 908 height 39
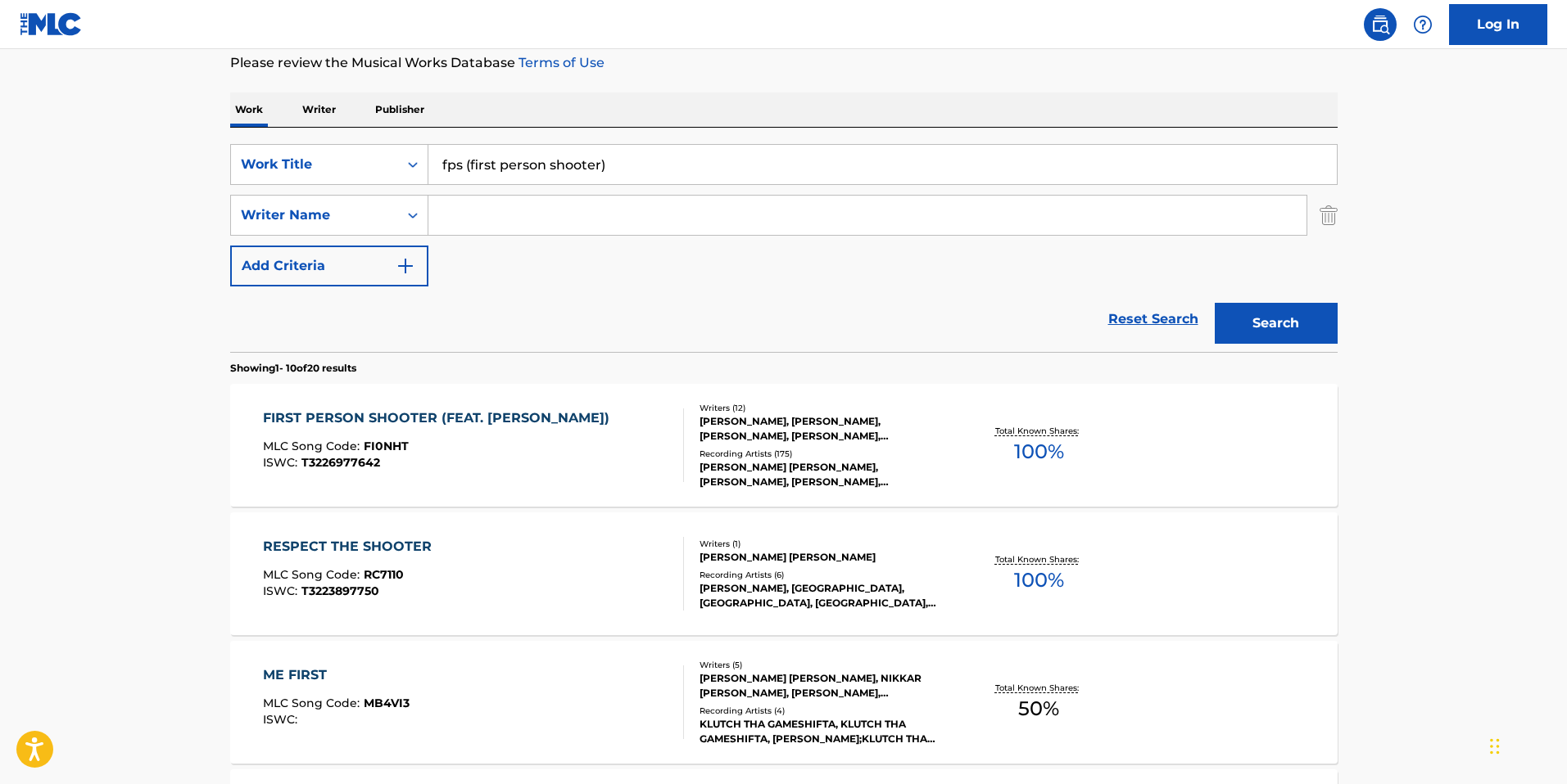
click at [620, 158] on input "fps (first person shooter)" at bounding box center [882, 164] width 908 height 39
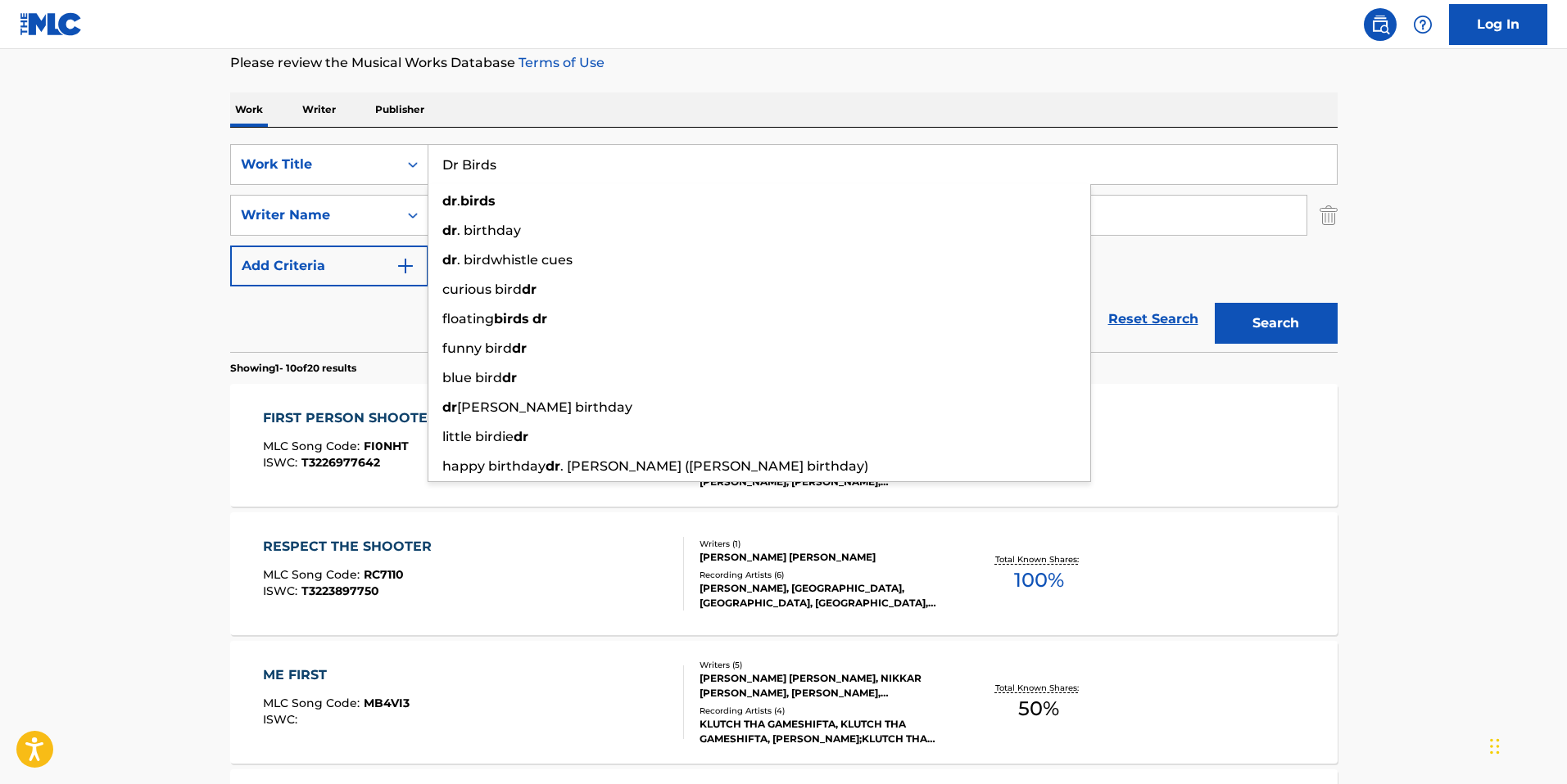
type input "Dr Birds"
click at [1214, 303] on button "Search" at bounding box center [1276, 323] width 123 height 41
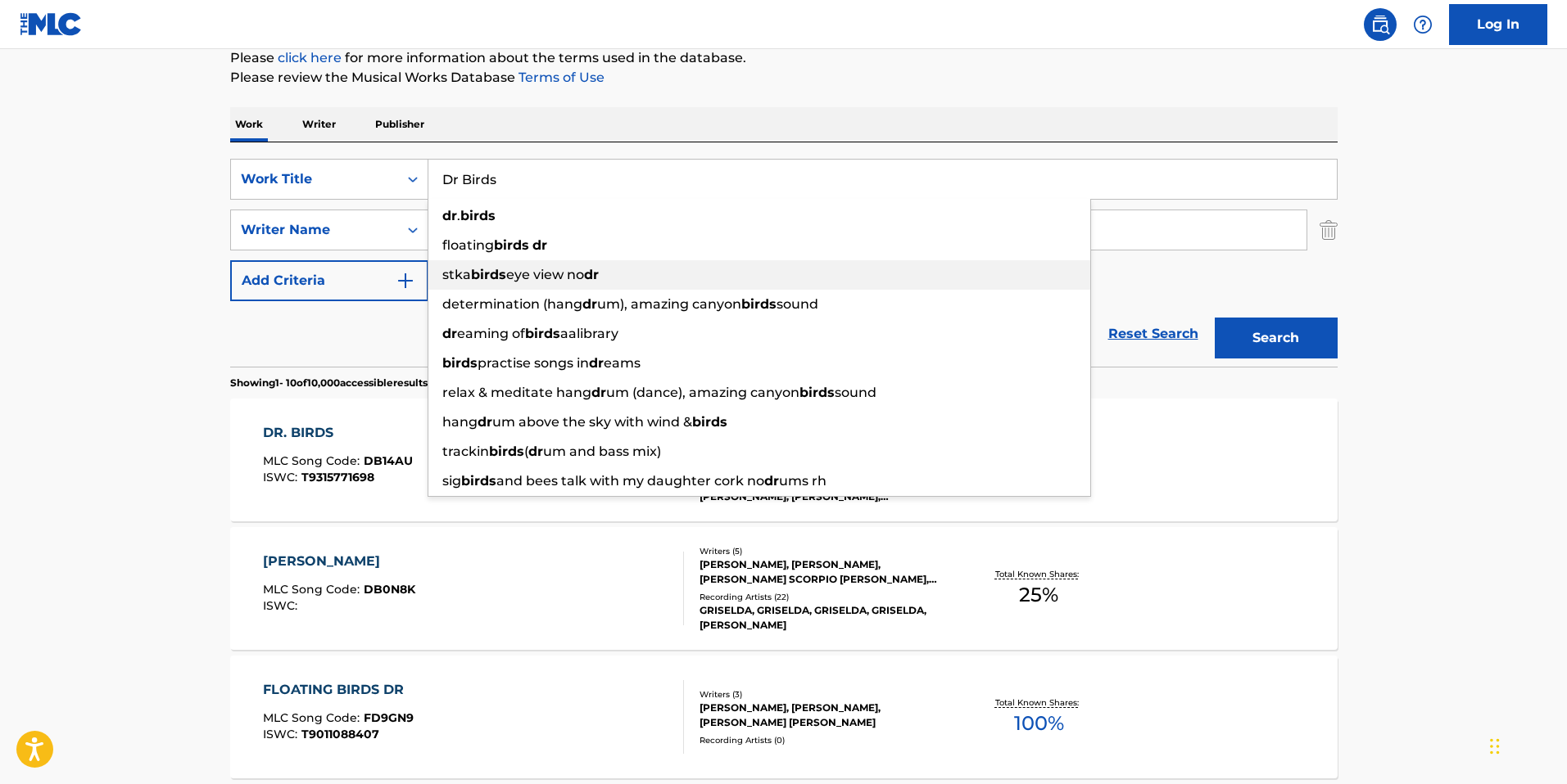
scroll to position [256, 0]
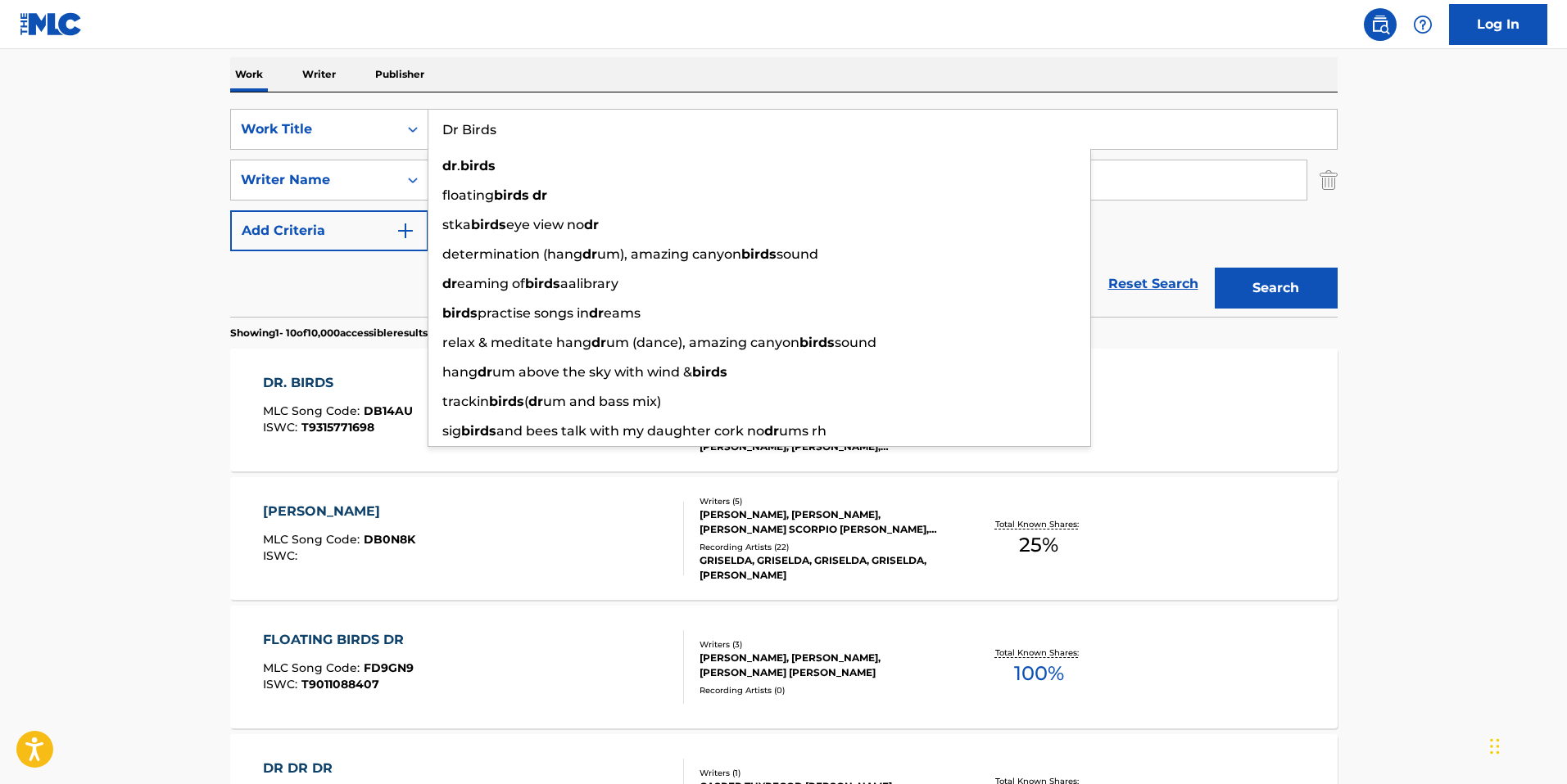
click at [131, 512] on main "The MLC Public Work Search The accuracy and completeness of The MLC's data is d…" at bounding box center [784, 757] width 1567 height 1927
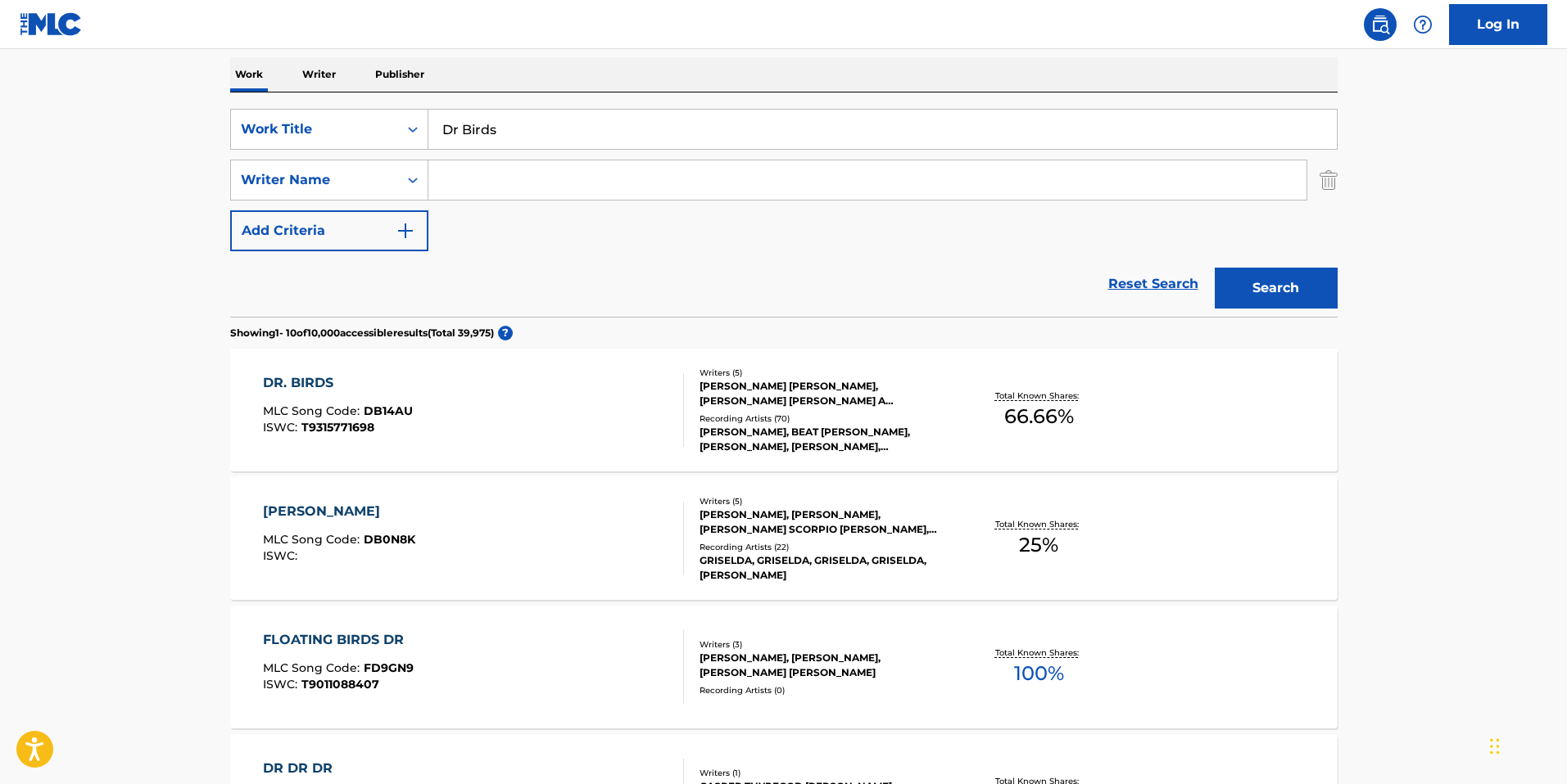
click at [322, 380] on div "DR. BIRDS" at bounding box center [338, 382] width 150 height 19
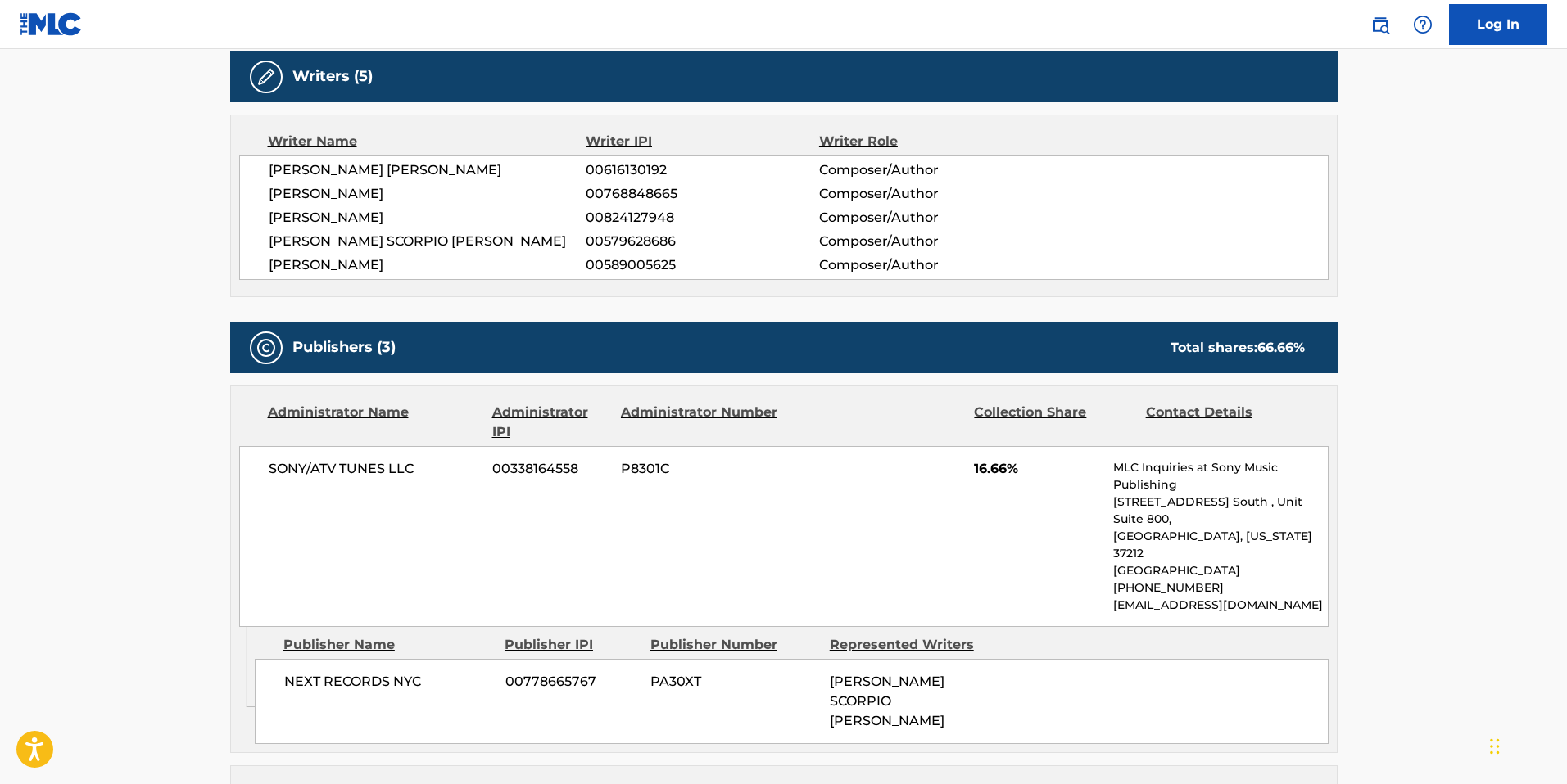
scroll to position [679, 0]
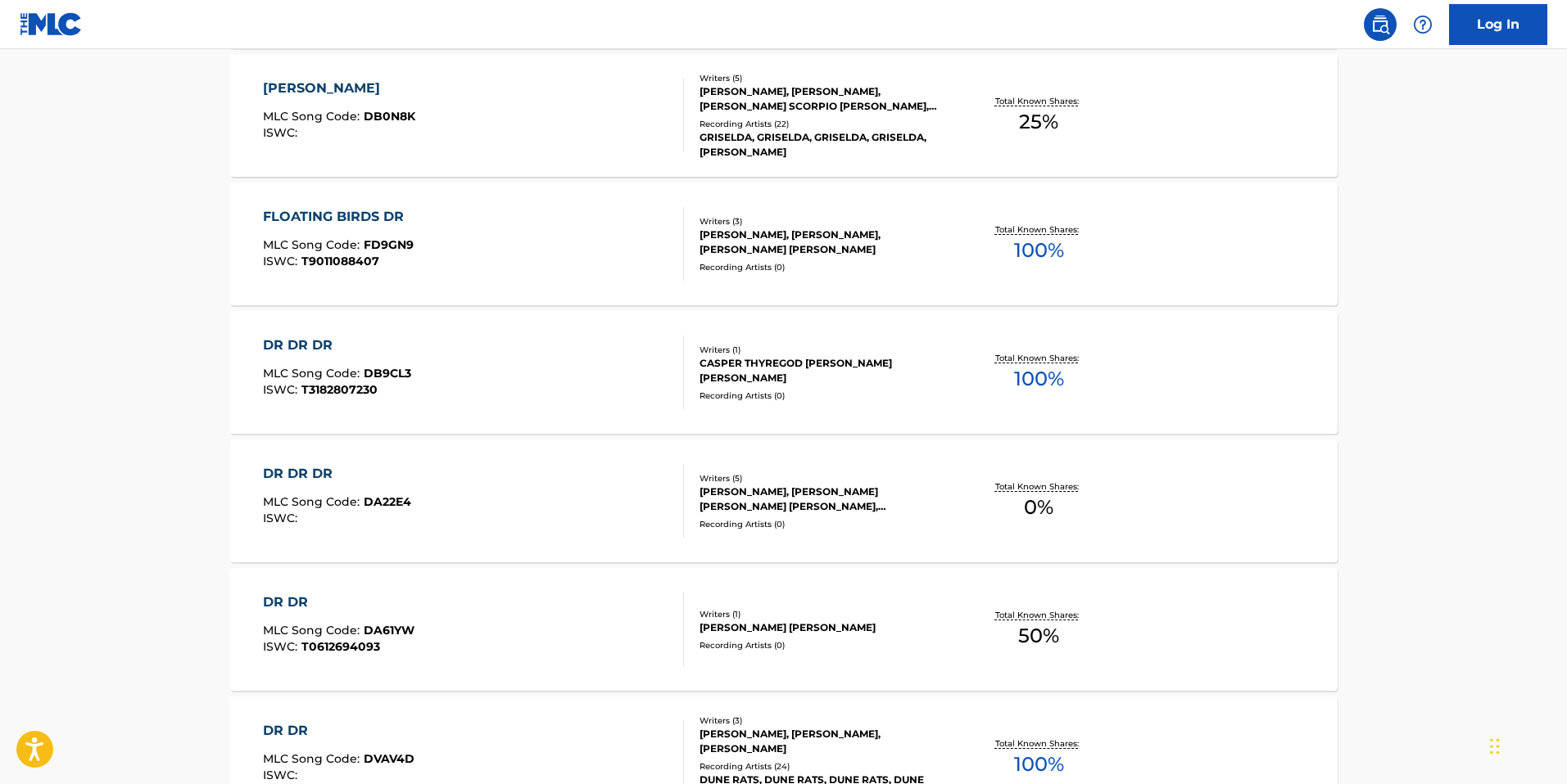
scroll to position [256, 0]
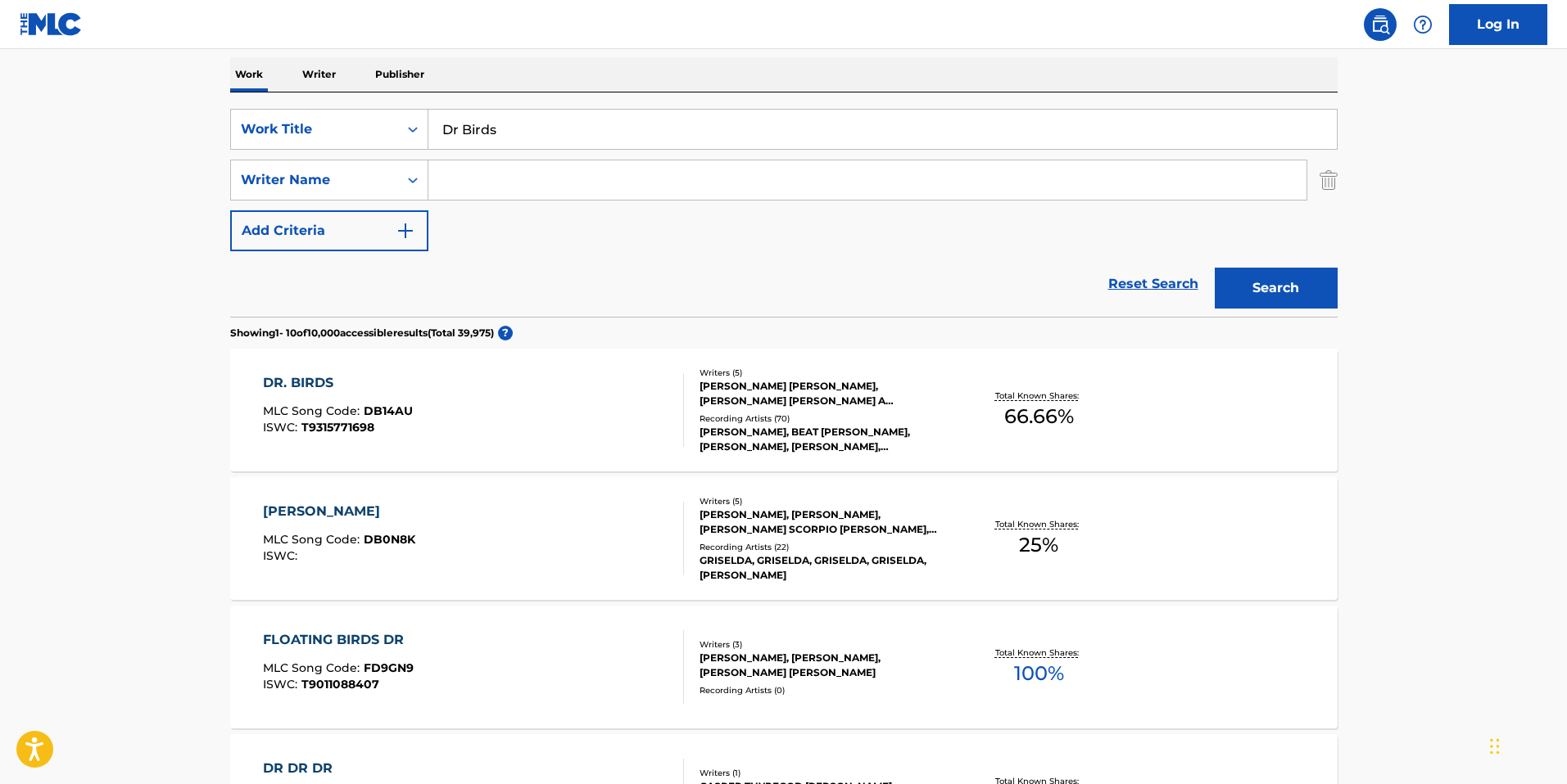
click at [626, 135] on input "Dr Birds" at bounding box center [882, 129] width 908 height 39
type input "santorini greece"
click at [1214, 267] on button "Search" at bounding box center [1276, 288] width 123 height 41
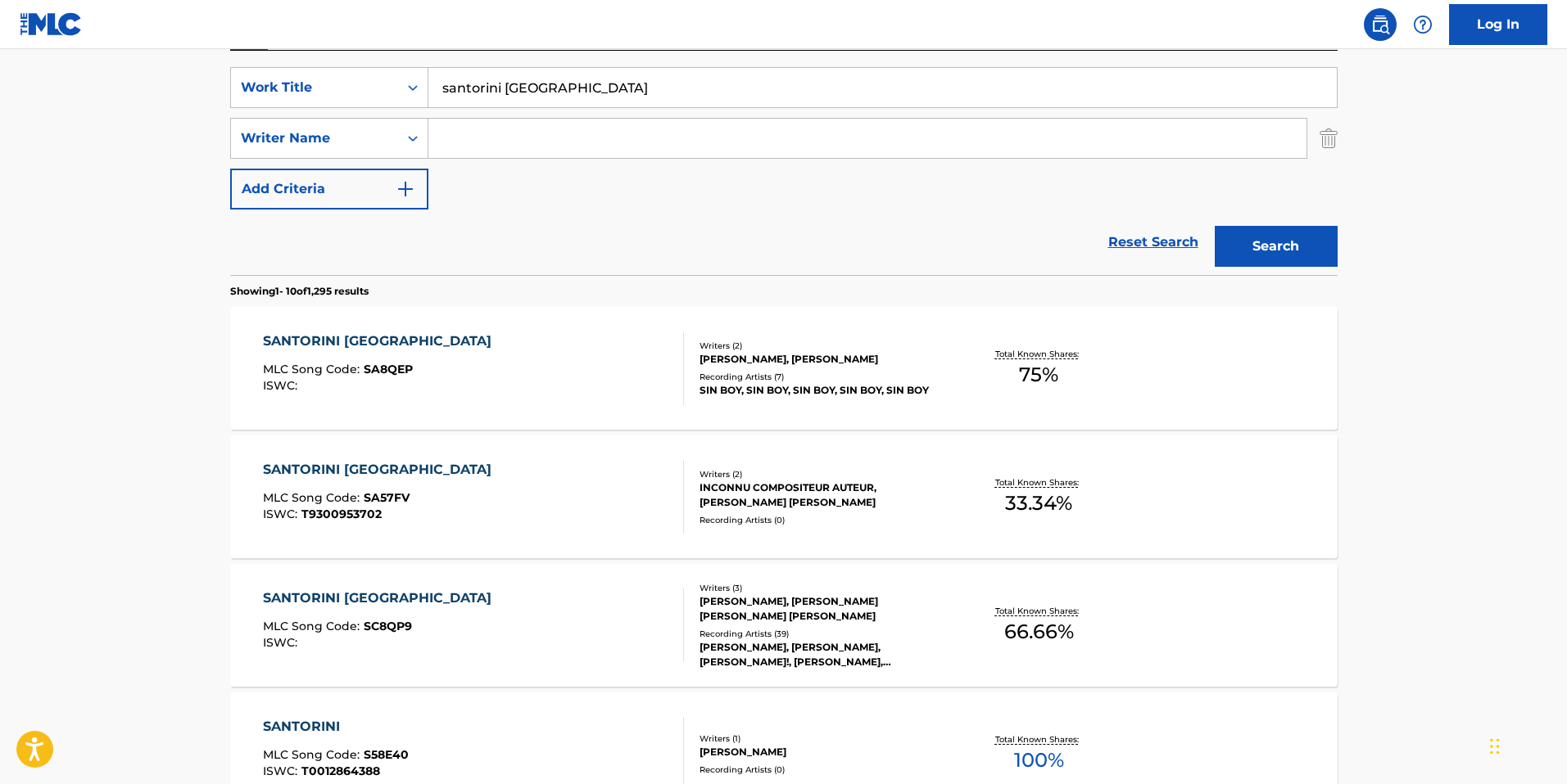
scroll to position [365, 0]
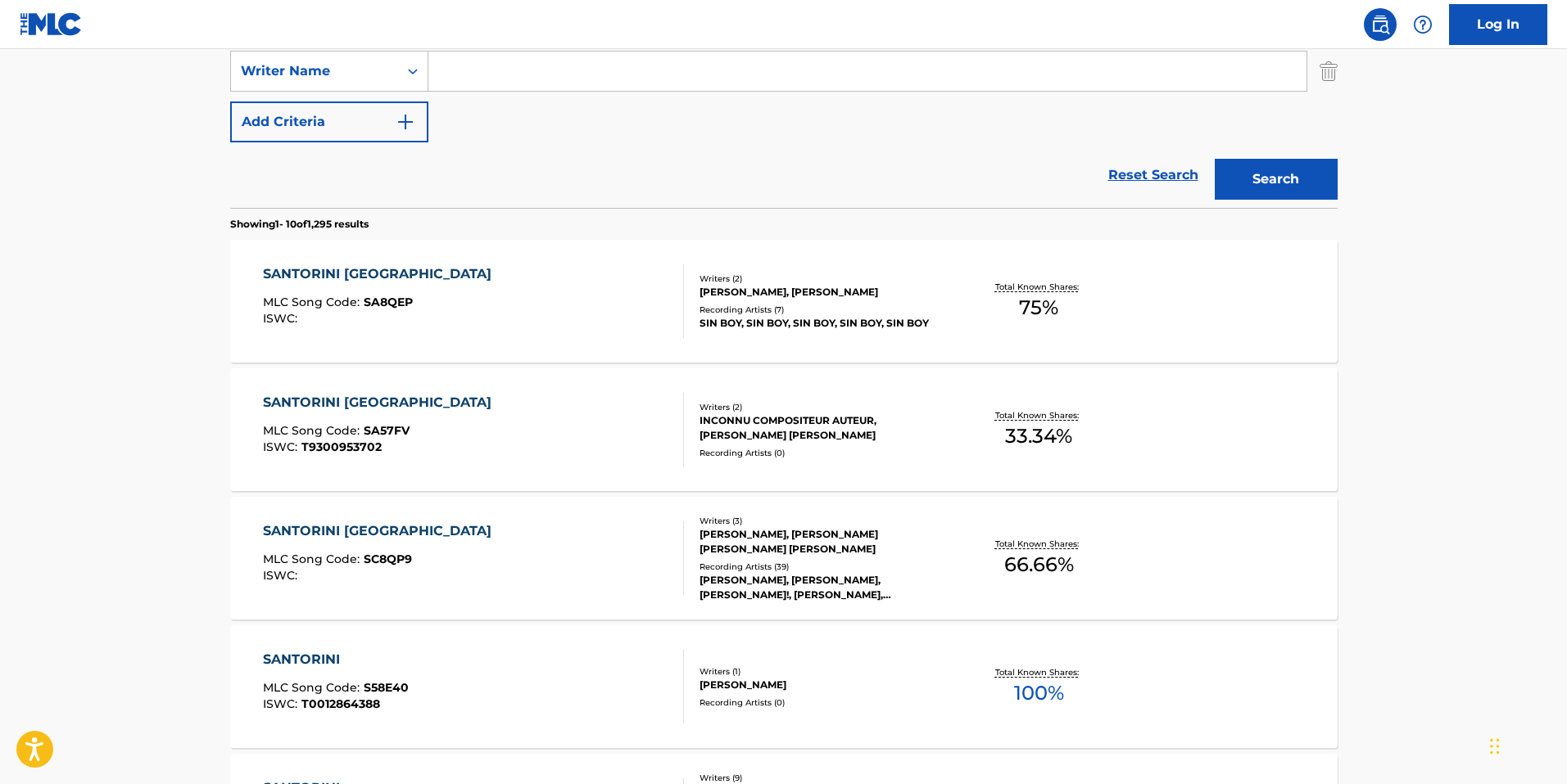
click at [367, 528] on div "SANTORINI GREECE" at bounding box center [381, 530] width 236 height 19
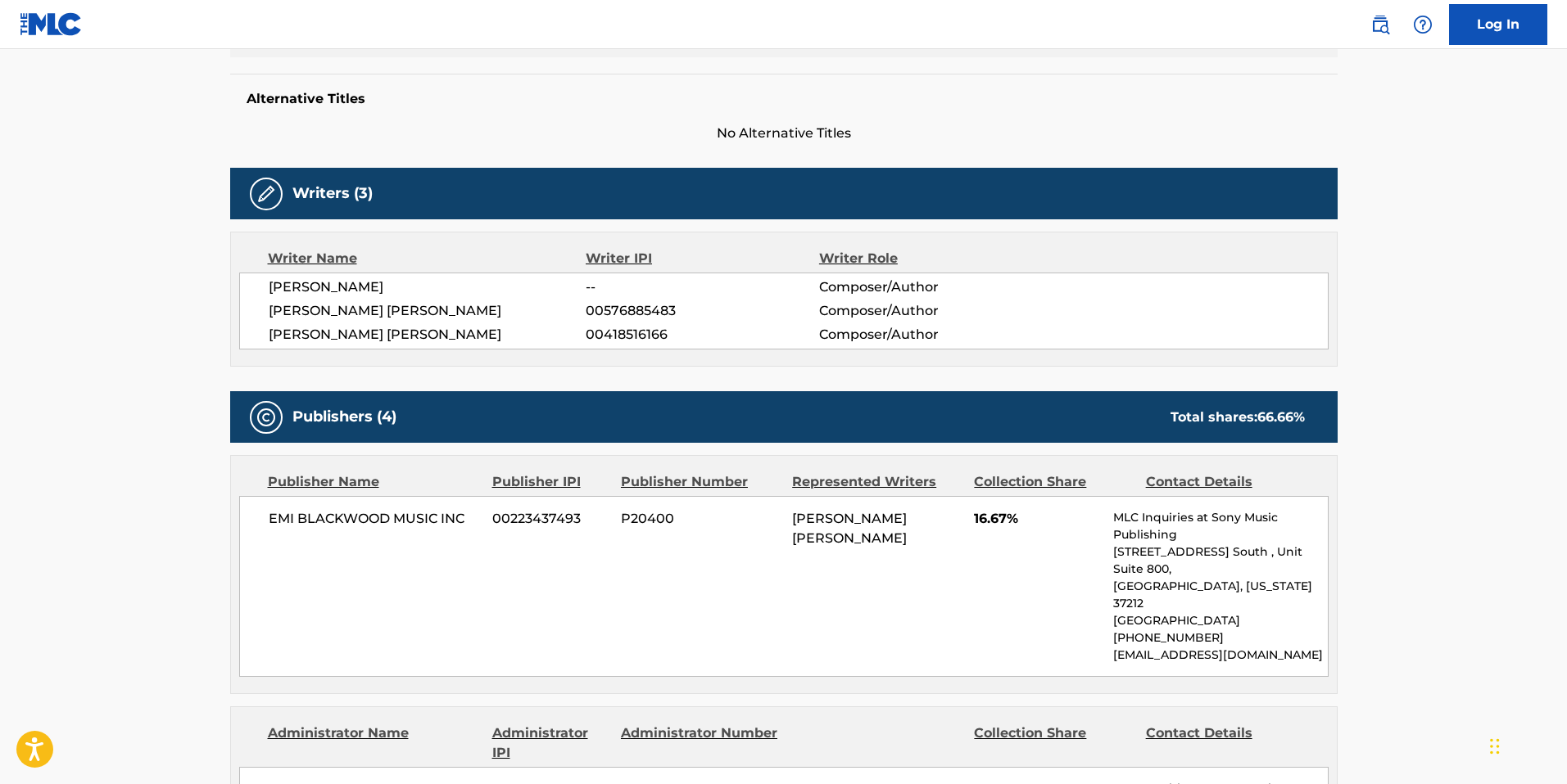
scroll to position [411, 0]
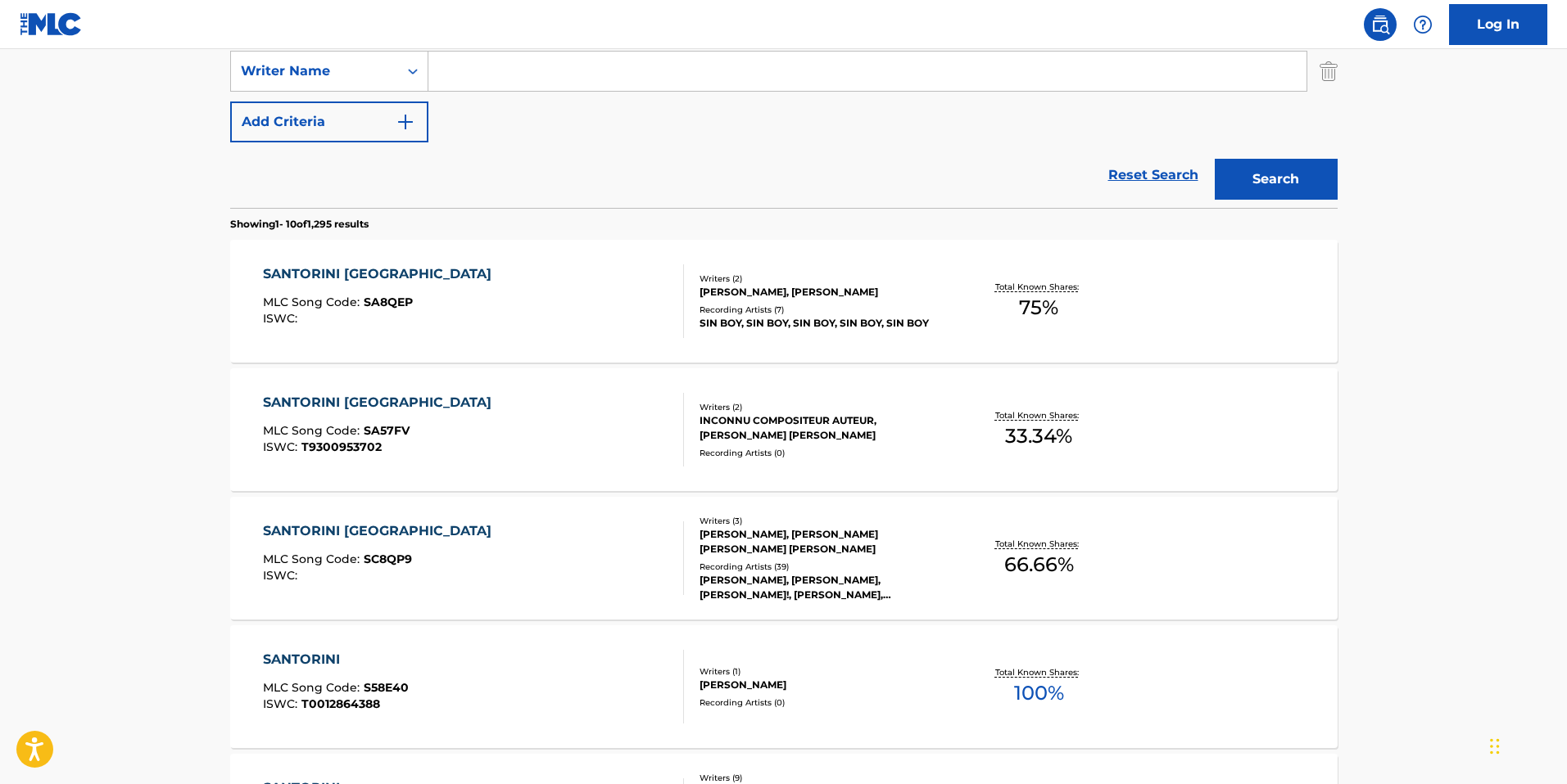
scroll to position [283, 0]
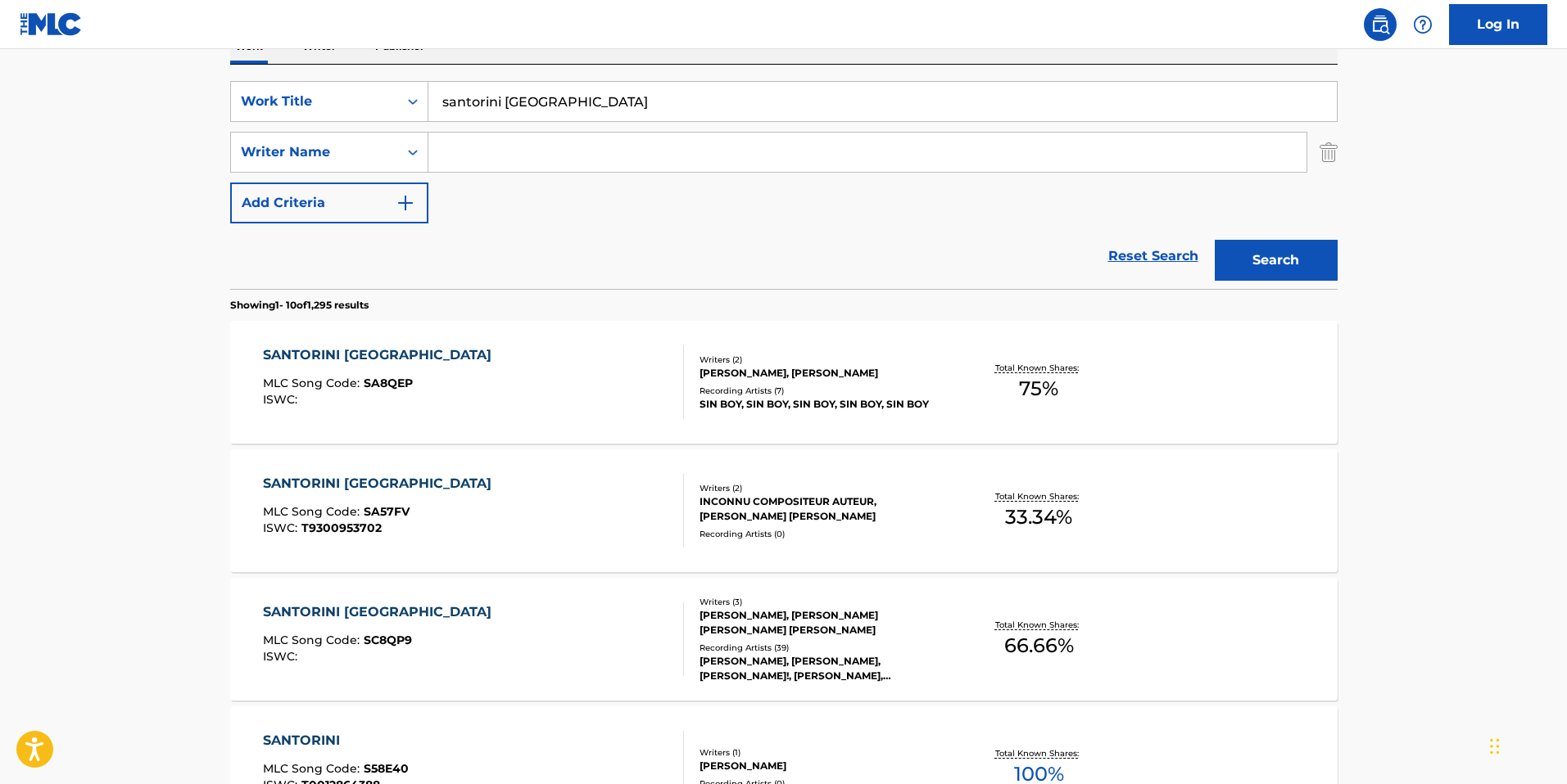
click at [639, 111] on input "santorini greece" at bounding box center [882, 101] width 908 height 39
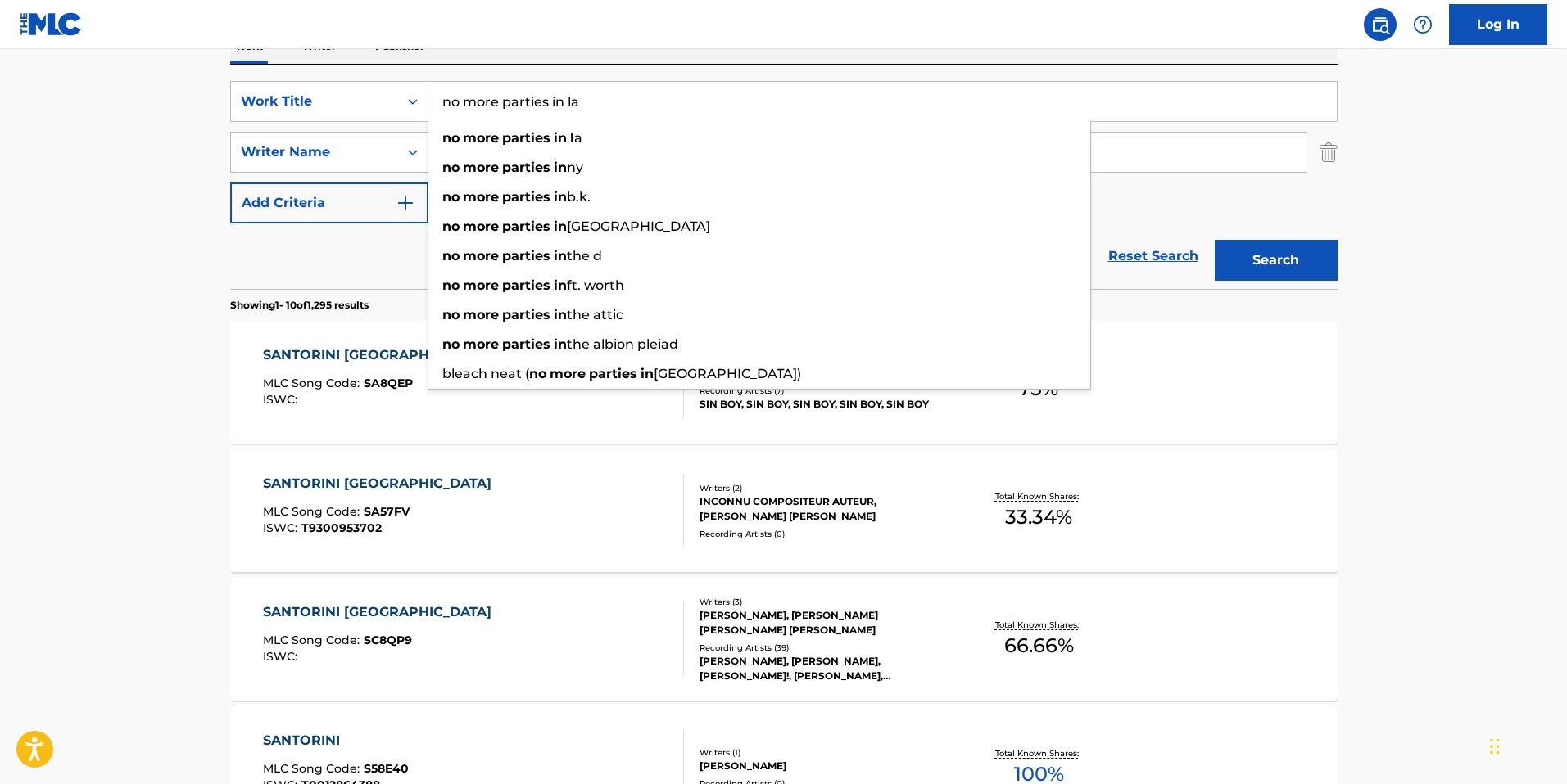
type input "no more parties in la"
click at [1214, 240] on button "Search" at bounding box center [1276, 260] width 123 height 41
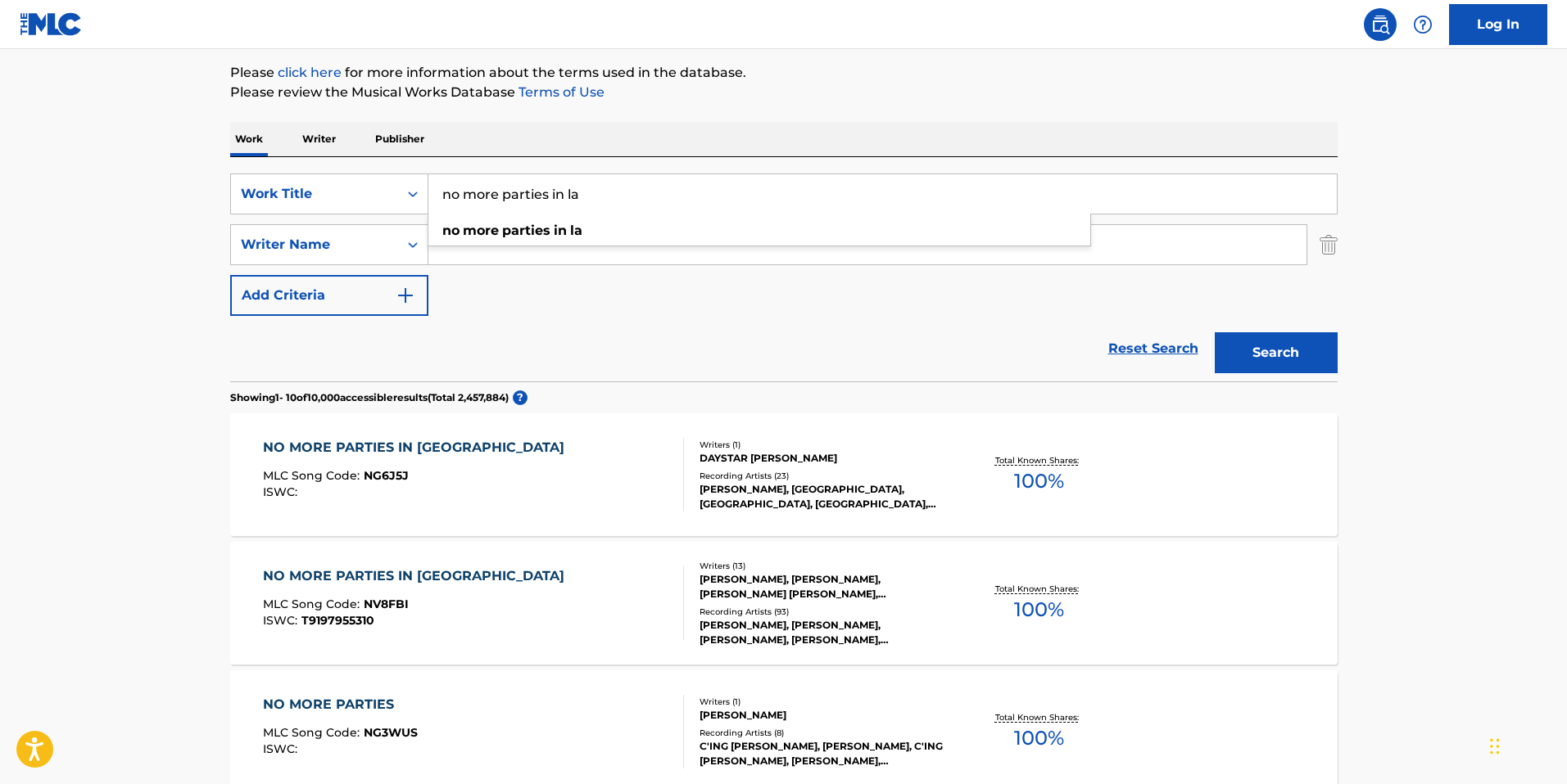
scroll to position [208, 0]
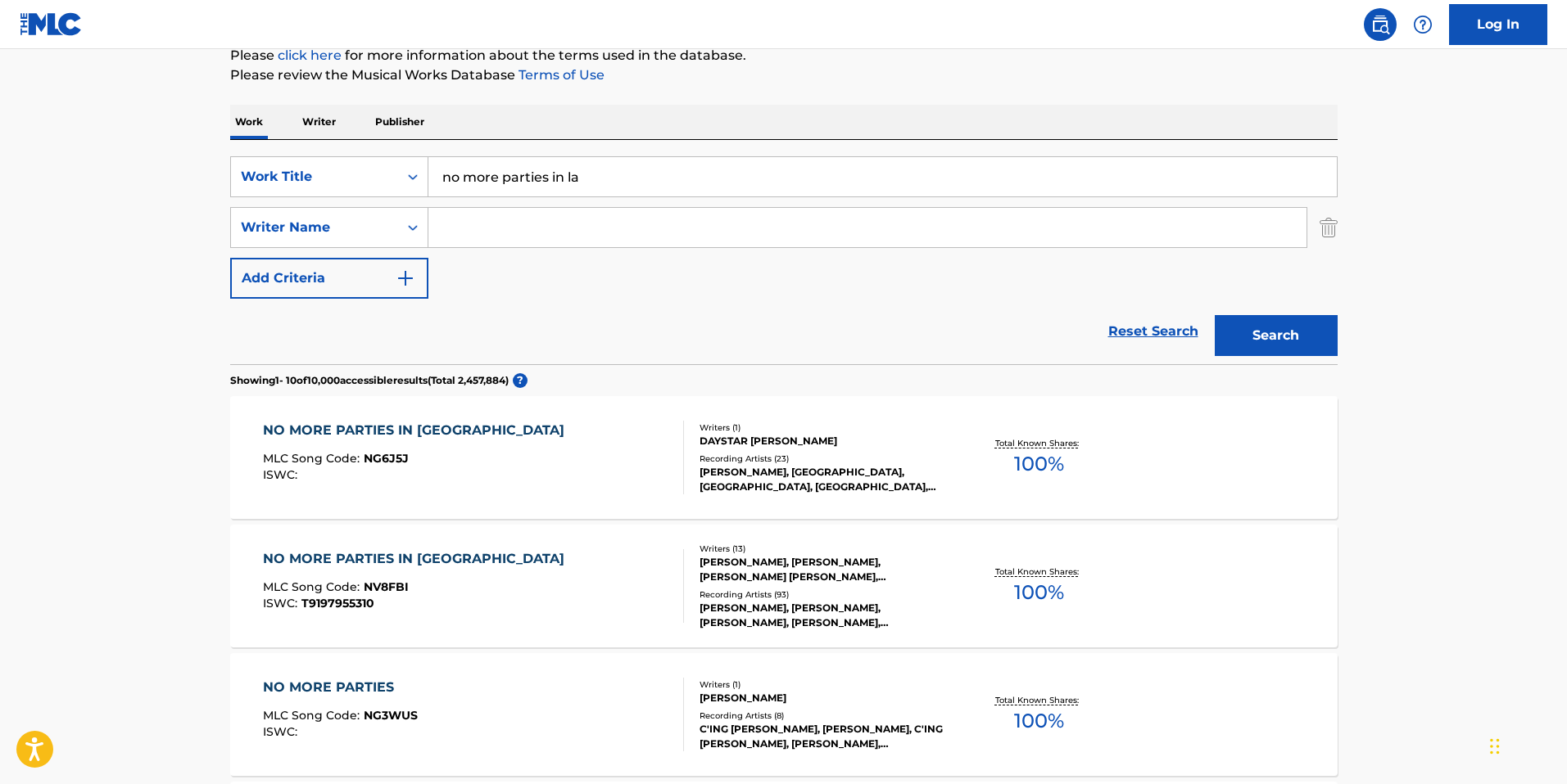
click at [411, 555] on div "NO MORE PARTIES IN LA" at bounding box center [418, 559] width 310 height 19
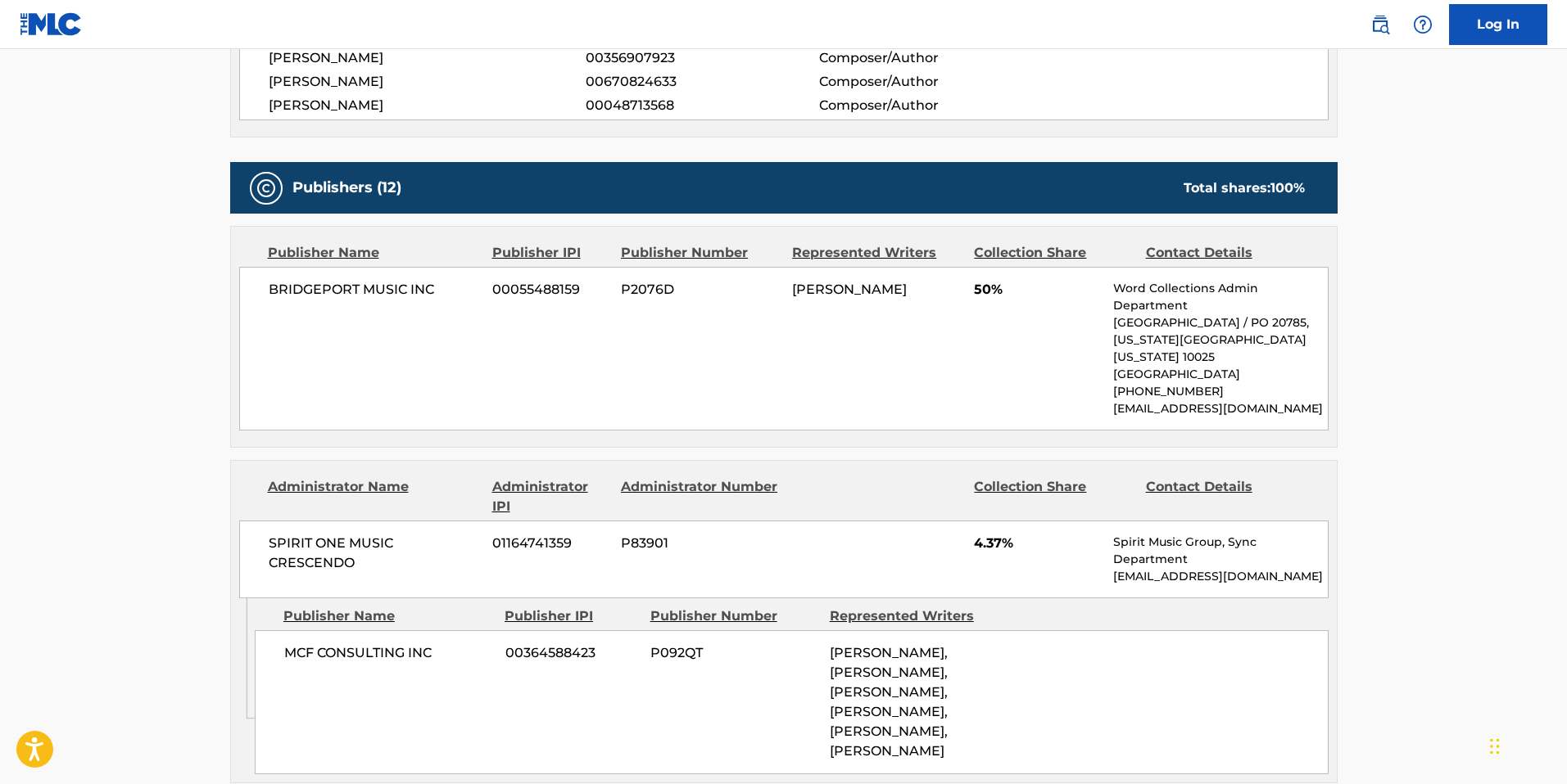
scroll to position [949, 0]
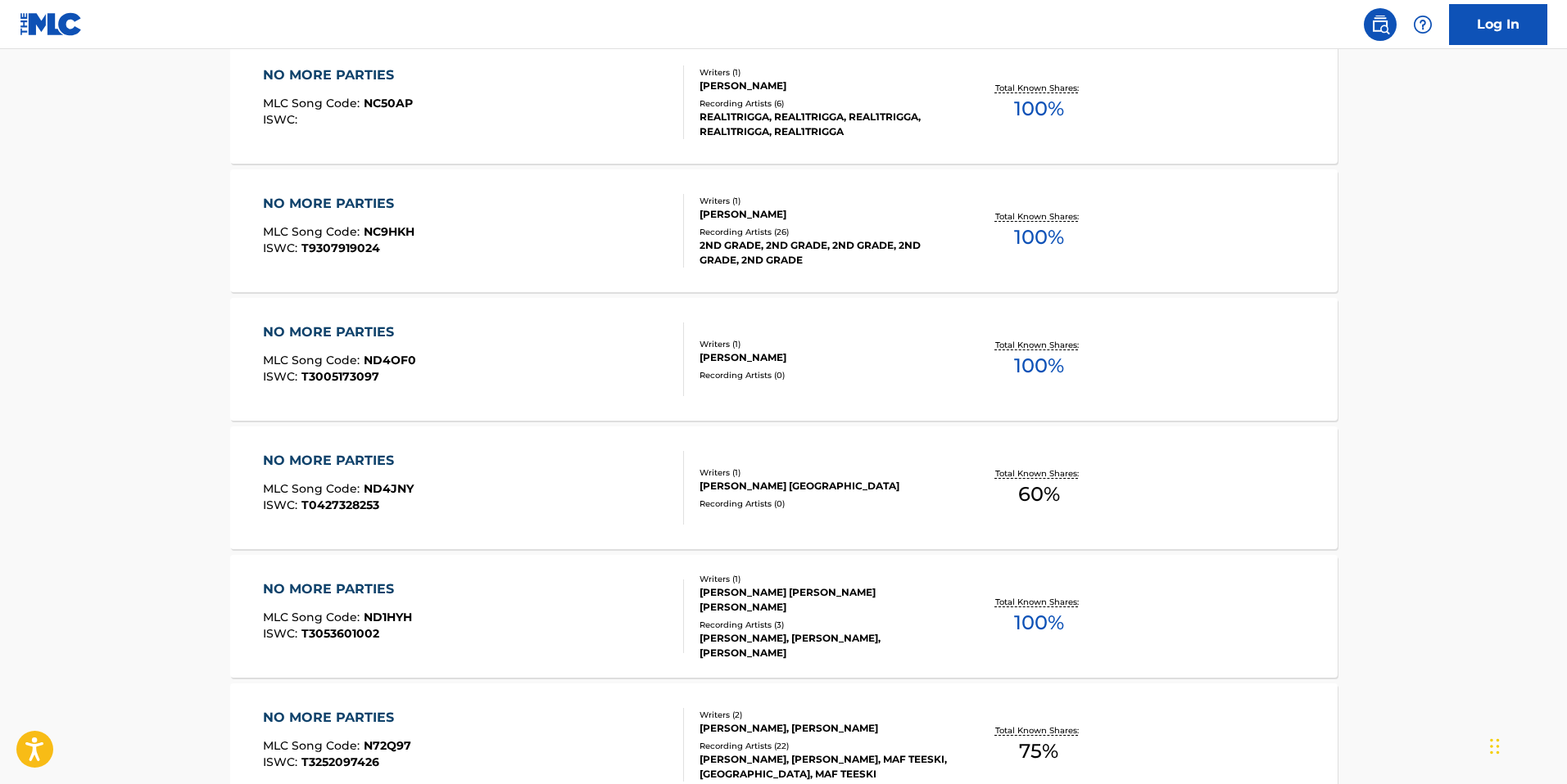
scroll to position [208, 0]
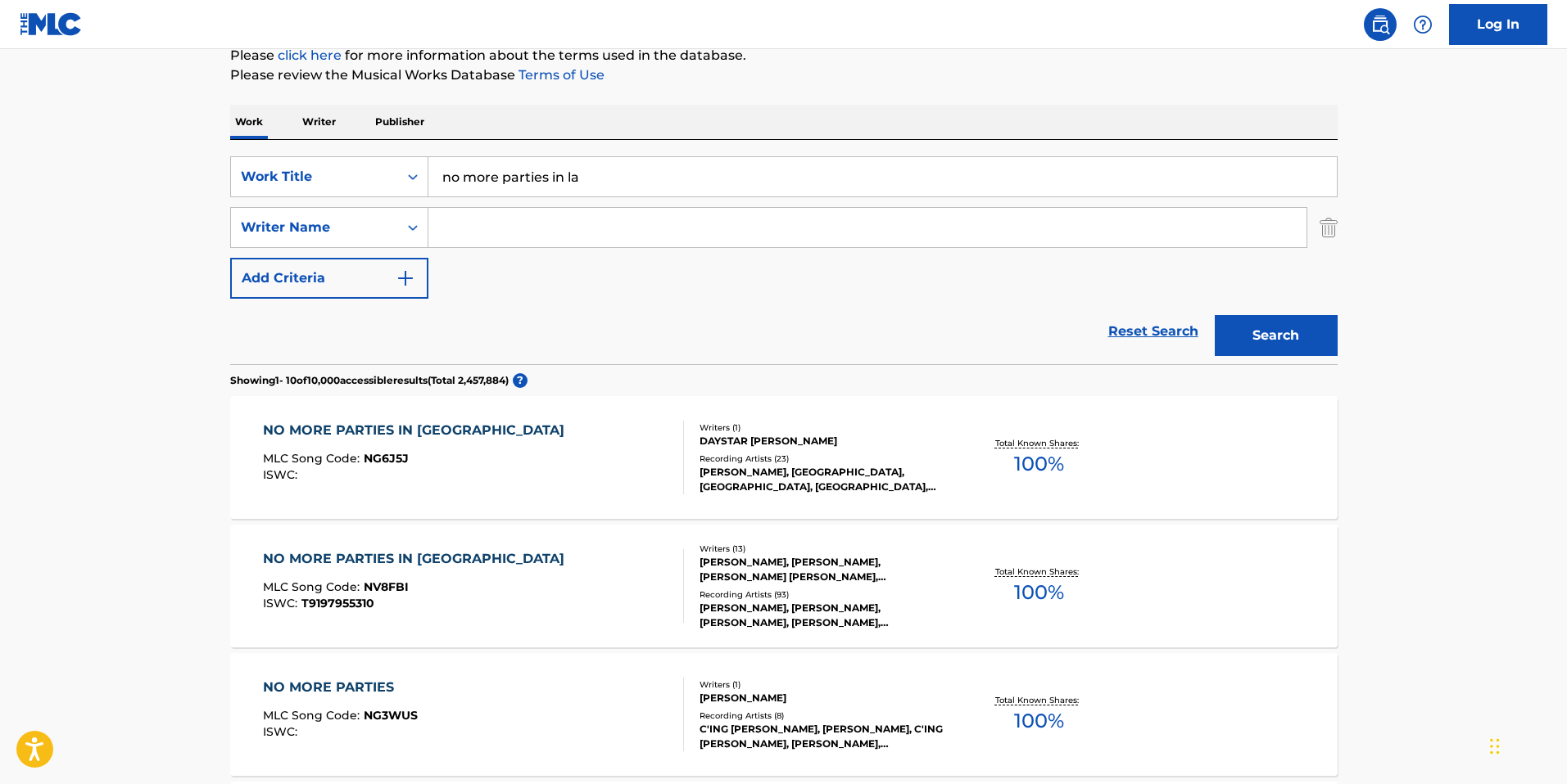
click at [630, 150] on div "SearchWithCriteria2cd18f0d-12a7-44a4-93b1-a2231037a5dc Work Title no more parti…" at bounding box center [784, 252] width 1107 height 224
click at [630, 151] on div "SearchWithCriteria2cd18f0d-12a7-44a4-93b1-a2231037a5dc Work Title no more parti…" at bounding box center [784, 252] width 1107 height 224
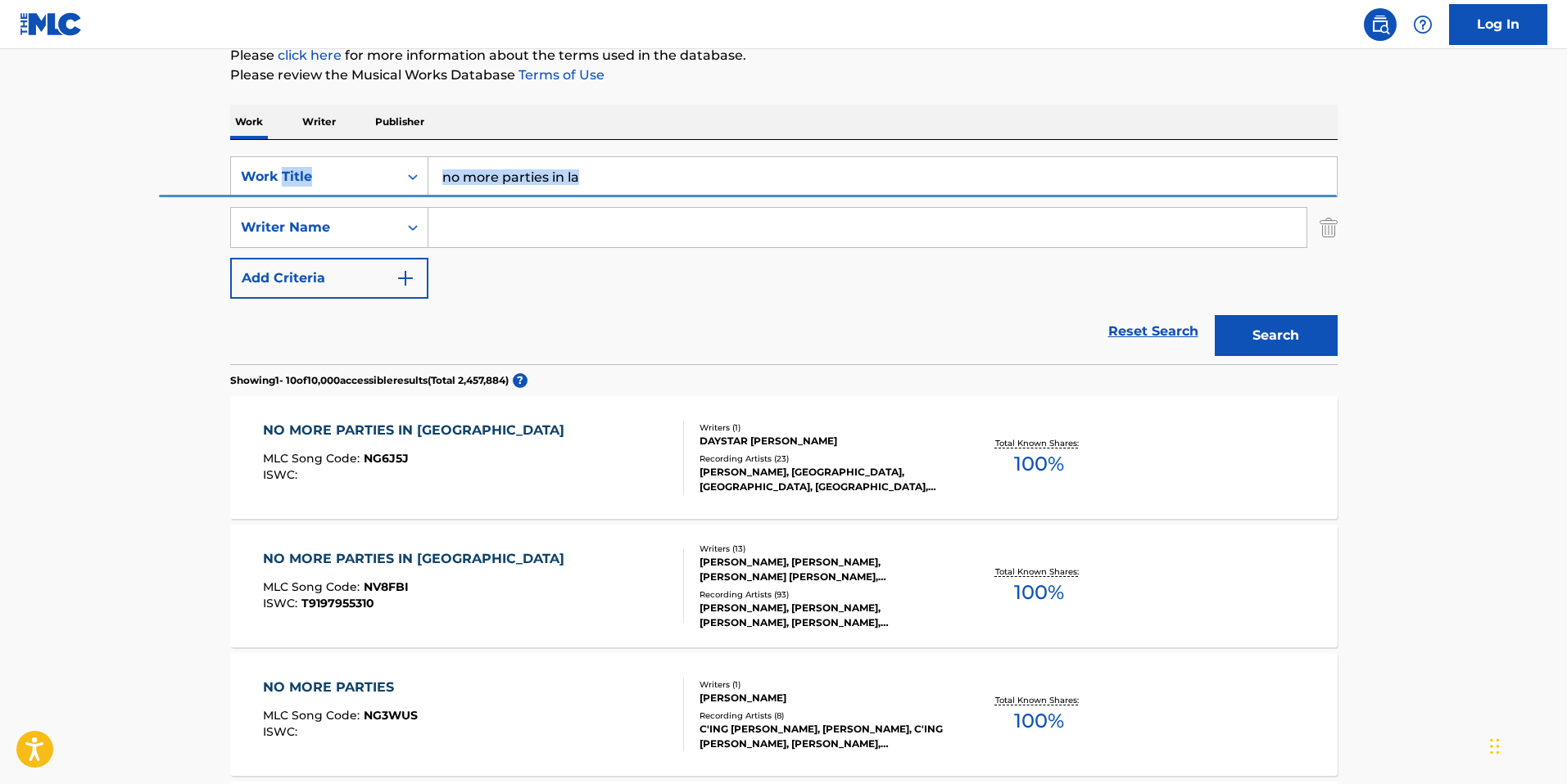
click at [617, 176] on input "no more parties in la" at bounding box center [882, 177] width 908 height 39
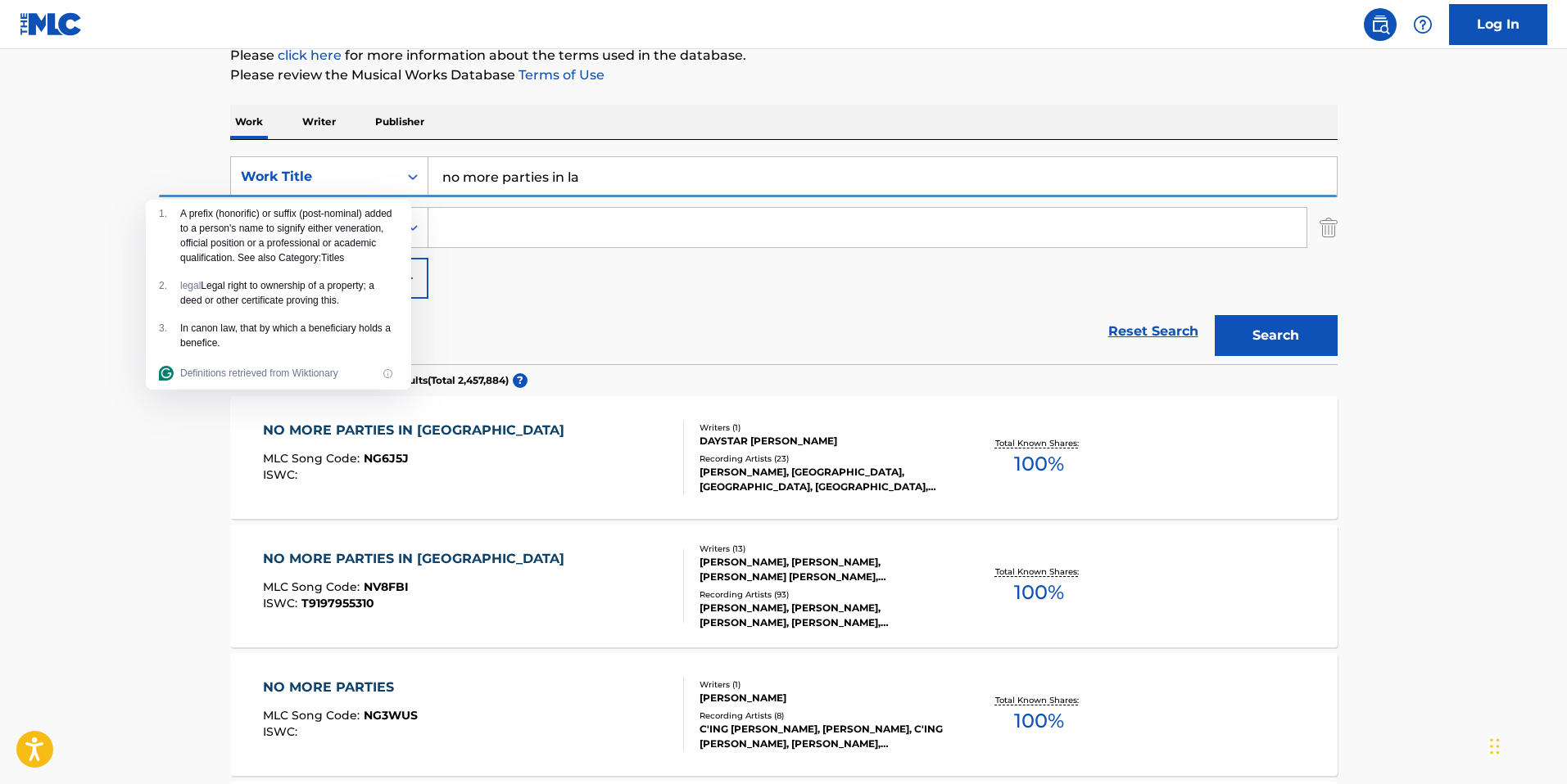
click at [617, 176] on input "no more parties in la" at bounding box center [882, 177] width 908 height 39
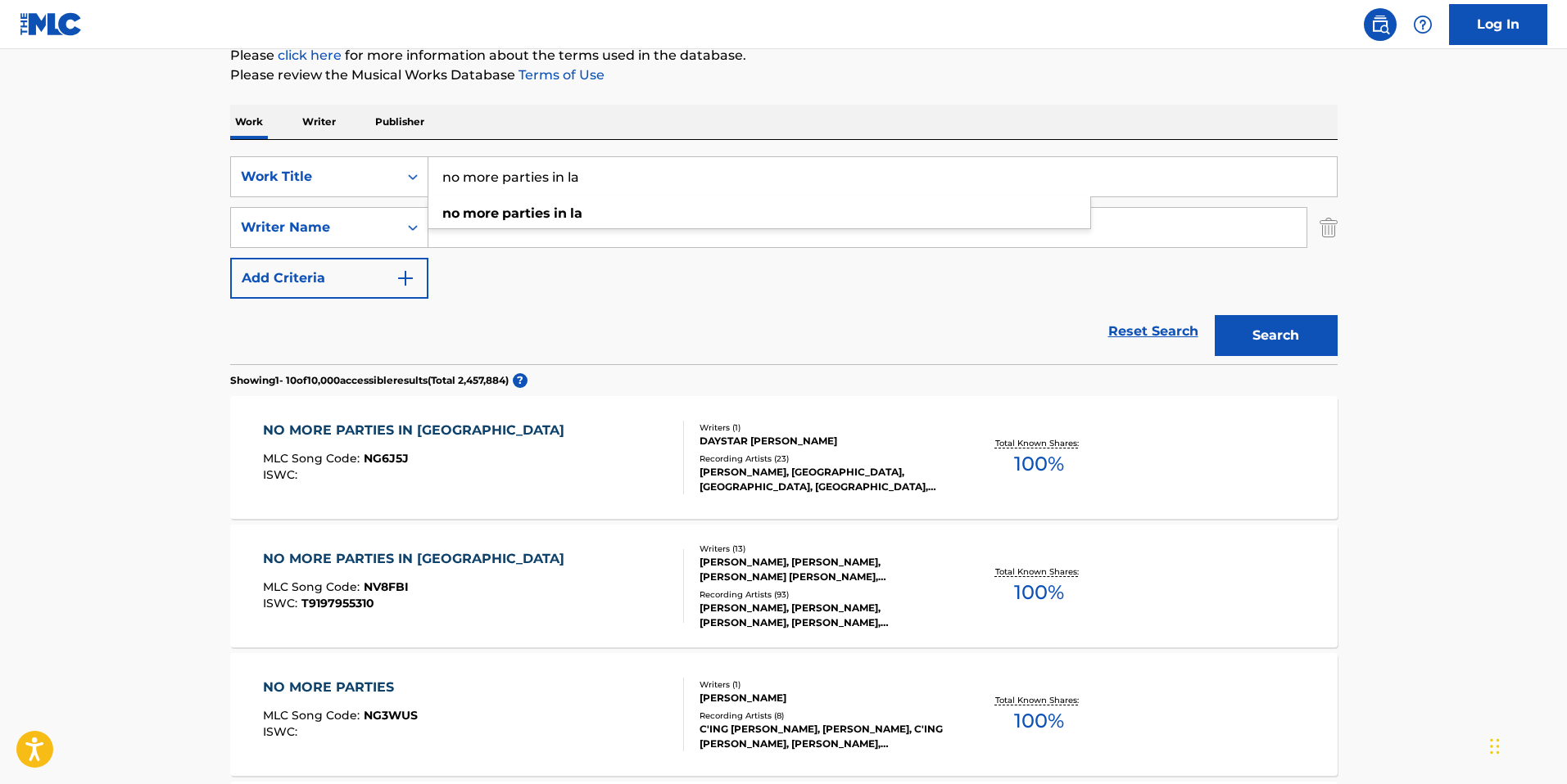
click at [617, 176] on input "no more parties in la" at bounding box center [882, 177] width 908 height 39
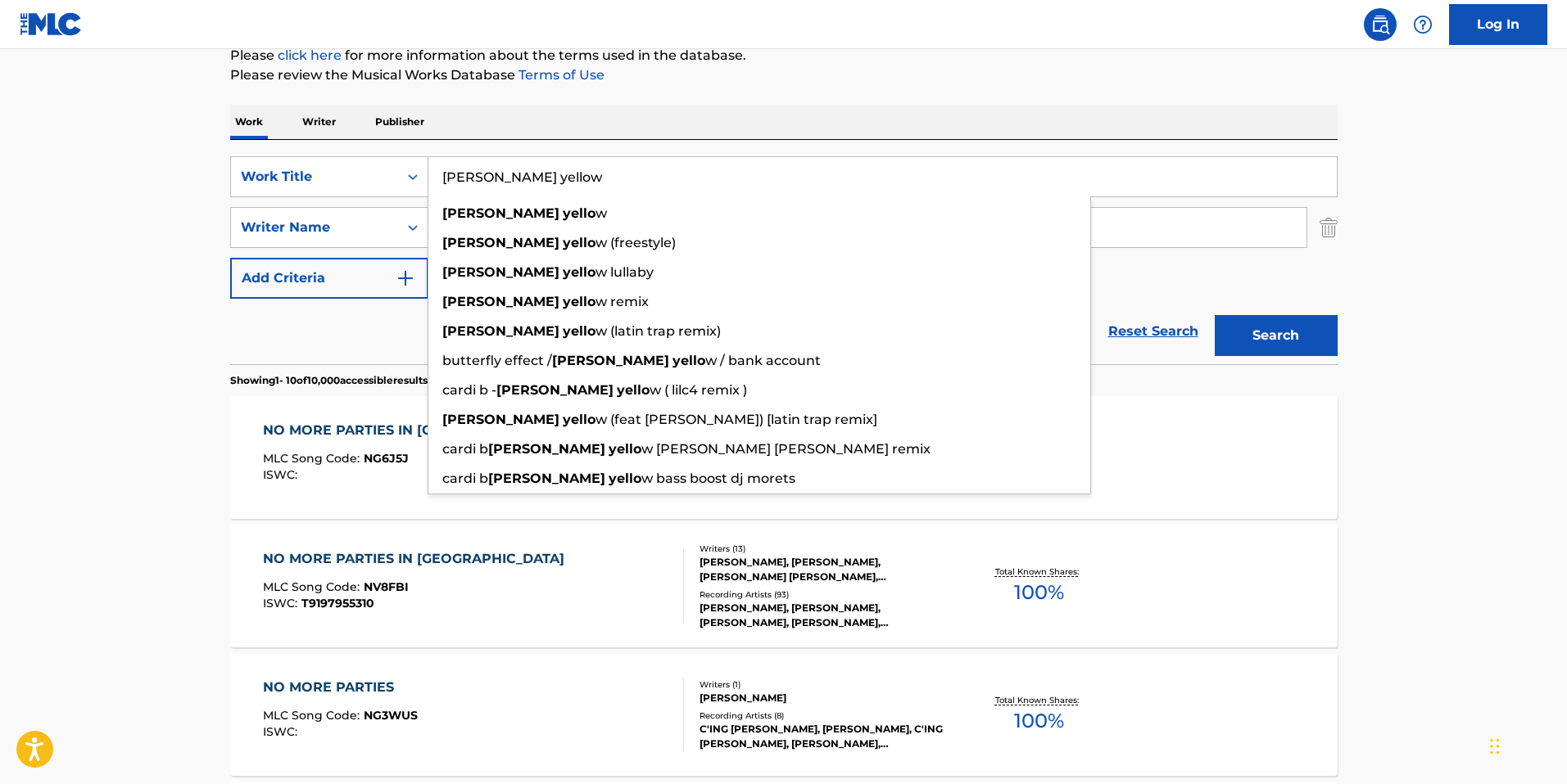
type input "bodak yellow"
click at [1214, 315] on button "Search" at bounding box center [1276, 335] width 123 height 41
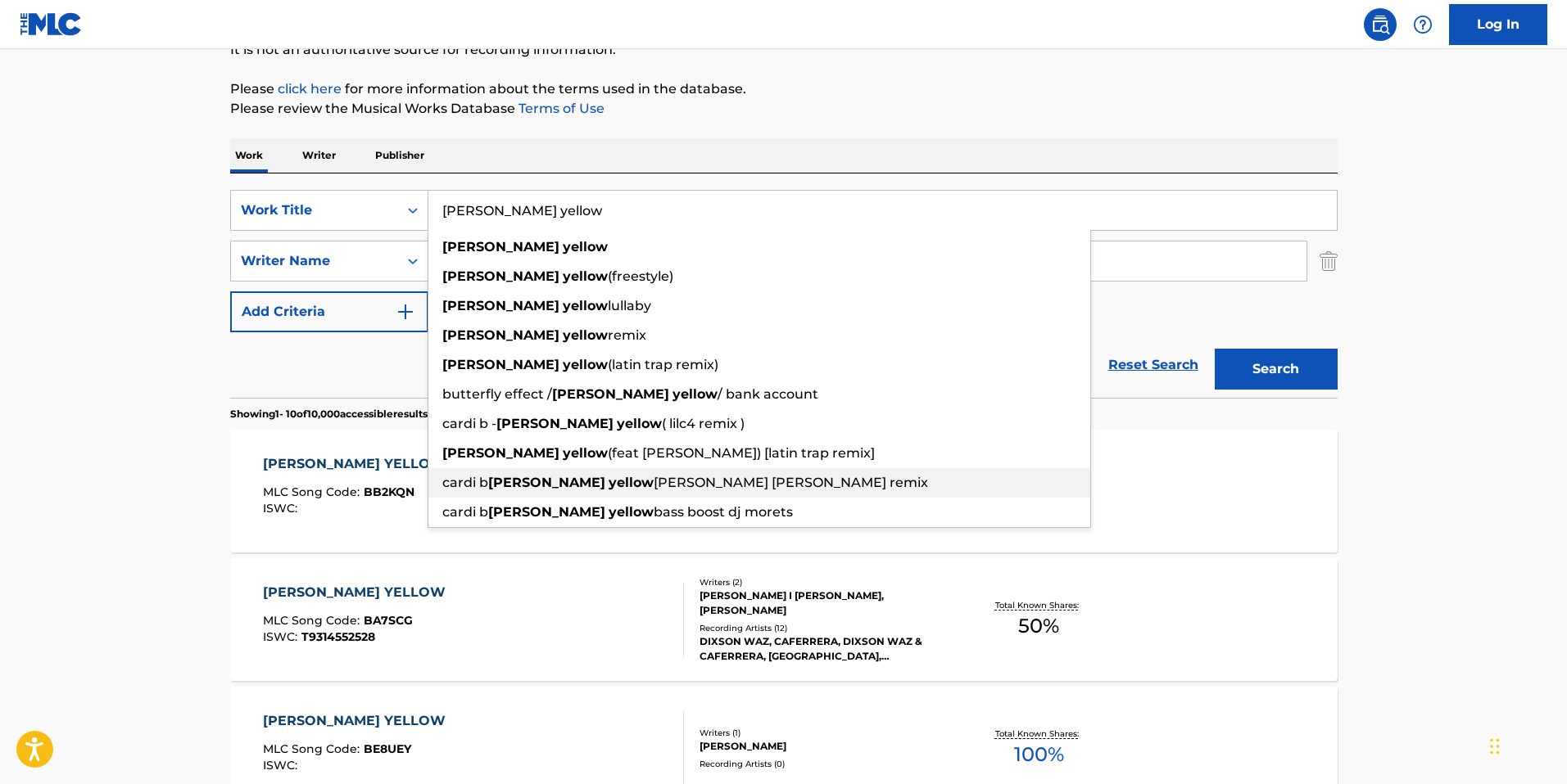
scroll to position [150, 0]
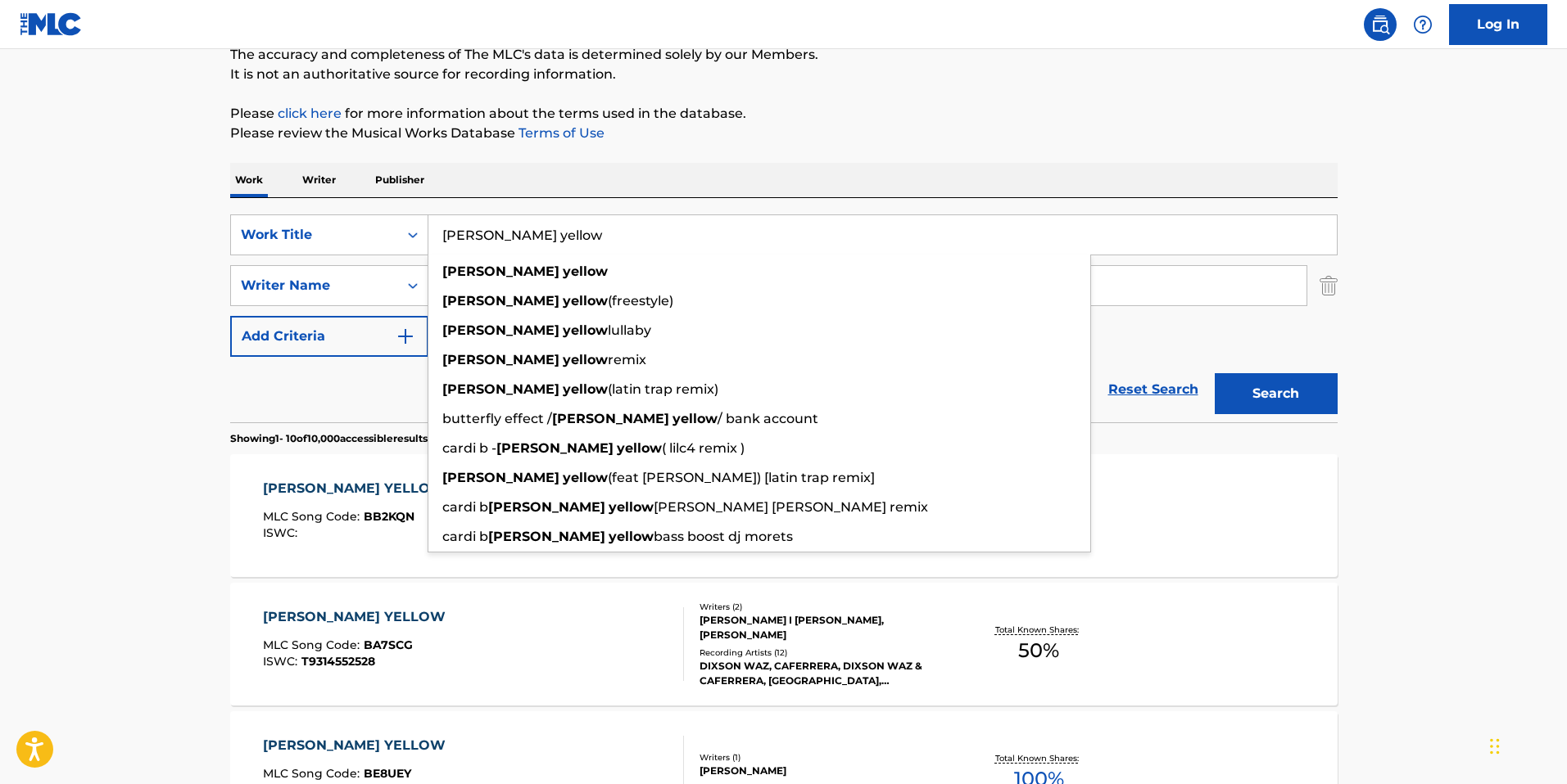
click at [521, 117] on p "Please click here for more information about the terms used in the database." at bounding box center [784, 113] width 1107 height 19
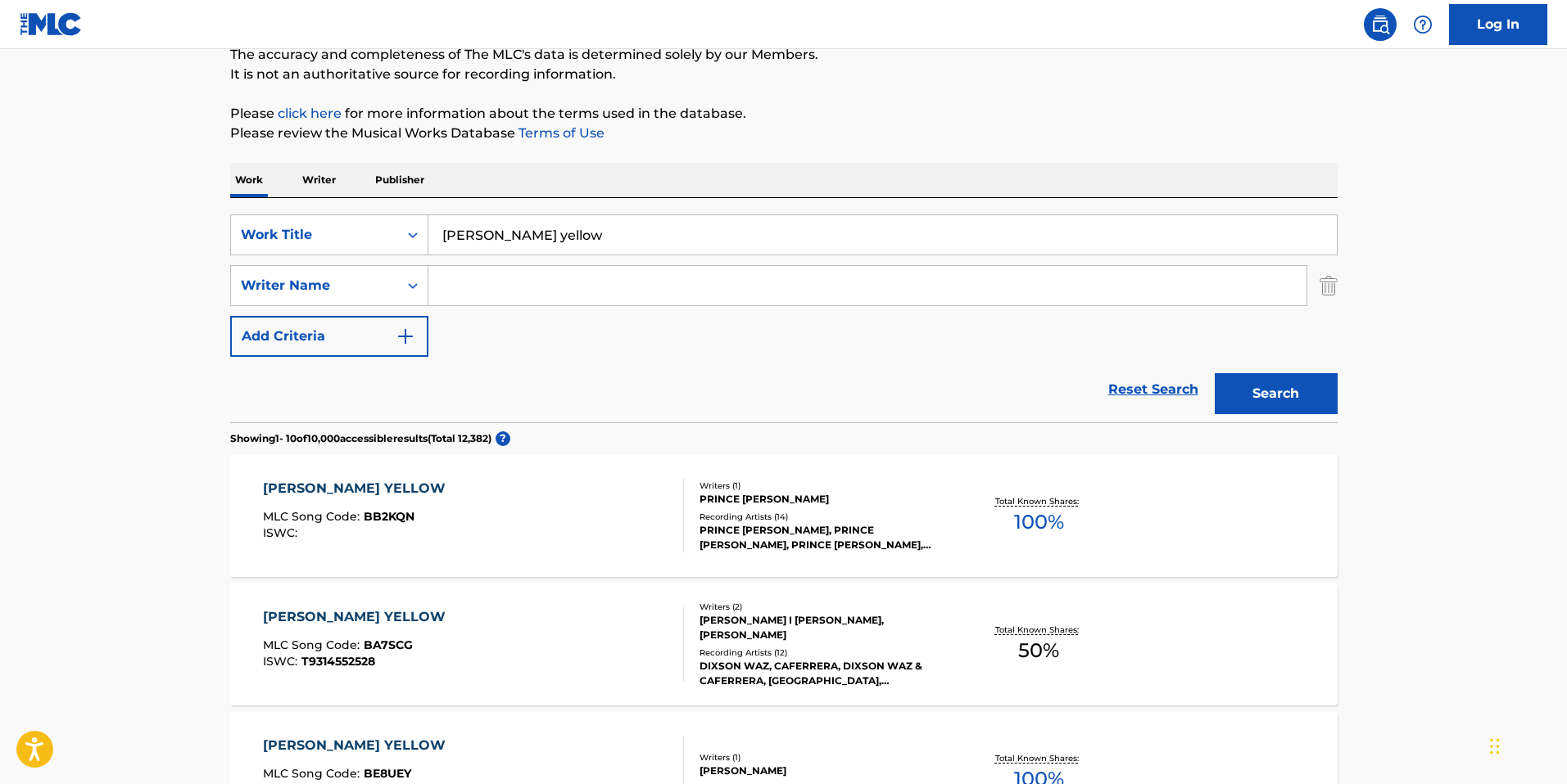
click at [517, 273] on input "Search Form" at bounding box center [867, 285] width 878 height 39
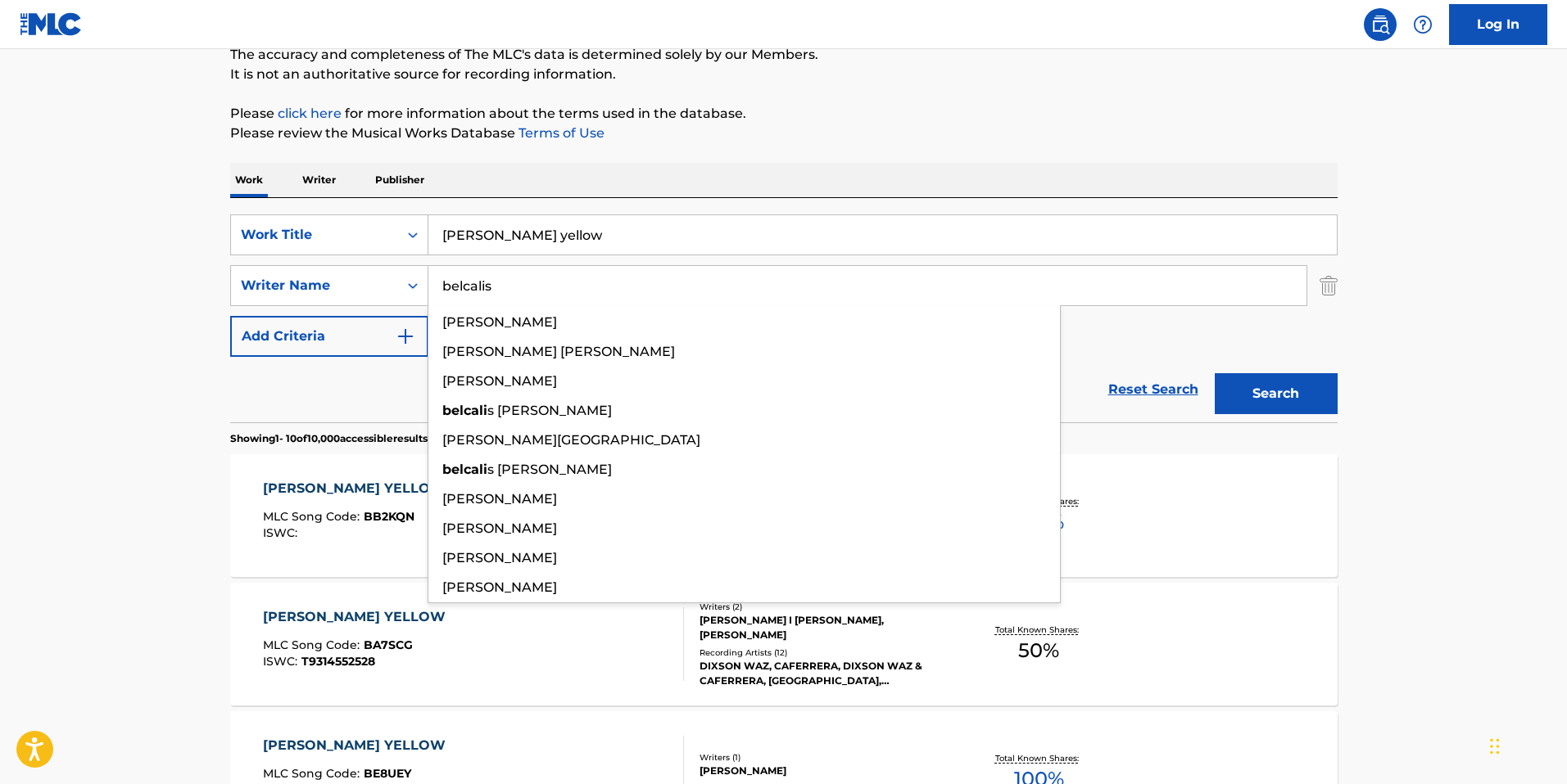
type input "belcalis"
click at [1214, 373] on button "Search" at bounding box center [1276, 393] width 123 height 41
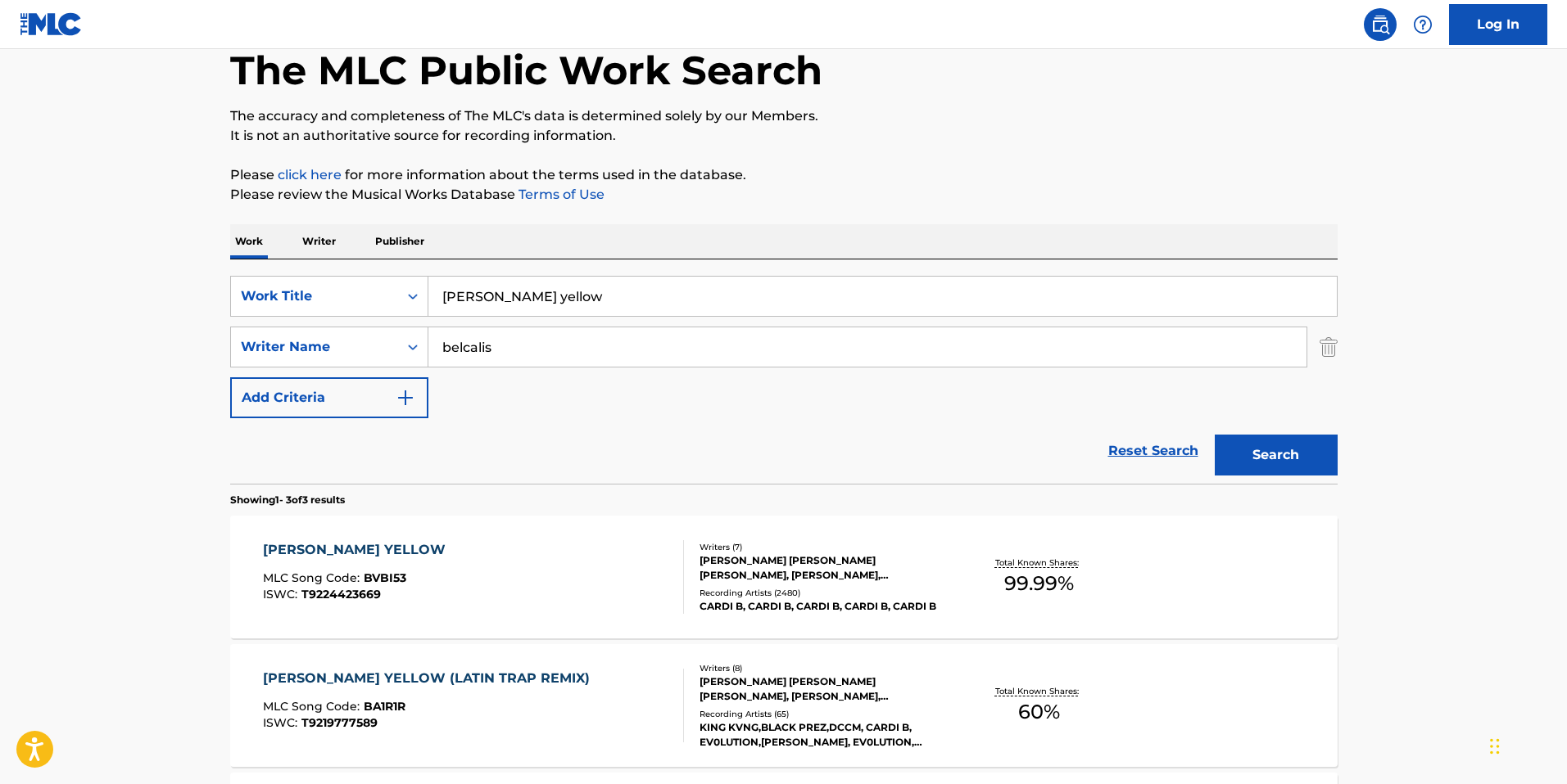
scroll to position [175, 0]
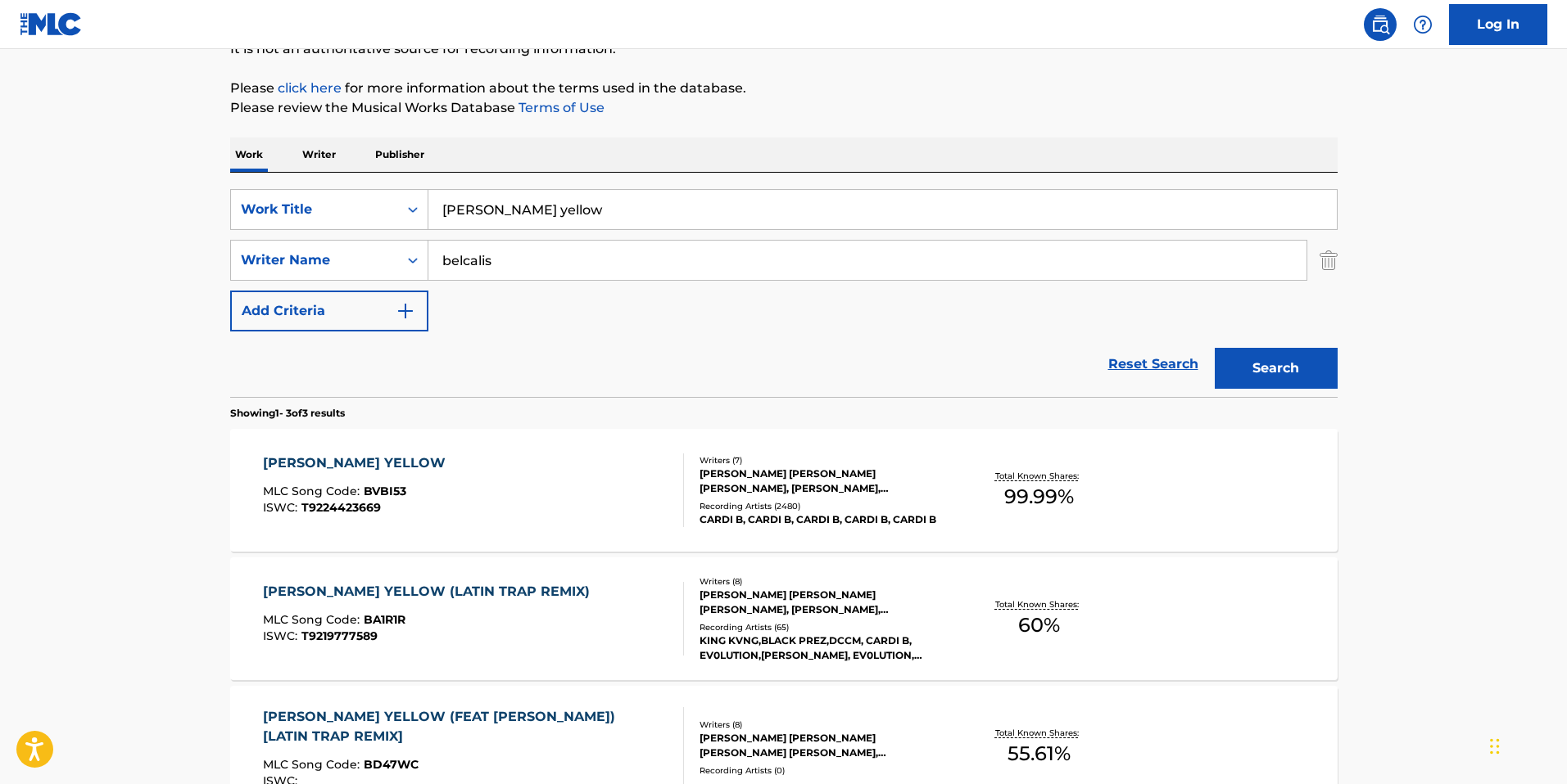
click at [341, 467] on div "BODAK YELLOW" at bounding box center [358, 463] width 191 height 19
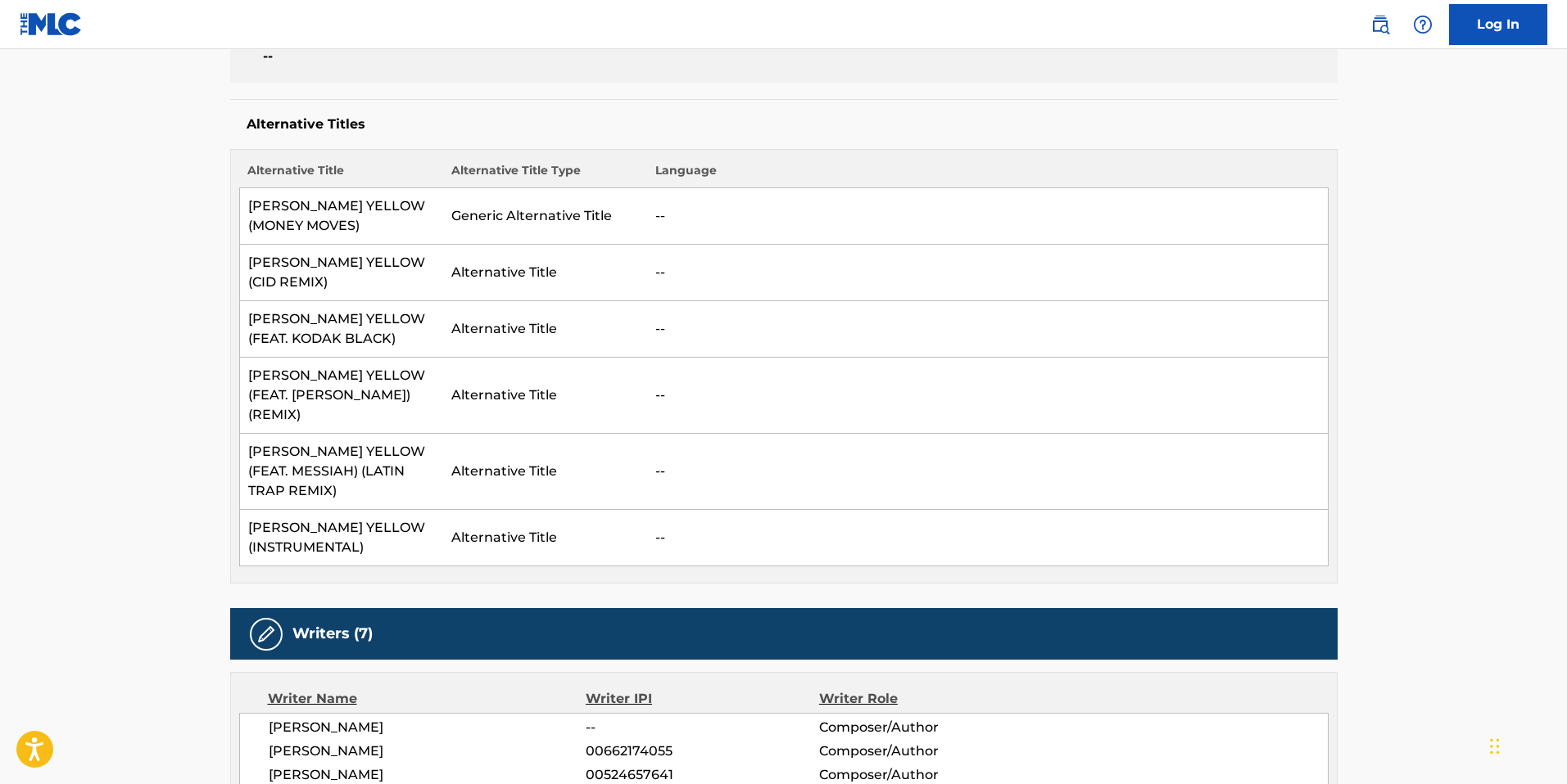
scroll to position [393, 0]
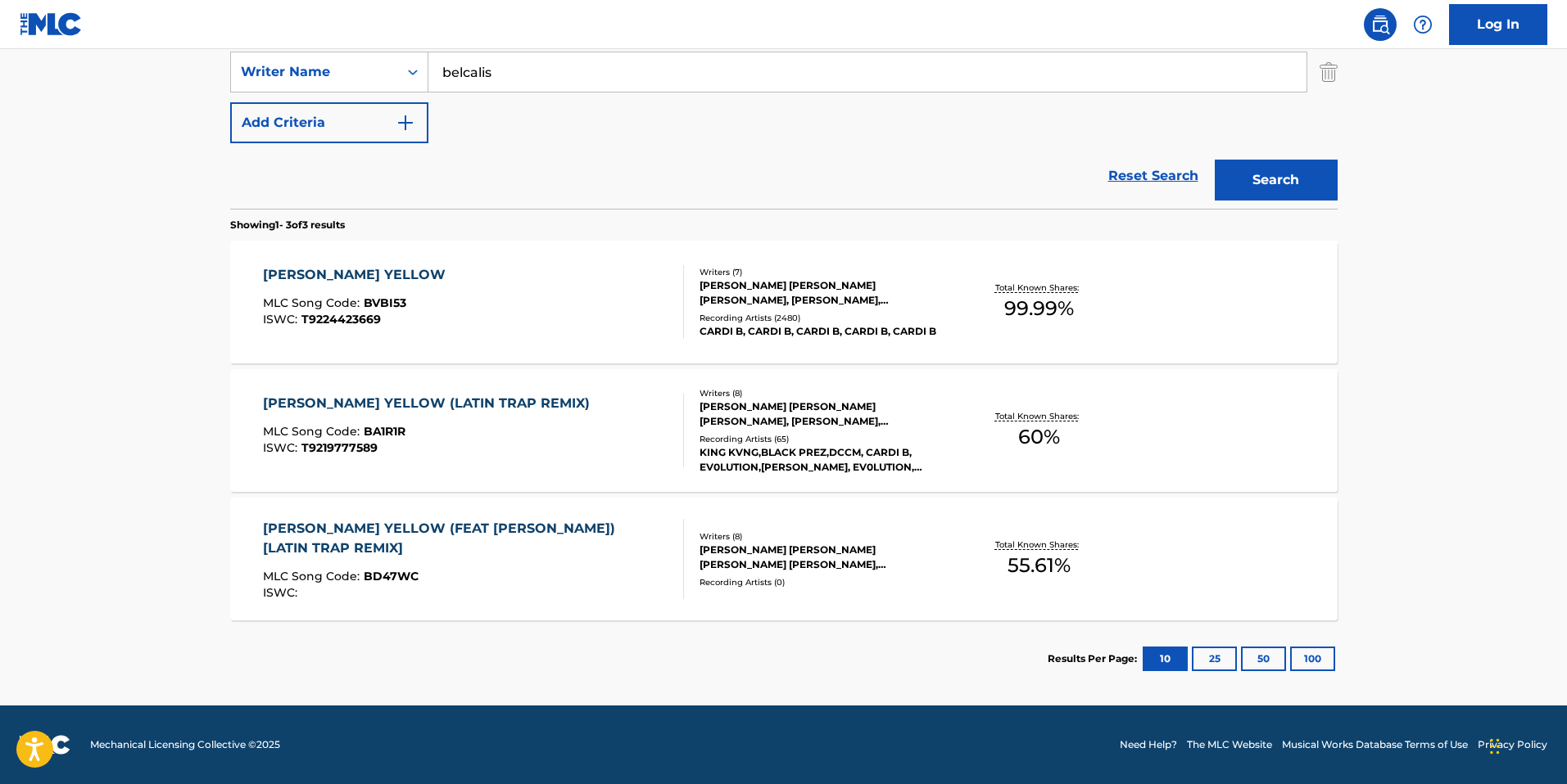
scroll to position [175, 0]
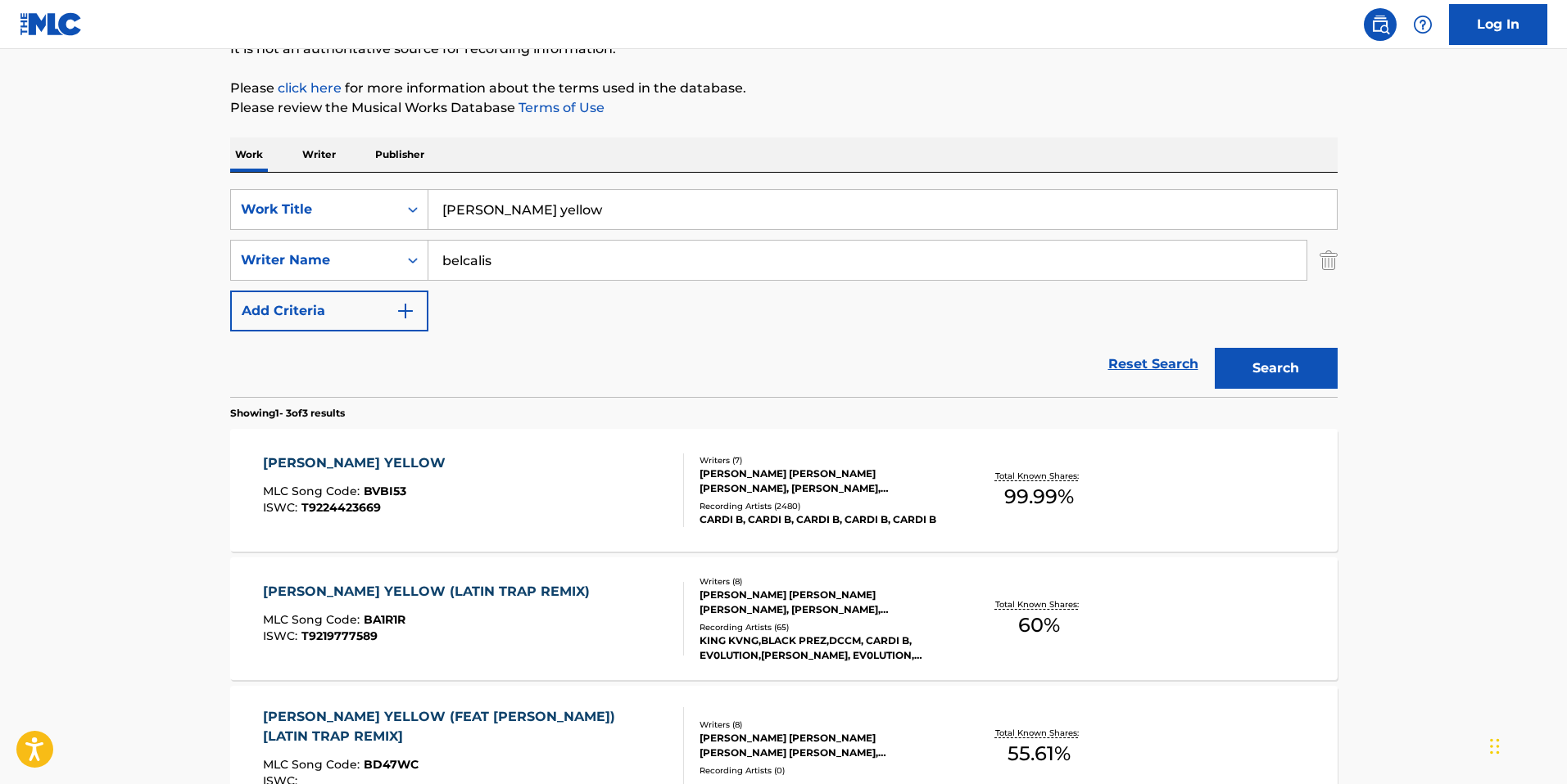
click at [539, 218] on input "bodak yellow" at bounding box center [882, 209] width 908 height 39
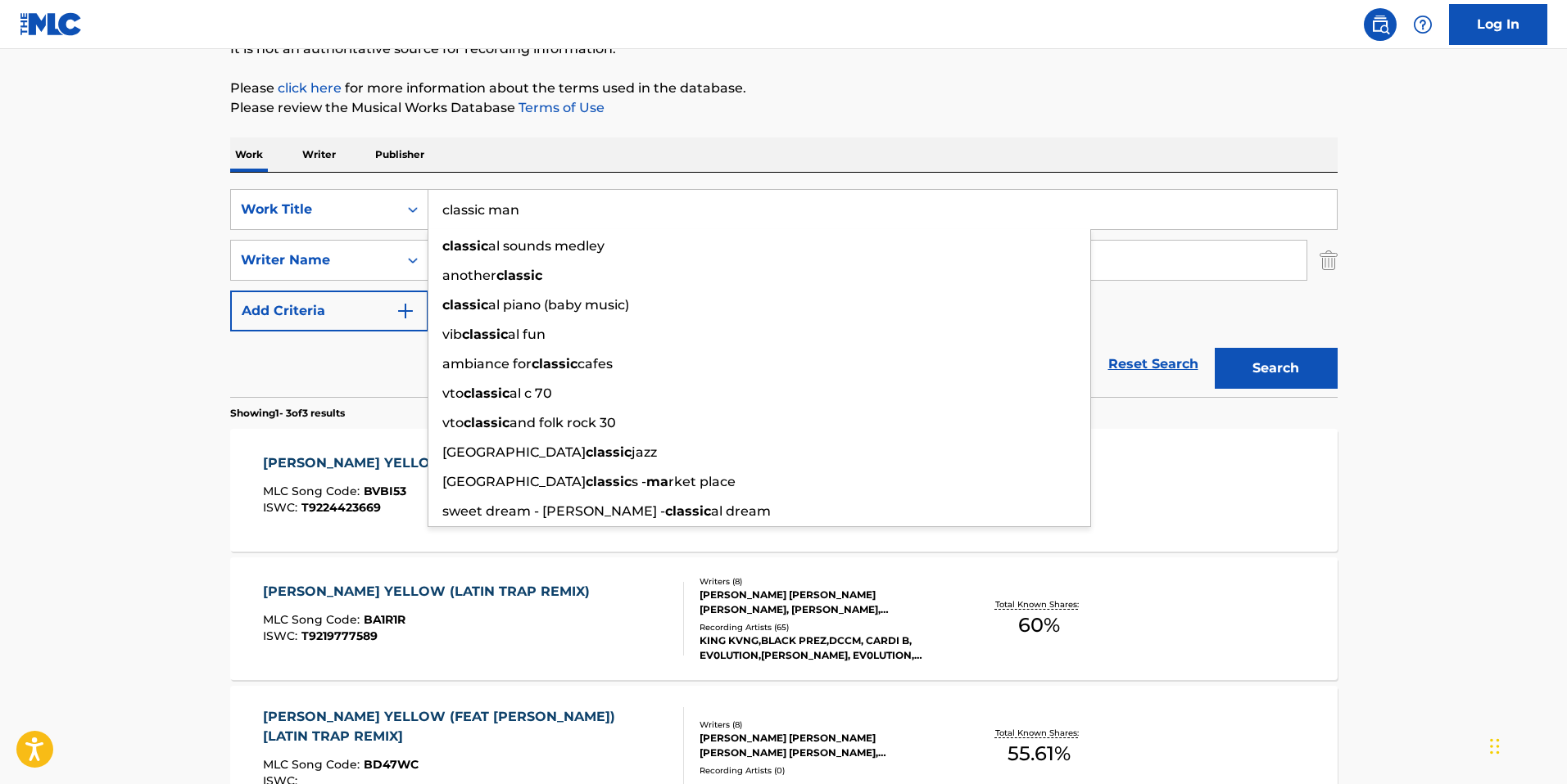
type input "classic man"
click at [1214, 348] on button "Search" at bounding box center [1276, 368] width 123 height 41
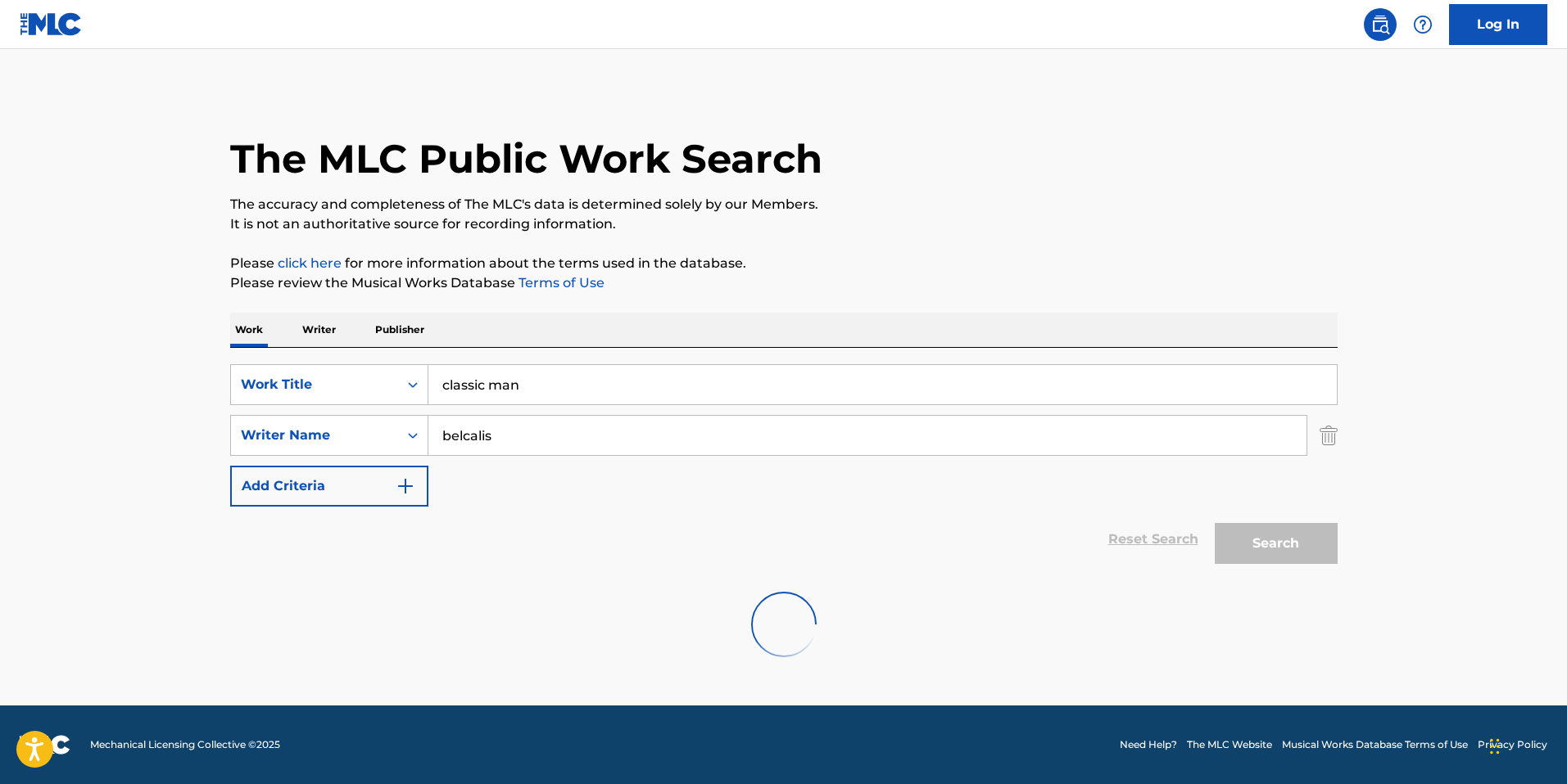
scroll to position [0, 0]
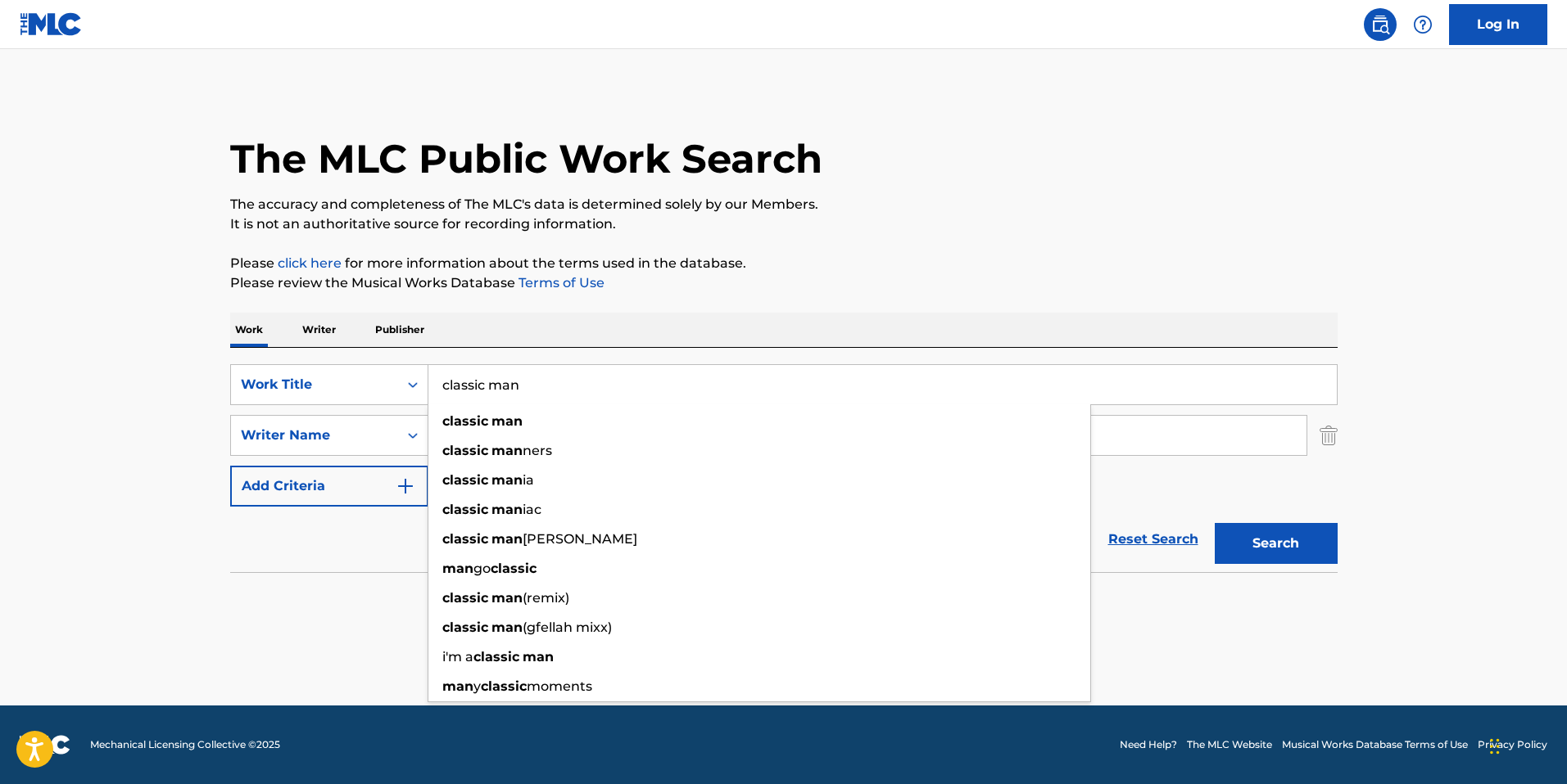
click at [146, 353] on main "The MLC Public Work Search The accuracy and completeness of The MLC's data is d…" at bounding box center [784, 377] width 1567 height 657
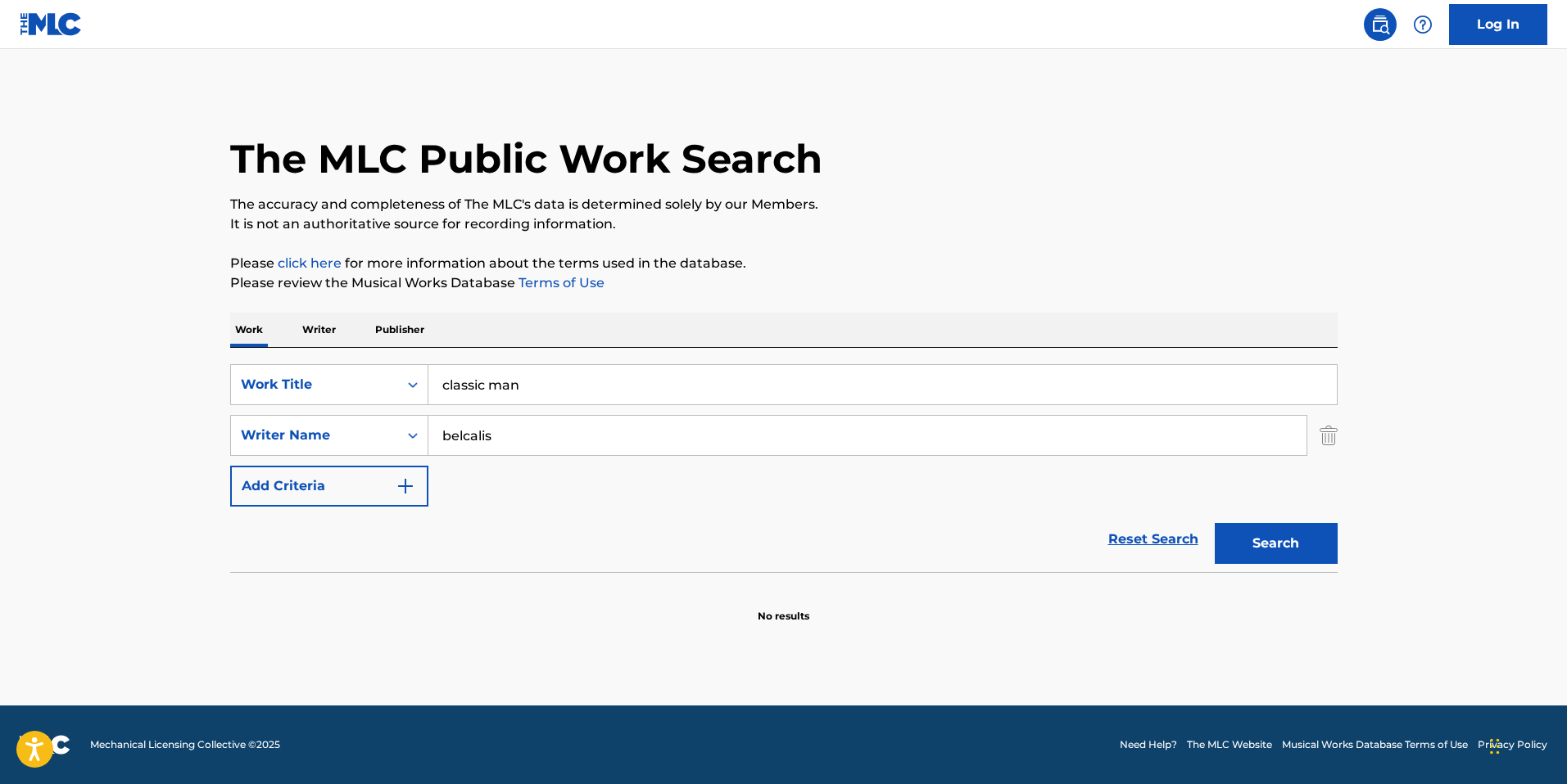
click at [504, 434] on input "belcalis" at bounding box center [867, 435] width 878 height 39
click at [1214, 523] on button "Search" at bounding box center [1276, 543] width 123 height 41
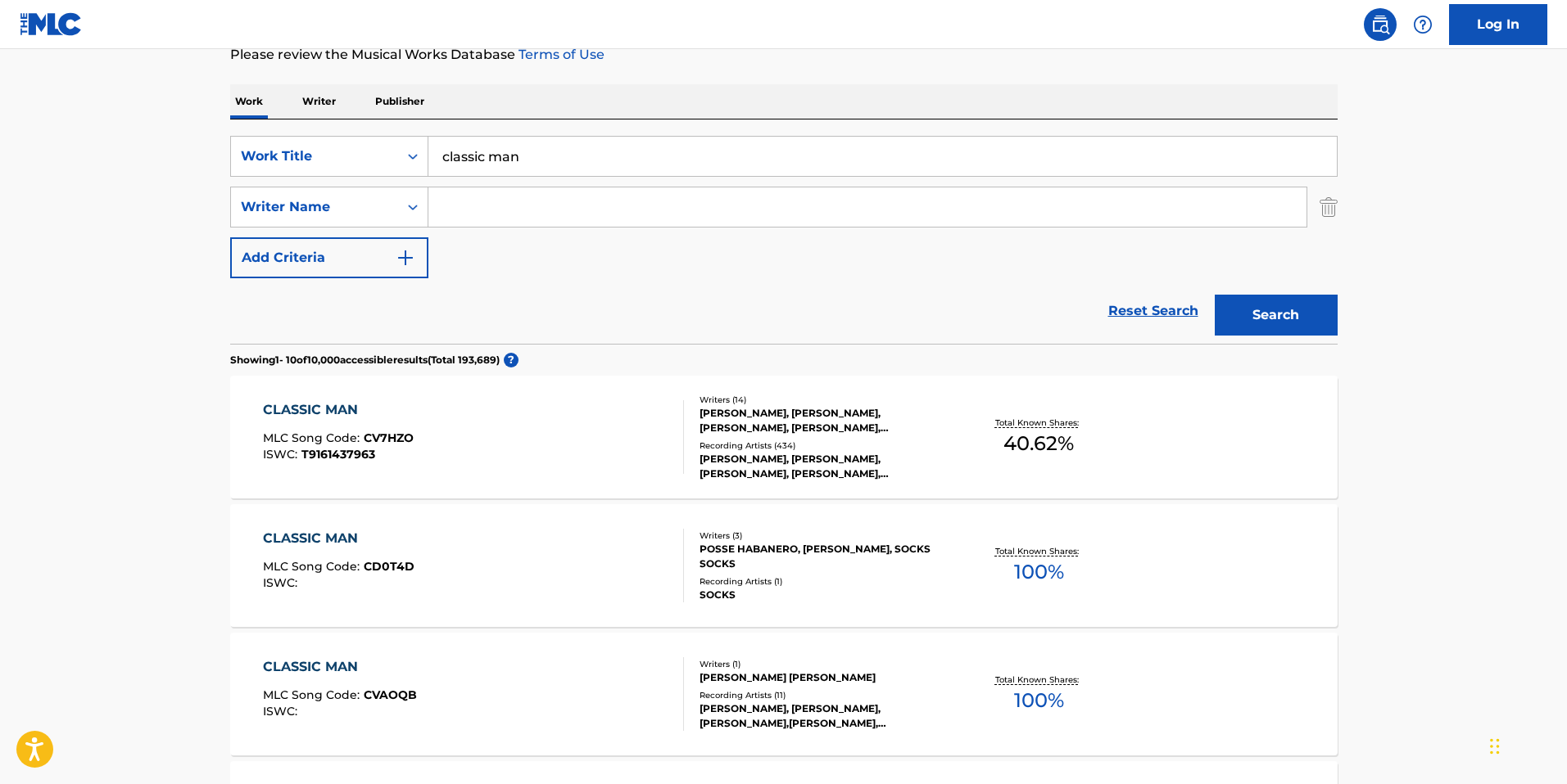
scroll to position [229, 0]
click at [328, 411] on div "CLASSIC MAN" at bounding box center [338, 408] width 150 height 19
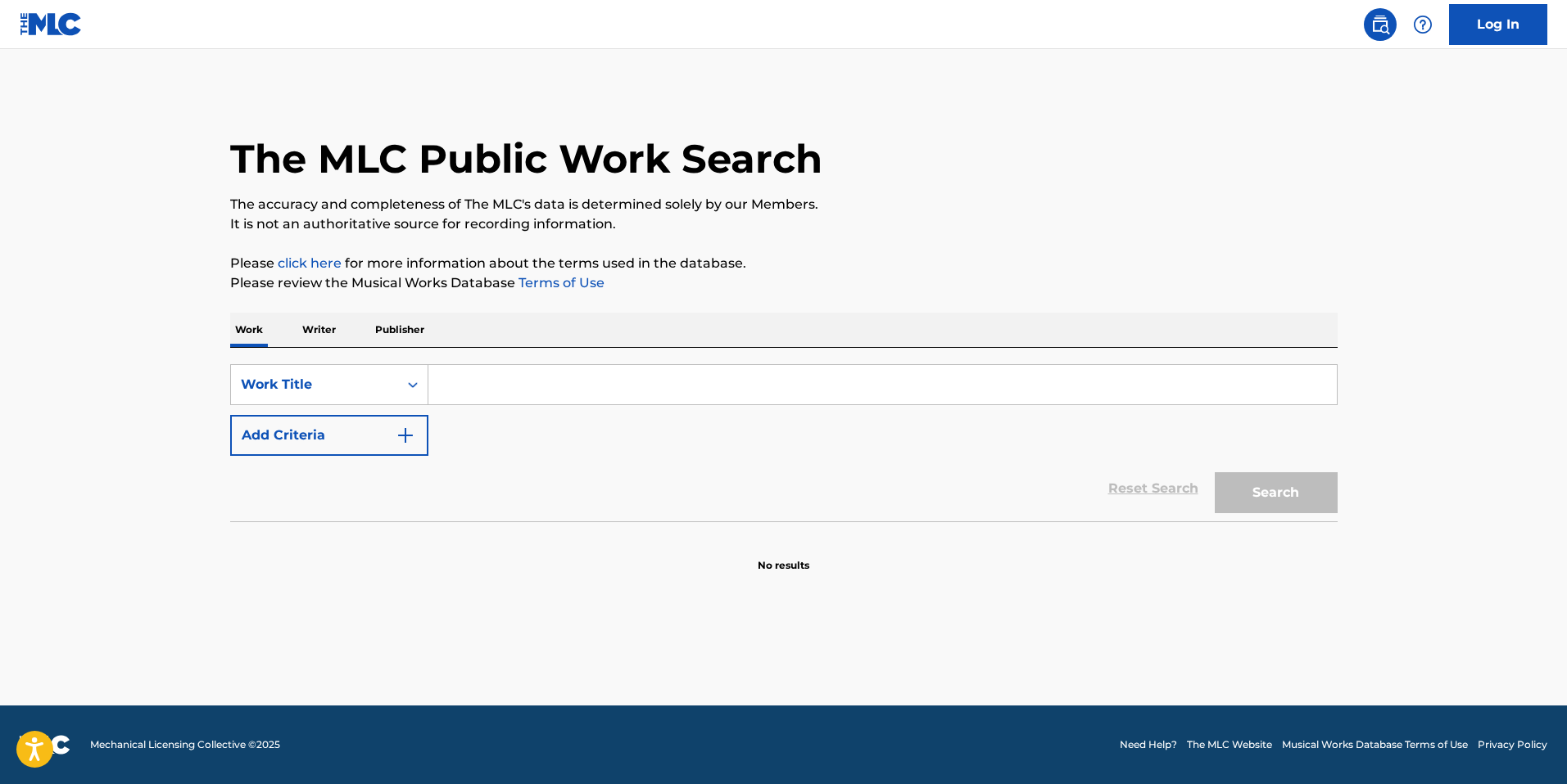
click at [556, 383] on input "Search Form" at bounding box center [882, 385] width 908 height 39
paste input "[PHONE_NUMBER]"
type input "[PHONE_NUMBER]"
click at [1214, 473] on button "Search" at bounding box center [1276, 493] width 123 height 41
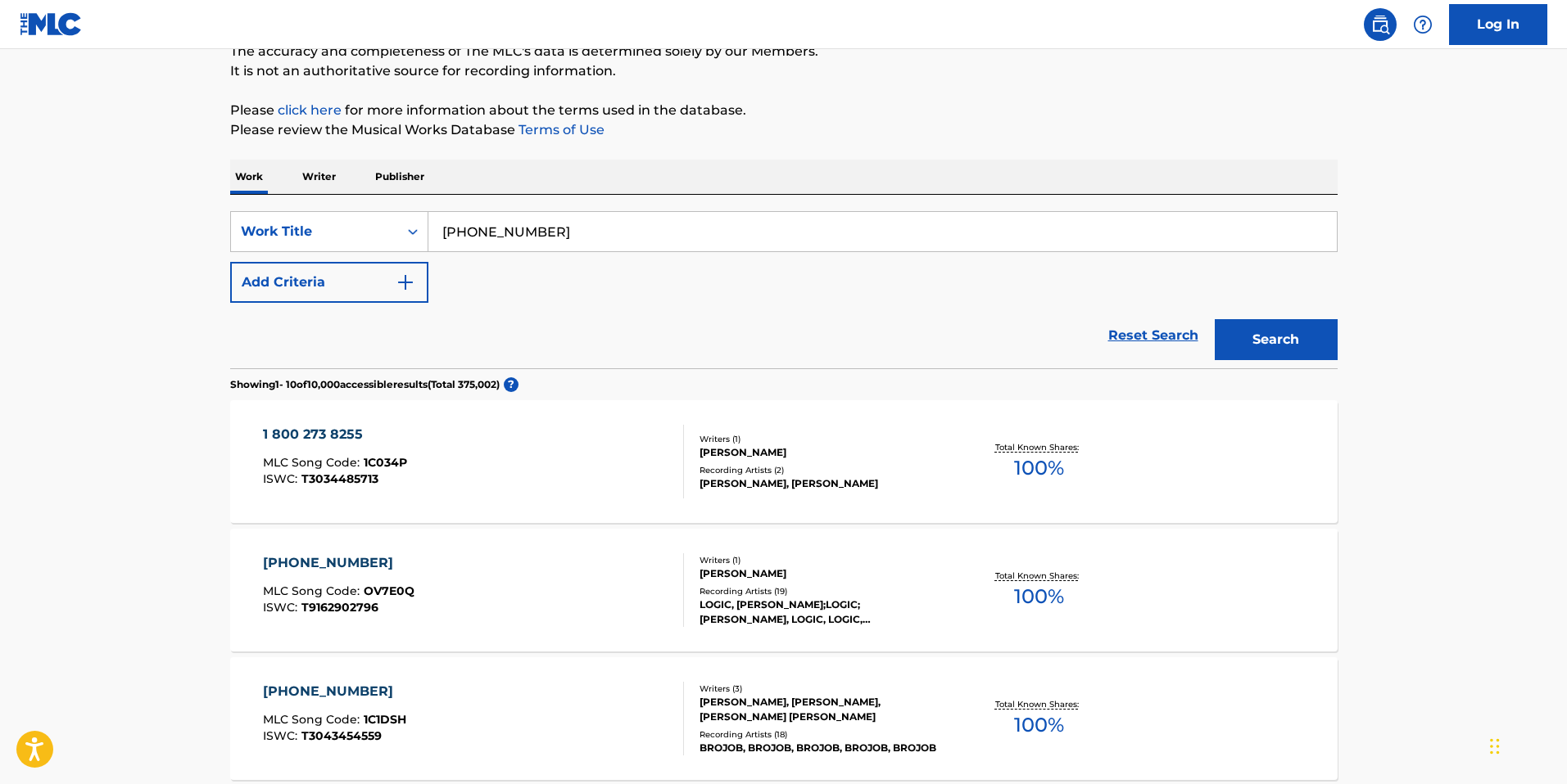
scroll to position [165, 0]
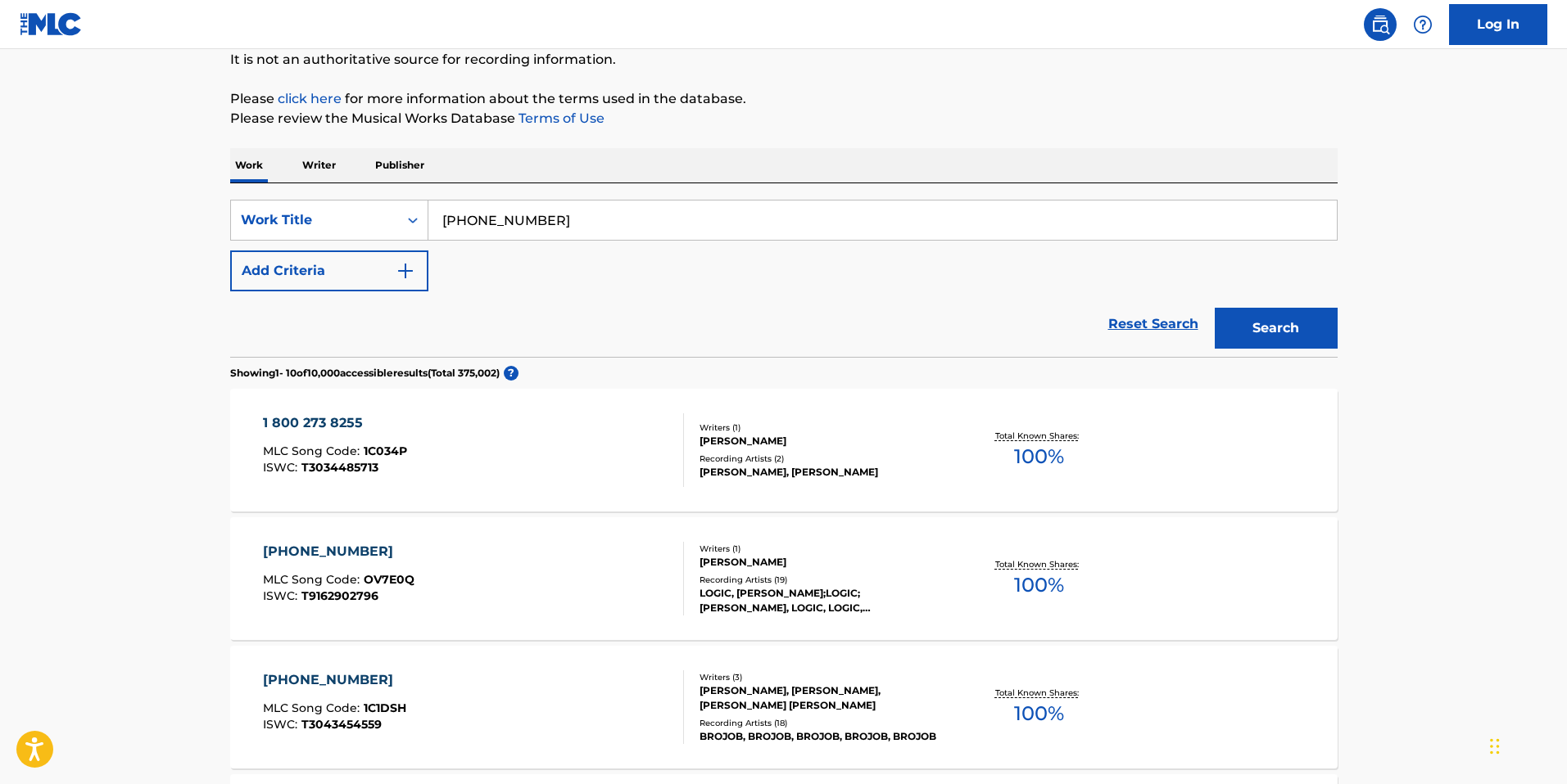
click at [336, 550] on div "[PHONE_NUMBER]" at bounding box center [338, 551] width 151 height 19
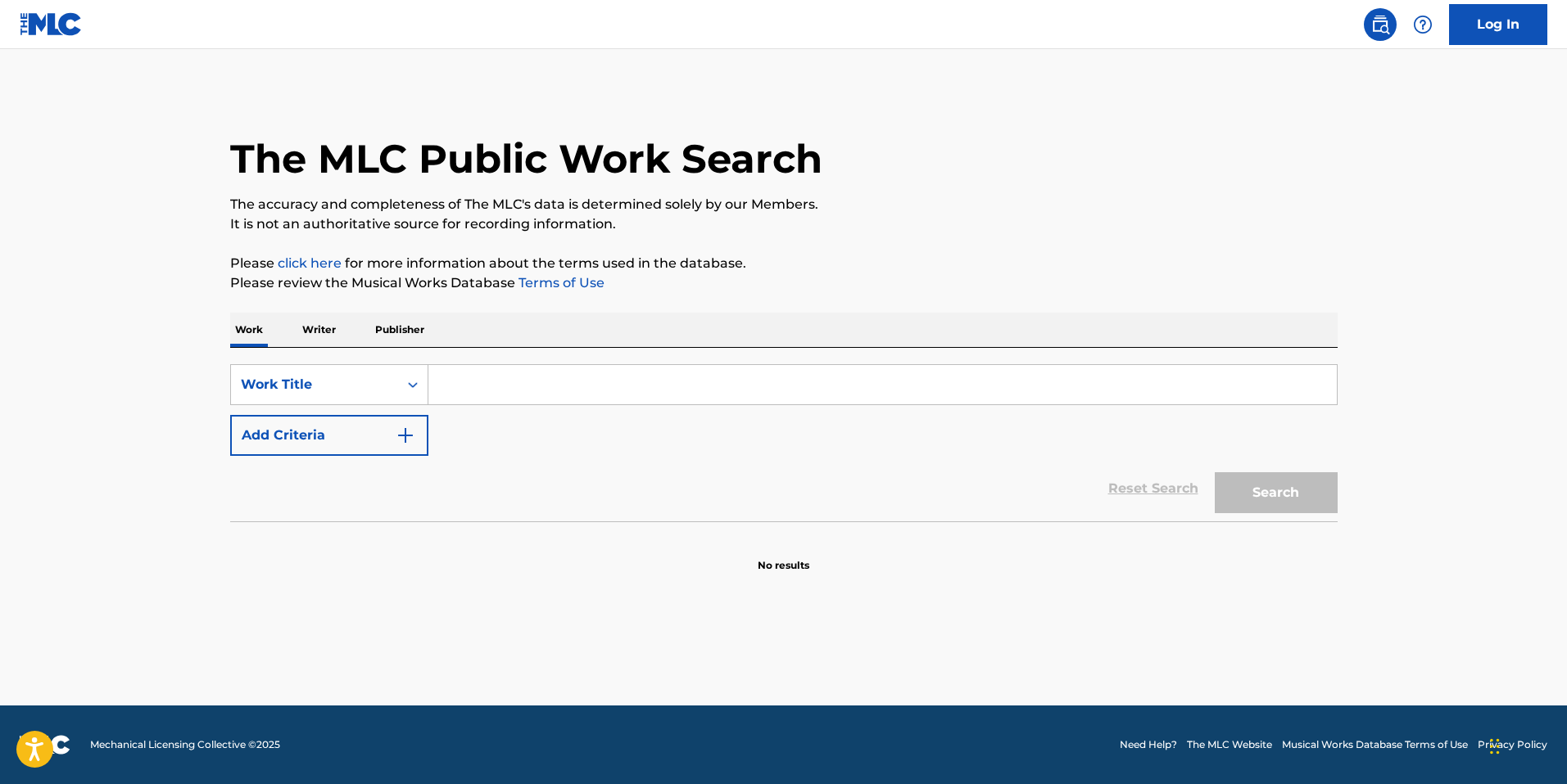
click at [536, 388] on input "Search Form" at bounding box center [882, 385] width 908 height 39
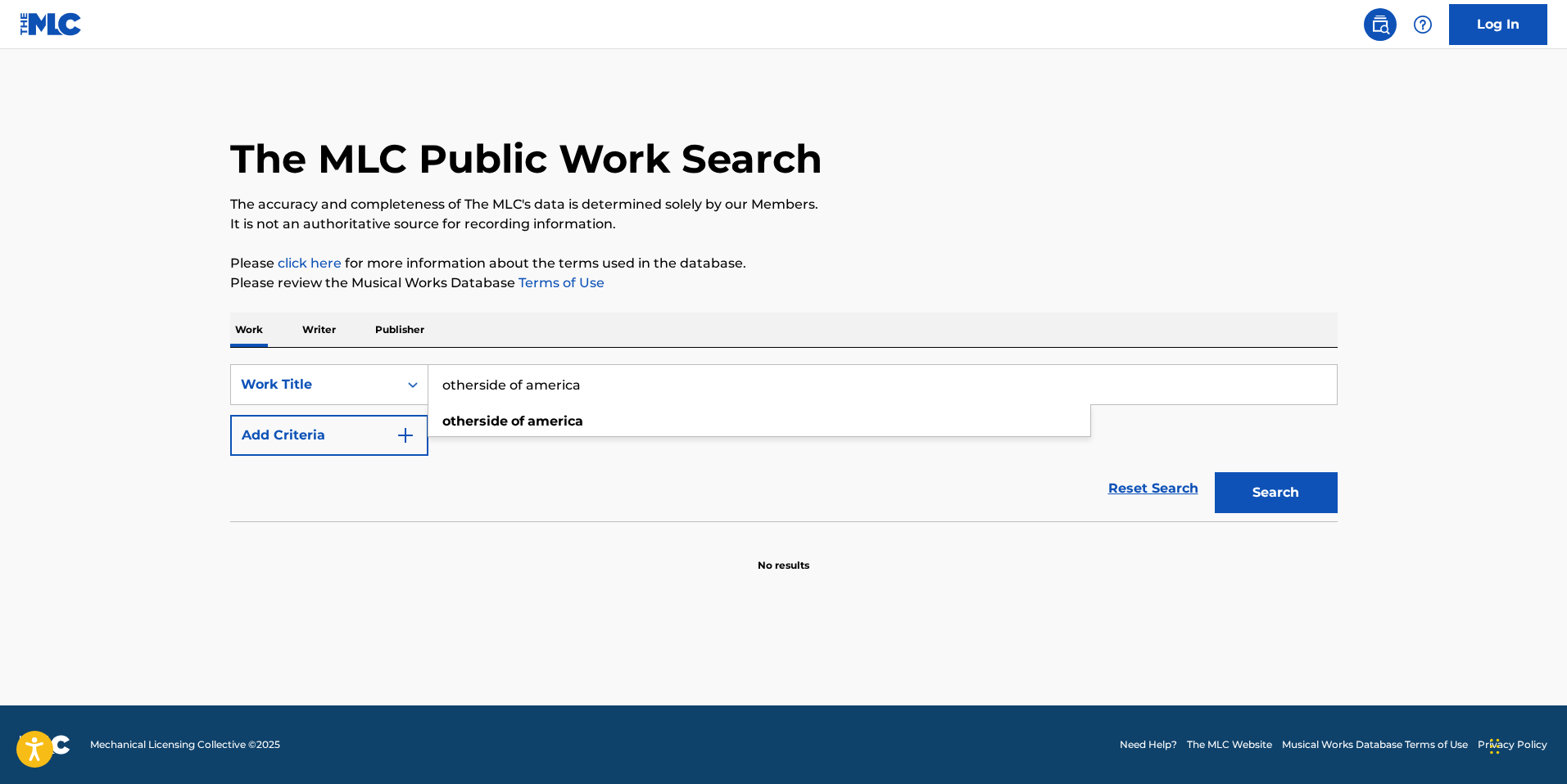
type input "otherside of america"
click at [1214, 473] on button "Search" at bounding box center [1276, 493] width 123 height 41
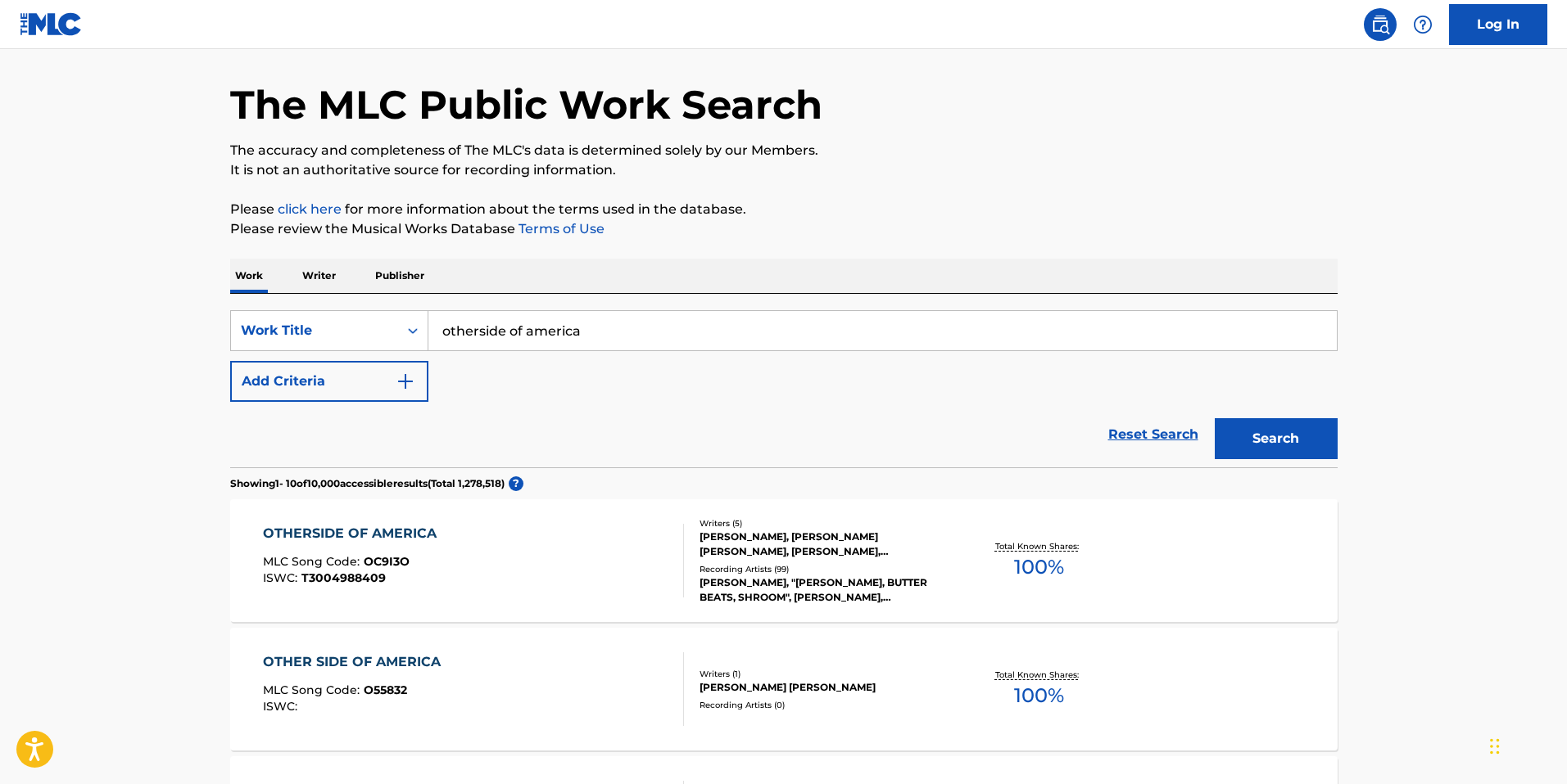
scroll to position [56, 0]
click at [381, 524] on div "OTHERSIDE OF AMERICA" at bounding box center [354, 531] width 181 height 19
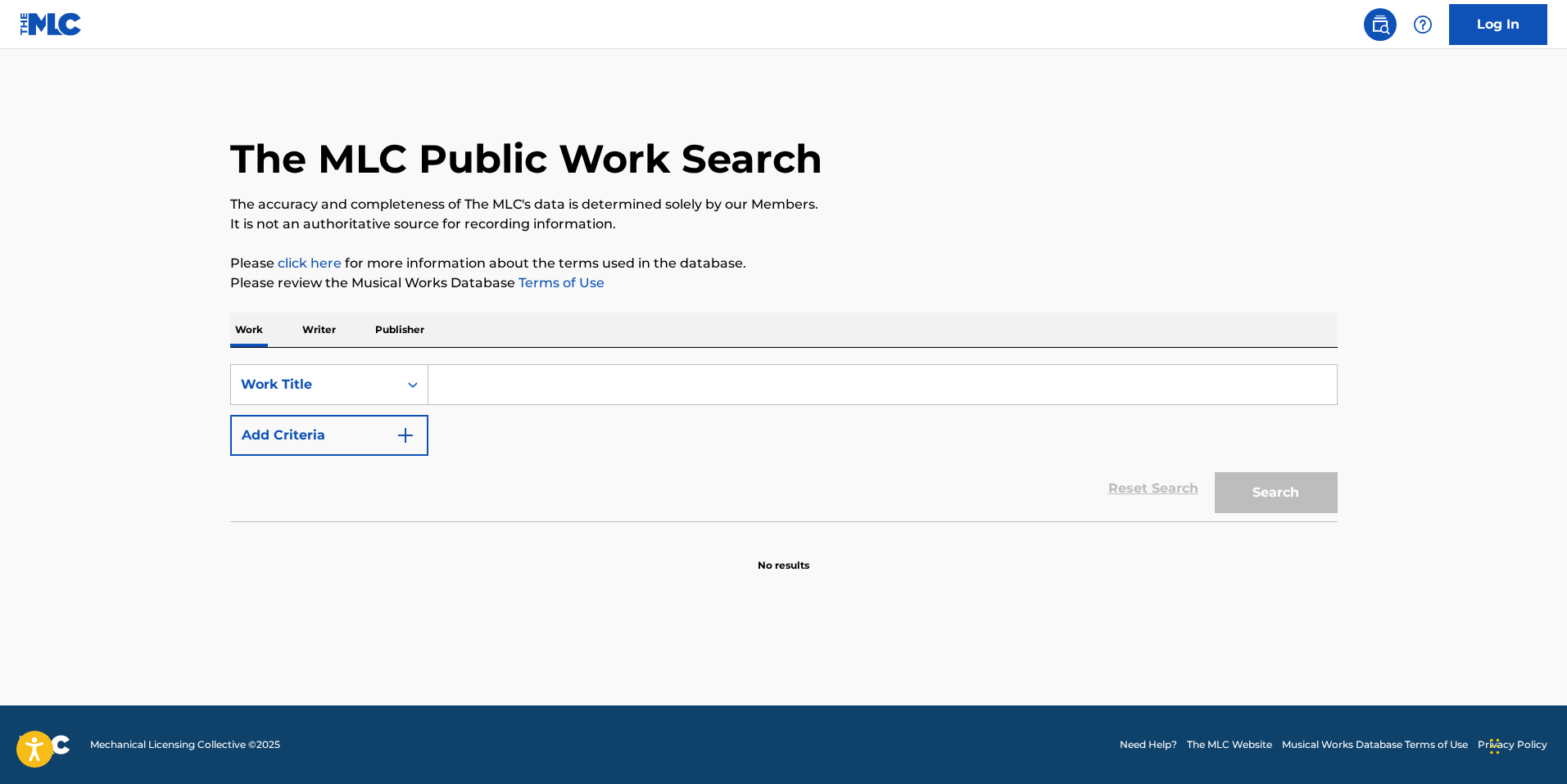
click at [605, 381] on input "Search Form" at bounding box center [882, 385] width 908 height 39
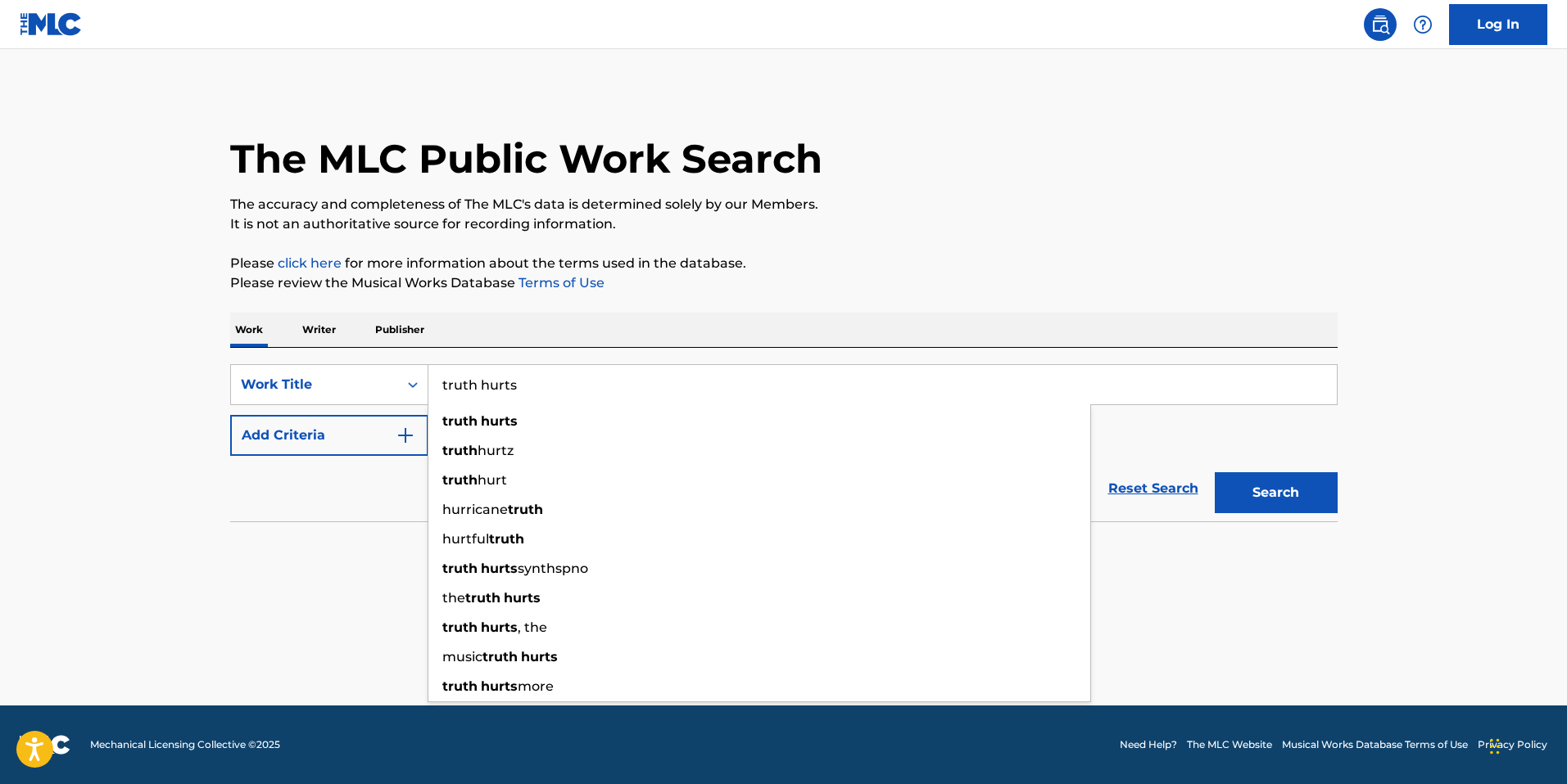
type input "truth hurts"
click at [1214, 473] on button "Search" at bounding box center [1276, 493] width 123 height 41
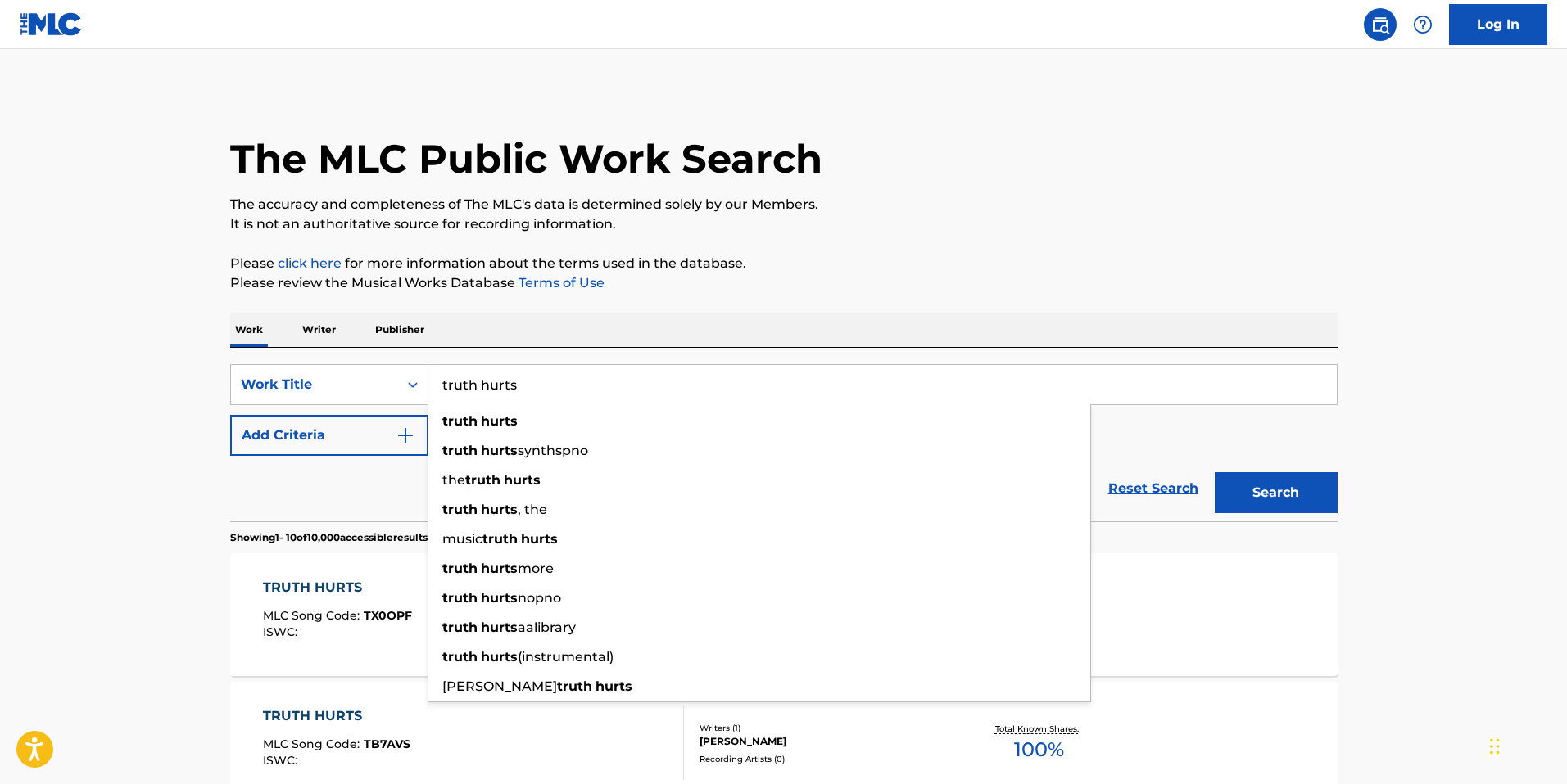
click at [511, 288] on p "Please review the Musical Works Database Terms of Use" at bounding box center [784, 282] width 1107 height 19
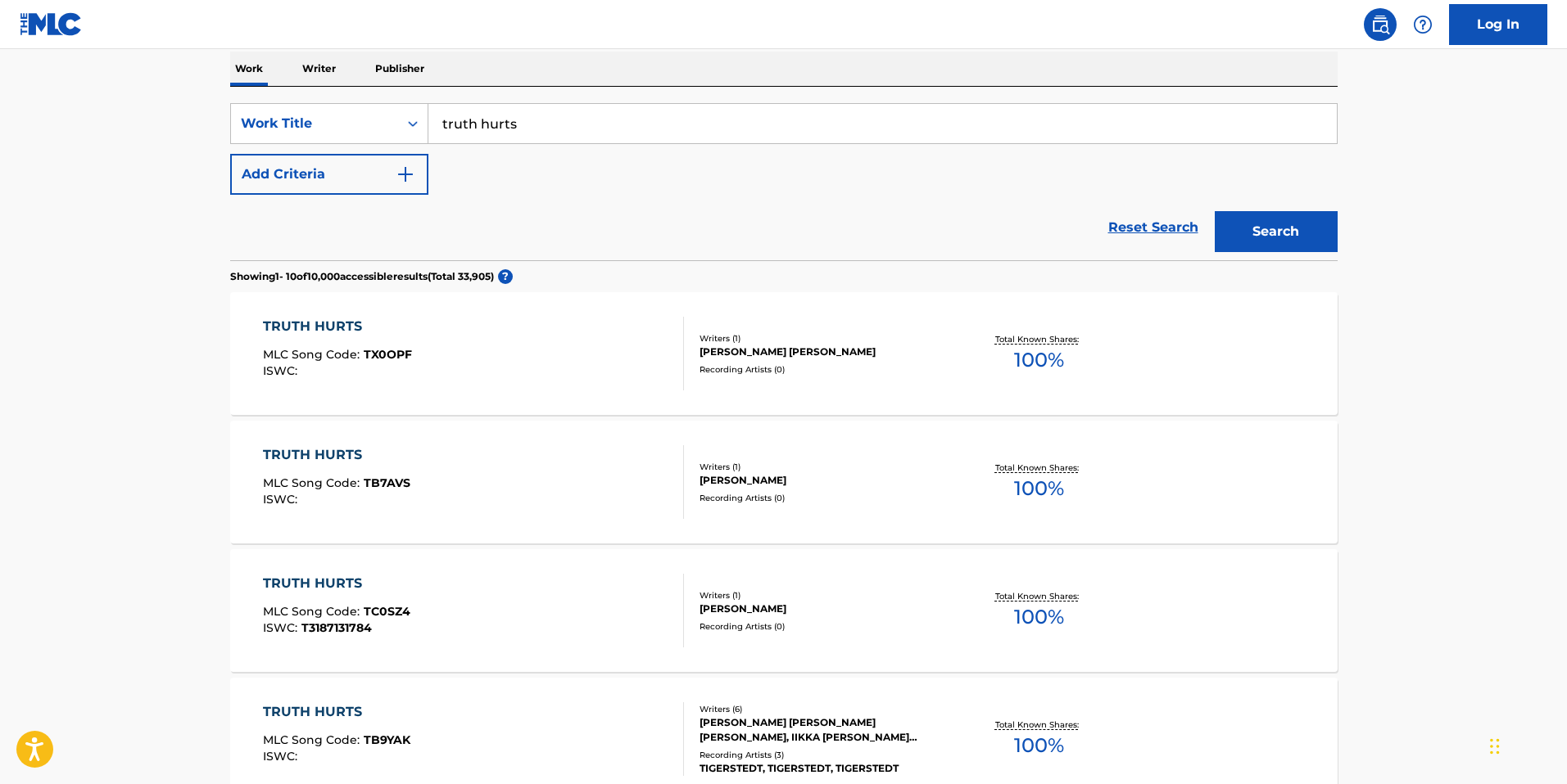
scroll to position [143, 0]
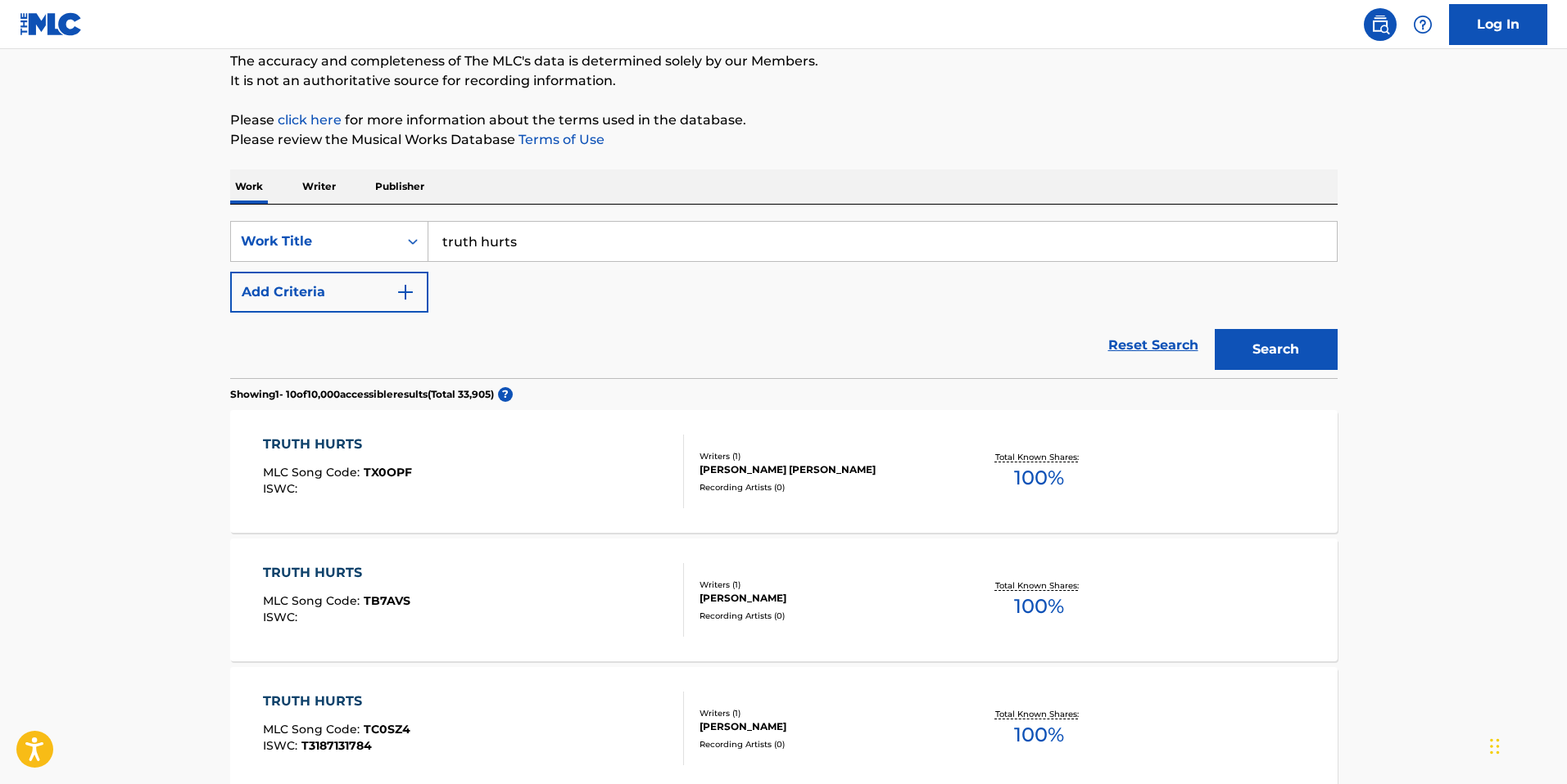
click at [542, 234] on input "truth hurts" at bounding box center [882, 241] width 908 height 39
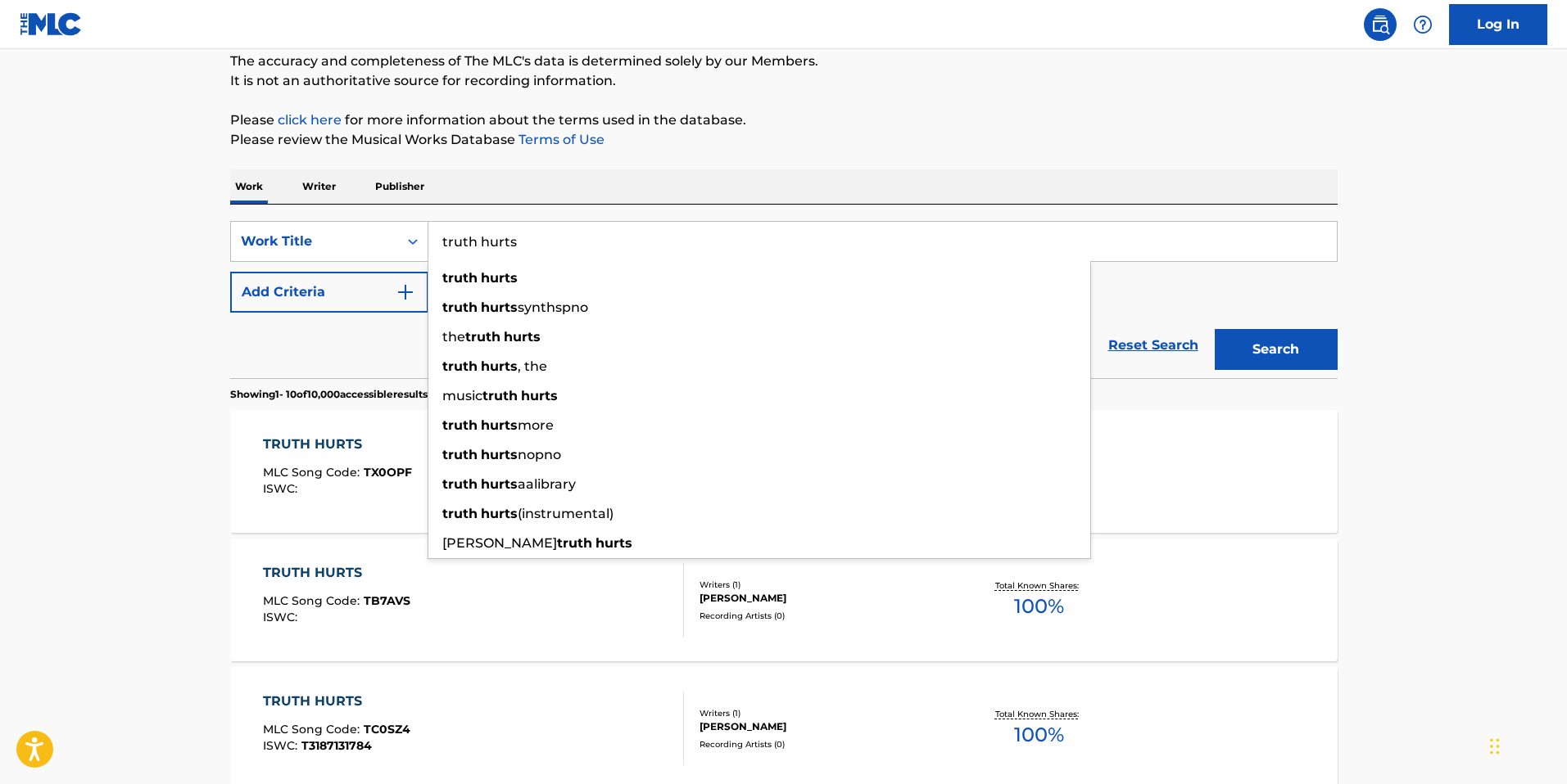
click at [386, 281] on button "Add Criteria" at bounding box center [329, 292] width 198 height 41
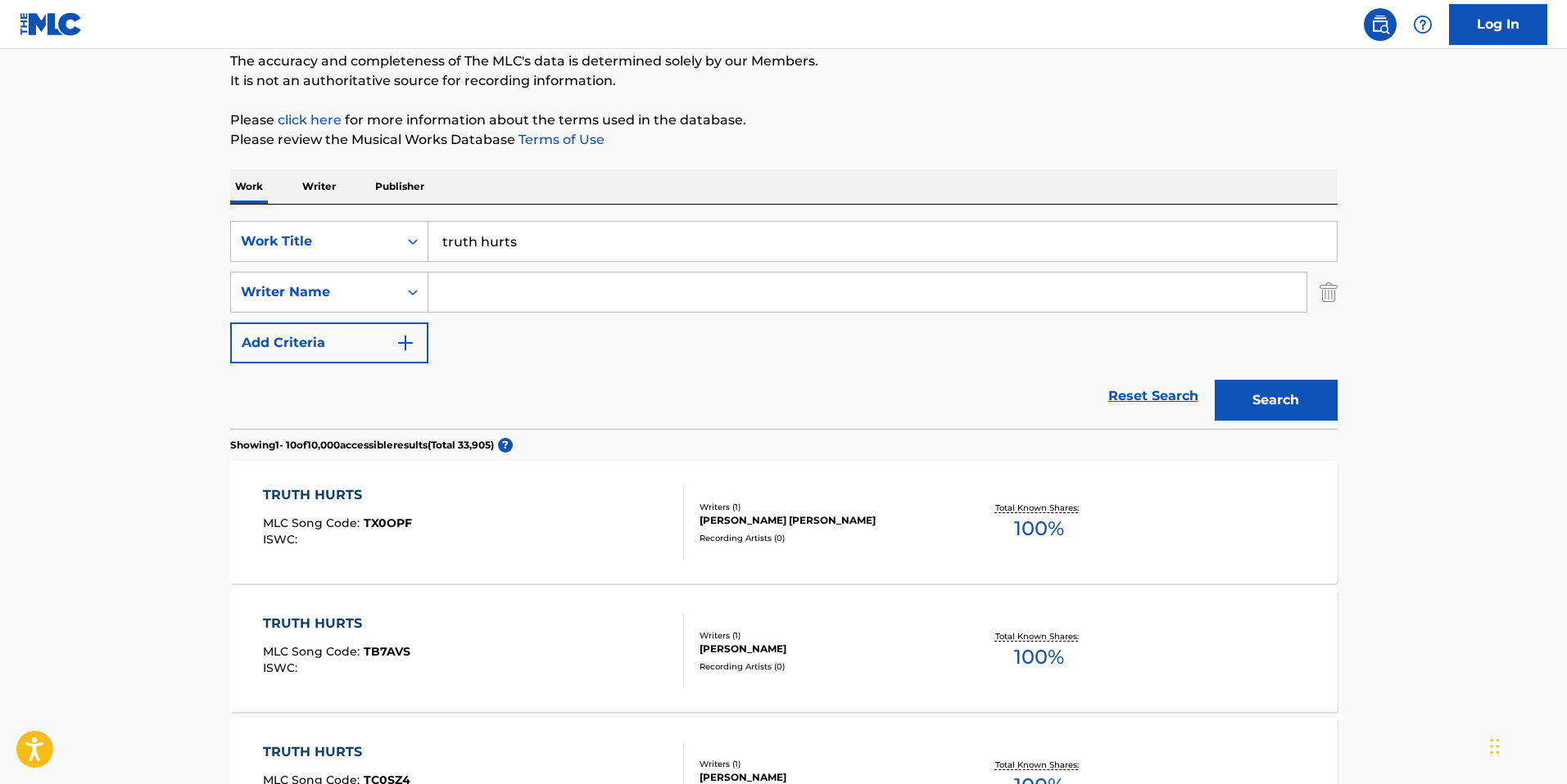
click at [512, 299] on input "Search Form" at bounding box center [867, 292] width 878 height 39
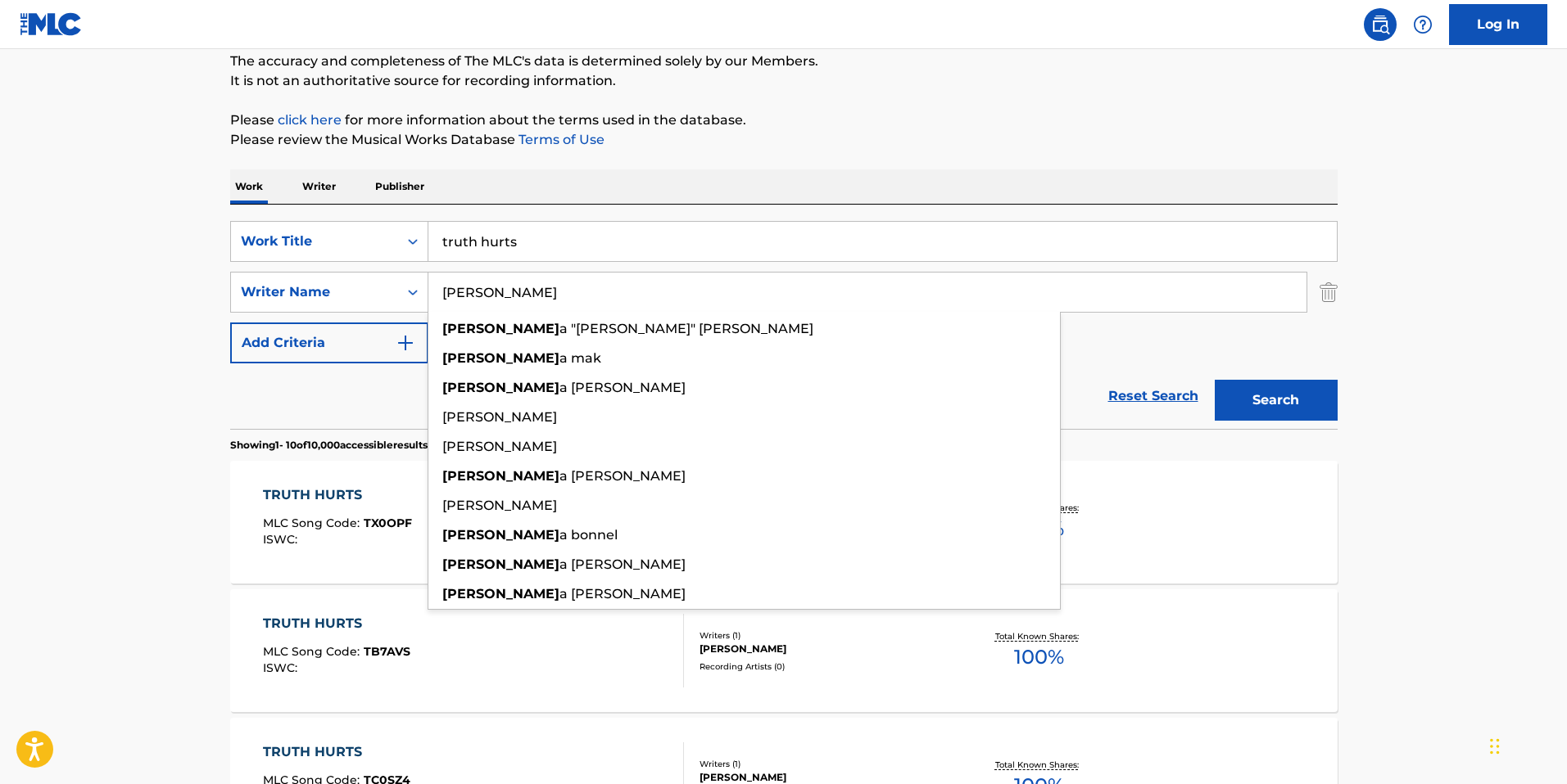
type input "[PERSON_NAME]"
click at [1214, 380] on button "Search" at bounding box center [1276, 400] width 123 height 41
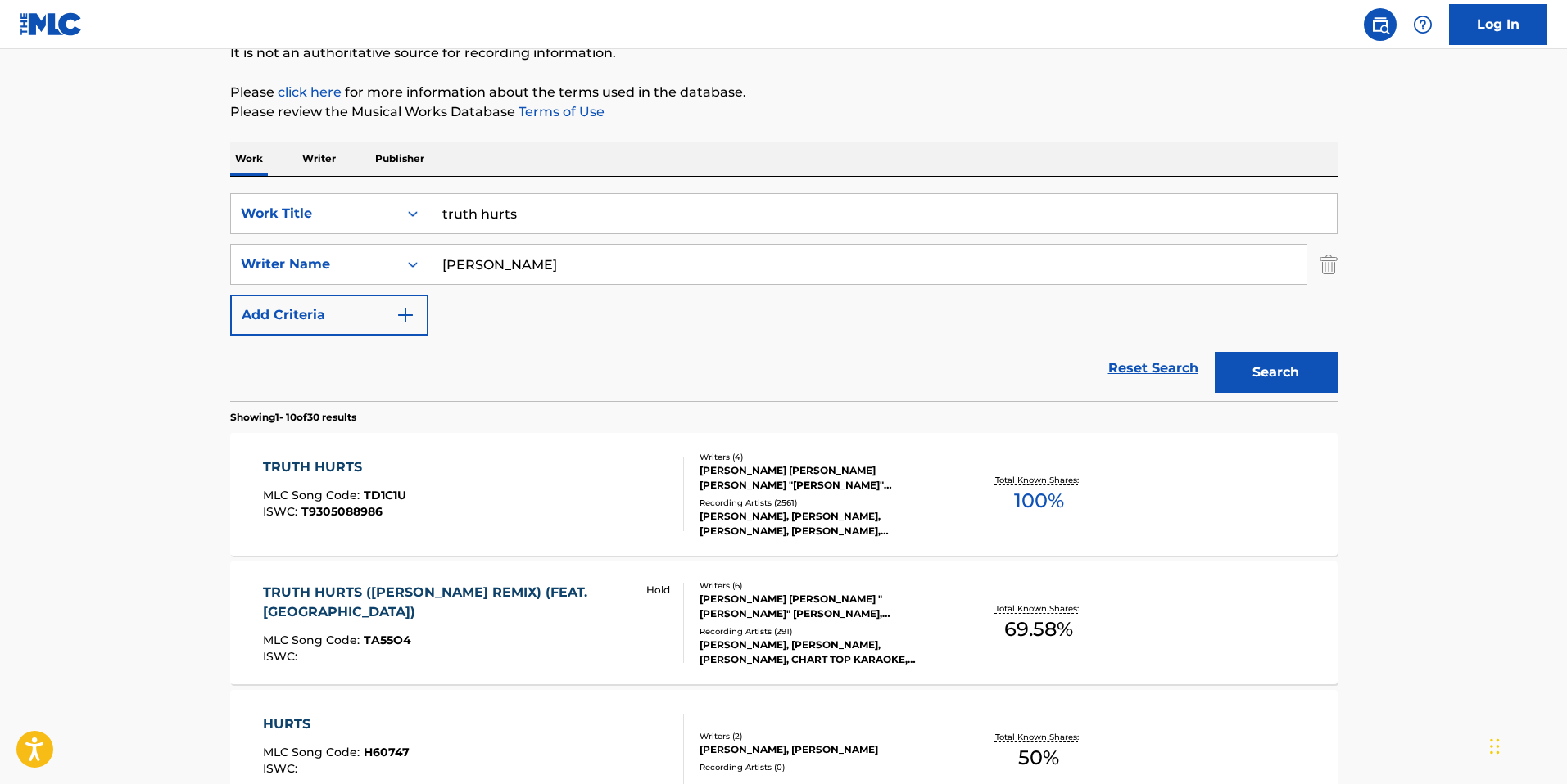
scroll to position [234, 0]
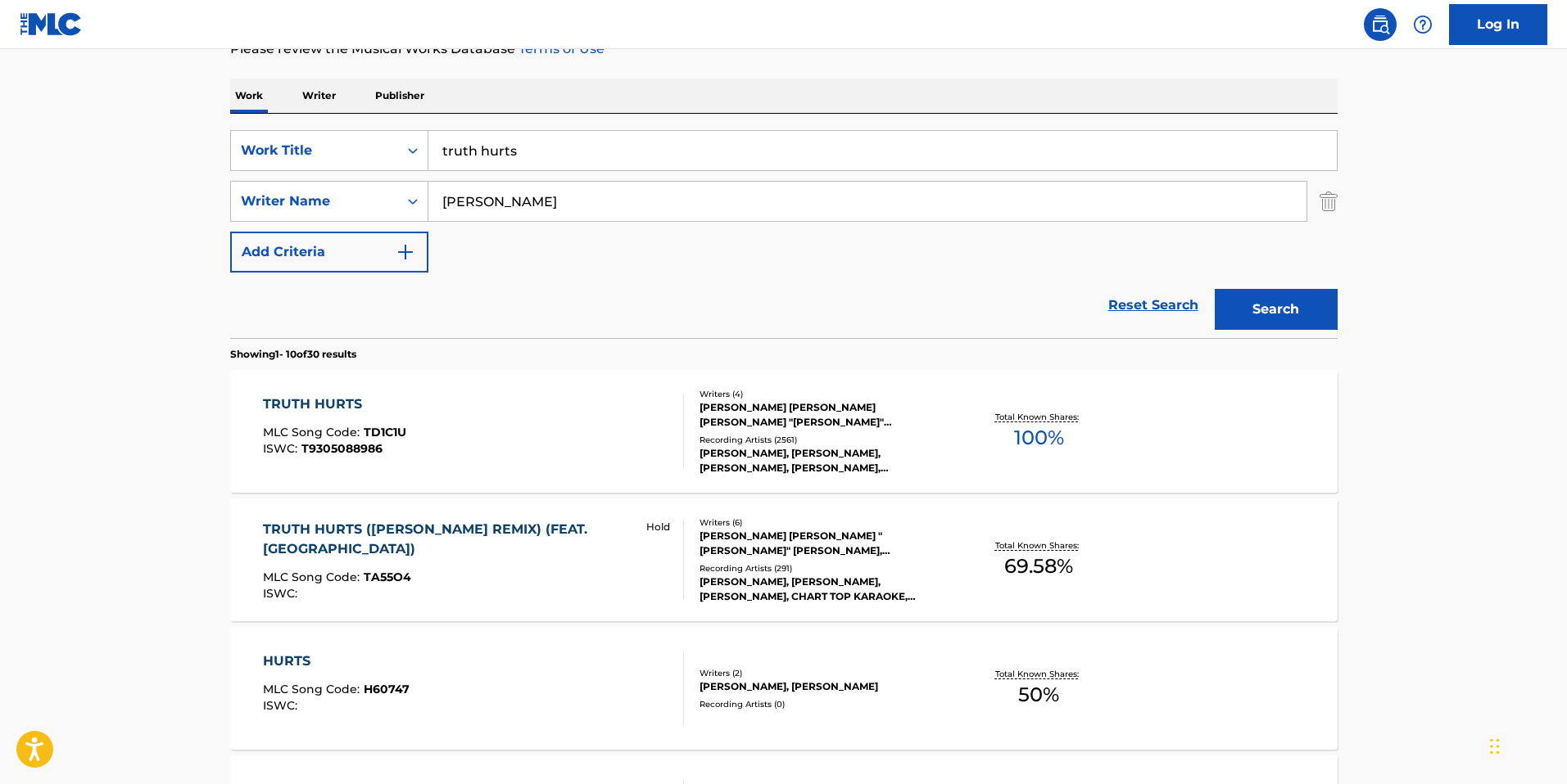
click at [328, 396] on div "TRUTH HURTS" at bounding box center [334, 404] width 143 height 19
